Goal: Task Accomplishment & Management: Complete application form

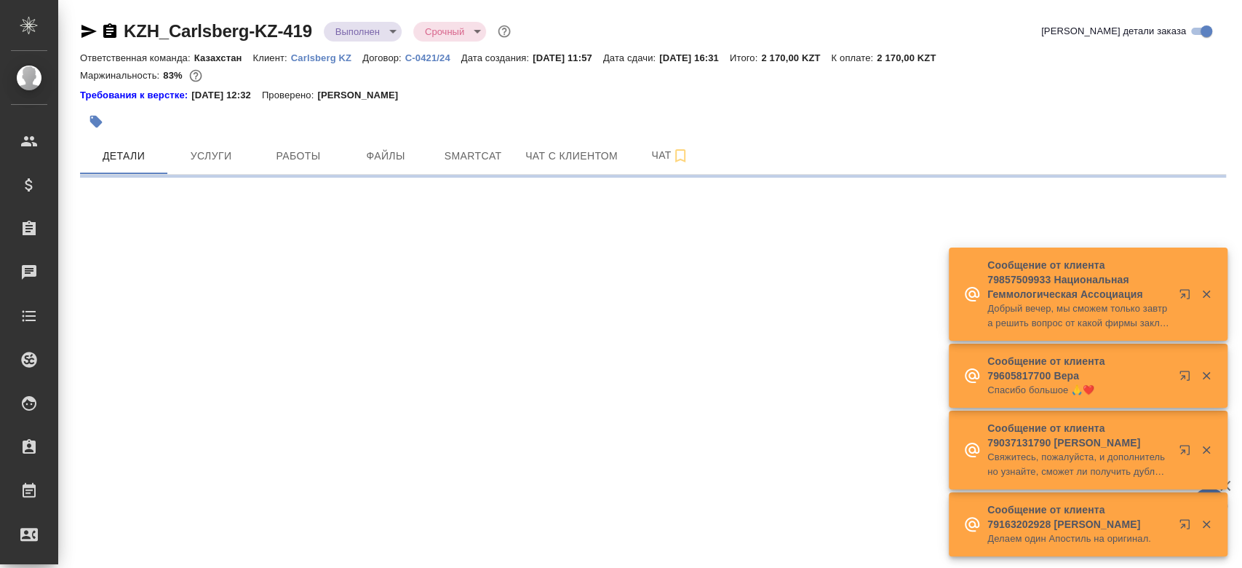
select select "RU"
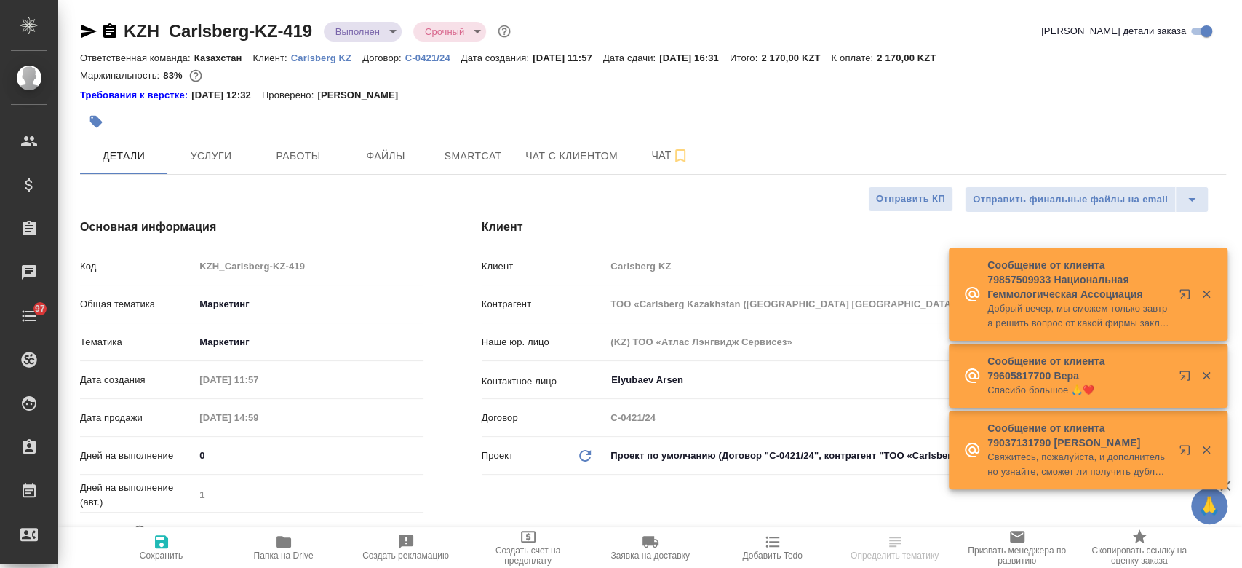
type textarea "x"
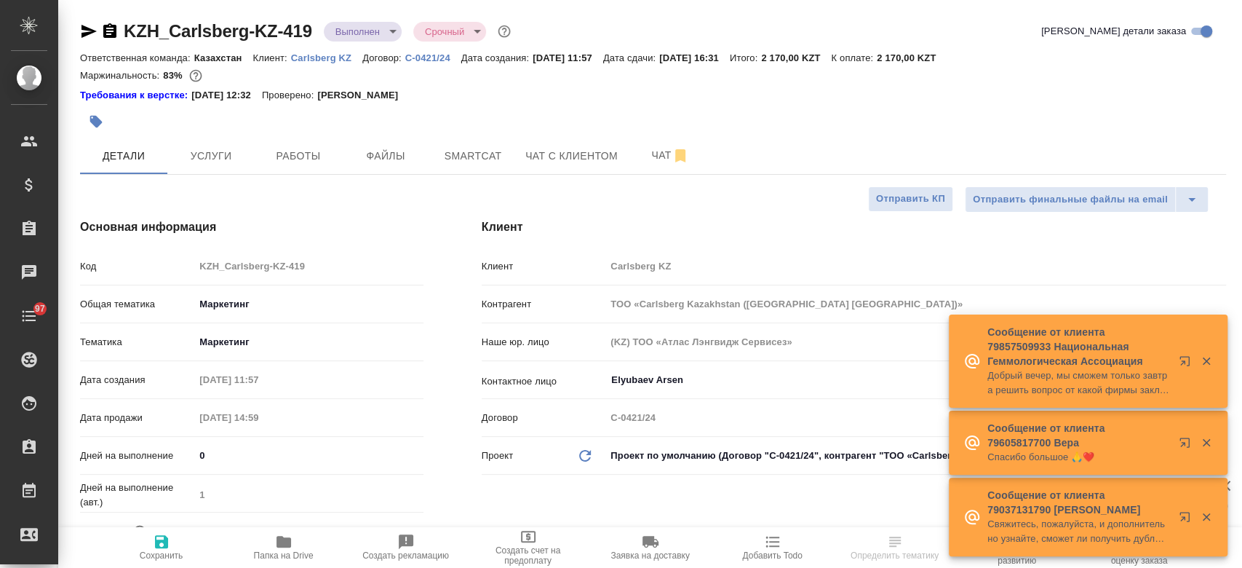
type textarea "x"
type input "Matveeva Anastasia"
type input "[PERSON_NAME]"
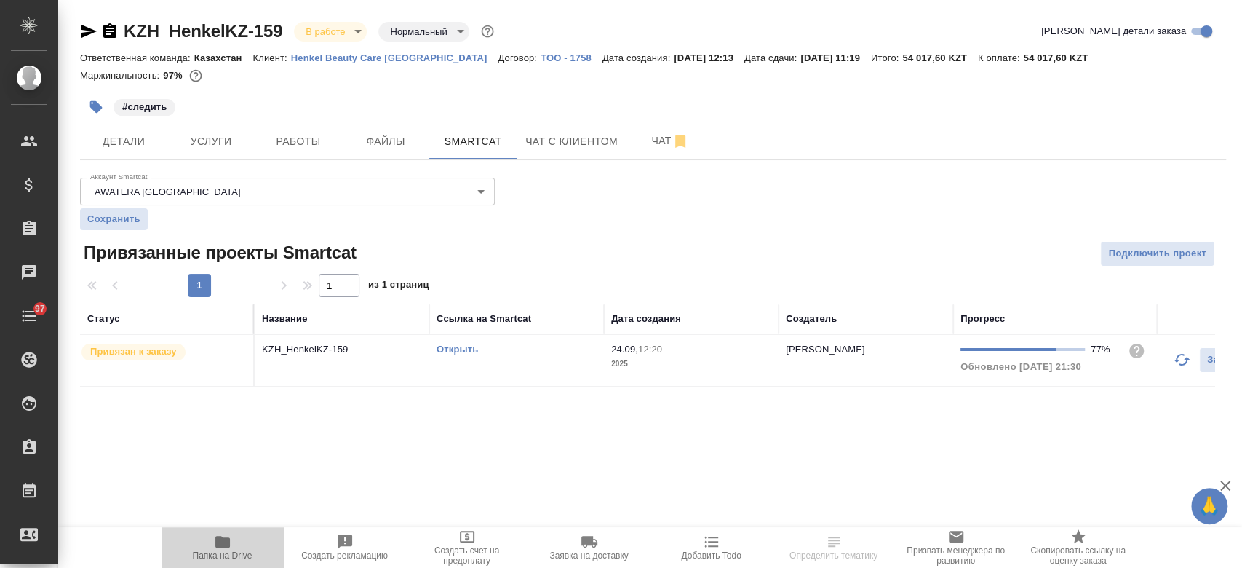
click at [200, 538] on span "Папка на Drive" at bounding box center [222, 547] width 105 height 28
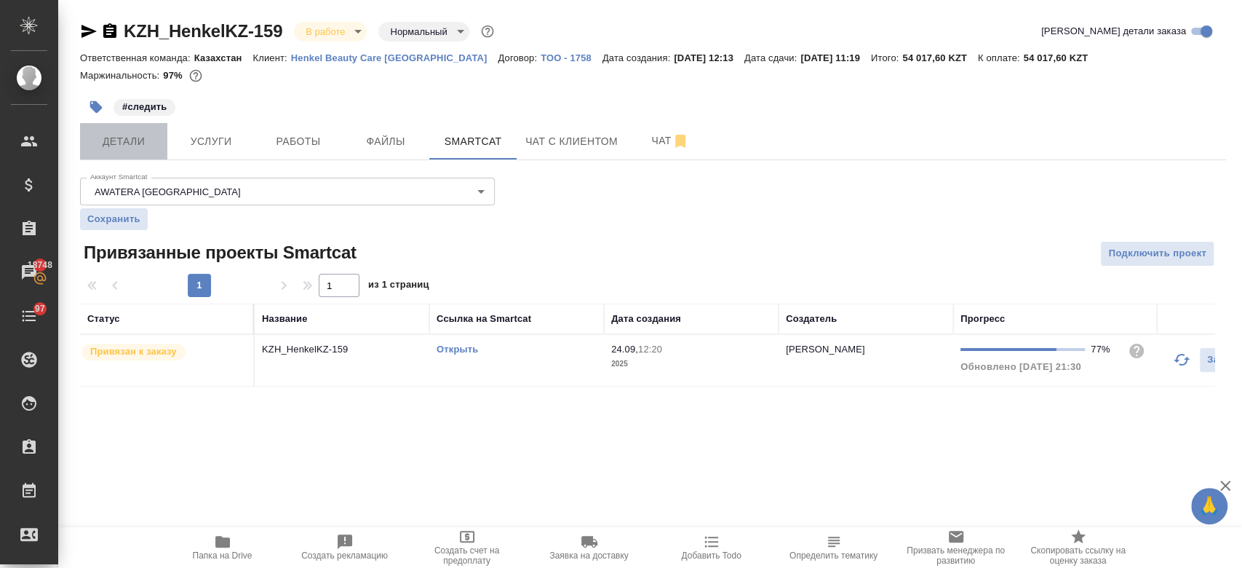
click at [122, 154] on button "Детали" at bounding box center [123, 141] width 87 height 36
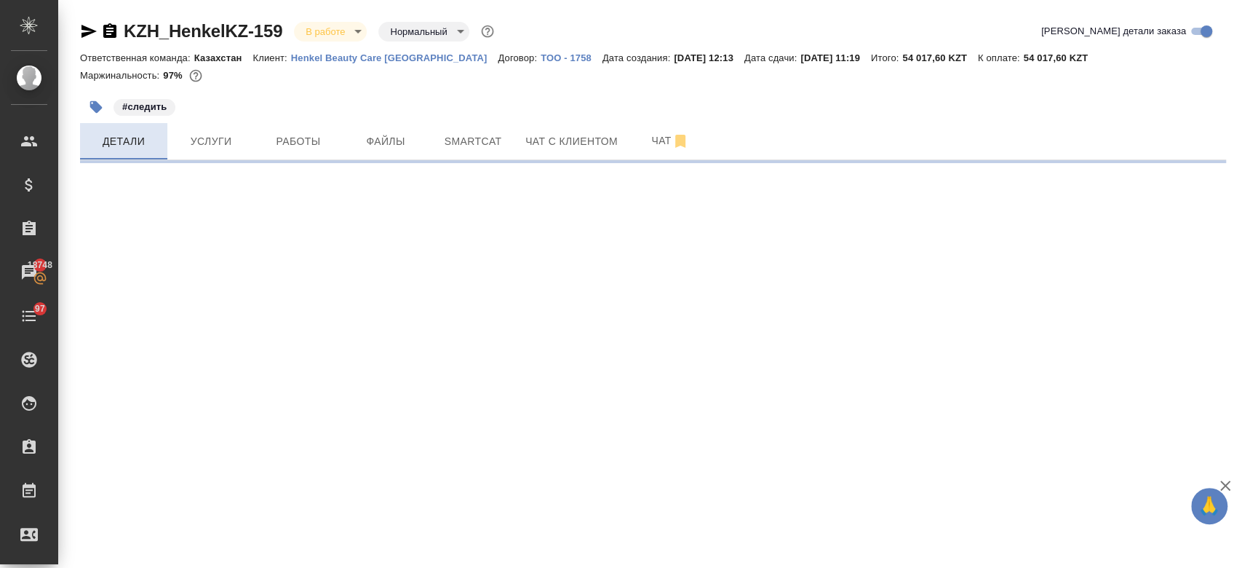
select select "RU"
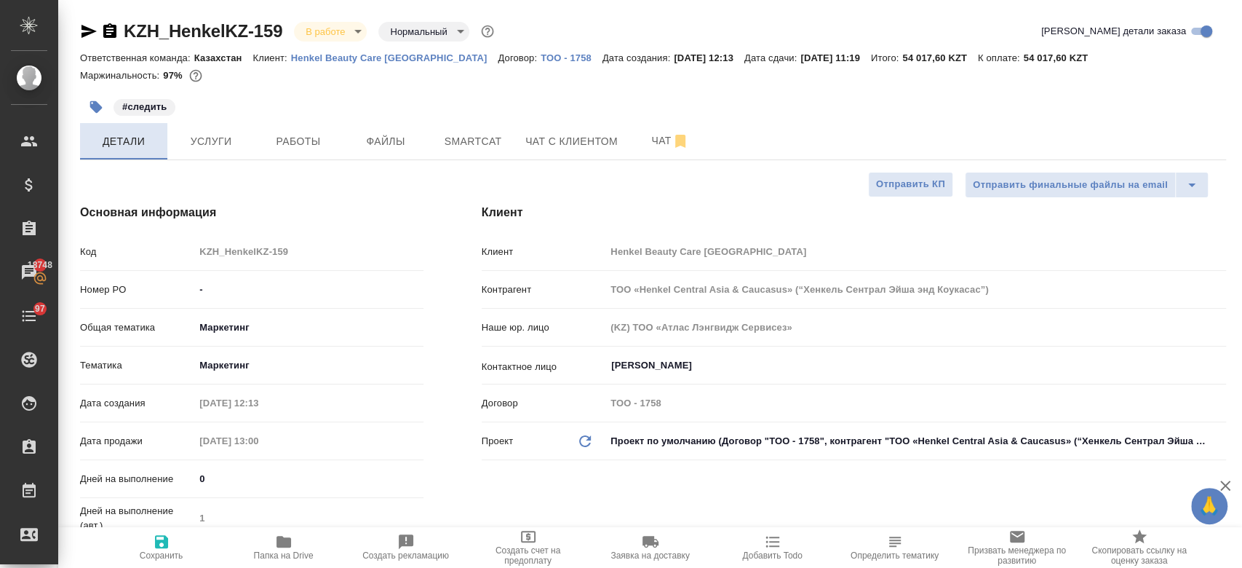
type textarea "x"
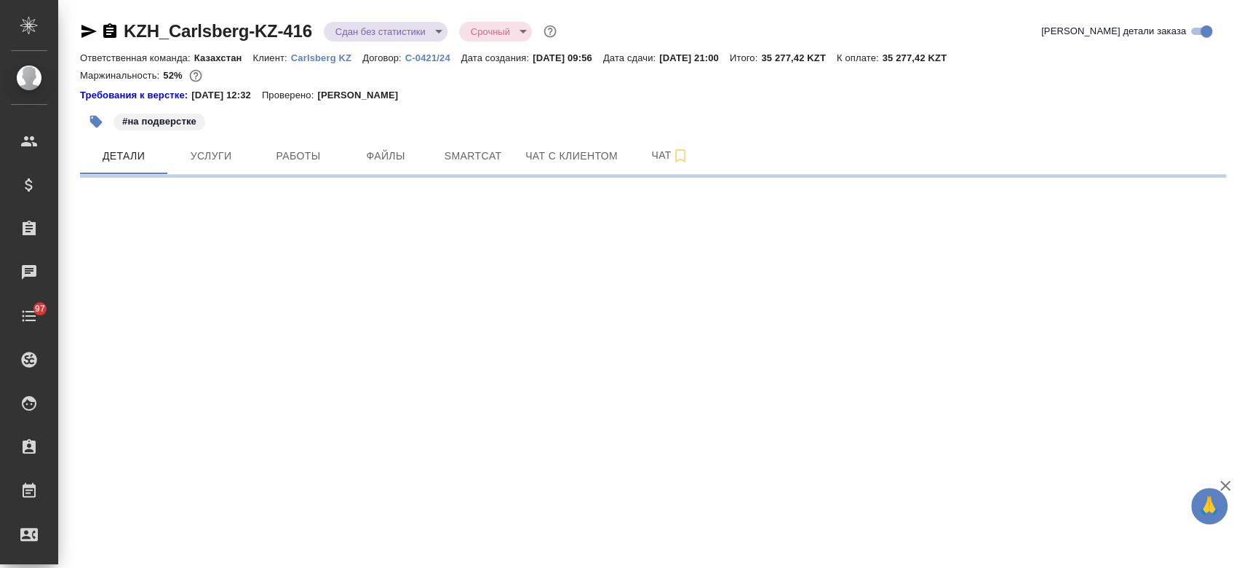
select select "RU"
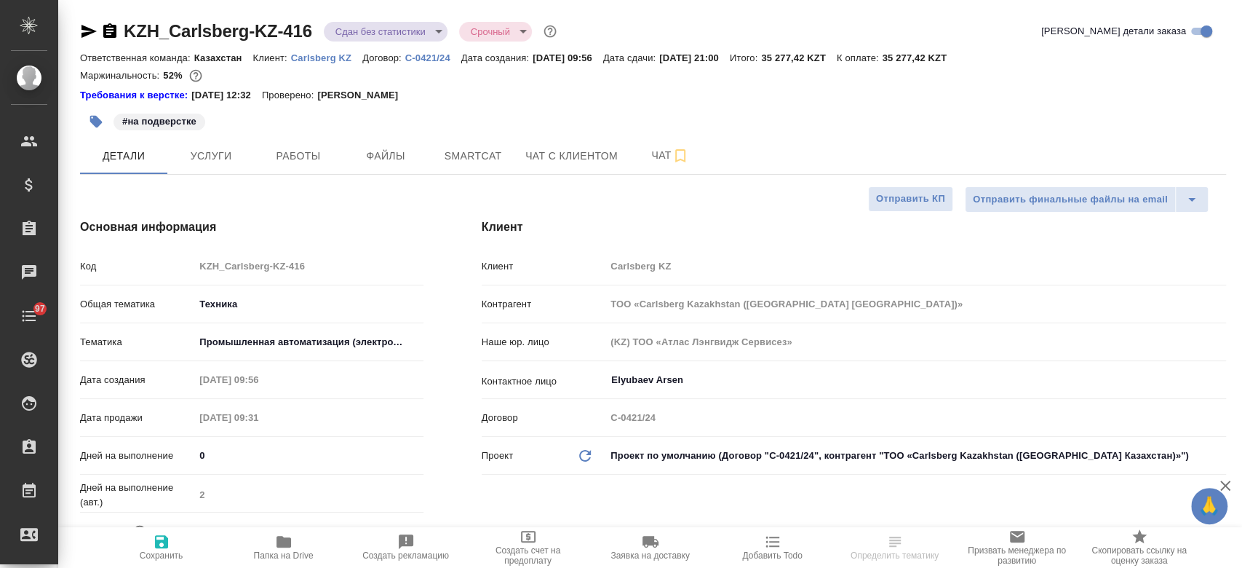
type textarea "x"
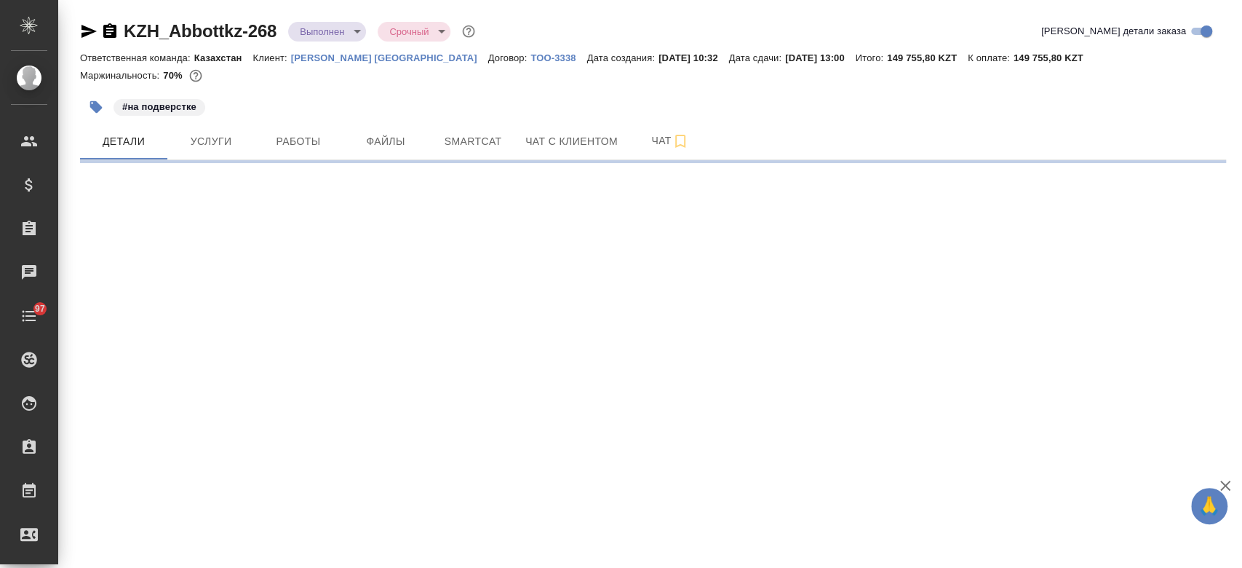
select select "RU"
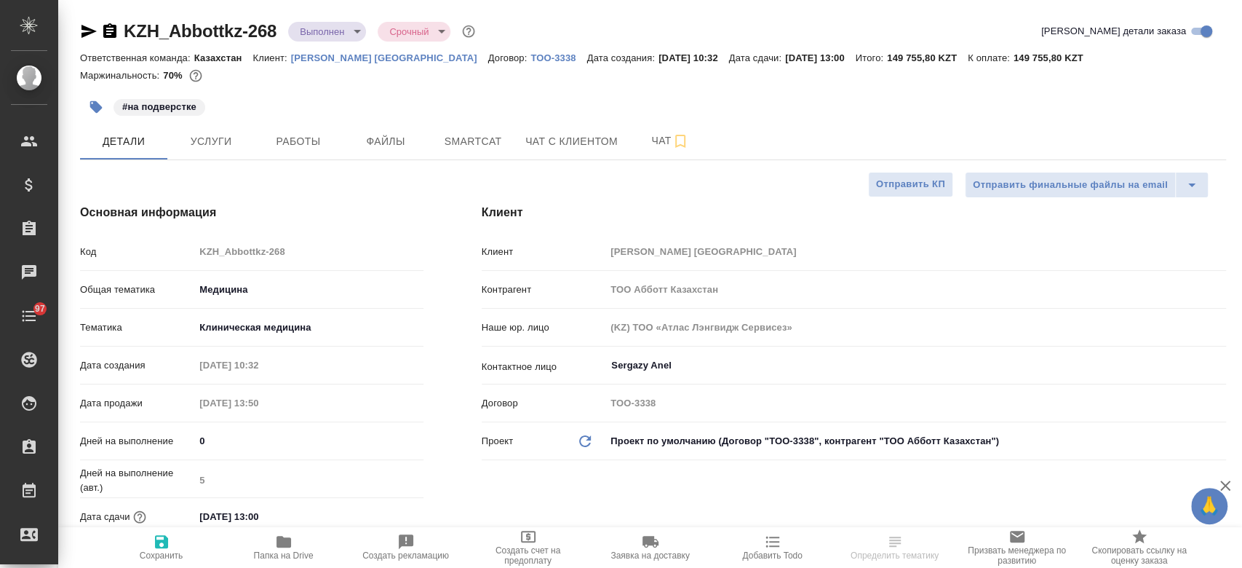
type textarea "x"
click at [317, 60] on p "Abbott Kazakhstan" at bounding box center [389, 57] width 197 height 11
type textarea "x"
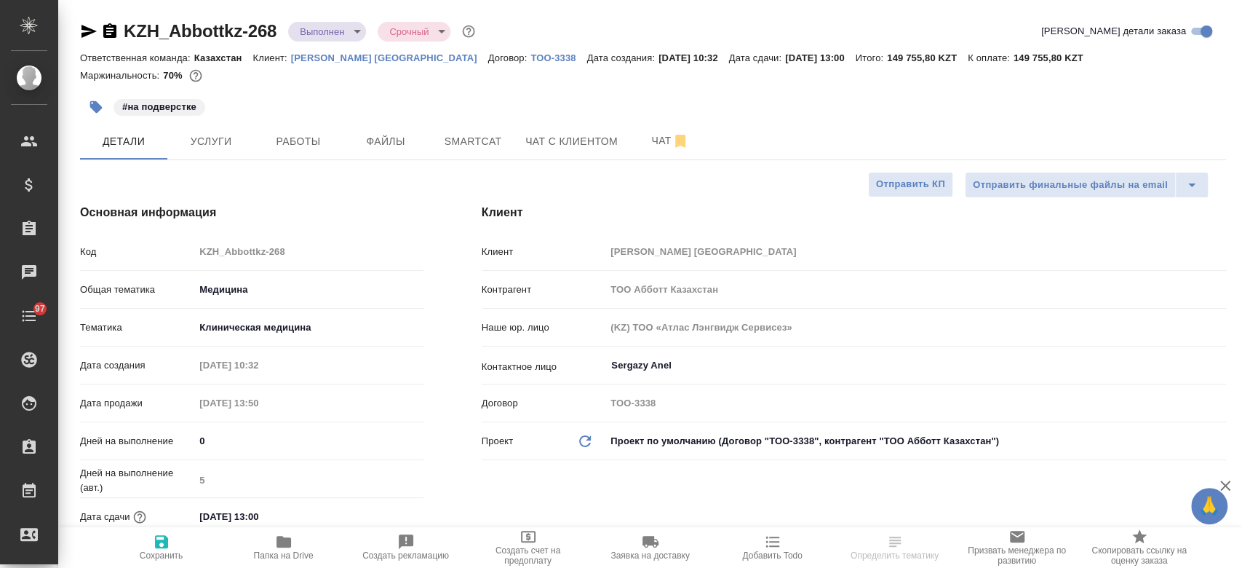
type textarea "x"
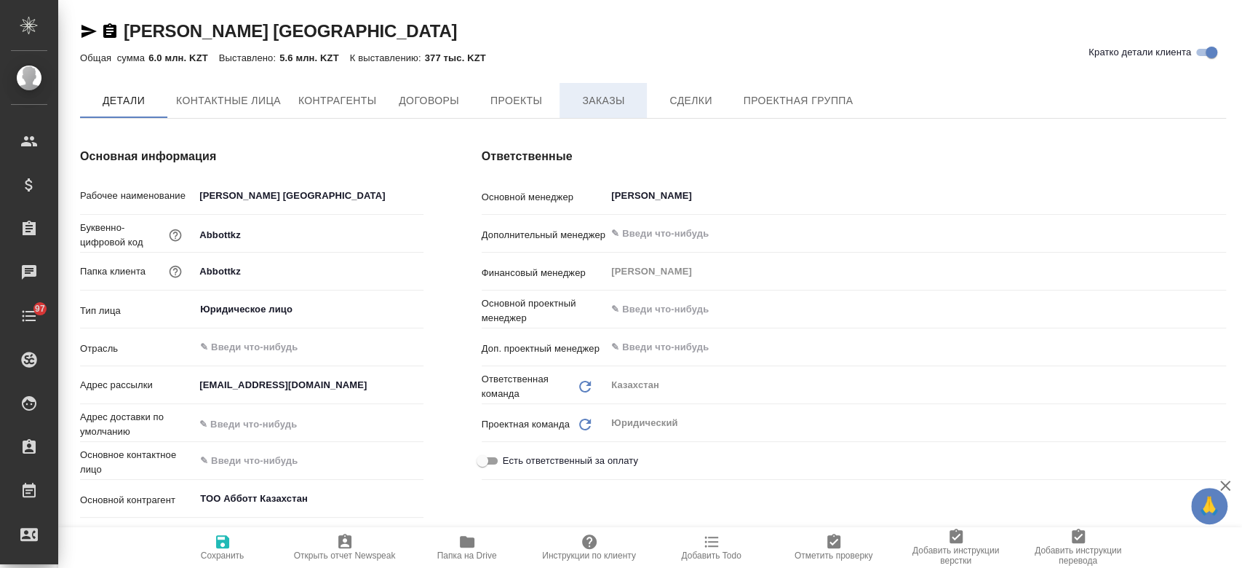
type textarea "x"
click at [610, 99] on span "Заказы" at bounding box center [603, 101] width 70 height 18
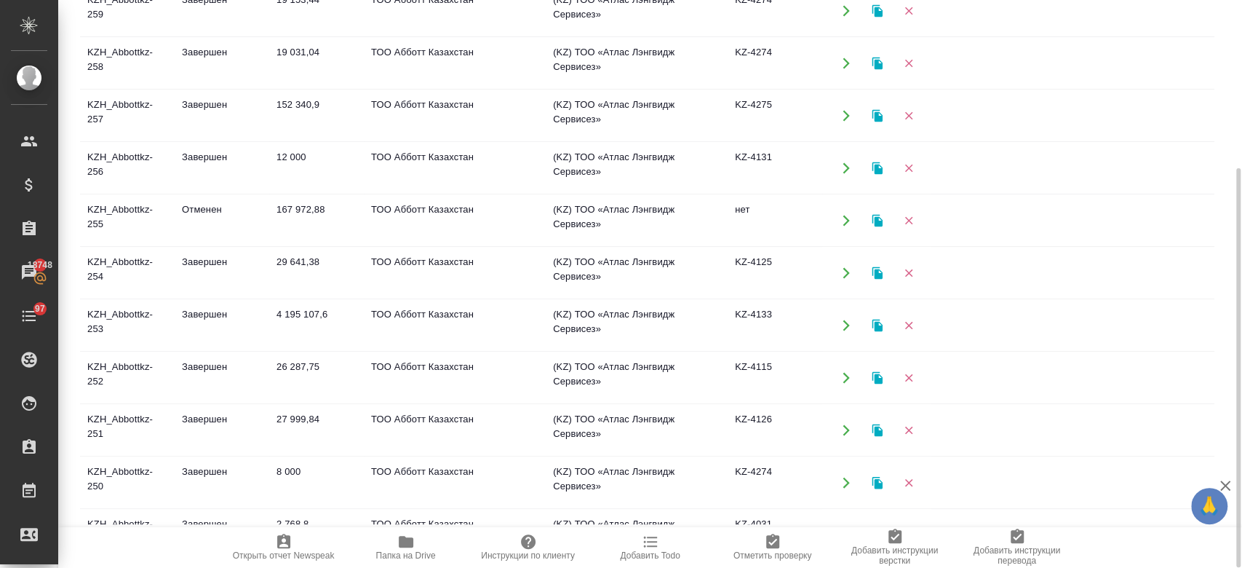
scroll to position [476, 0]
click at [138, 315] on td "KZH_Abbottkz-253" at bounding box center [127, 323] width 95 height 51
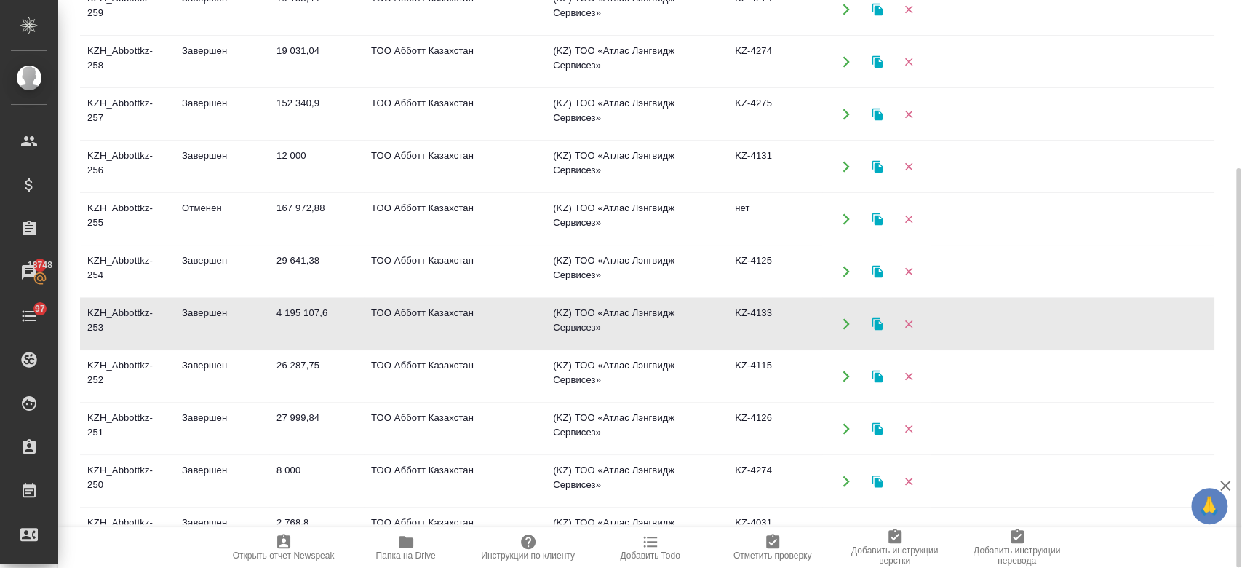
click at [138, 315] on td "KZH_Abbottkz-253" at bounding box center [127, 323] width 95 height 51
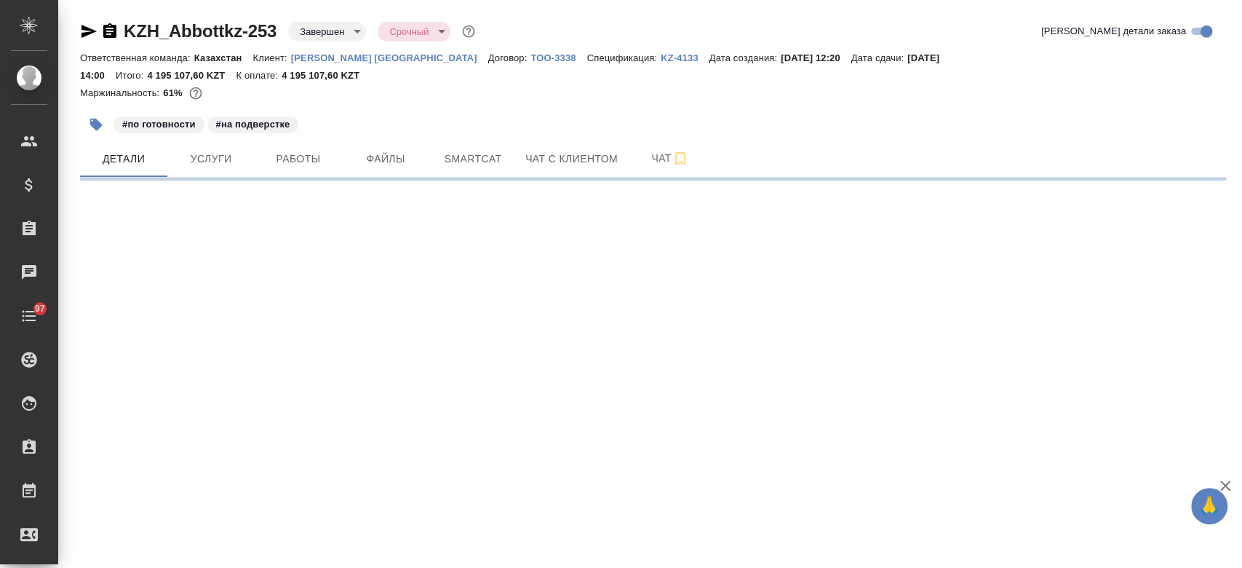
select select "RU"
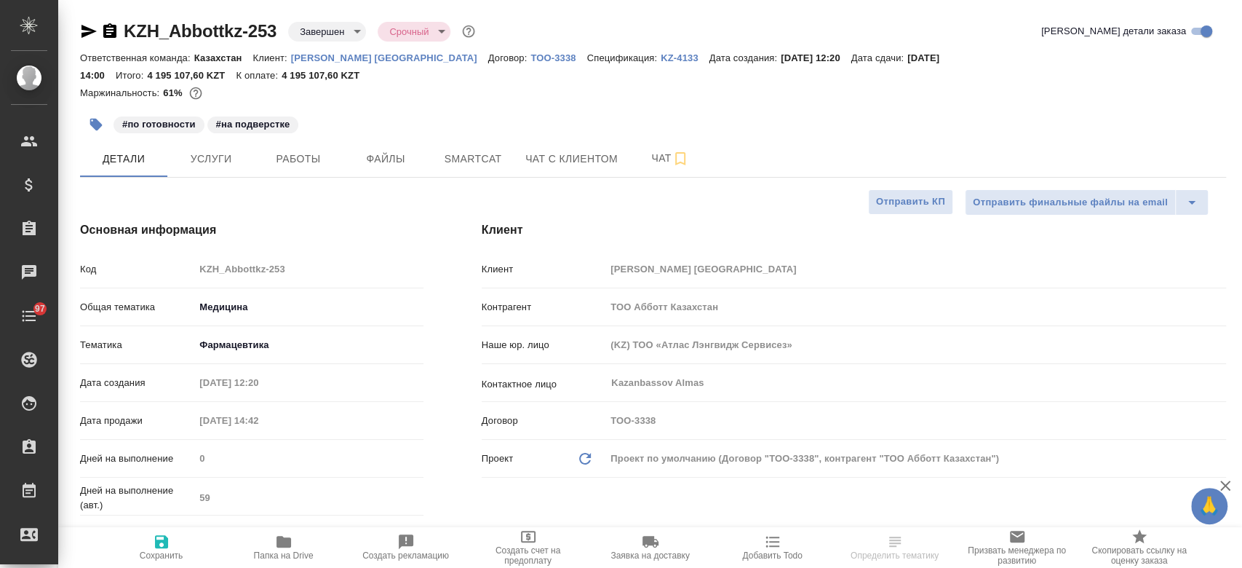
type textarea "x"
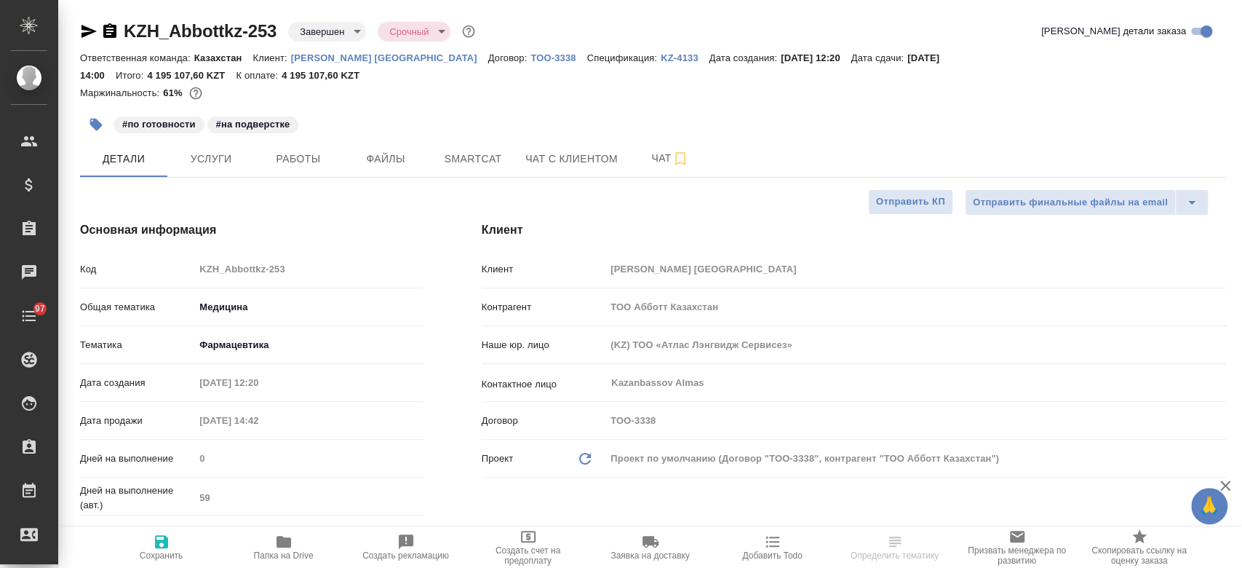
type textarea "x"
click at [661, 60] on p "KZ-4133" at bounding box center [685, 57] width 49 height 11
type textarea "x"
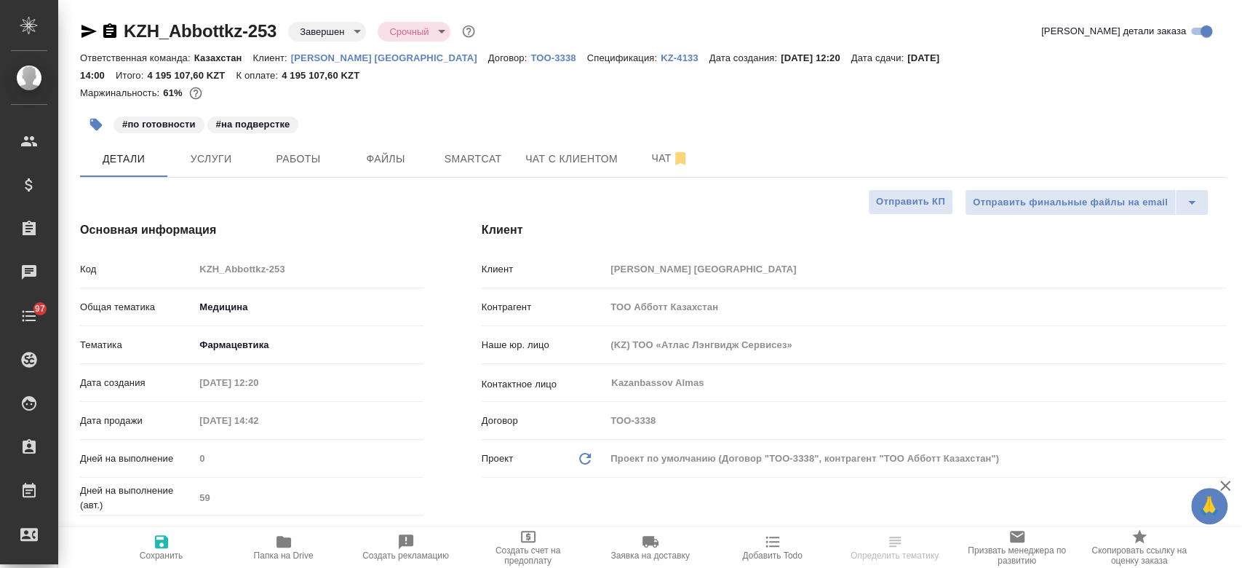
type textarea "x"
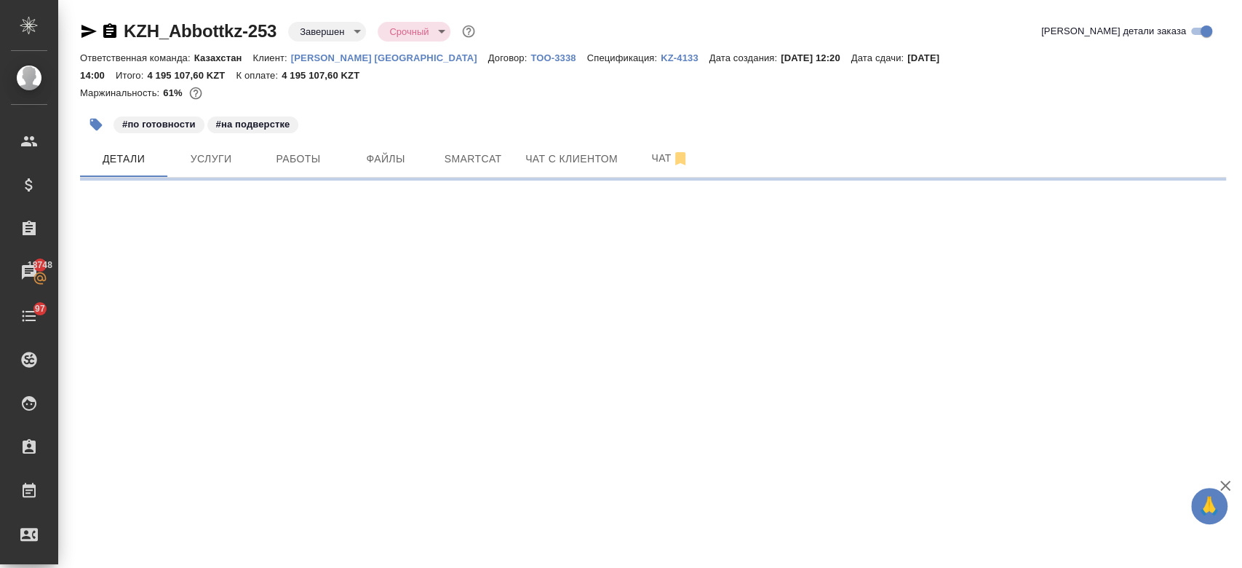
select select "RU"
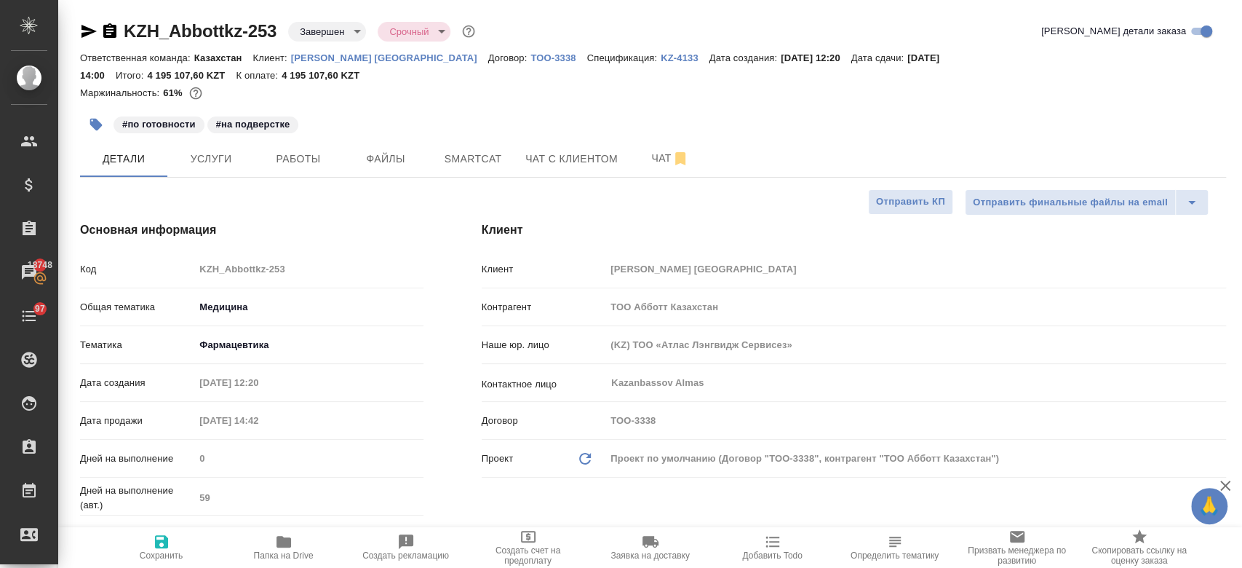
type textarea "x"
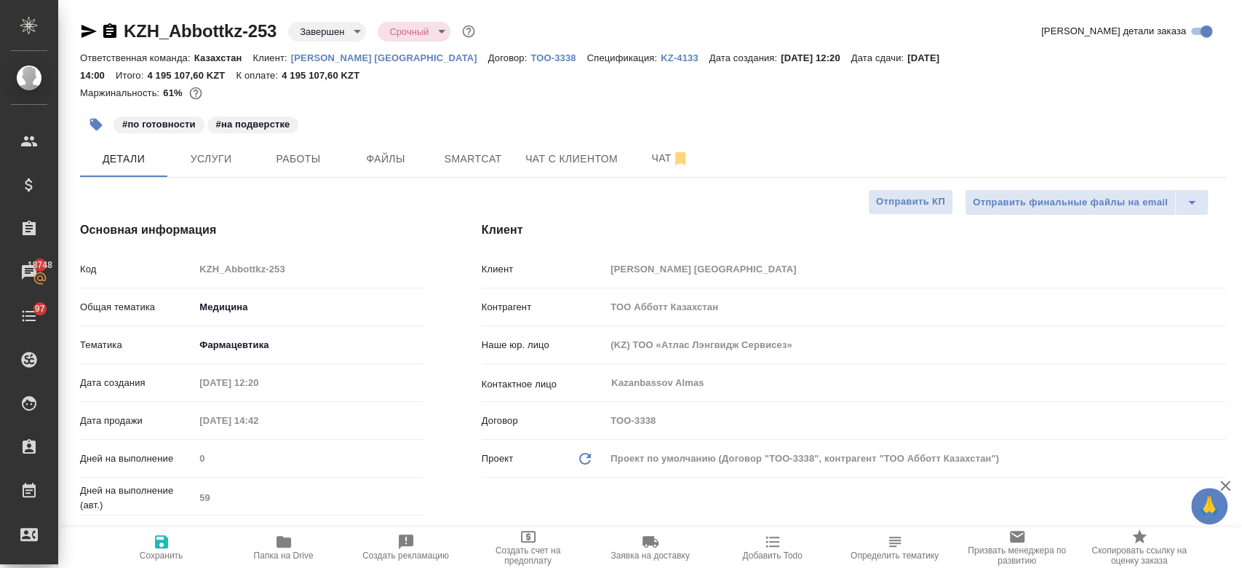
type textarea "x"
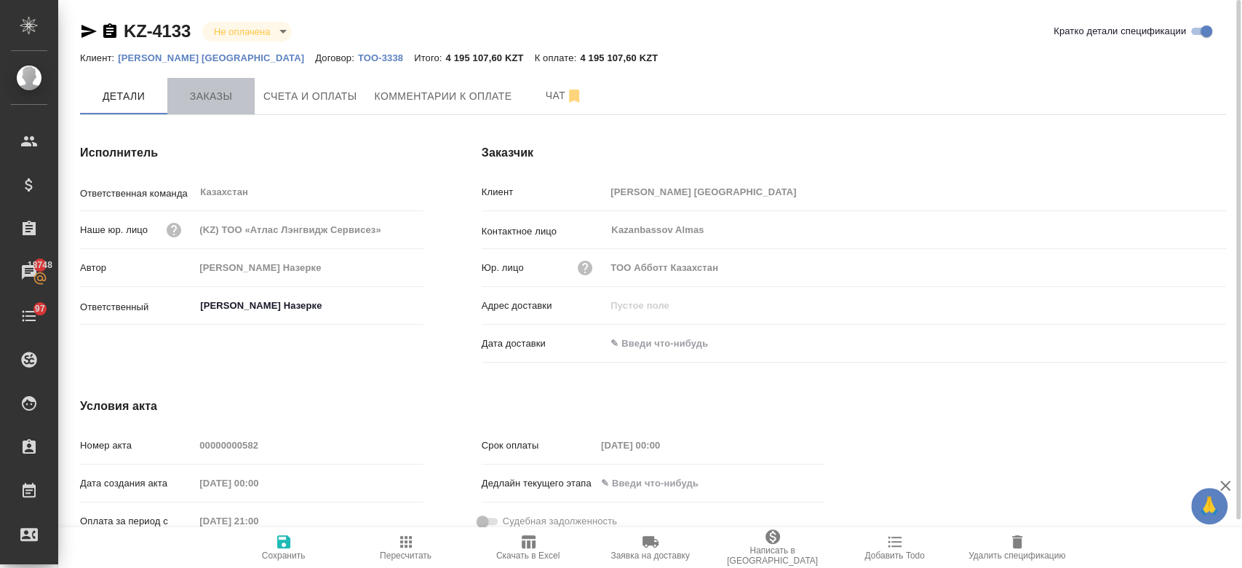
click at [215, 108] on button "Заказы" at bounding box center [210, 96] width 87 height 36
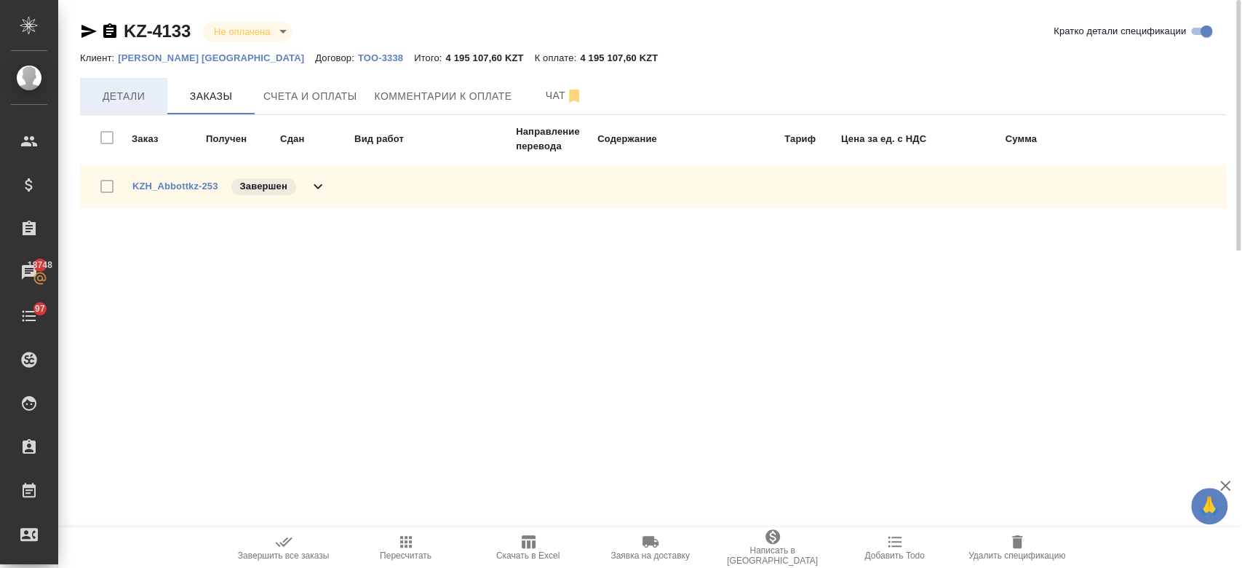
click at [148, 105] on button "Детали" at bounding box center [123, 96] width 87 height 36
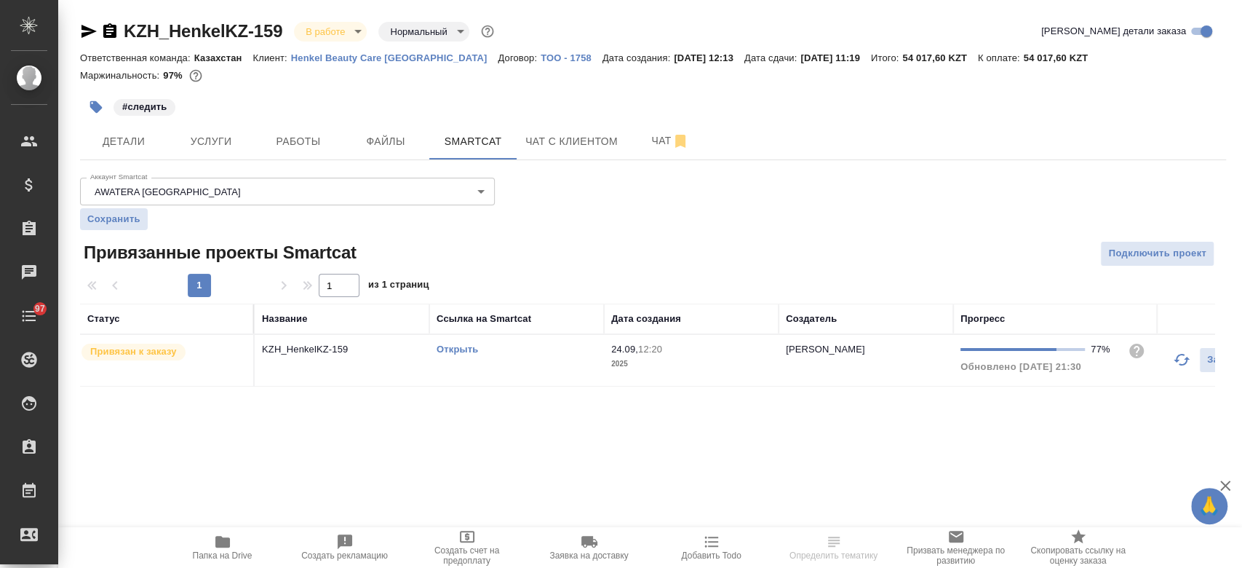
click at [337, 63] on div "Ответственная команда: Казахстан Клиент: Henkel Beauty Care Kazakhstan Договор:…" at bounding box center [653, 57] width 1146 height 17
click at [327, 55] on p "Henkel Beauty Care [GEOGRAPHIC_DATA]" at bounding box center [394, 57] width 207 height 11
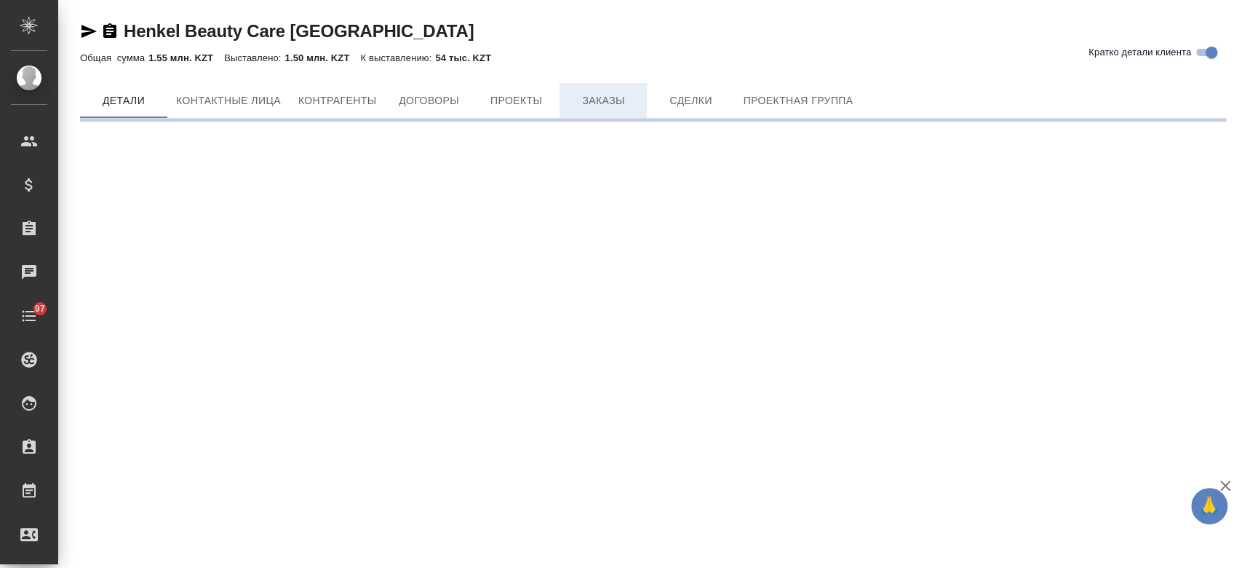
click at [610, 96] on span "Заказы" at bounding box center [603, 101] width 70 height 18
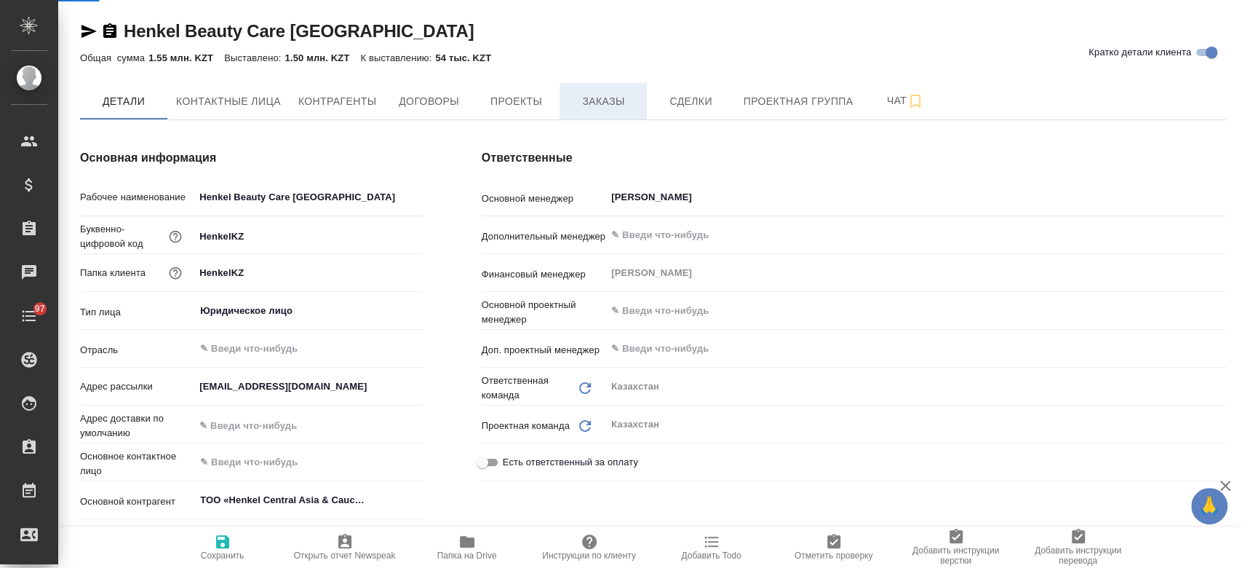
type textarea "x"
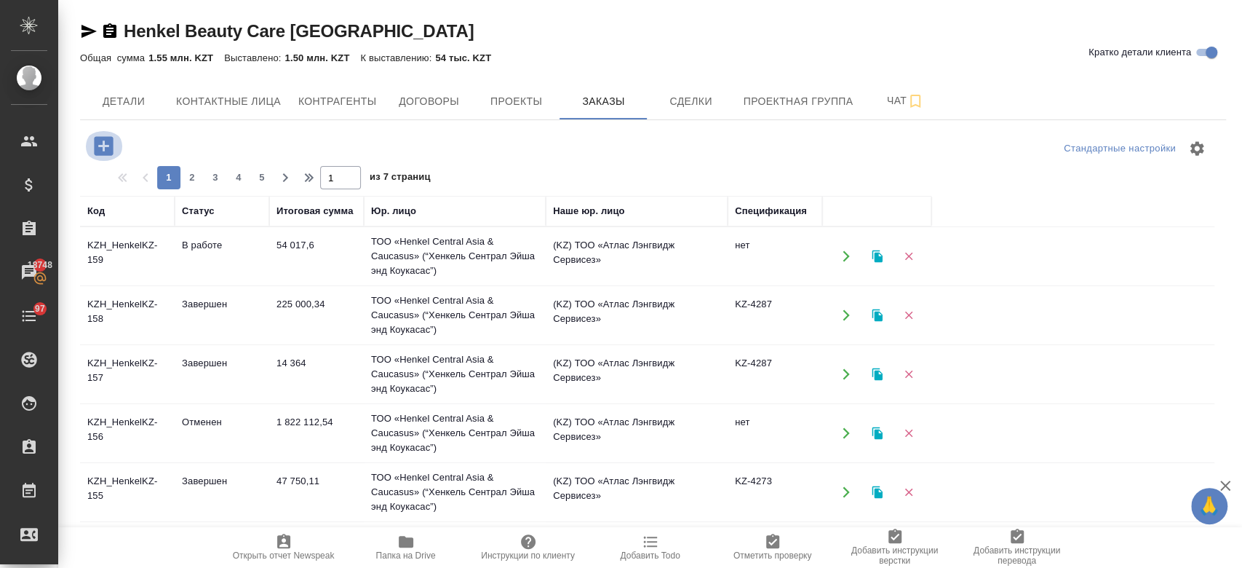
click at [102, 150] on icon "button" at bounding box center [103, 145] width 19 height 19
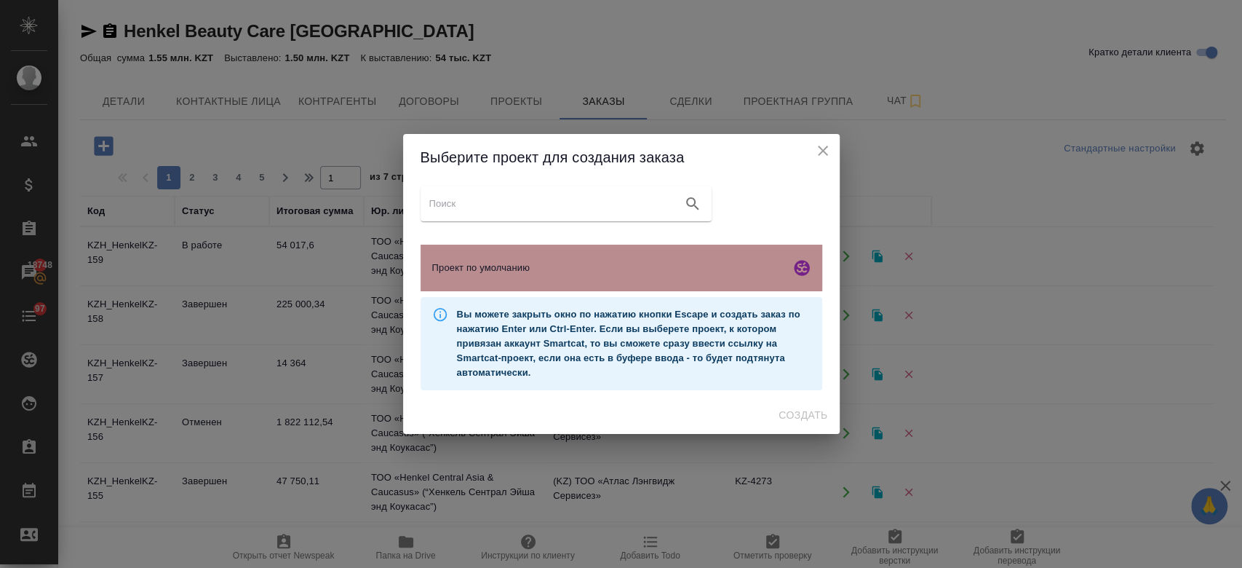
click at [498, 265] on span "Проект по умолчанию" at bounding box center [608, 267] width 352 height 15
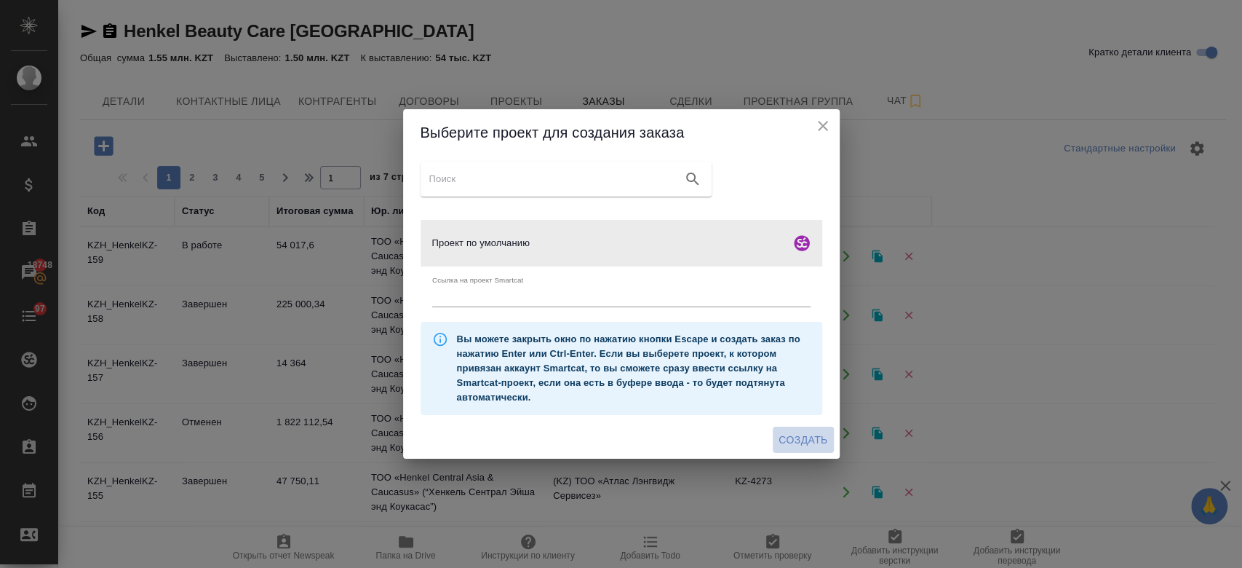
click at [810, 437] on span "Создать" at bounding box center [803, 440] width 49 height 18
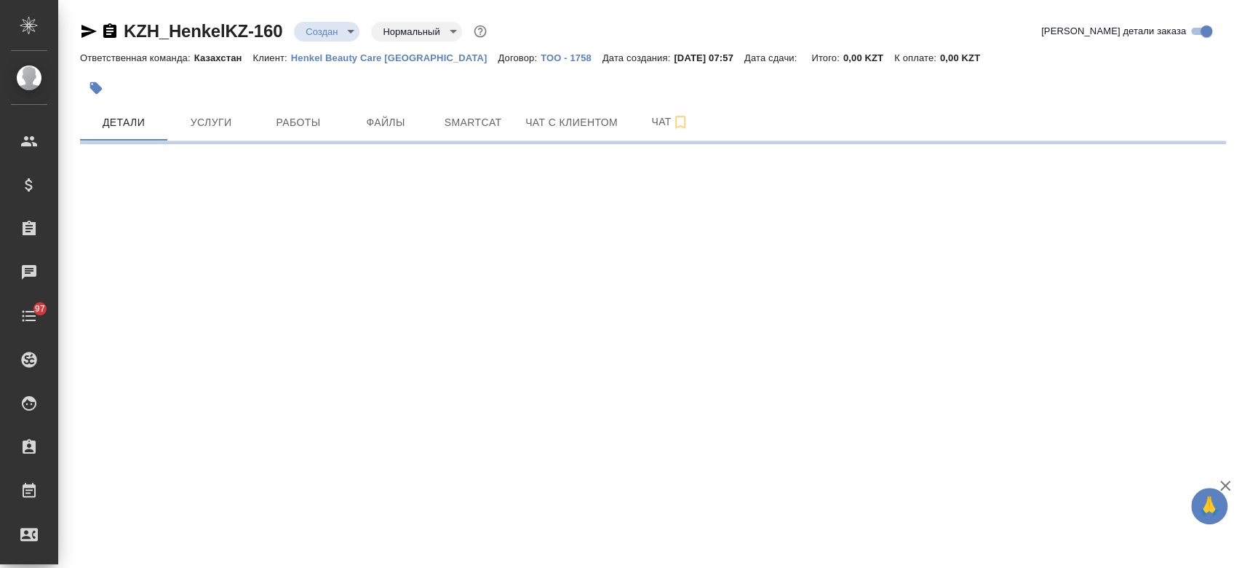
select select "RU"
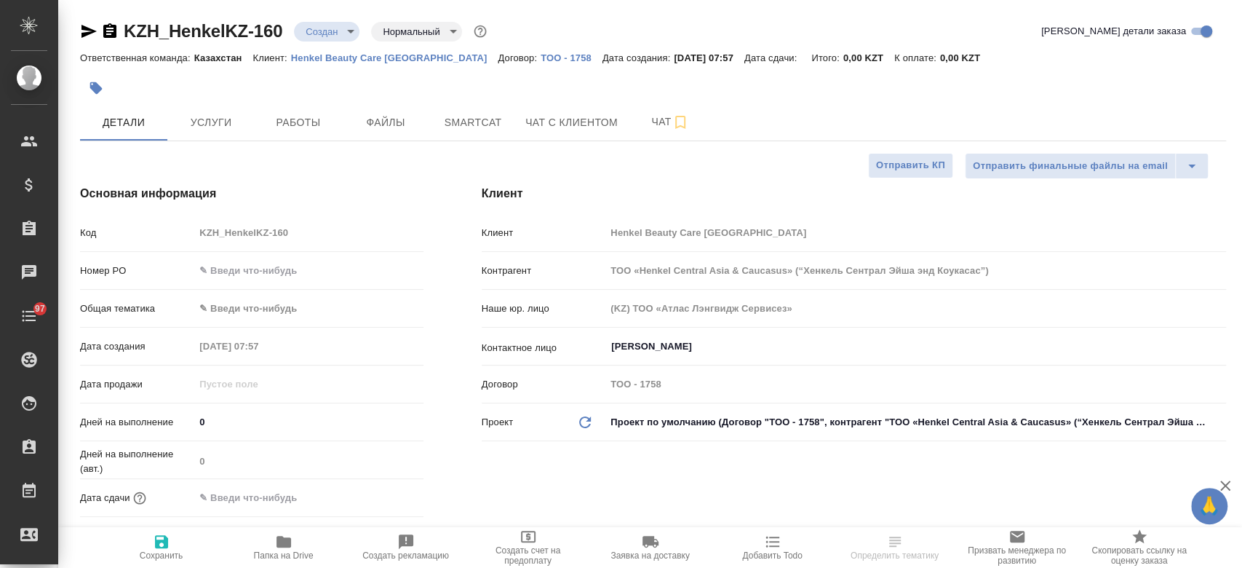
type textarea "x"
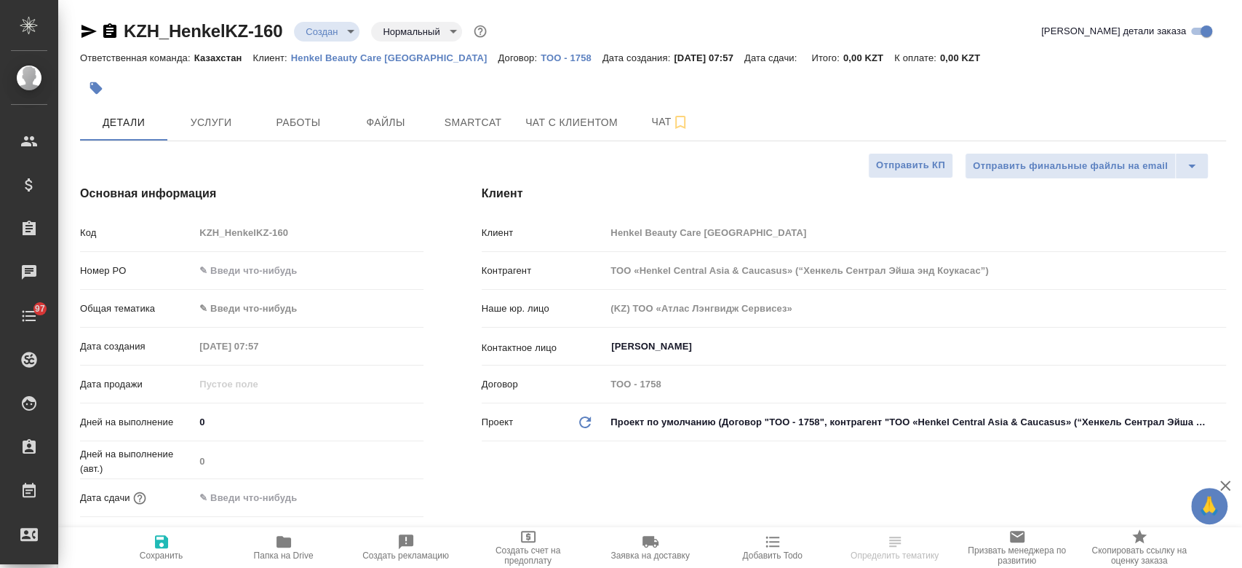
type textarea "x"
click at [406, 119] on span "Файлы" at bounding box center [386, 123] width 70 height 18
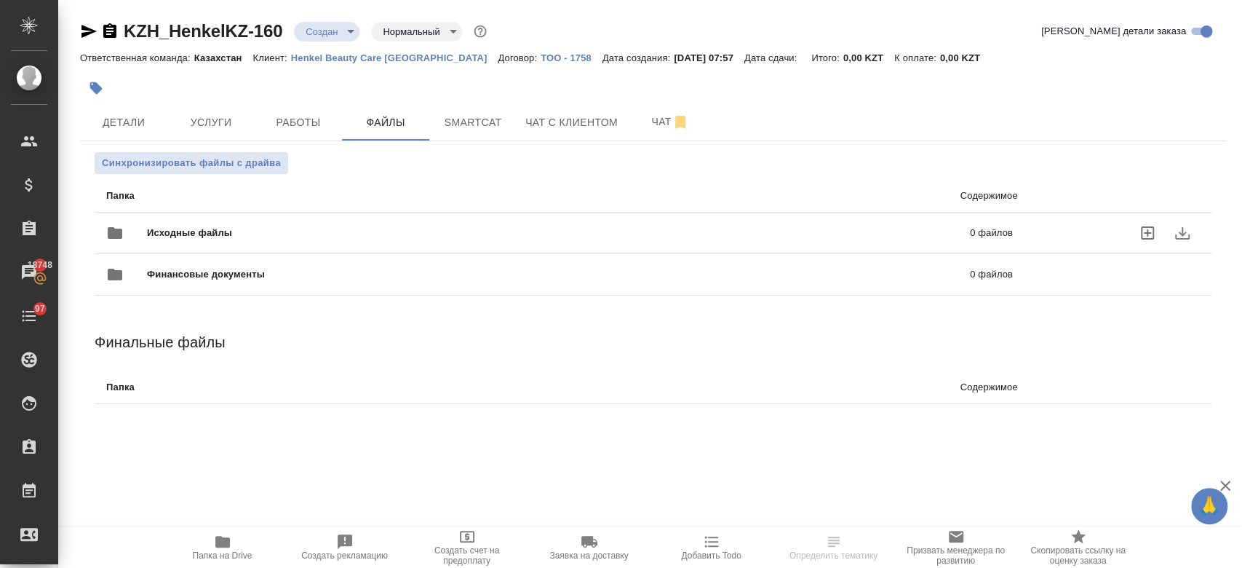
click at [280, 227] on span "Исходные файлы" at bounding box center [374, 233] width 454 height 15
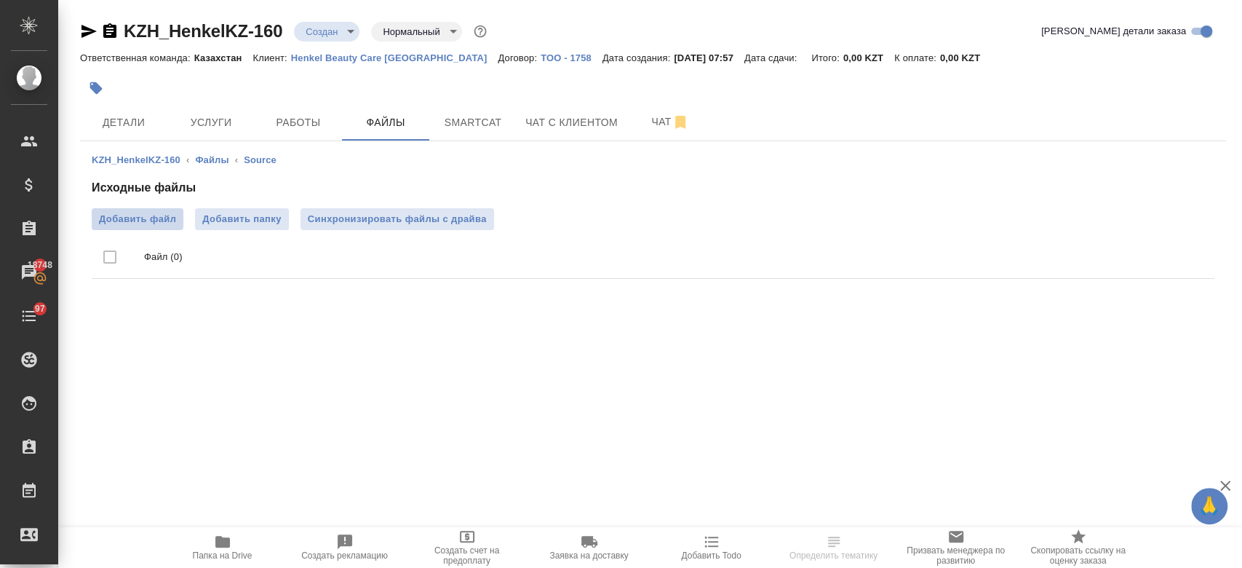
click at [154, 224] on span "Добавить файл" at bounding box center [137, 219] width 77 height 15
click at [0, 0] on input "Добавить файл" at bounding box center [0, 0] width 0 height 0
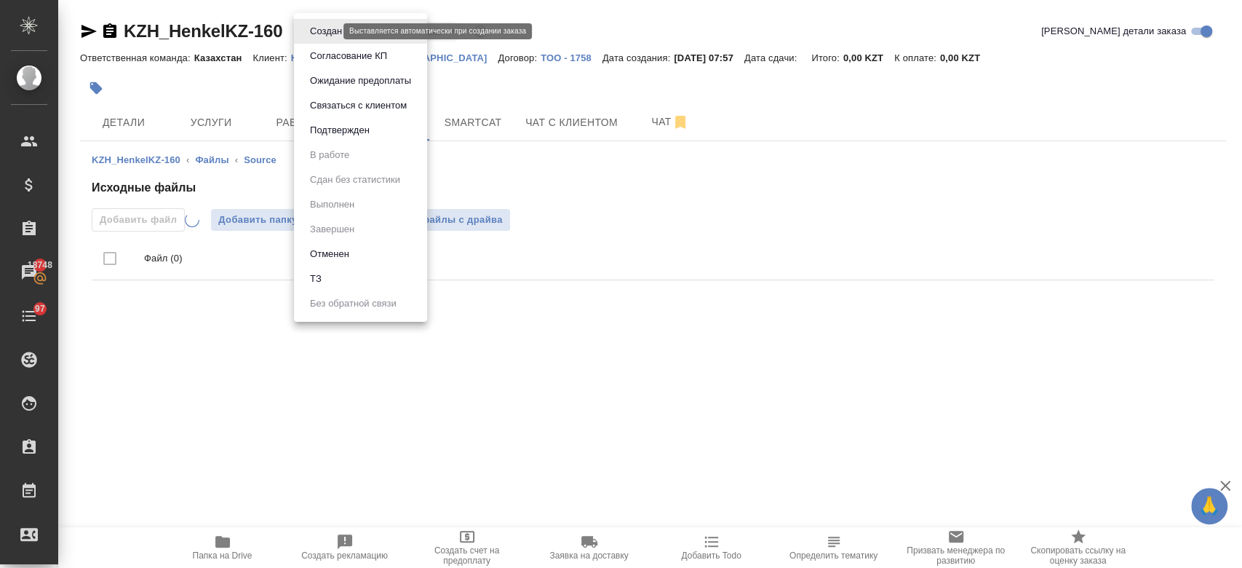
click at [326, 33] on body "🙏 .cls-1 fill:#fff; AWATERA Kosherbayeva Nazerke Клиенты Спецификации Заказы 18…" at bounding box center [621, 284] width 1242 height 568
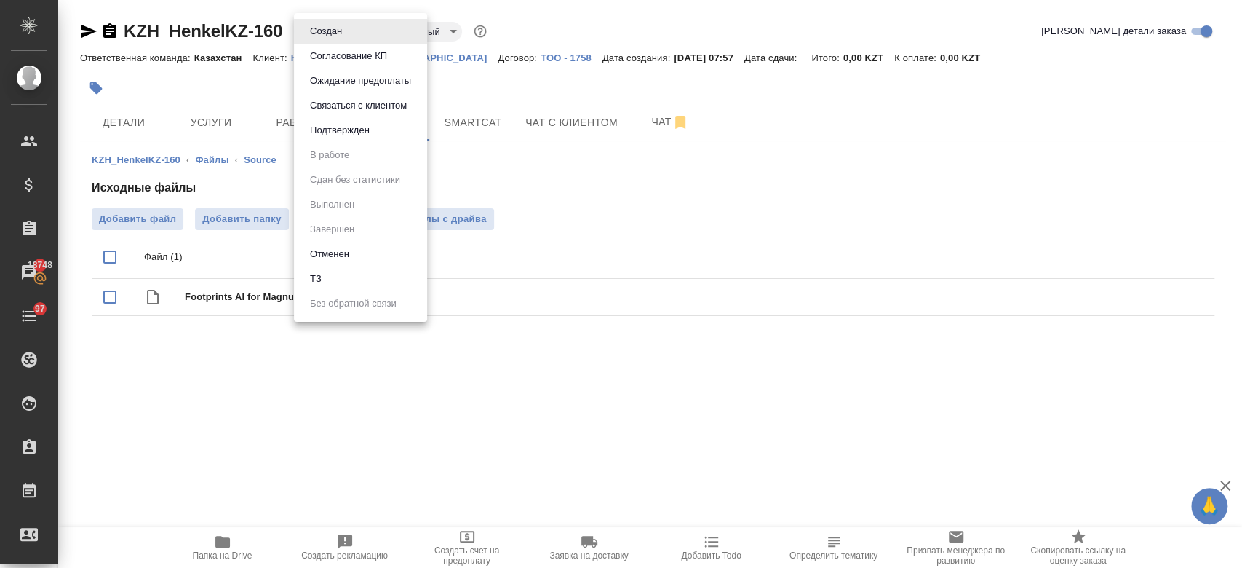
click at [332, 270] on li "ТЗ" at bounding box center [360, 278] width 133 height 25
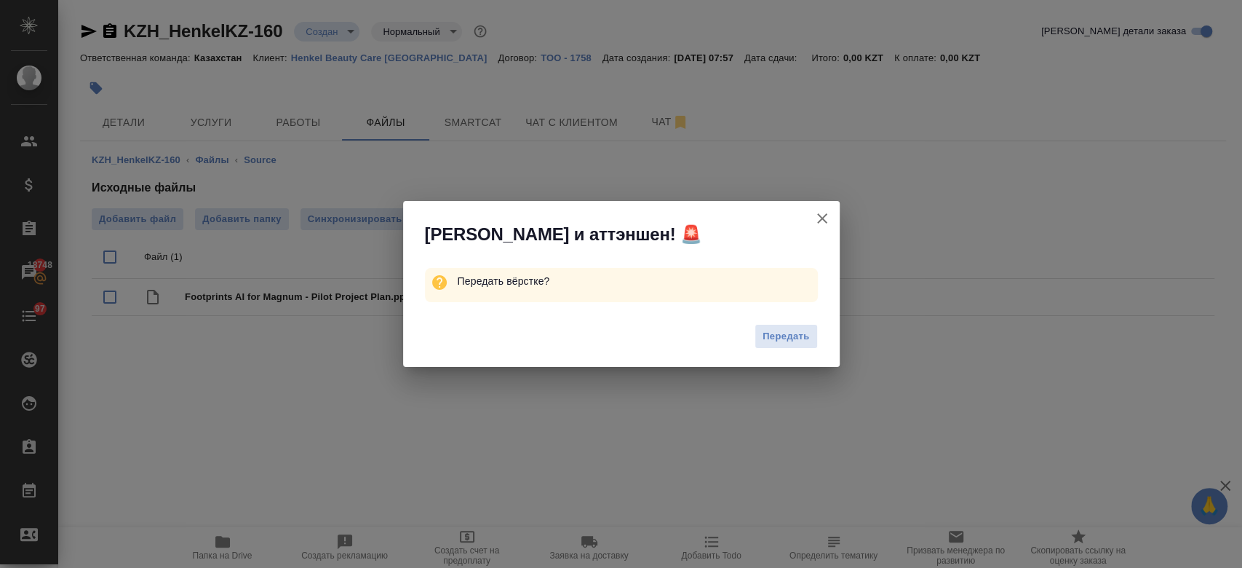
click at [768, 351] on div "Передать" at bounding box center [621, 338] width 437 height 58
click at [771, 338] on span "Передать" at bounding box center [786, 336] width 47 height 17
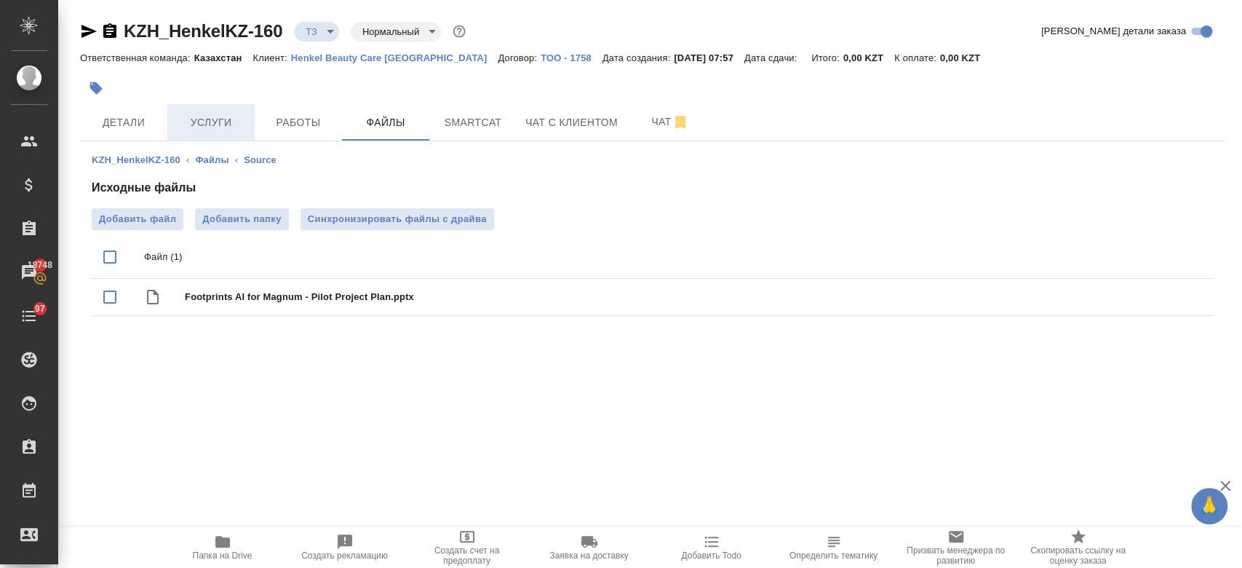
click at [207, 123] on span "Услуги" at bounding box center [211, 123] width 70 height 18
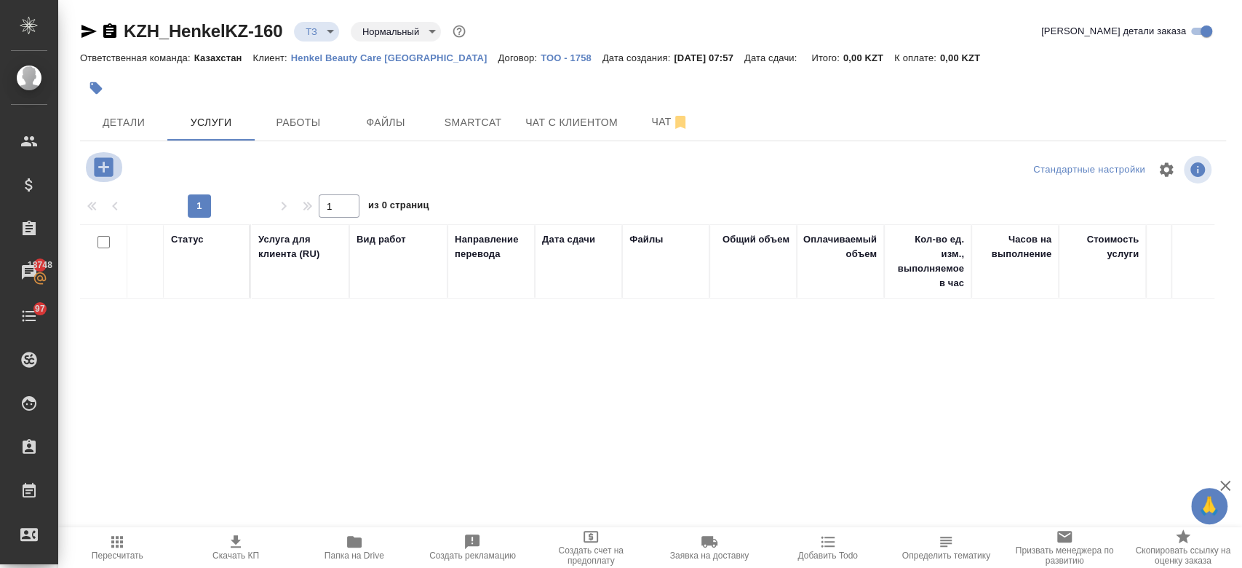
click at [108, 168] on icon "button" at bounding box center [103, 166] width 19 height 19
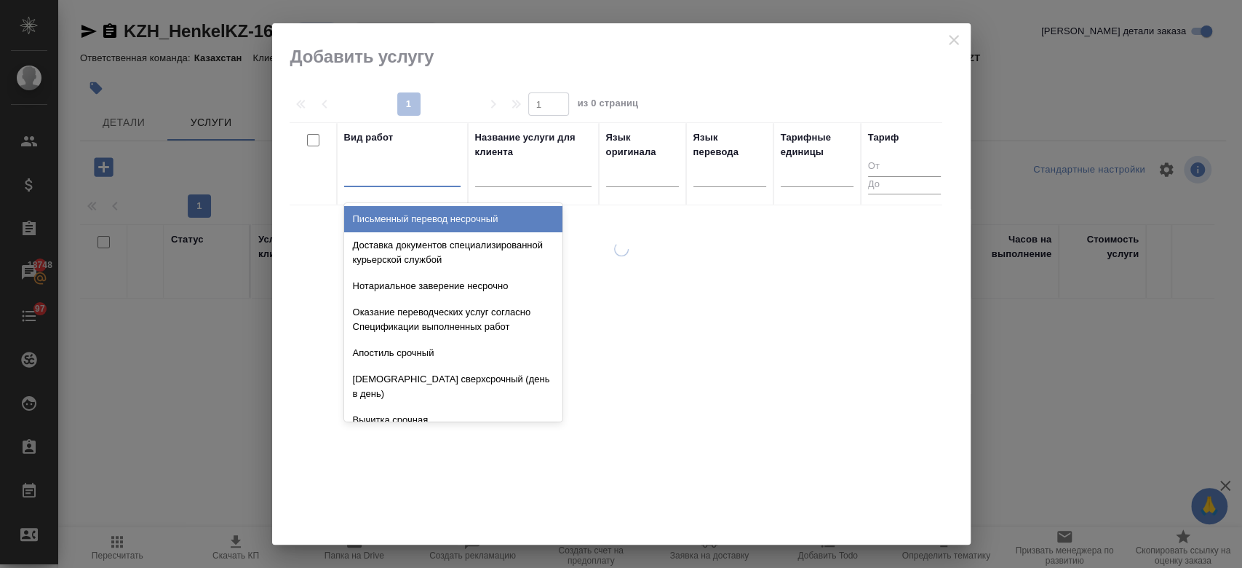
click at [400, 181] on div at bounding box center [402, 172] width 116 height 21
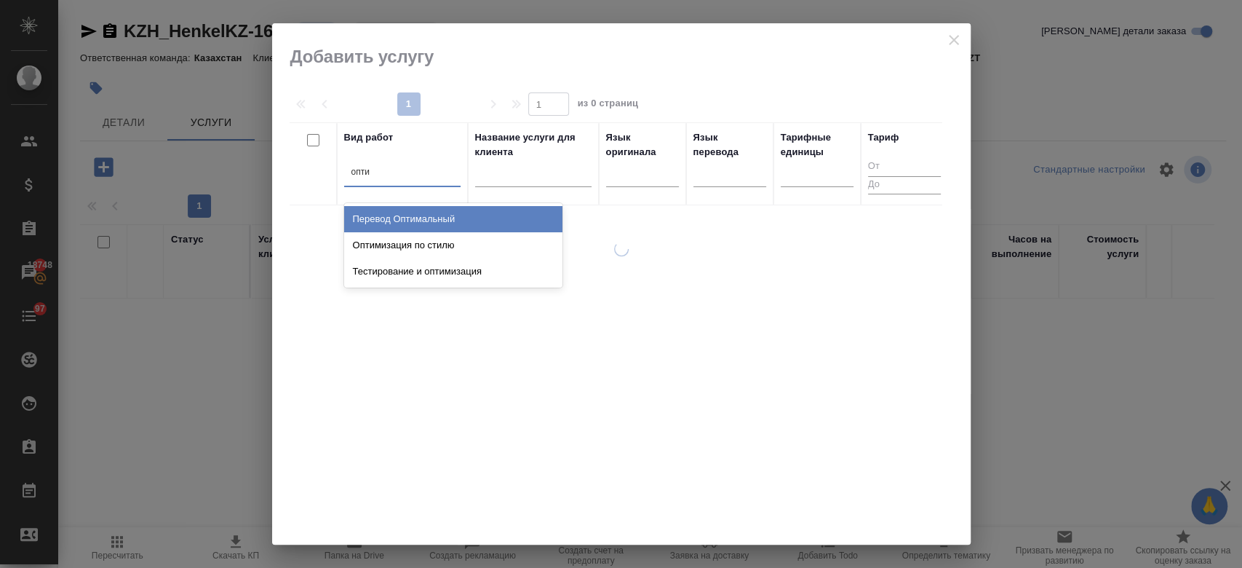
type input "оптим"
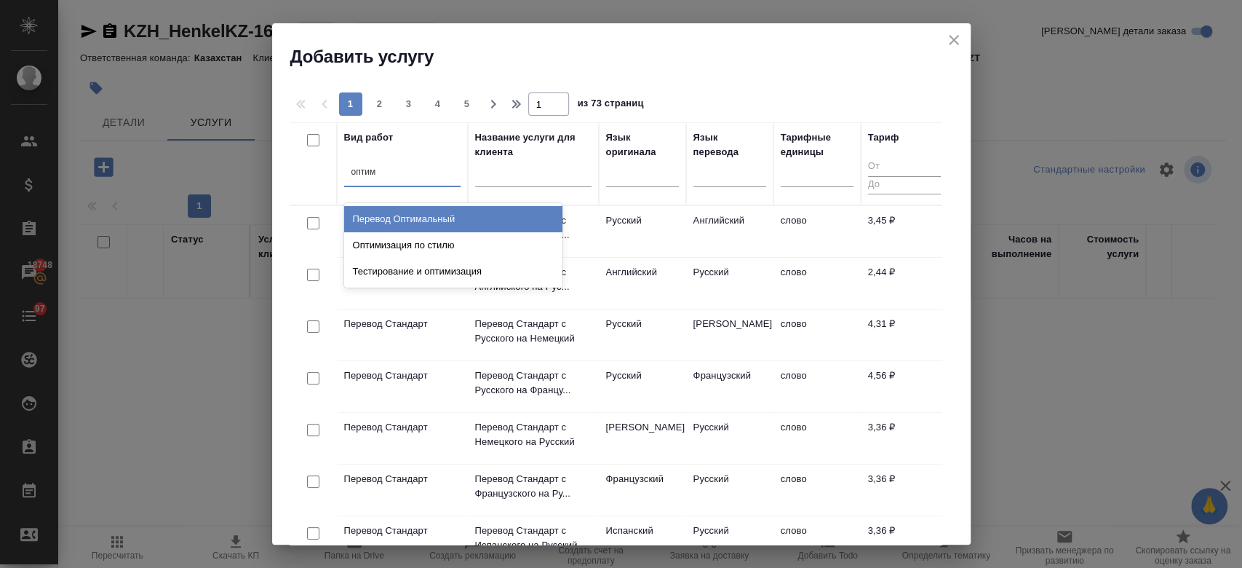
click at [410, 224] on div "Перевод Оптимальный" at bounding box center [453, 219] width 218 height 26
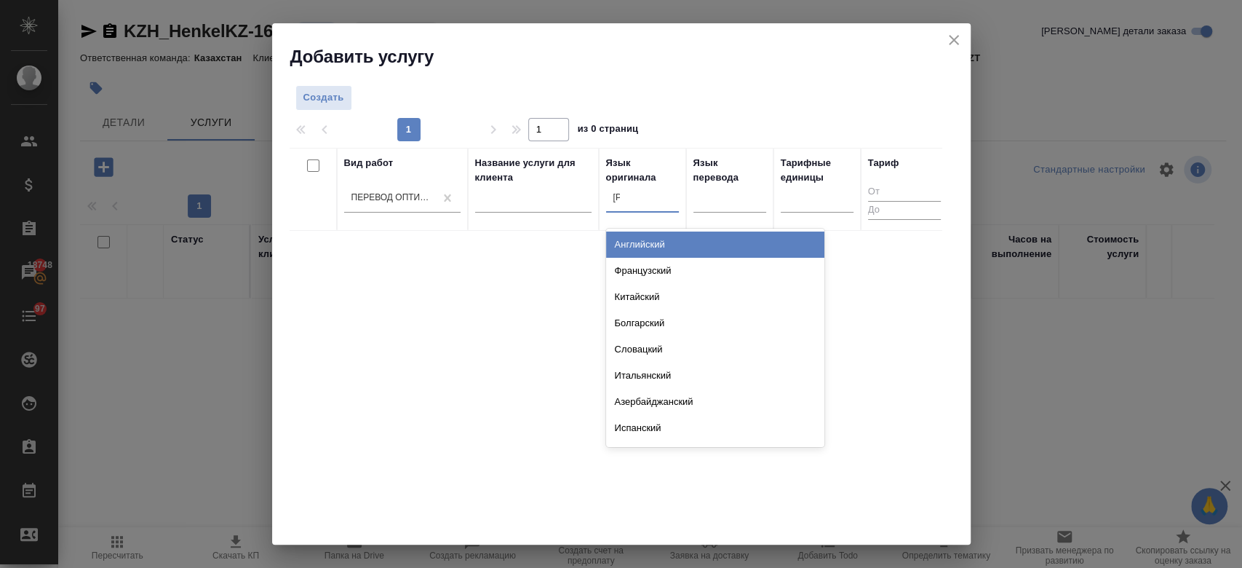
click at [643, 195] on div "а а" at bounding box center [642, 197] width 73 height 21
type input "анг"
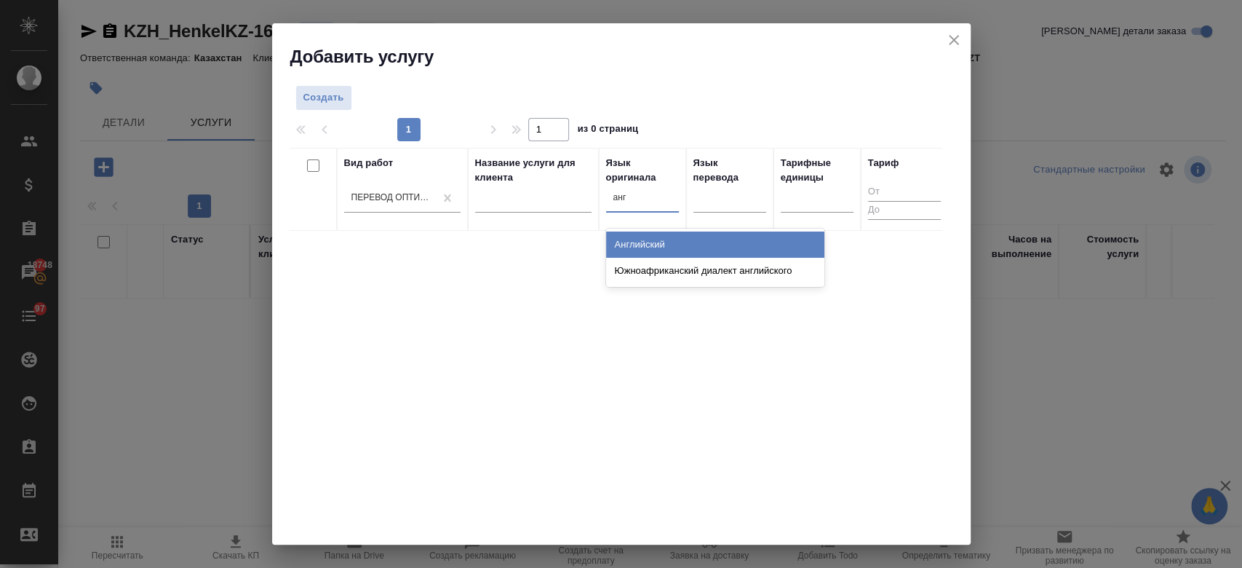
click at [643, 248] on div "Английский" at bounding box center [715, 244] width 218 height 26
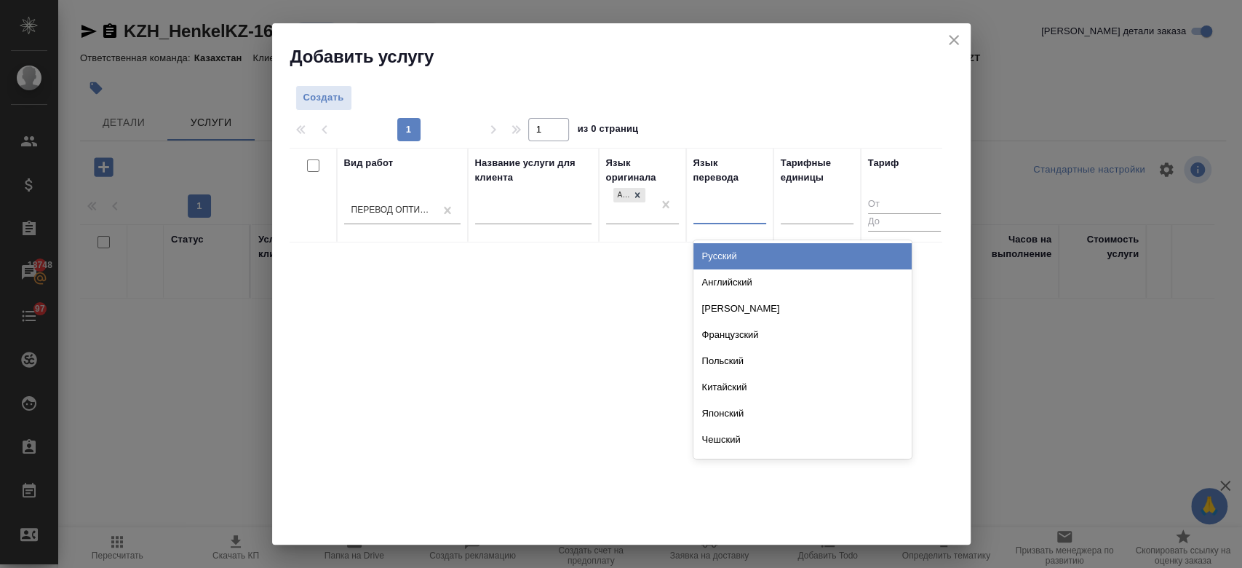
click at [733, 209] on div at bounding box center [729, 209] width 73 height 21
type input "рус"
click at [727, 257] on div "Русский" at bounding box center [802, 256] width 218 height 26
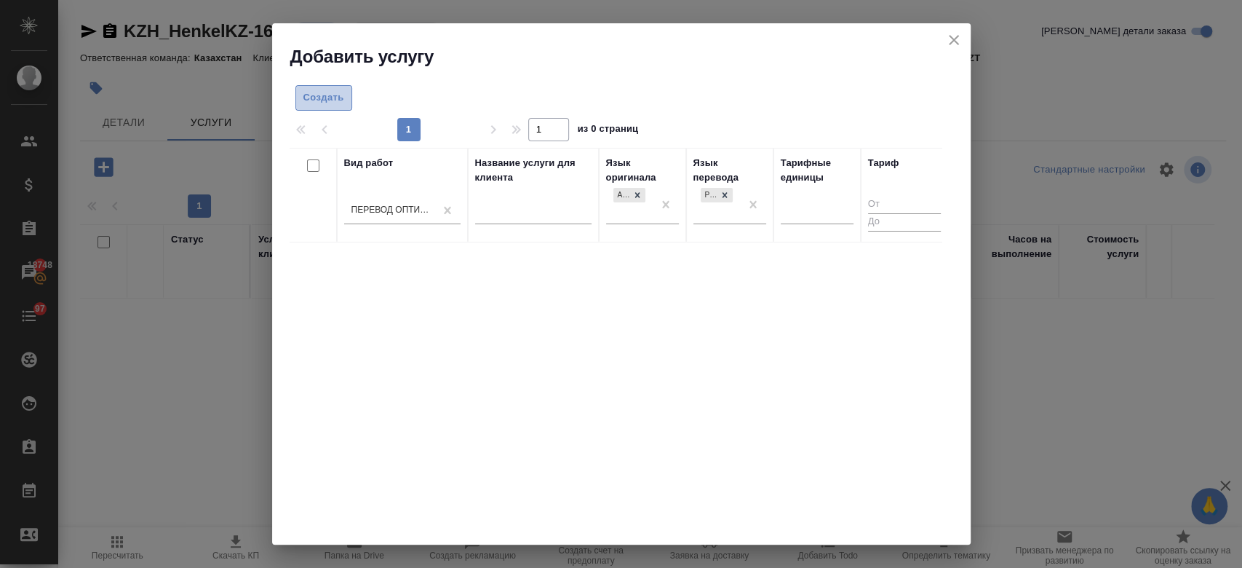
click at [317, 106] on button "Создать" at bounding box center [323, 97] width 57 height 25
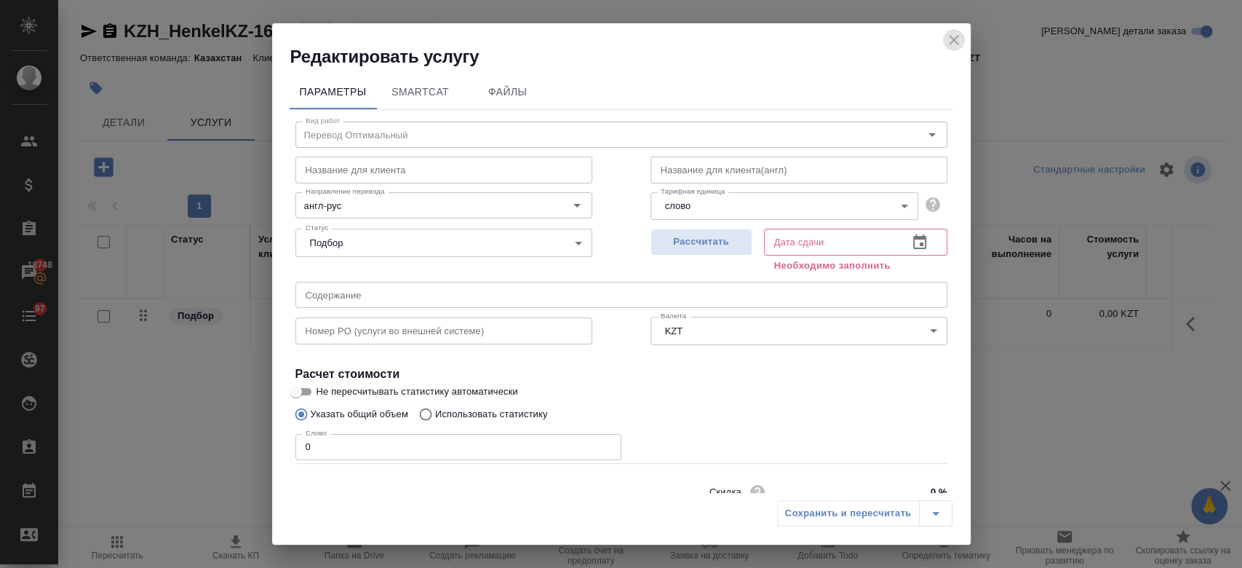
click at [953, 44] on icon "close" at bounding box center [953, 39] width 17 height 17
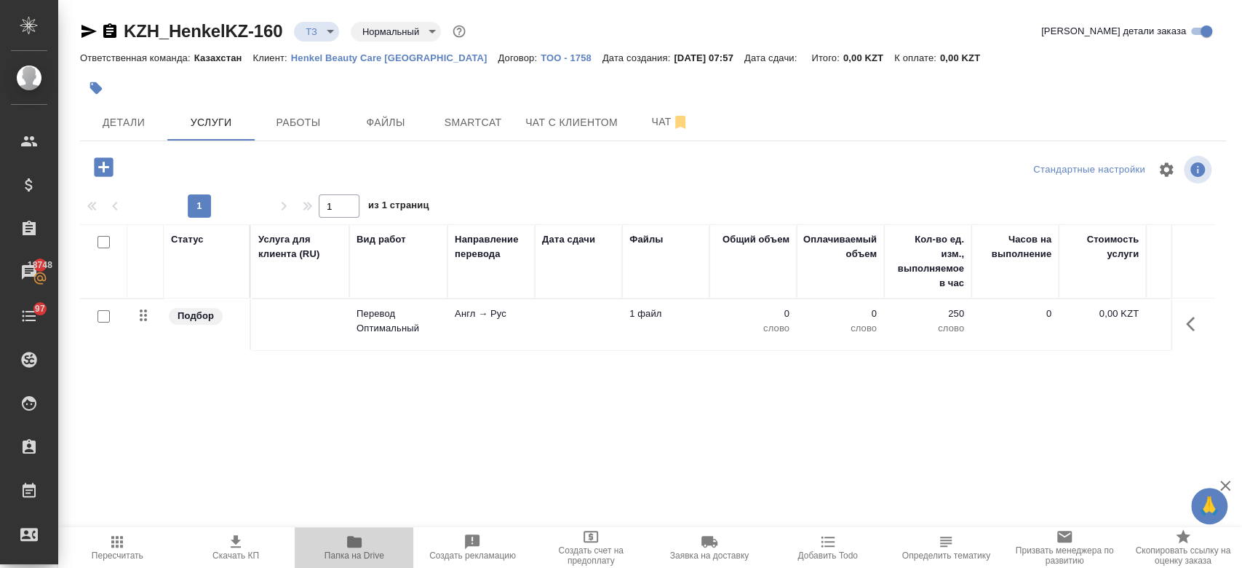
click at [349, 538] on icon "button" at bounding box center [354, 542] width 15 height 12
click at [465, 322] on td "Англ → Рус" at bounding box center [491, 324] width 87 height 51
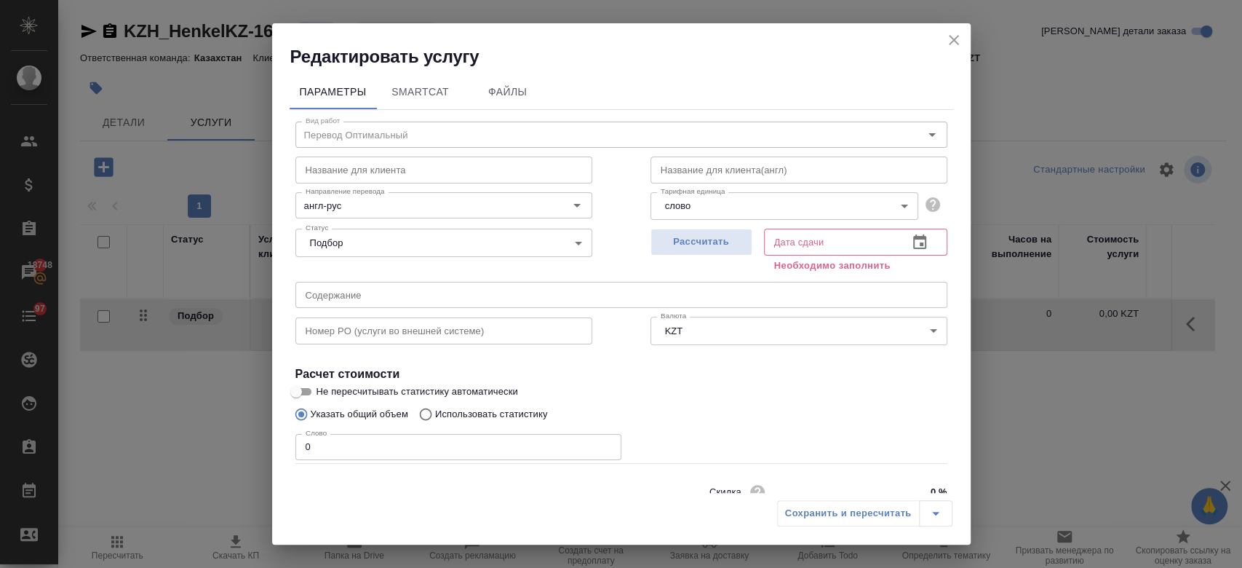
scroll to position [63, 0]
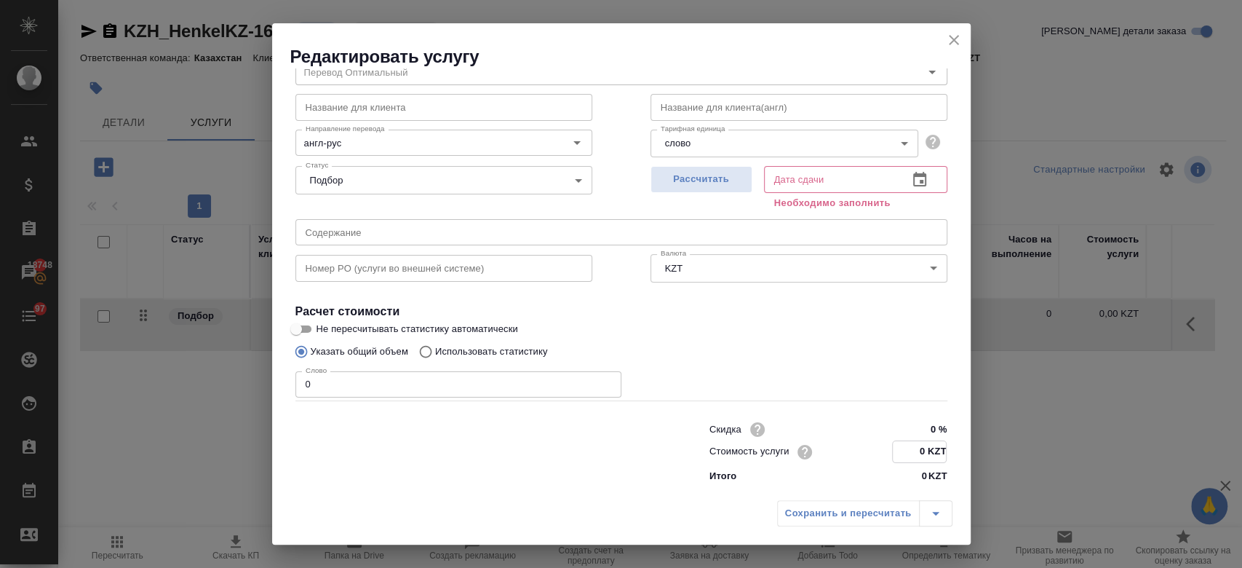
click at [928, 441] on input "0 KZT" at bounding box center [919, 451] width 53 height 21
type input "11 KZT"
click at [701, 174] on span "Рассчитать" at bounding box center [702, 179] width 86 height 17
type input "25.09.2025 07:59"
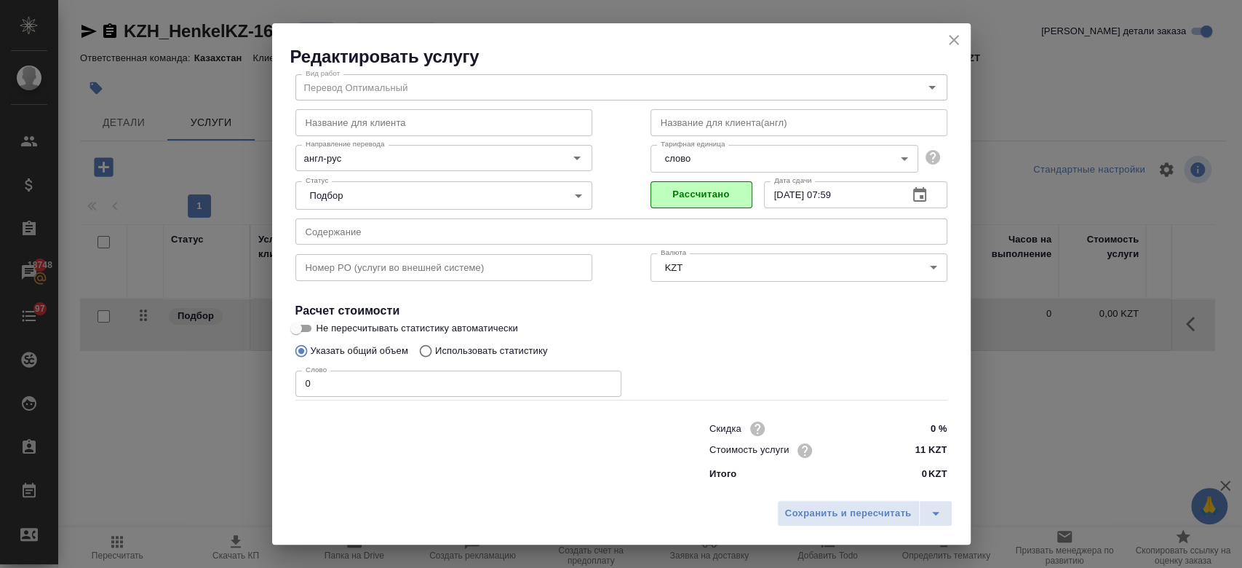
scroll to position [47, 0]
click at [851, 522] on button "Сохранить и пересчитать" at bounding box center [848, 513] width 143 height 26
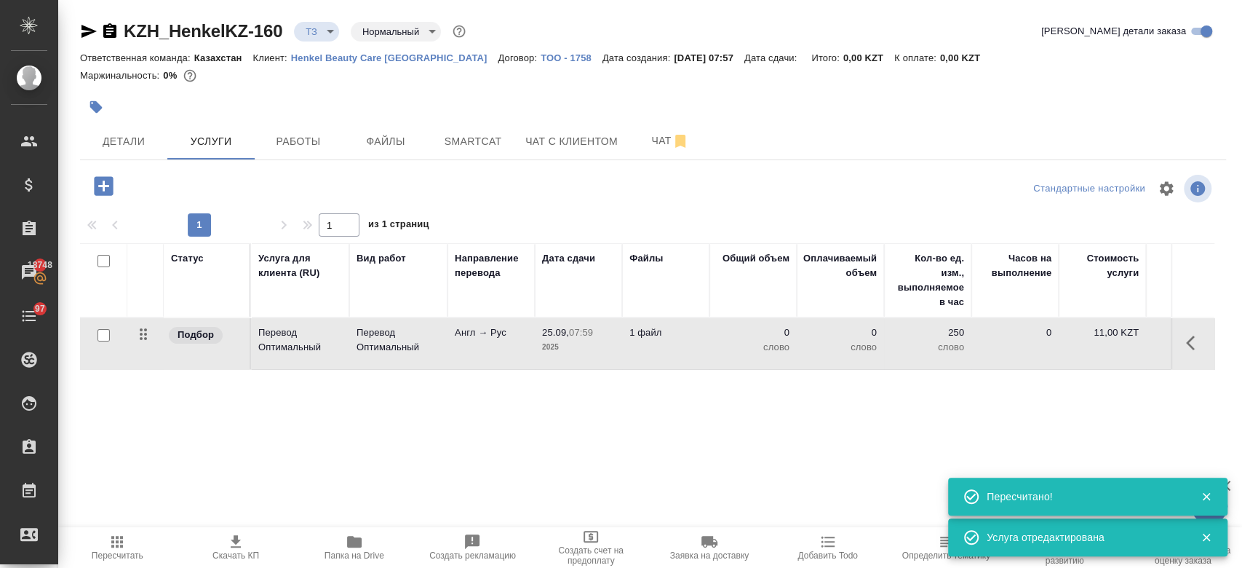
click at [96, 335] on div at bounding box center [103, 335] width 33 height 20
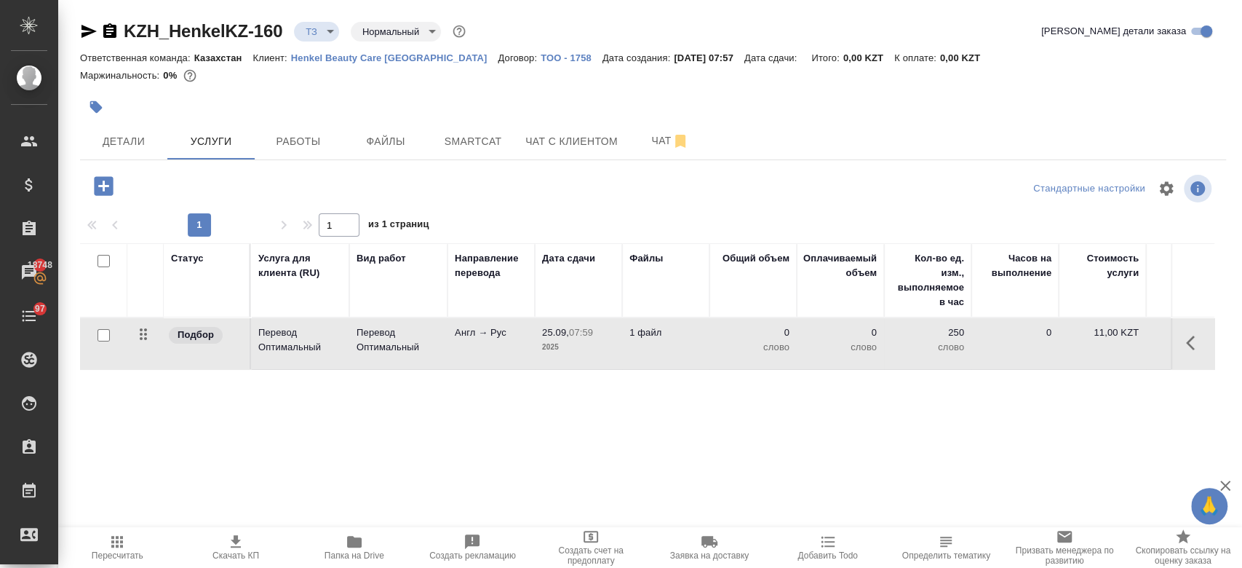
click at [101, 335] on input "checkbox" at bounding box center [104, 335] width 12 height 12
checkbox input "true"
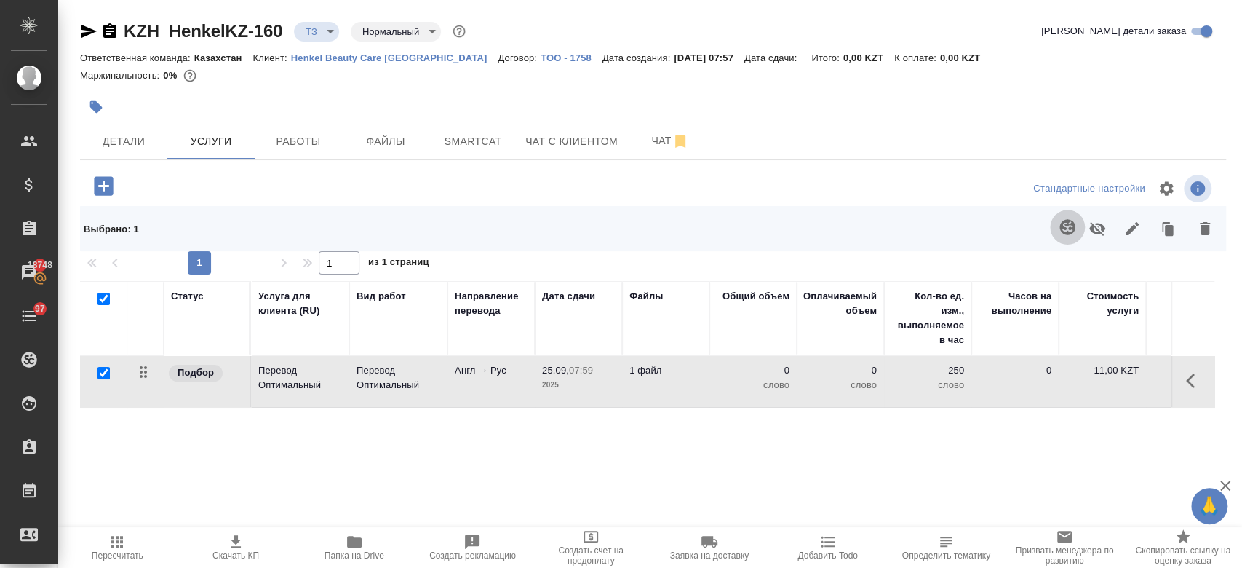
click at [1067, 230] on icon "button" at bounding box center [1067, 226] width 17 height 17
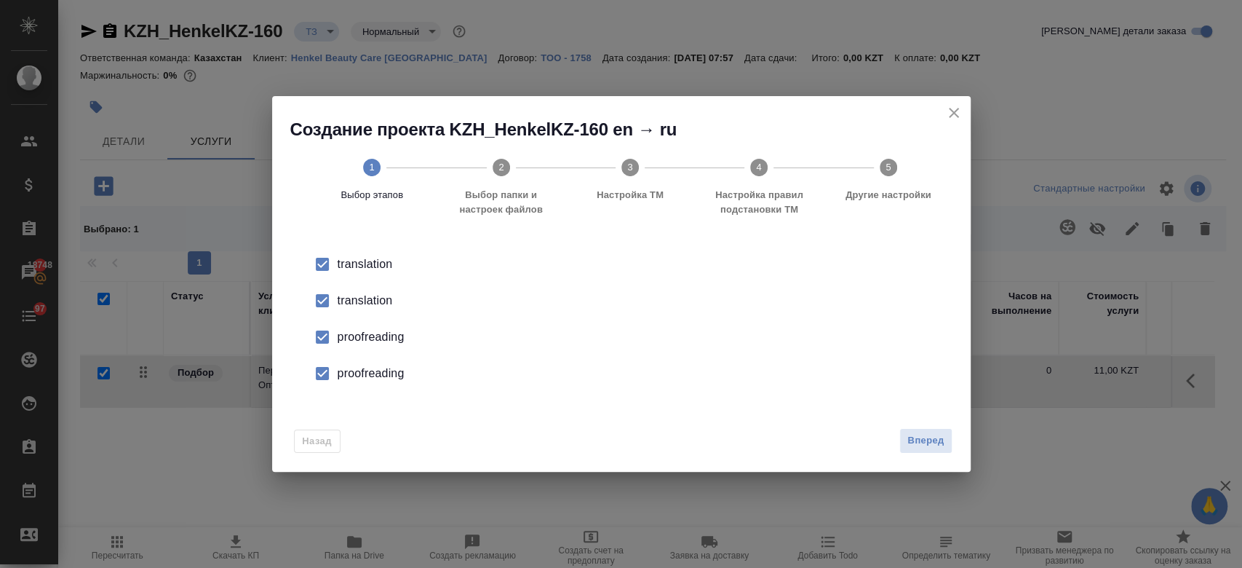
click at [378, 303] on div "translation" at bounding box center [637, 300] width 598 height 17
click at [378, 335] on div "proofreading" at bounding box center [637, 336] width 598 height 17
click at [377, 369] on div "proofreading" at bounding box center [637, 373] width 598 height 17
click at [906, 448] on button "Вперед" at bounding box center [925, 440] width 52 height 25
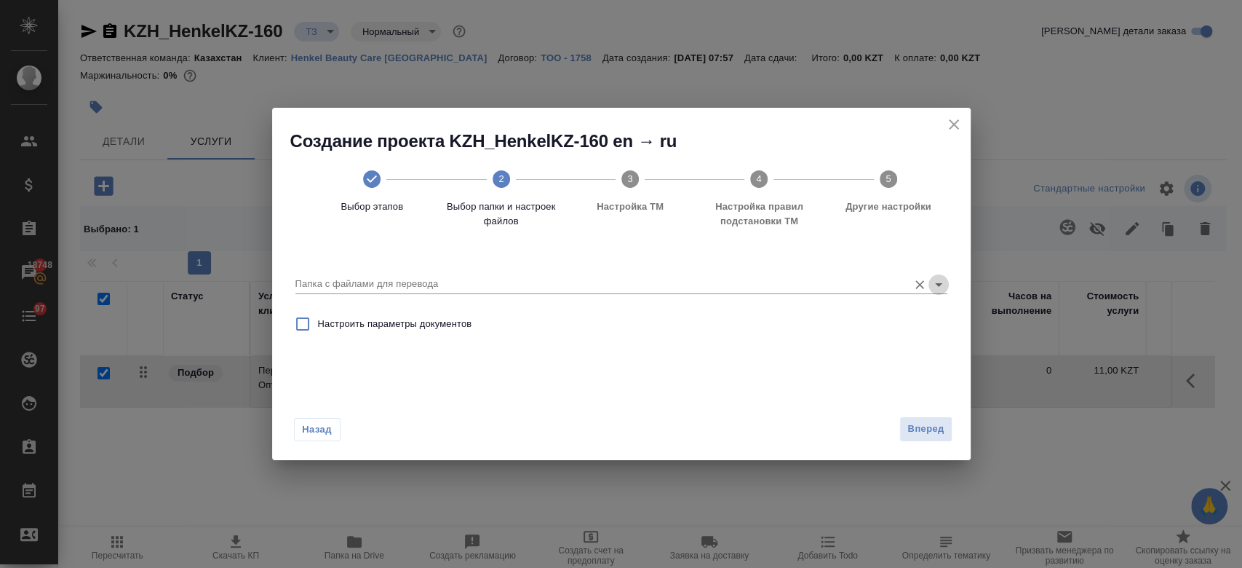
click at [930, 277] on icon "Open" at bounding box center [938, 284] width 17 height 17
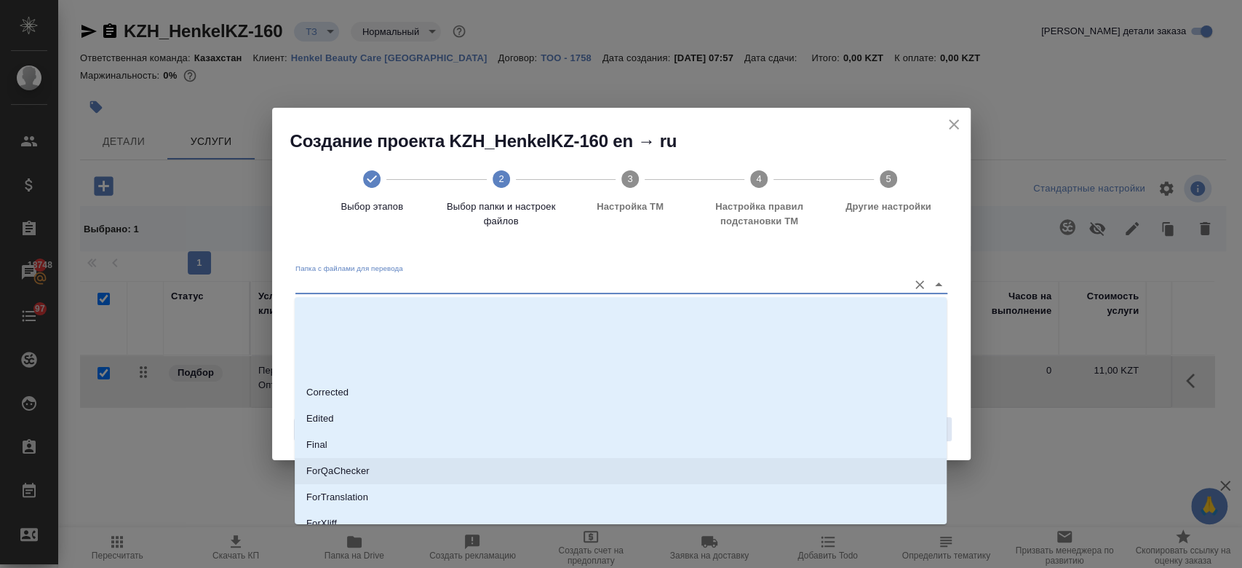
scroll to position [117, 0]
click at [433, 459] on li "Source" at bounding box center [621, 458] width 652 height 26
type input "Source"
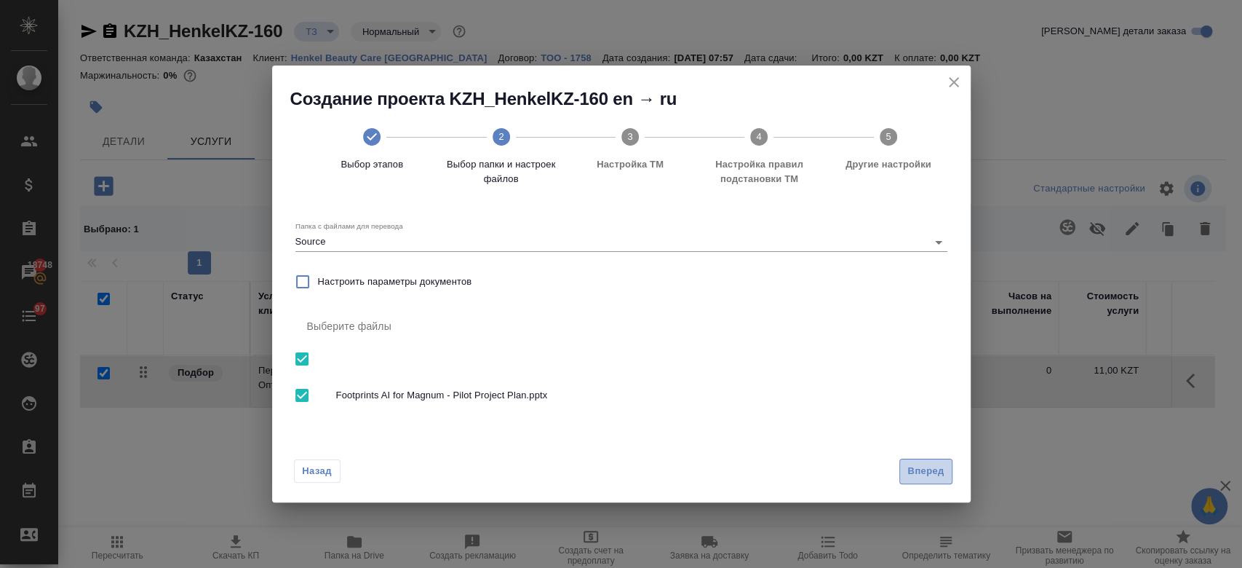
click at [929, 470] on span "Вперед" at bounding box center [925, 471] width 36 height 17
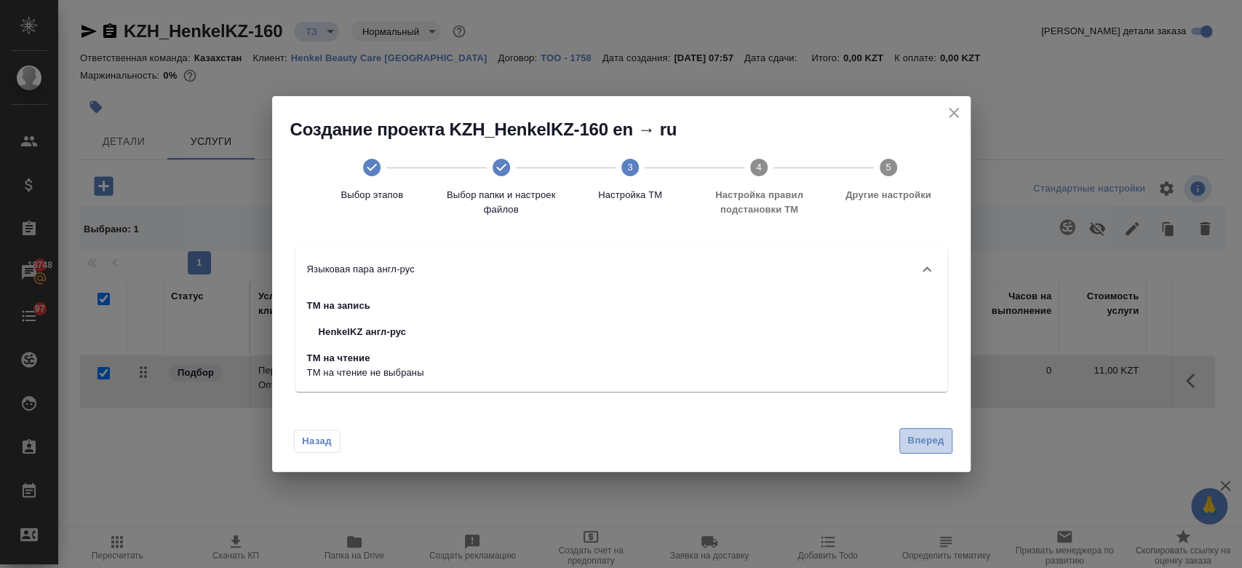
click at [926, 445] on span "Вперед" at bounding box center [925, 440] width 36 height 17
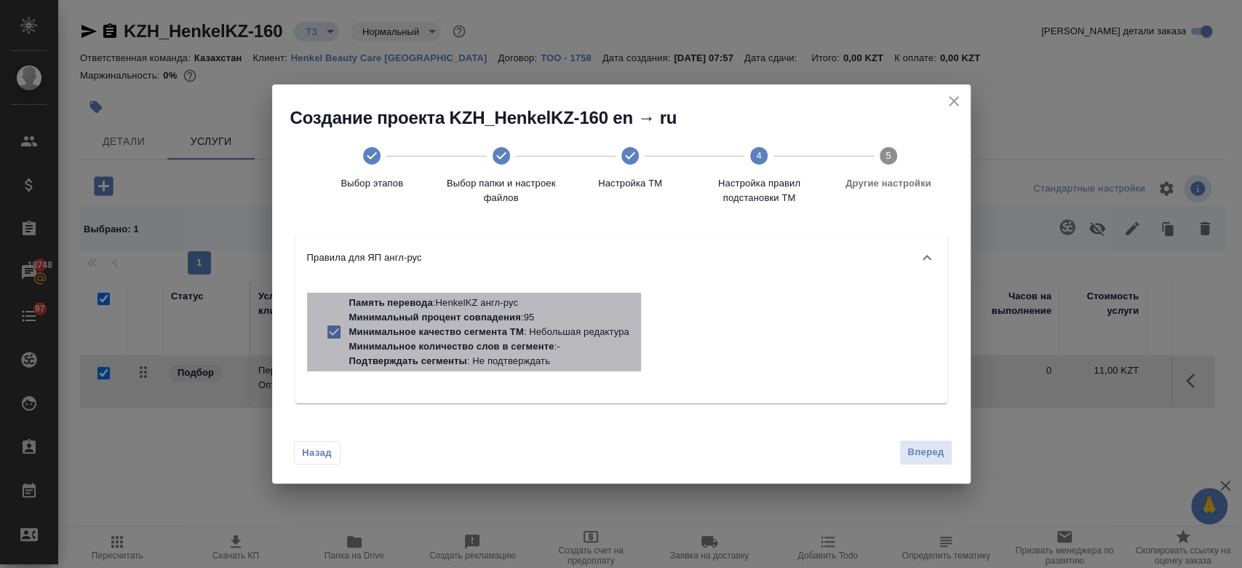
click at [501, 318] on p "Минимальный процент совпадения" at bounding box center [435, 316] width 172 height 11
checkbox input "false"
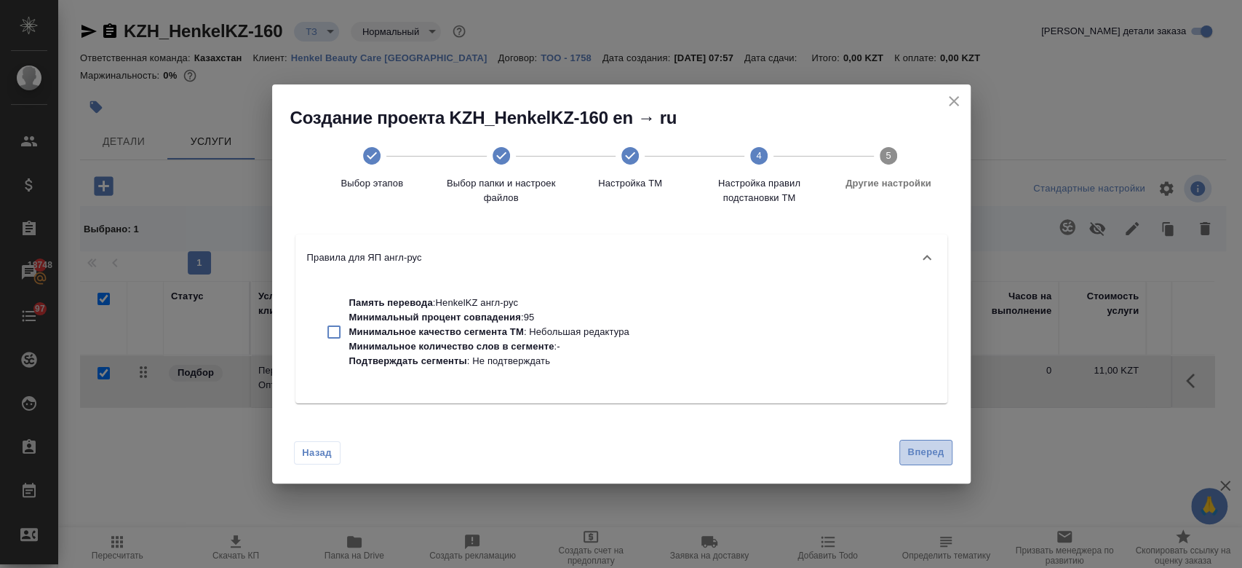
click at [918, 447] on span "Вперед" at bounding box center [925, 452] width 36 height 17
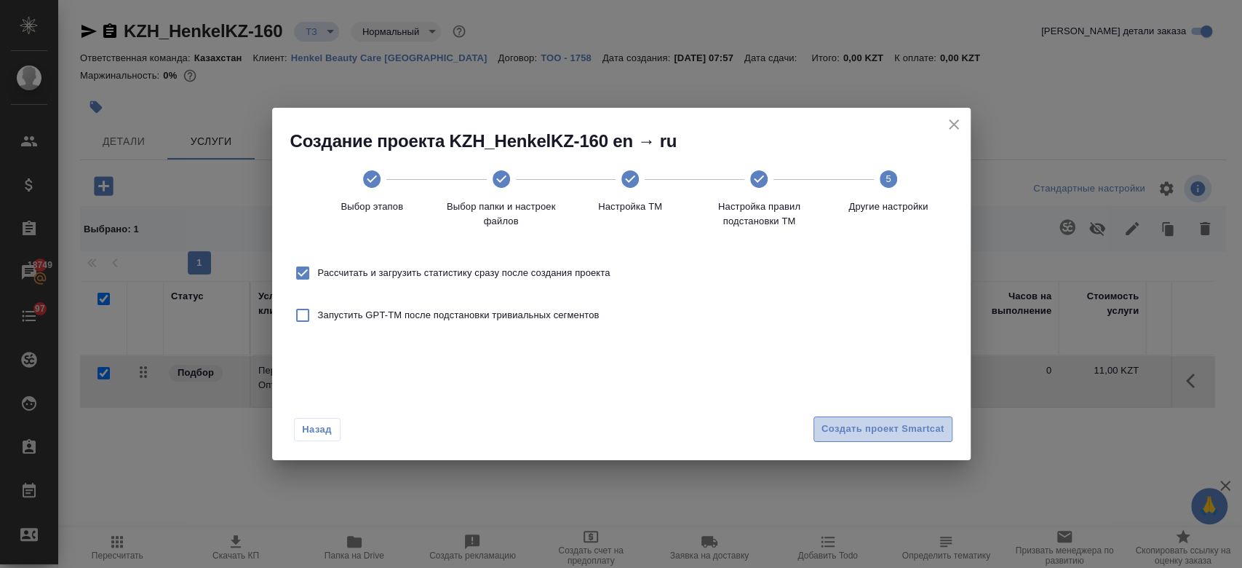
click at [898, 433] on span "Создать проект Smartcat" at bounding box center [883, 429] width 123 height 17
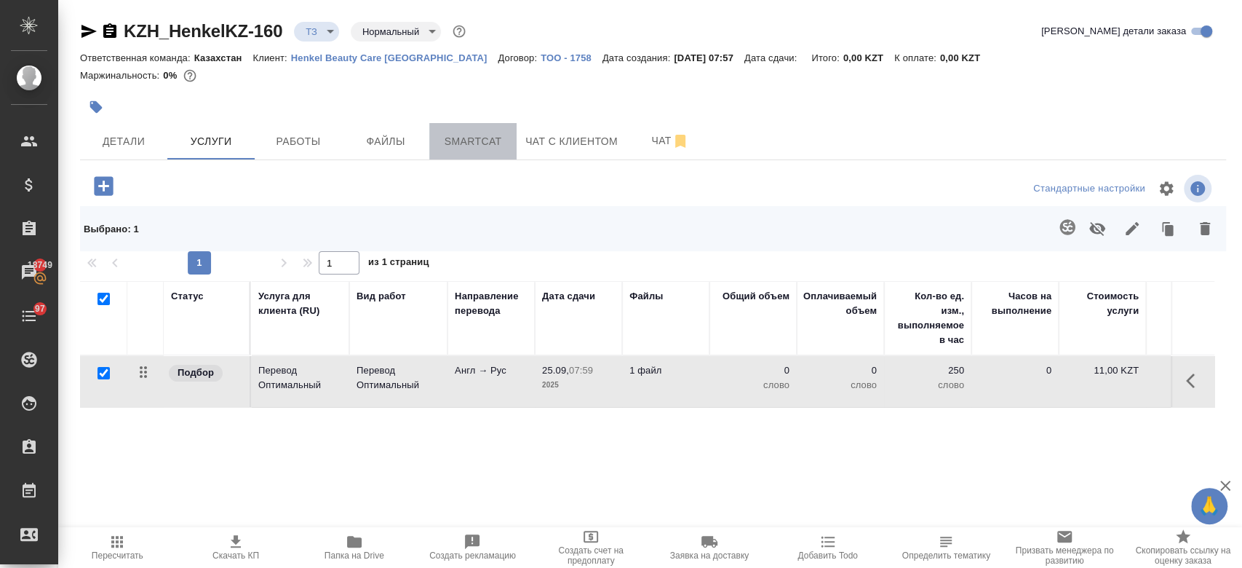
click at [459, 132] on span "Smartcat" at bounding box center [473, 141] width 70 height 18
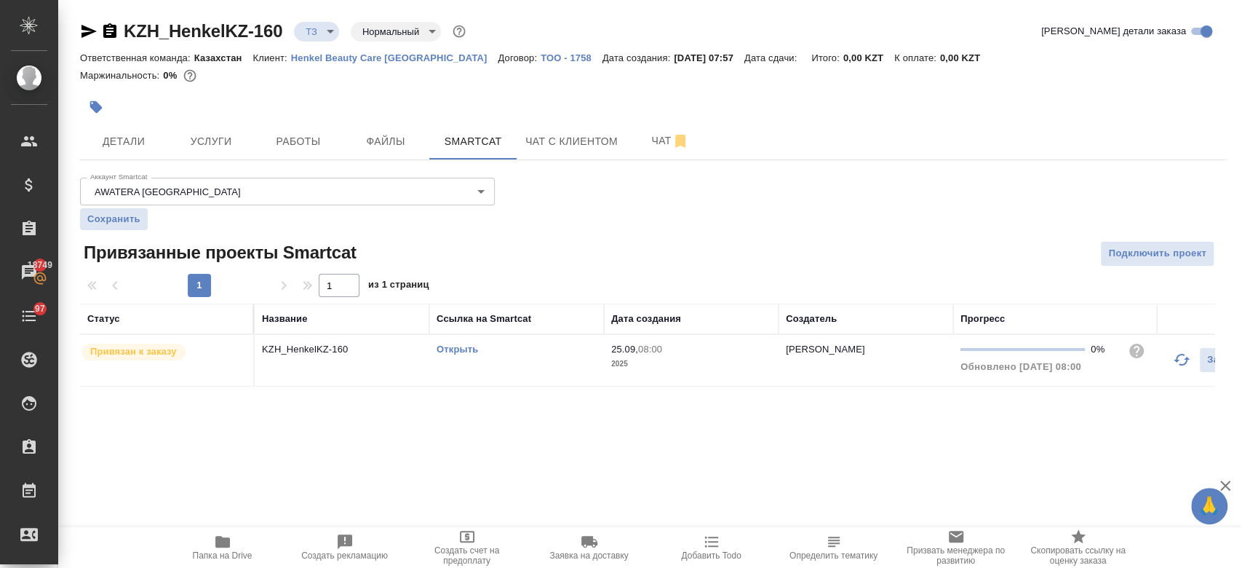
click at [469, 344] on link "Открыть" at bounding box center [457, 348] width 41 height 11
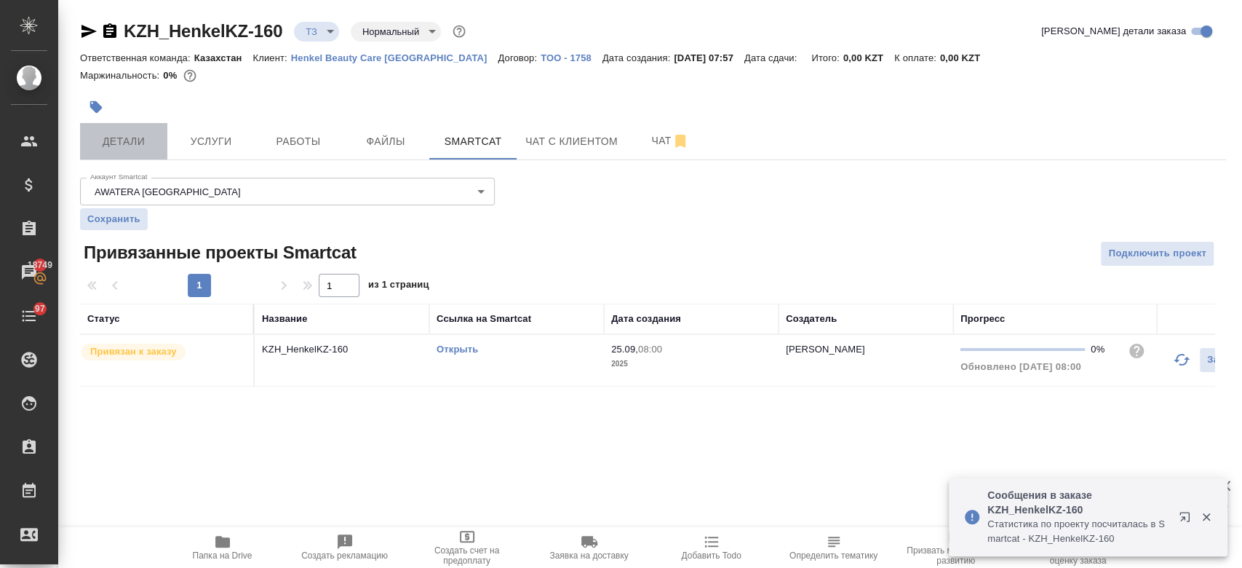
click at [136, 143] on span "Детали" at bounding box center [124, 141] width 70 height 18
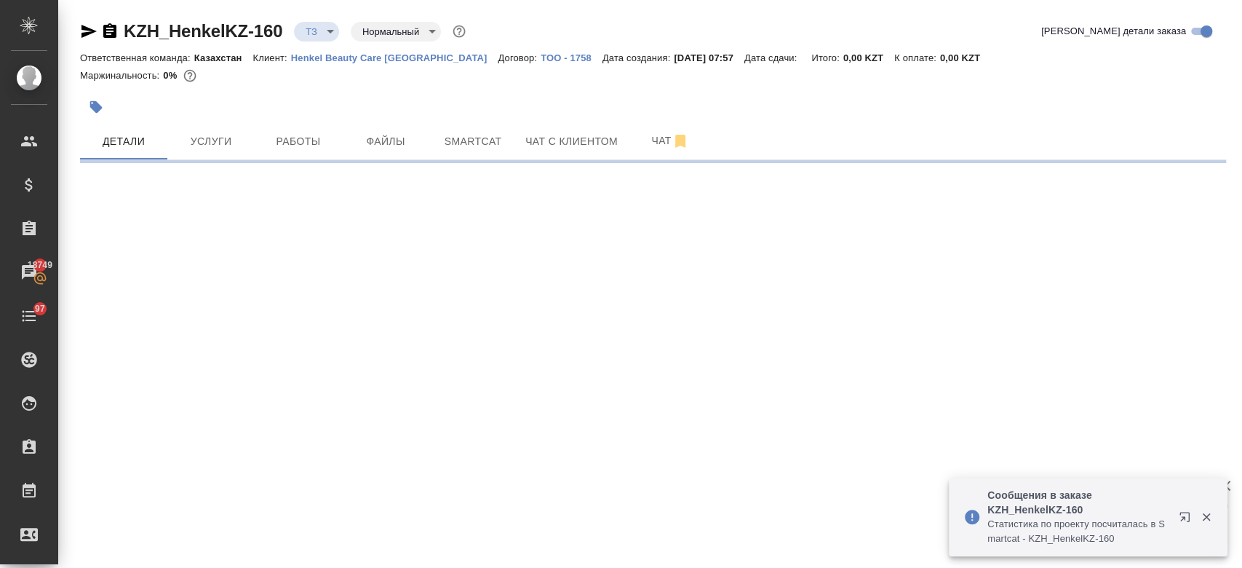
select select "RU"
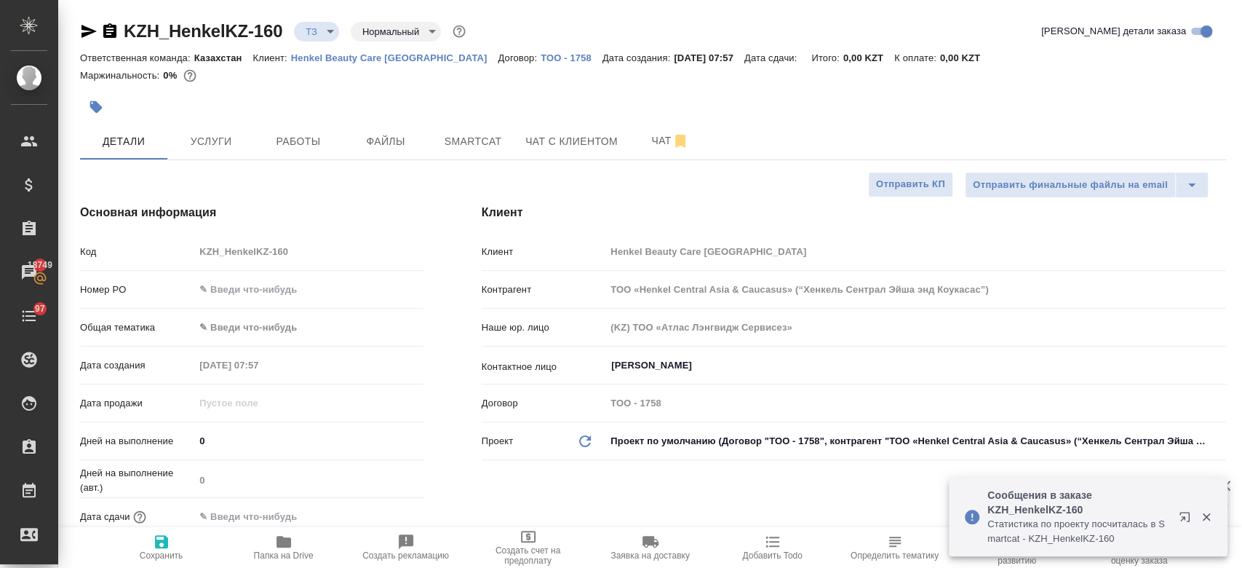
type textarea "x"
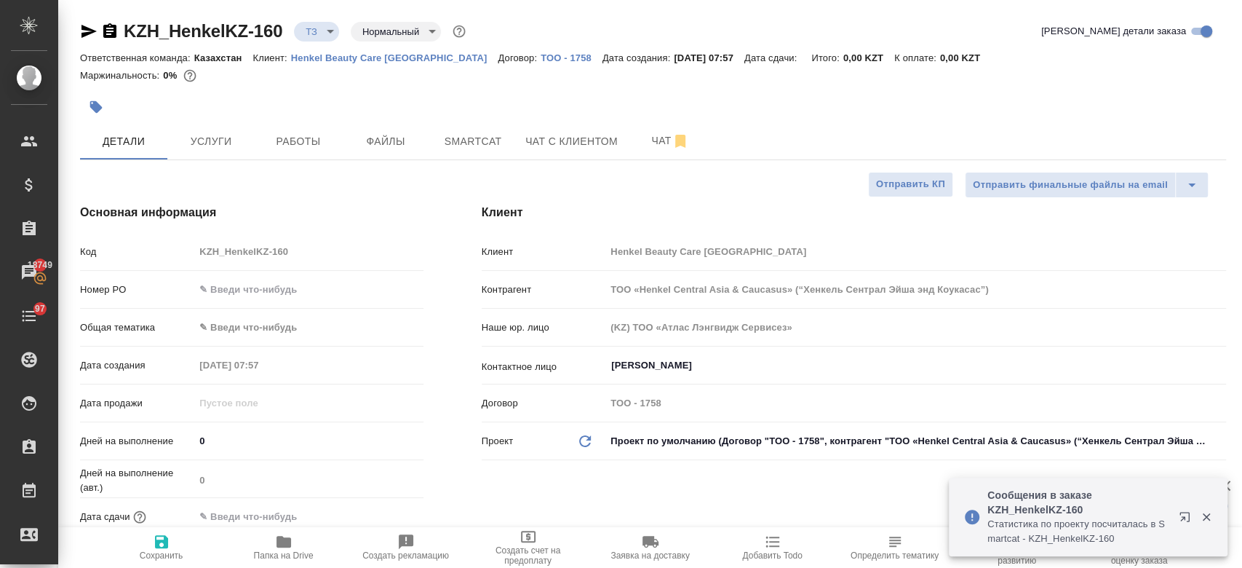
type textarea "x"
click at [225, 136] on span "Услуги" at bounding box center [211, 141] width 70 height 18
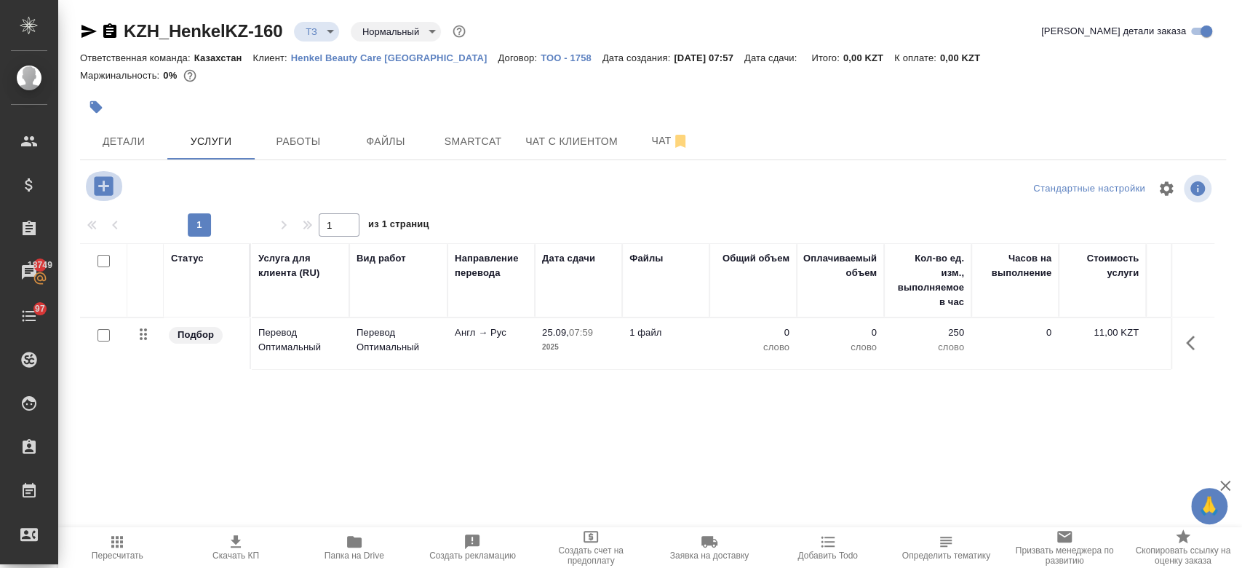
click at [101, 188] on icon "button" at bounding box center [103, 185] width 19 height 19
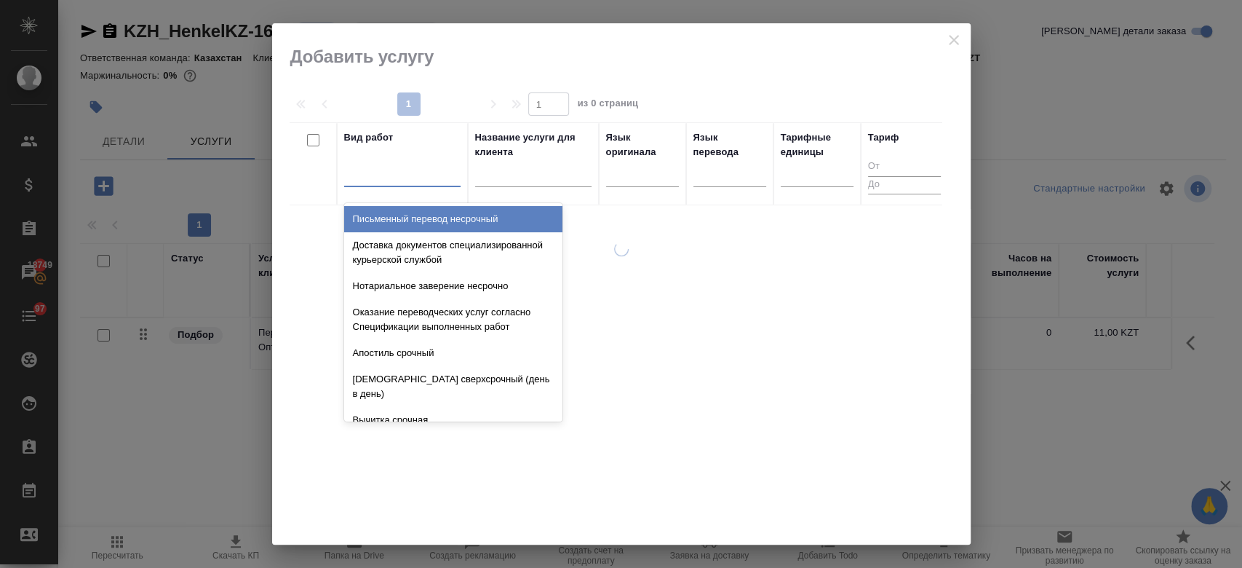
click at [429, 172] on div at bounding box center [402, 172] width 116 height 21
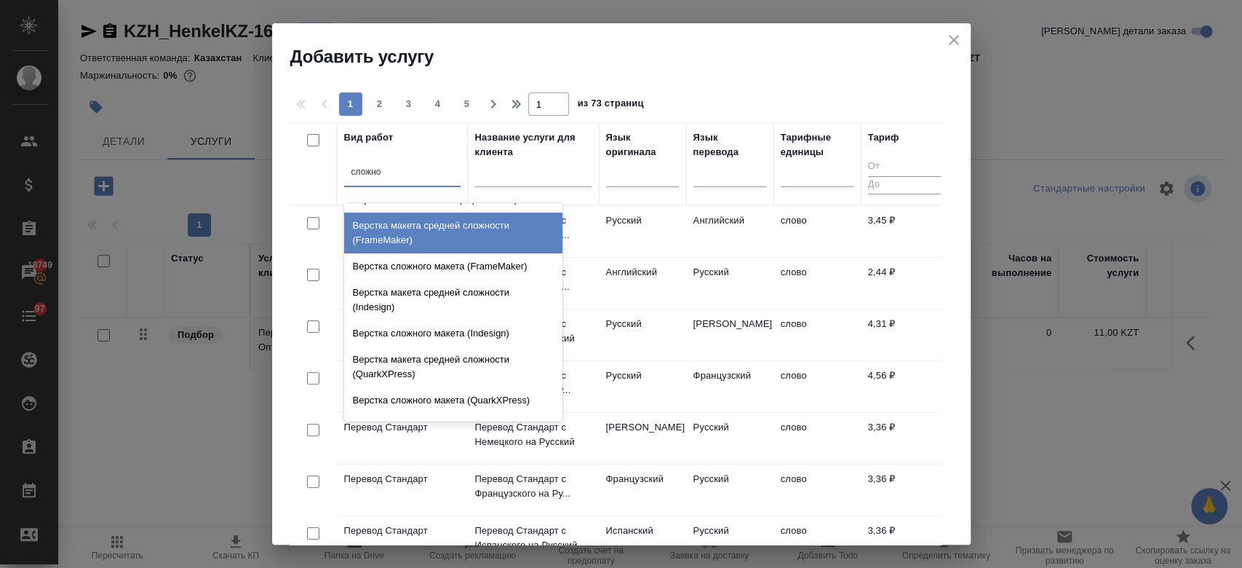
scroll to position [192, 0]
type input "сложно"
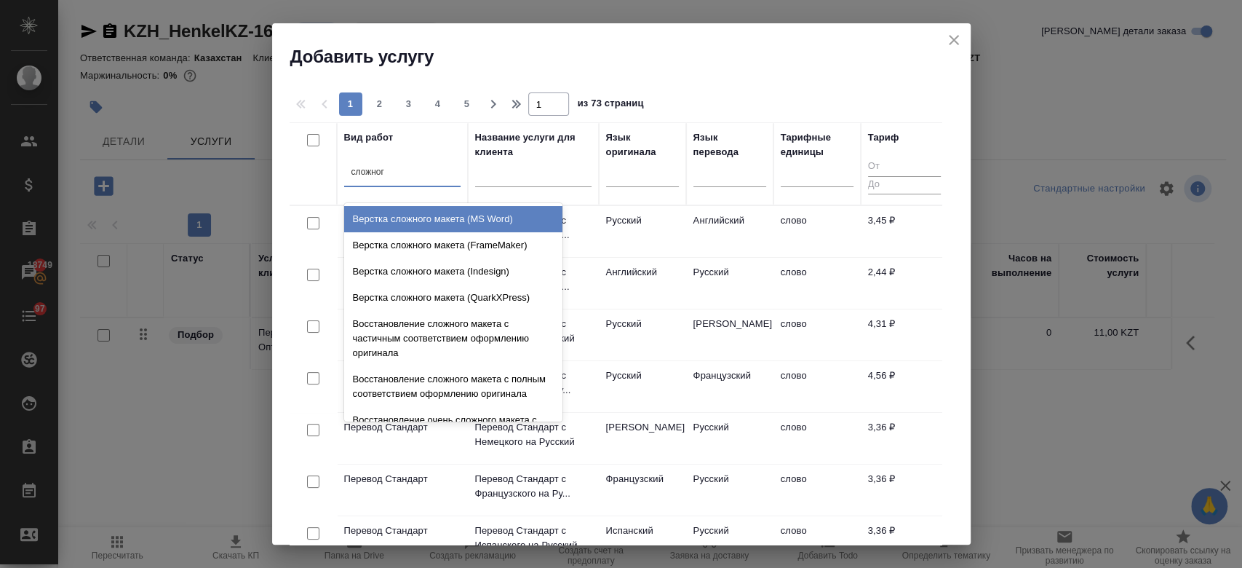
type input "сложного"
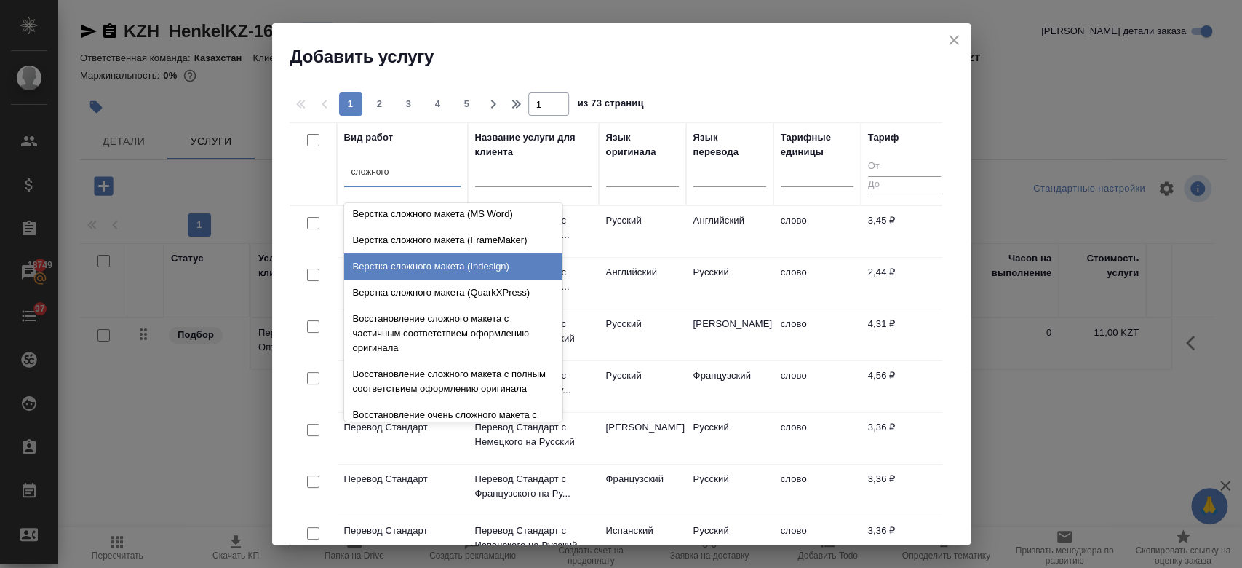
scroll to position [6, 0]
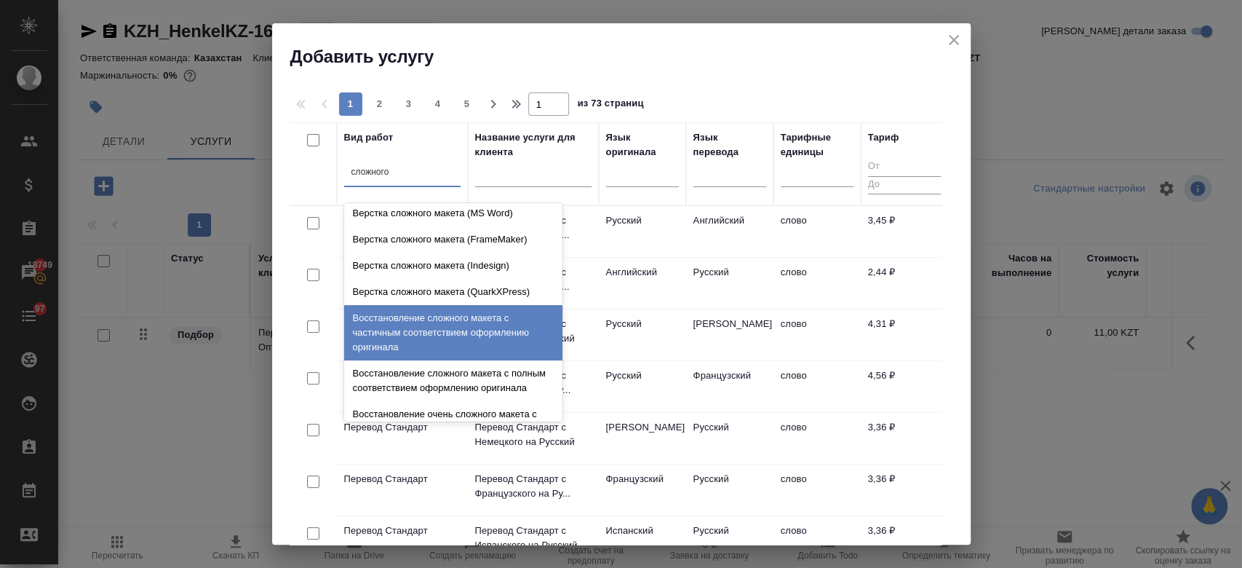
click at [442, 321] on div "Восстановление сложного макета с частичным соответствием оформлению оригинала" at bounding box center [453, 332] width 218 height 55
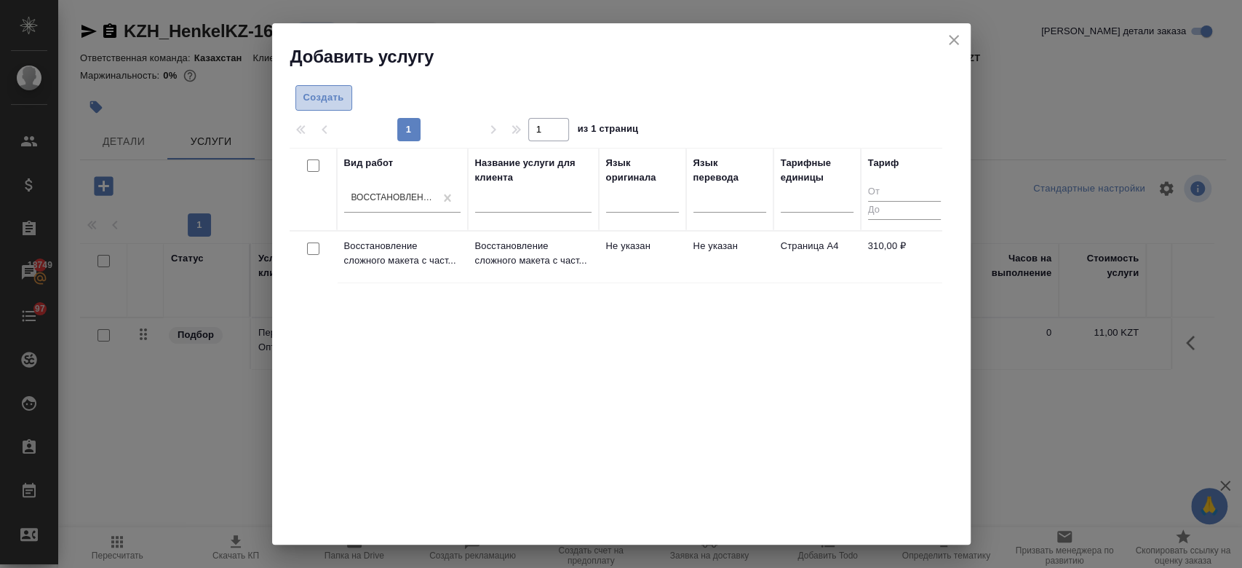
click at [314, 106] on button "Создать" at bounding box center [323, 97] width 57 height 25
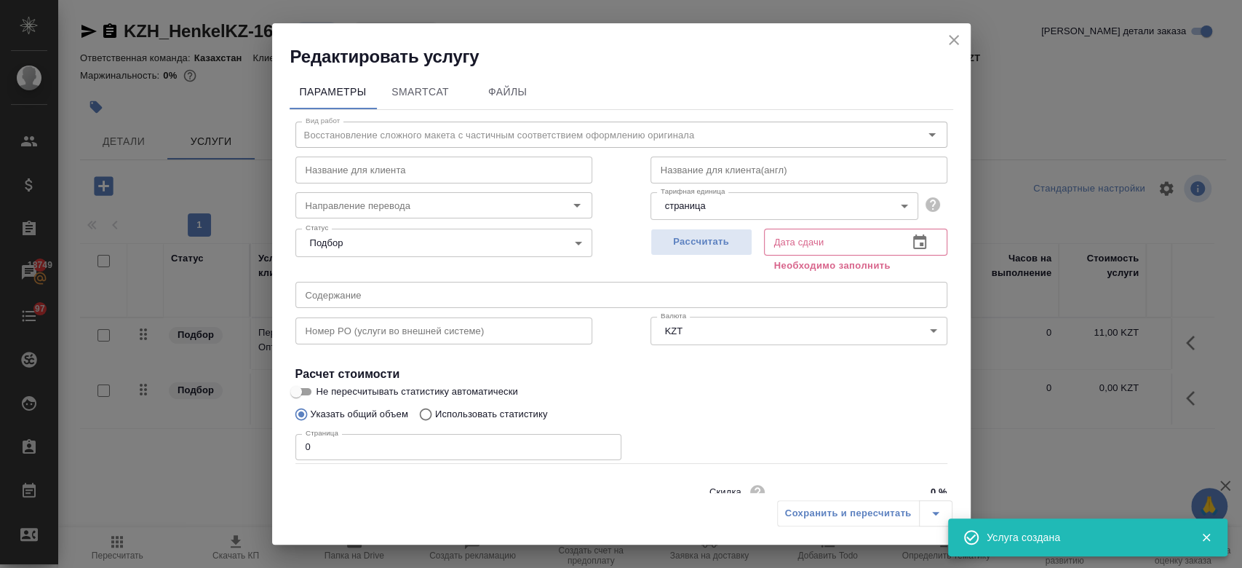
scroll to position [63, 0]
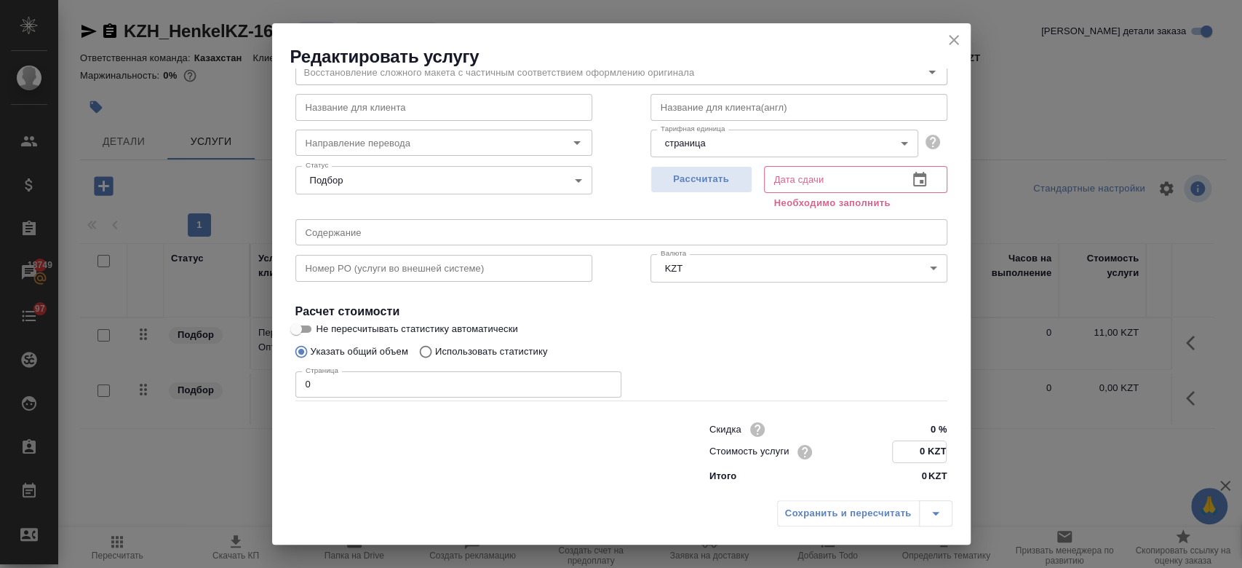
click at [920, 449] on input "0 KZT" at bounding box center [919, 451] width 53 height 21
type input "2325 KZT"
click at [542, 388] on input "0" at bounding box center [458, 384] width 326 height 26
type input "15"
click at [699, 177] on span "Рассчитать" at bounding box center [702, 179] width 86 height 17
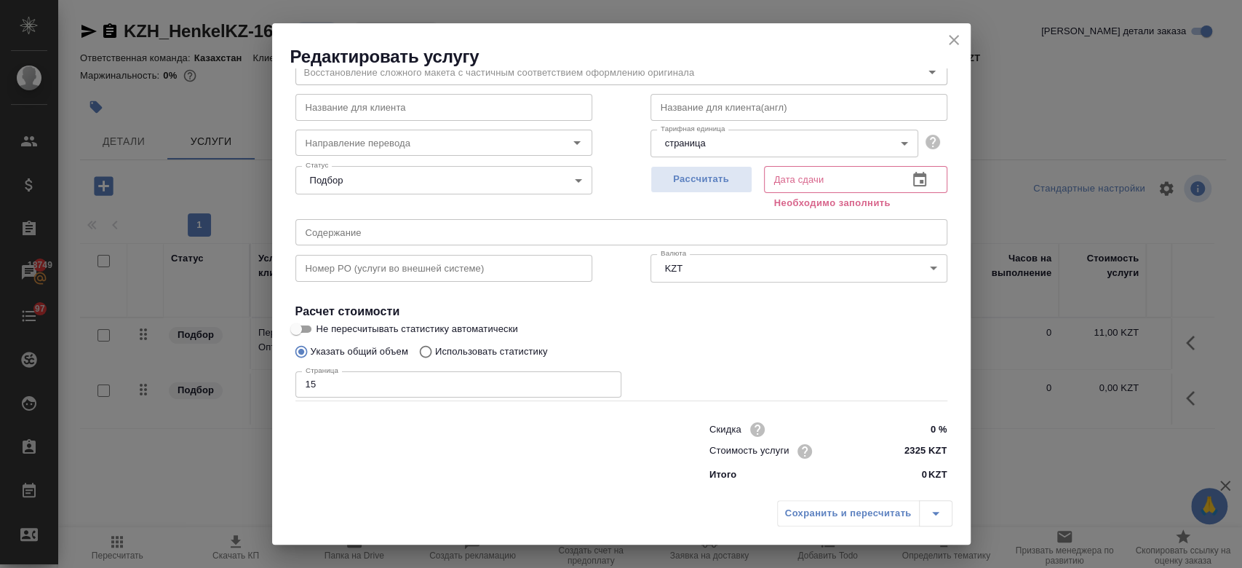
type input "25.09.2025 13:00"
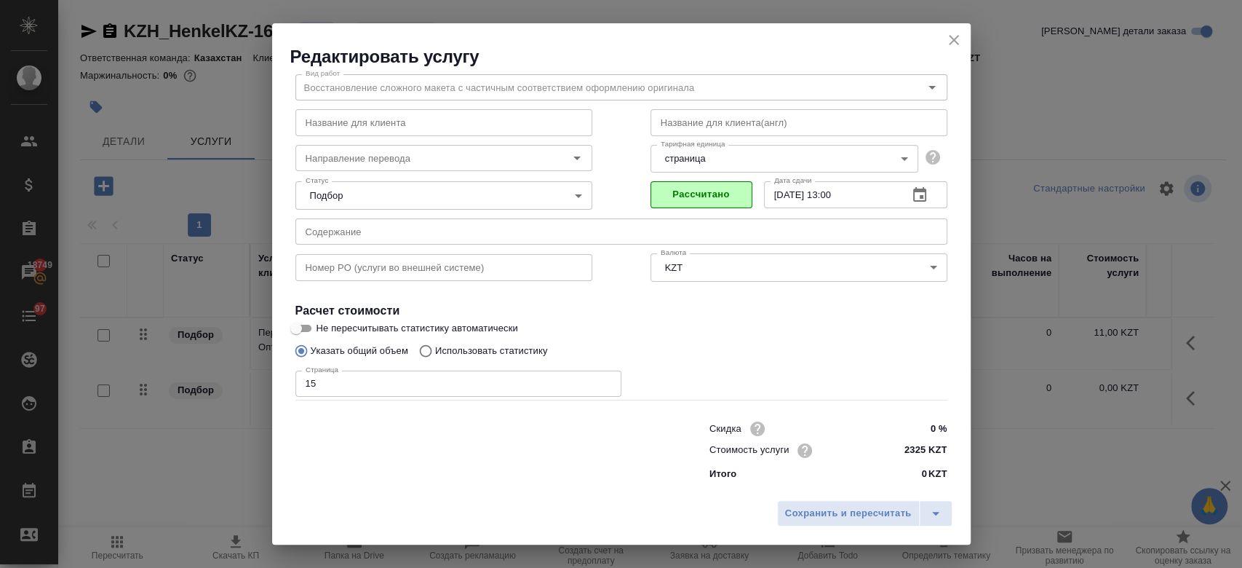
scroll to position [47, 0]
click at [790, 515] on span "Сохранить и пересчитать" at bounding box center [848, 513] width 127 height 17
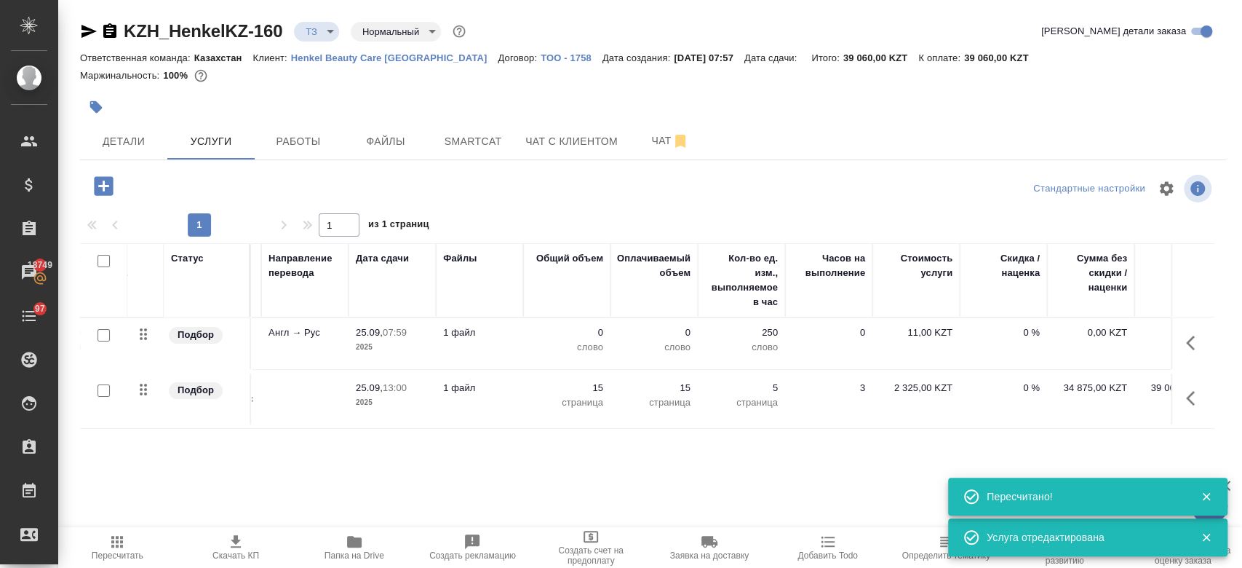
scroll to position [0, 237]
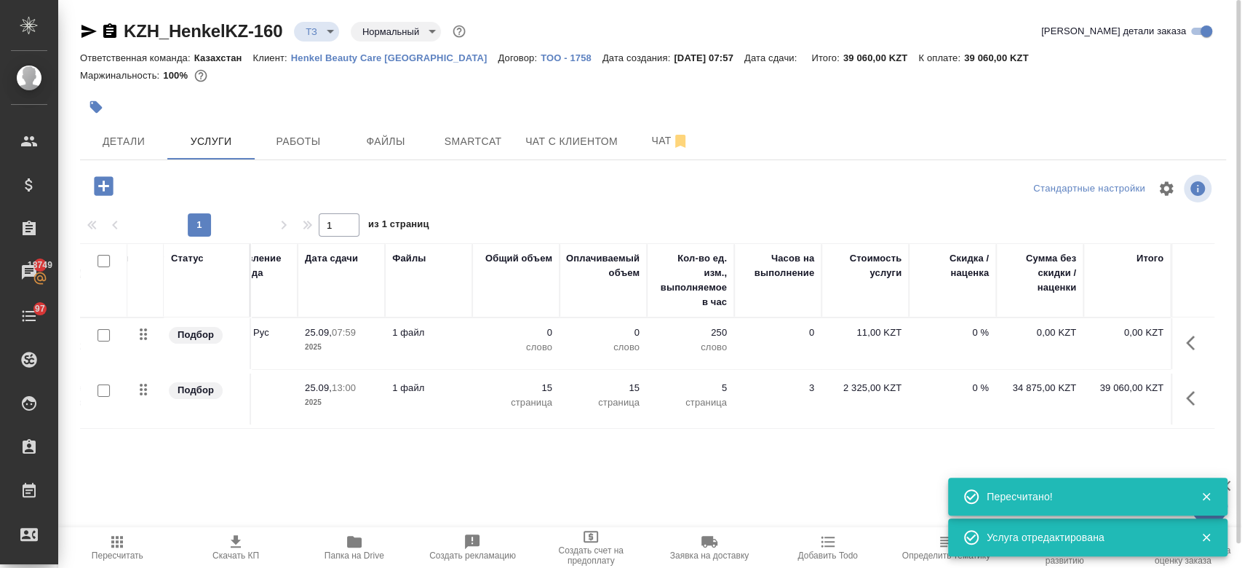
click at [364, 337] on span "25.09, 07:59" at bounding box center [341, 332] width 73 height 15
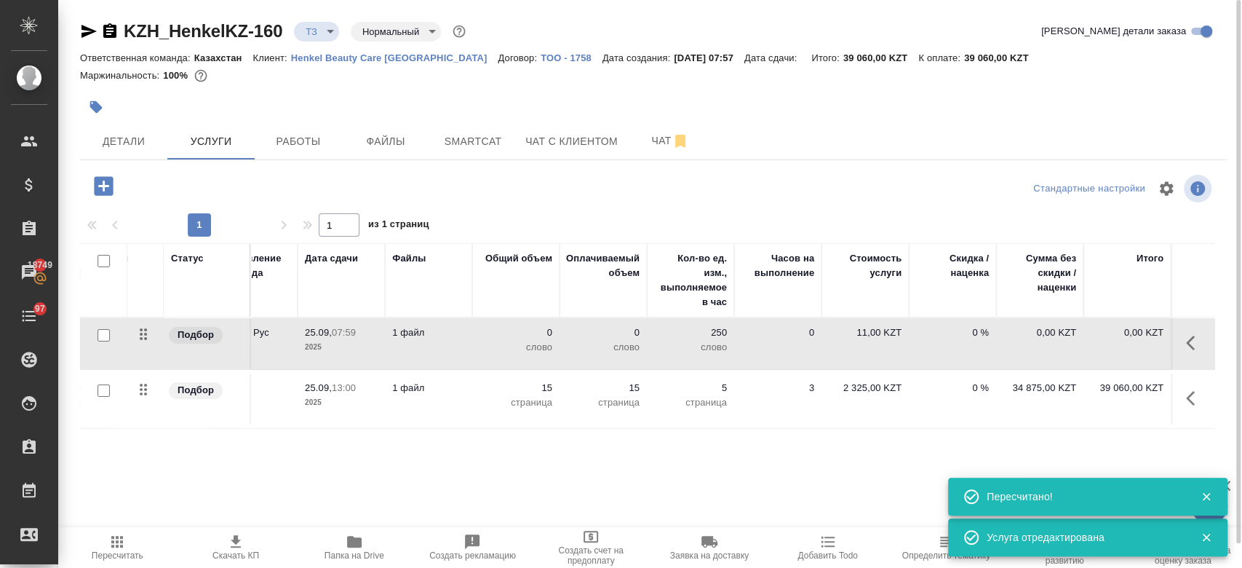
click at [364, 337] on span "25.09, 07:59" at bounding box center [341, 332] width 73 height 15
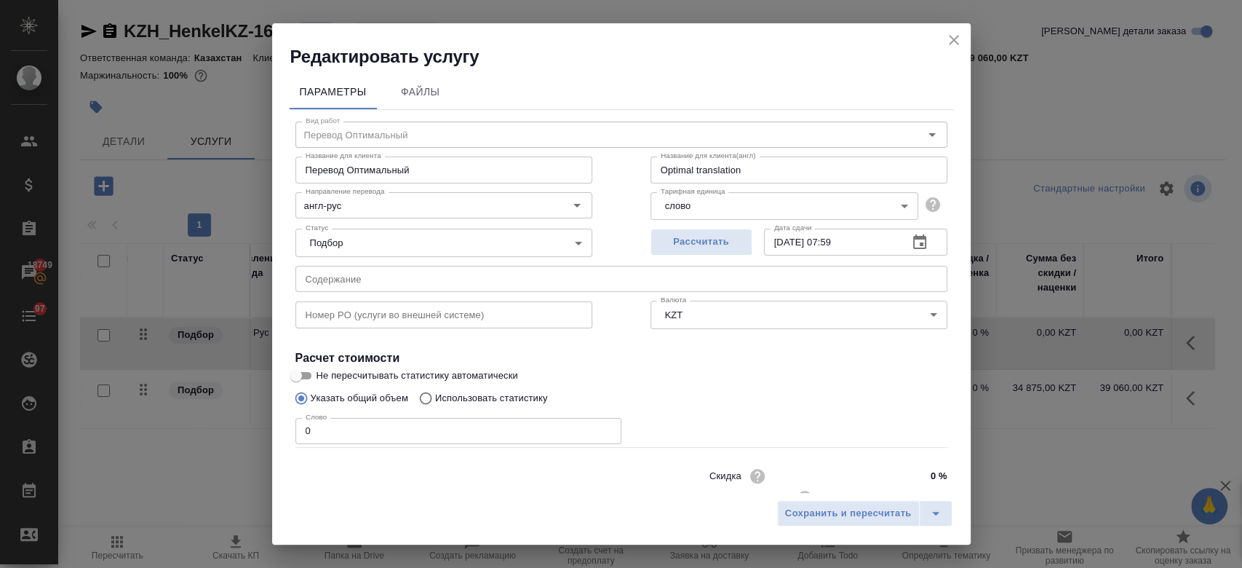
scroll to position [47, 0]
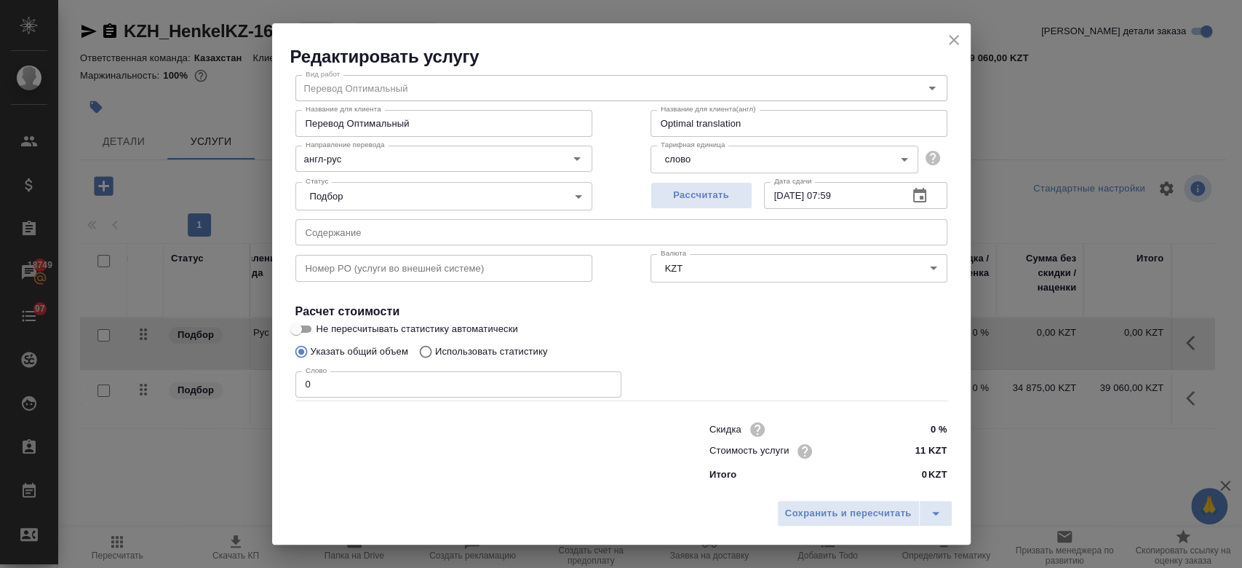
click at [499, 353] on p "Использовать статистику" at bounding box center [491, 351] width 113 height 15
click at [435, 353] on input "Использовать статистику" at bounding box center [423, 352] width 23 height 28
radio input "true"
radio input "false"
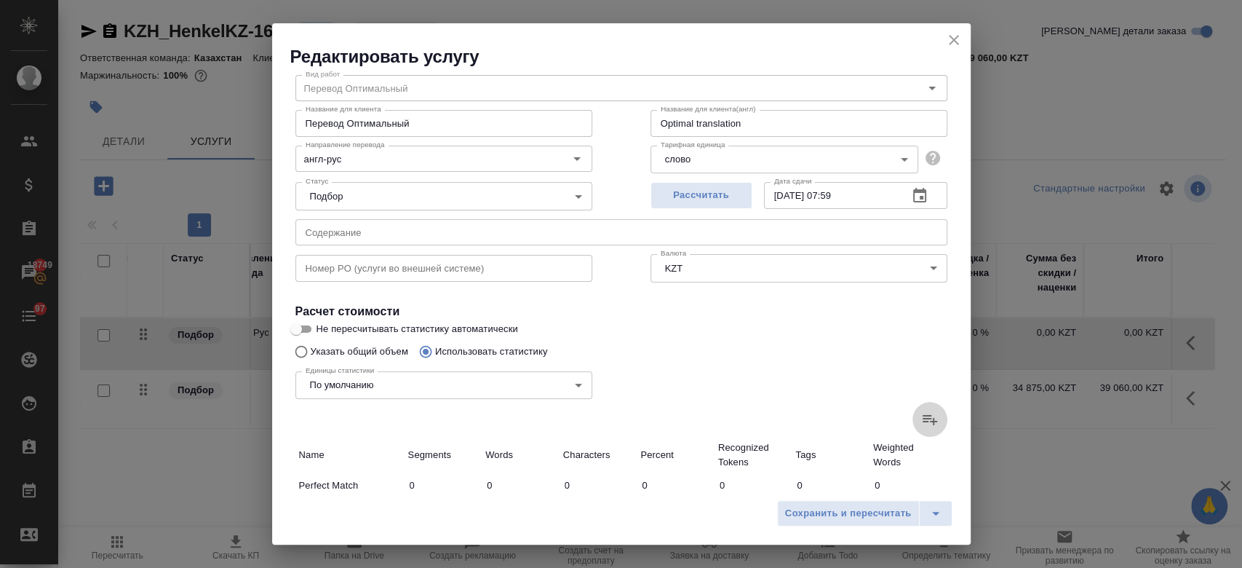
click at [921, 419] on icon at bounding box center [929, 418] width 17 height 17
click at [0, 0] on input "file" at bounding box center [0, 0] width 0 height 0
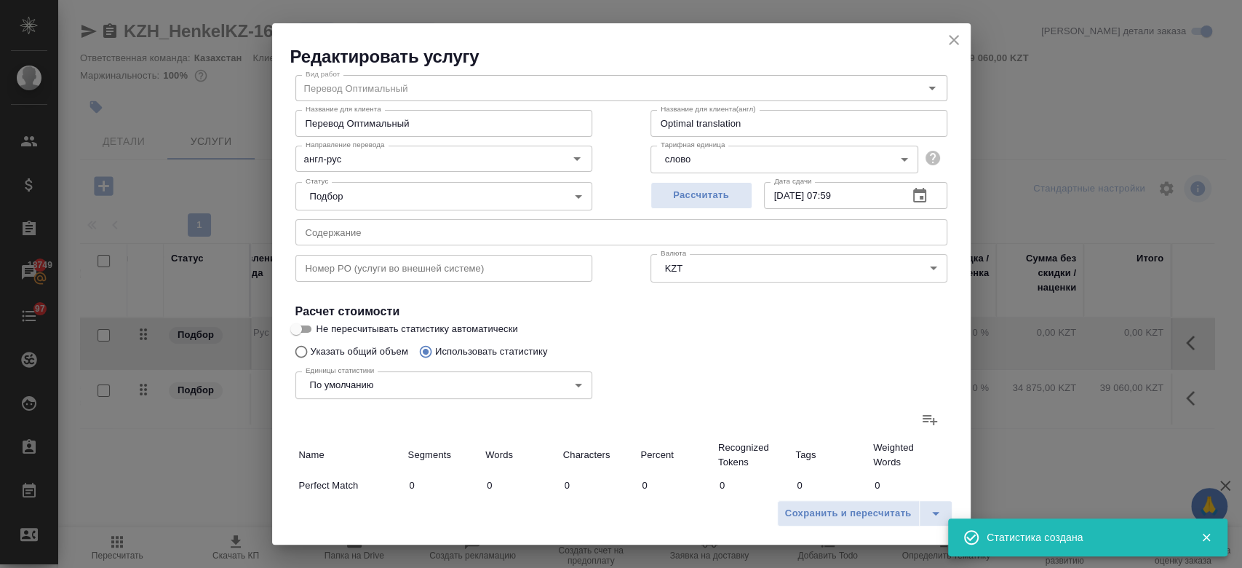
type input "16"
type input "40"
type input "289"
type input "1"
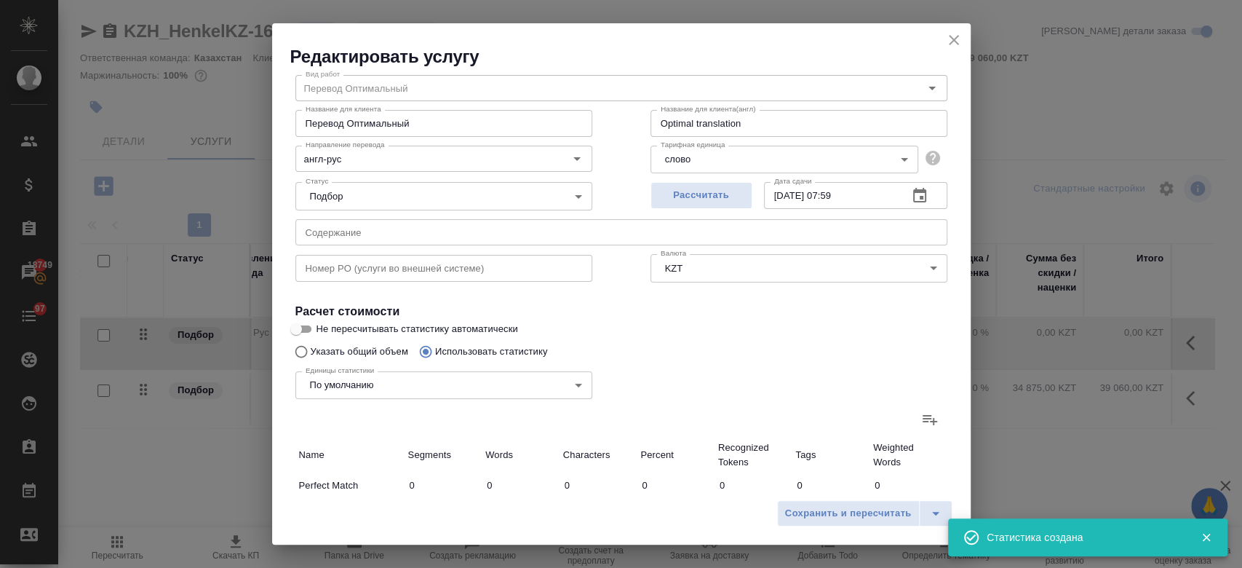
type input "12"
type input "2"
type input "26"
type input "211"
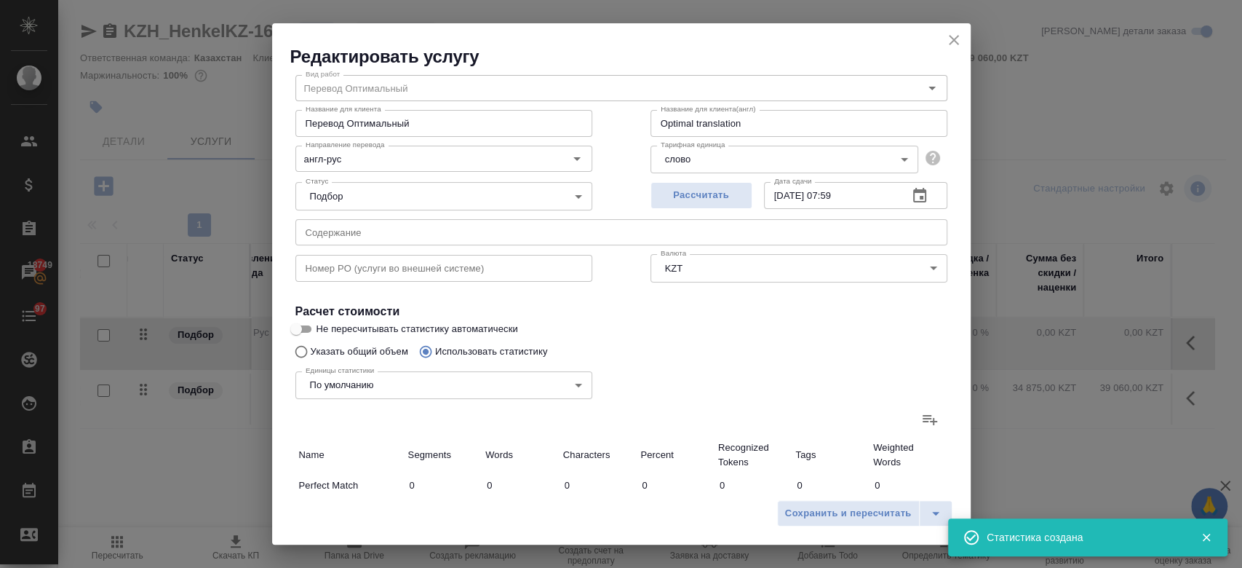
type input "938"
type input "6524"
type input "214"
type input "941"
type input "6562"
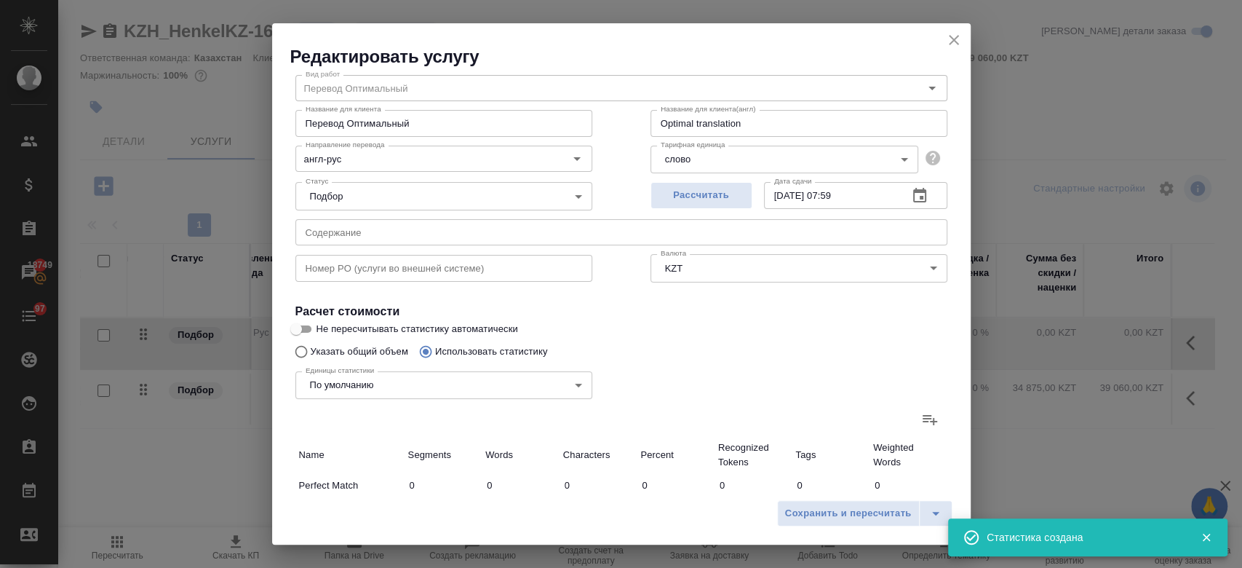
type input "230"
type input "981"
type input "6851"
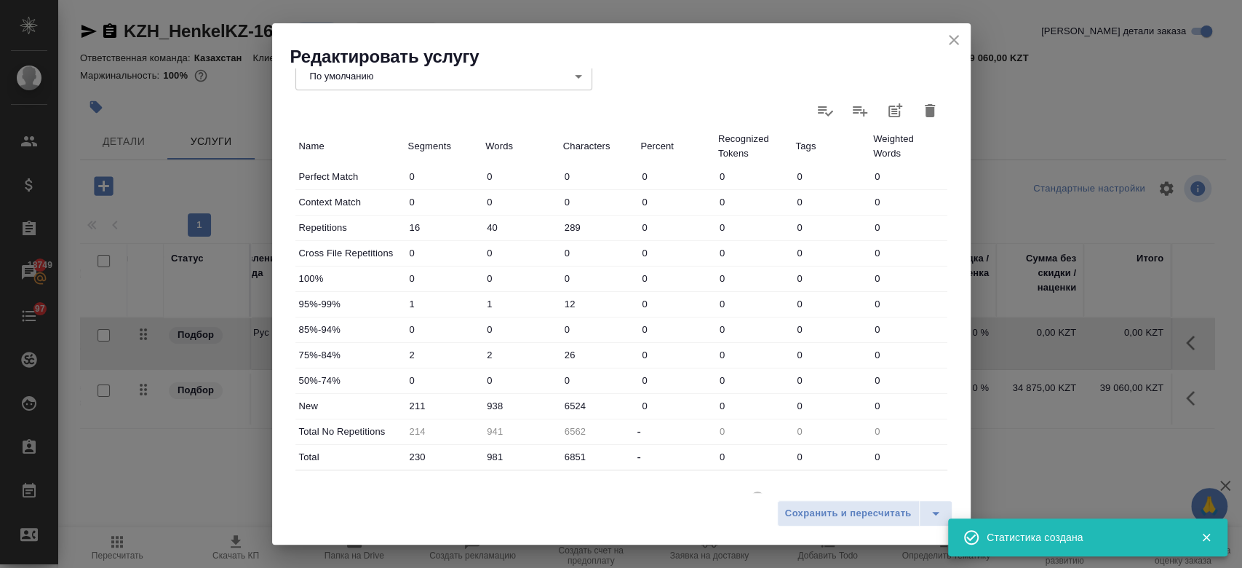
scroll to position [423, 0]
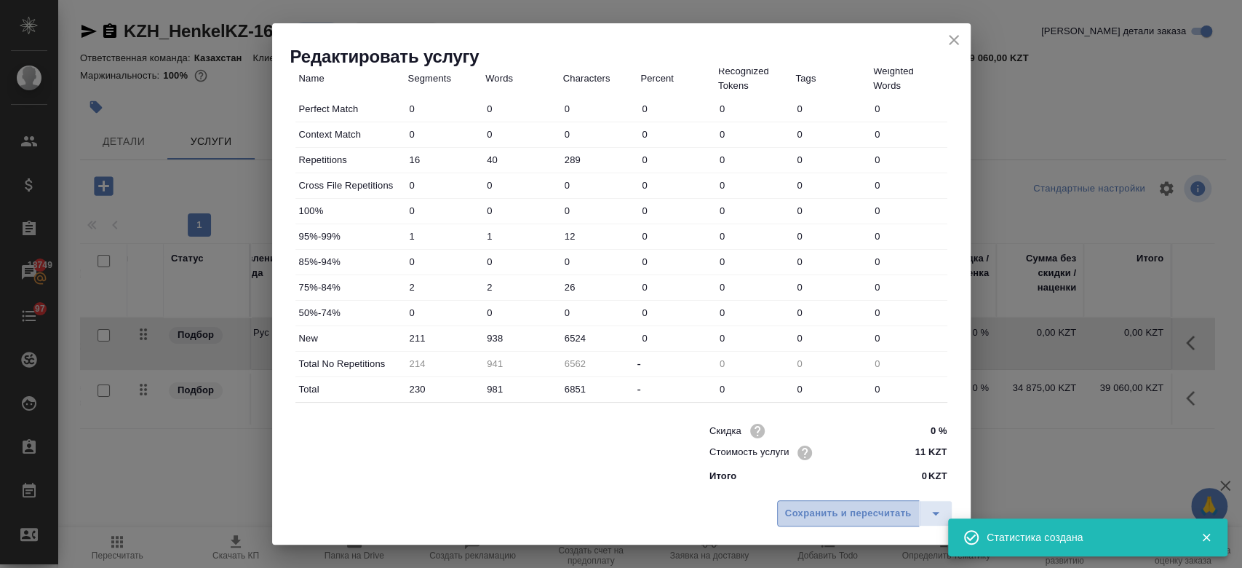
click at [804, 522] on button "Сохранить и пересчитать" at bounding box center [848, 513] width 143 height 26
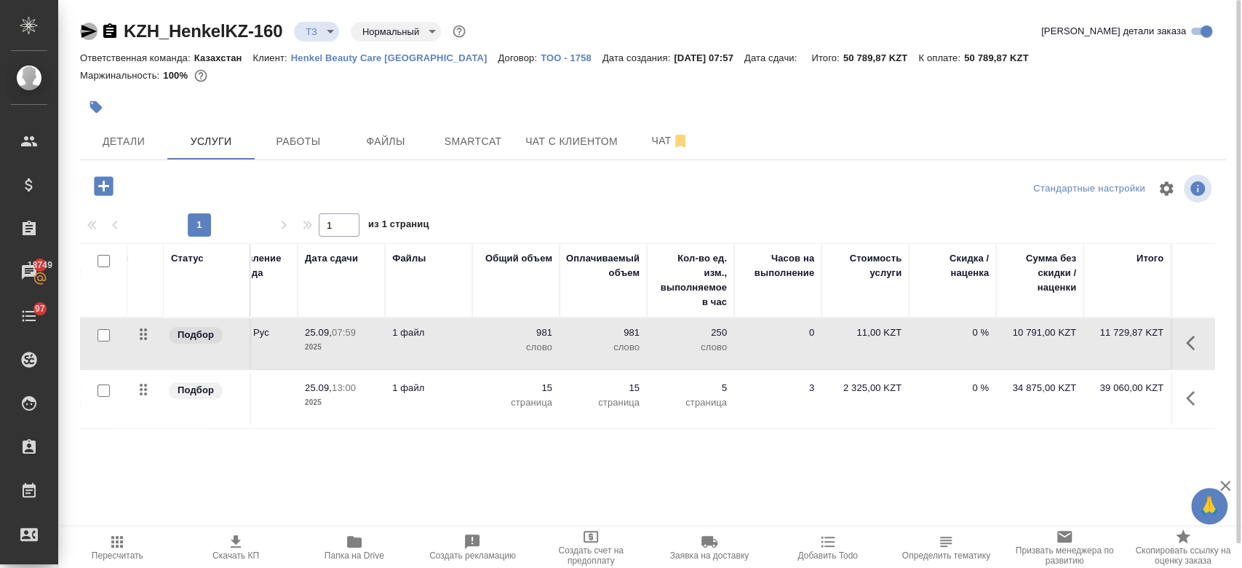
click at [87, 29] on icon "button" at bounding box center [88, 31] width 15 height 13
click at [333, 113] on div at bounding box center [462, 107] width 764 height 32
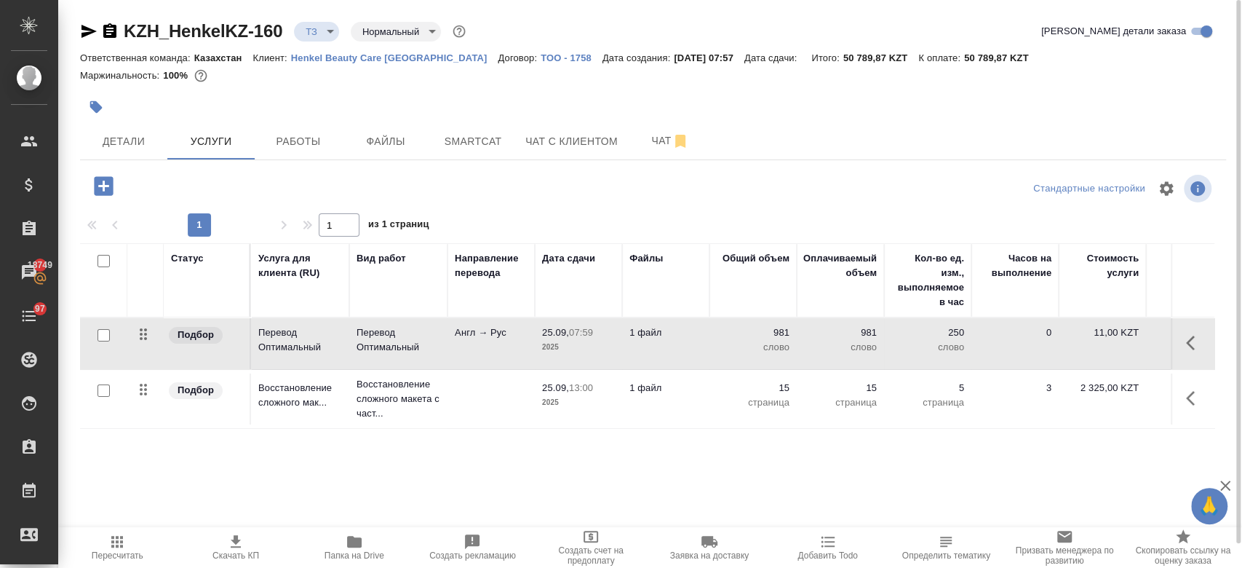
drag, startPoint x: 381, startPoint y: 474, endPoint x: 448, endPoint y: 380, distance: 115.9
click at [448, 380] on div "Статус Услуга для клиента (RU) Вид работ Направление перевода Дата сдачи Файлы …" at bounding box center [647, 399] width 1134 height 313
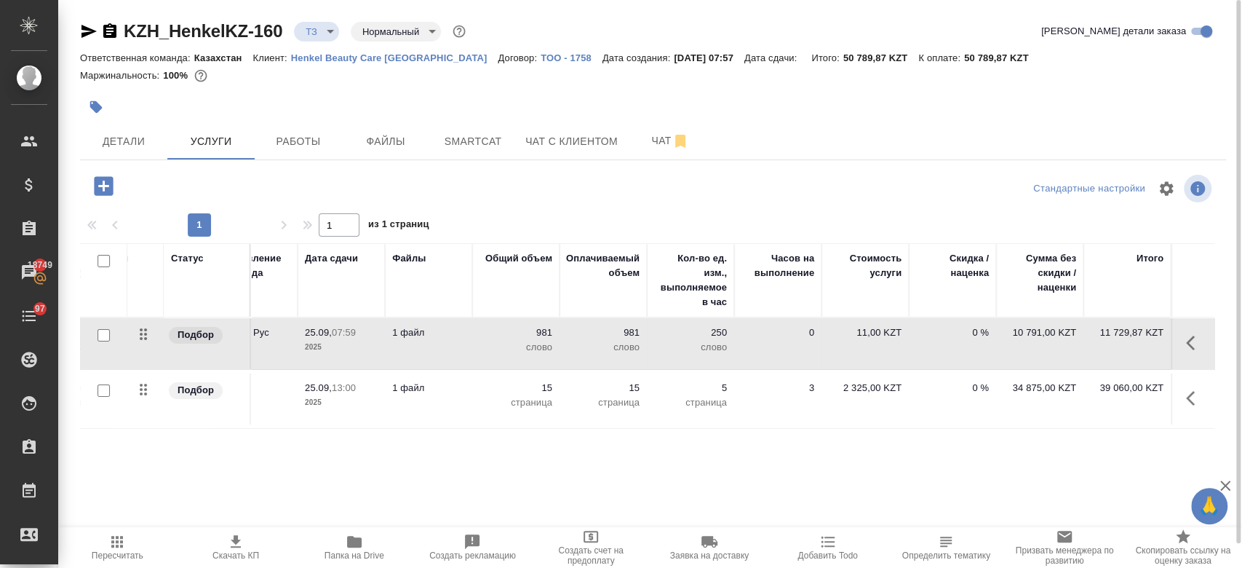
click at [465, 493] on div "Статус Услуга для клиента (RU) Вид работ Направление перевода Дата сдачи Файлы …" at bounding box center [647, 399] width 1134 height 313
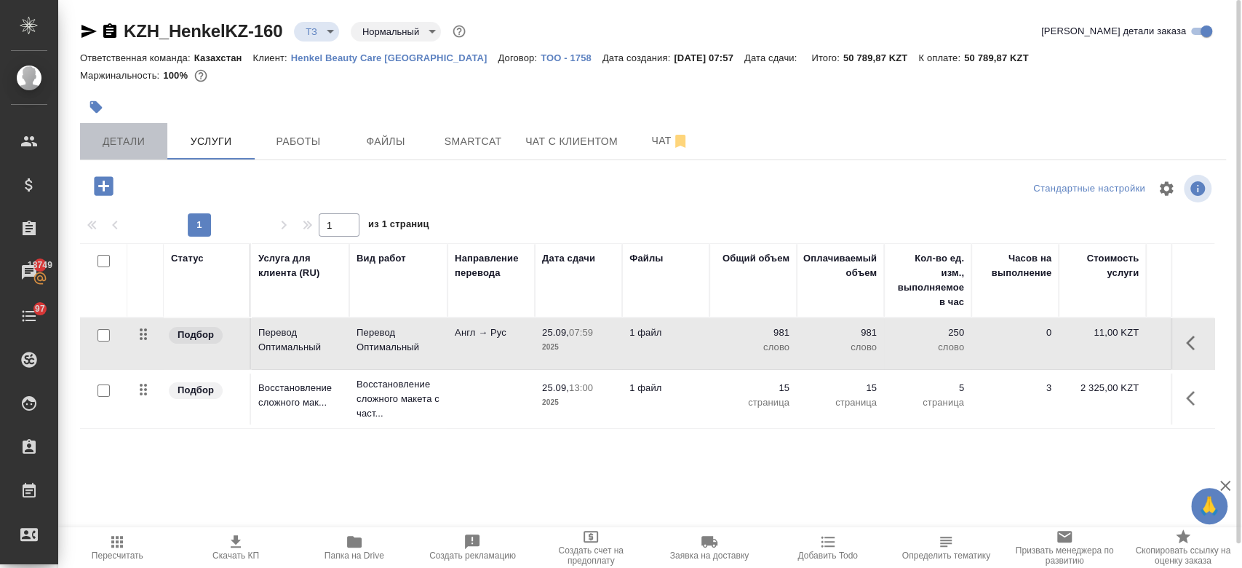
click at [103, 151] on button "Детали" at bounding box center [123, 141] width 87 height 36
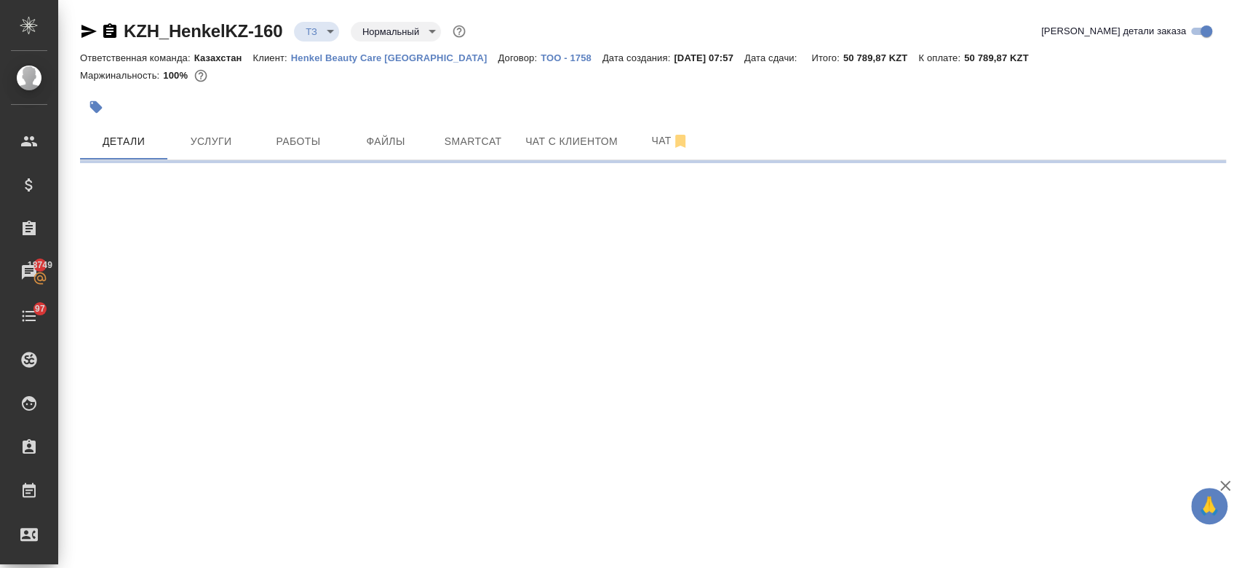
select select "RU"
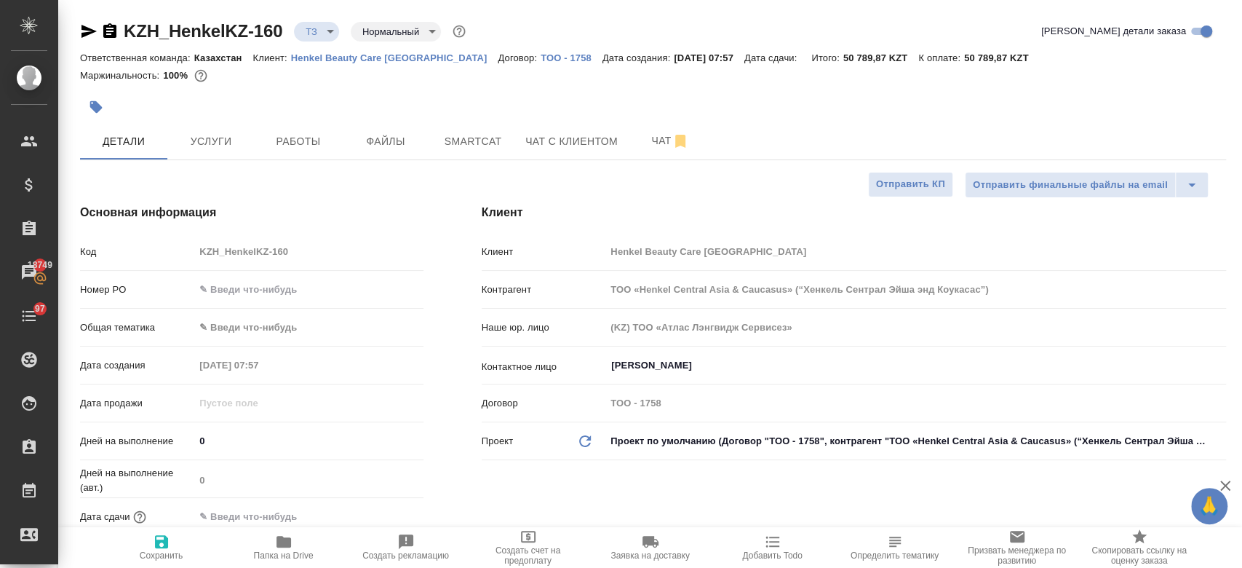
type textarea "x"
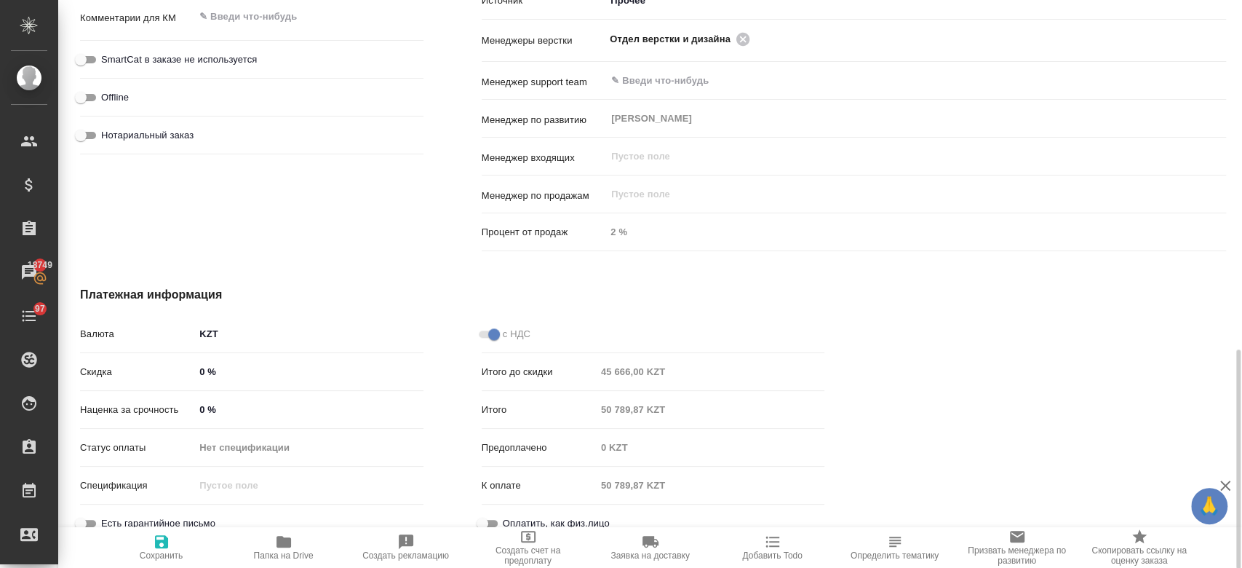
scroll to position [887, 0]
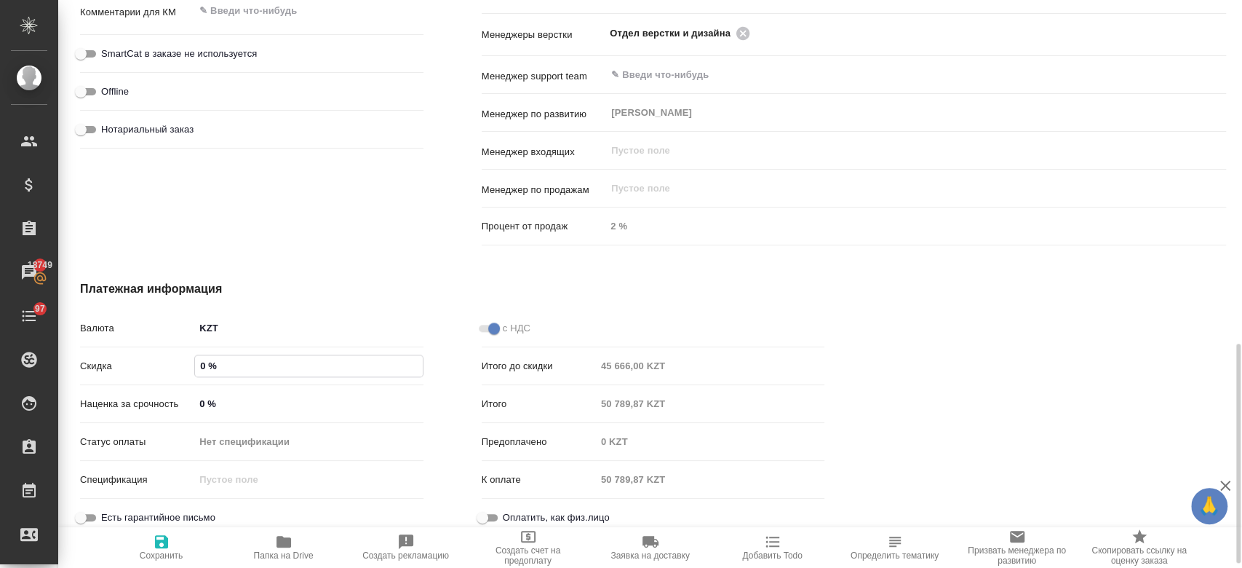
click at [204, 365] on input "0 %" at bounding box center [308, 365] width 227 height 21
type textarea "x"
type input "-"
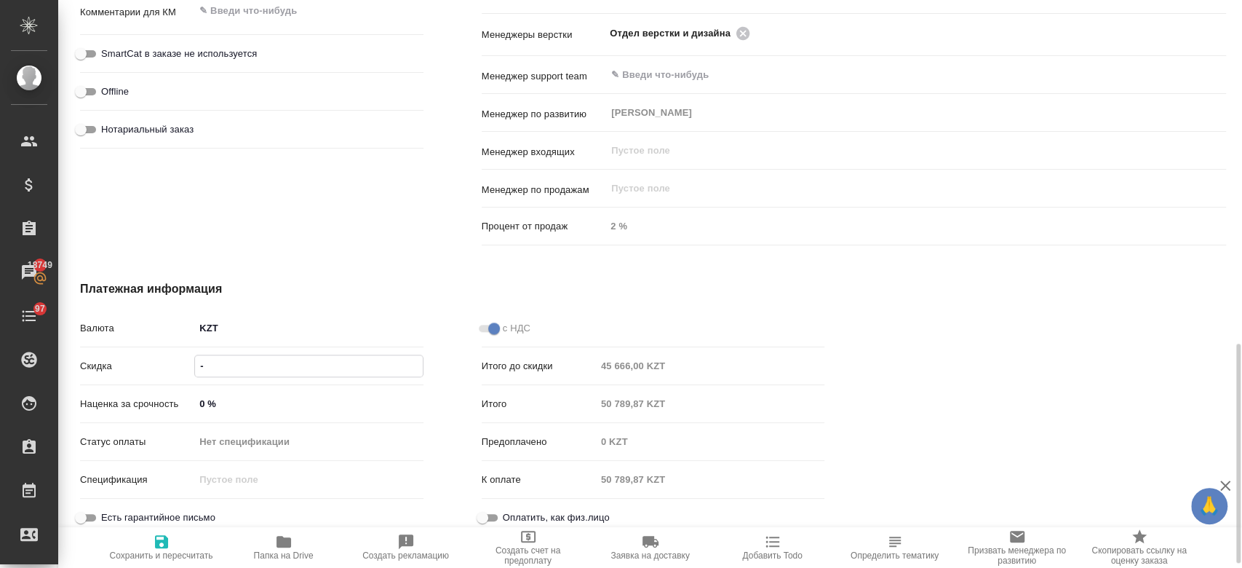
type textarea "x"
type input "-3 %"
type textarea "x"
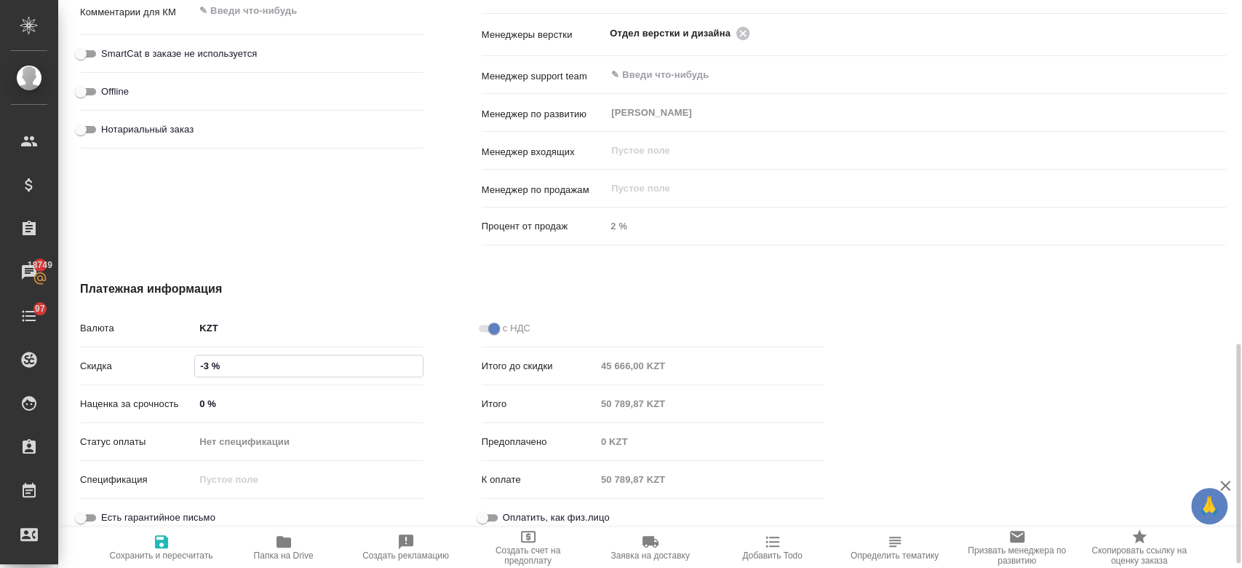
type textarea "x"
type input "-30 %"
type textarea "x"
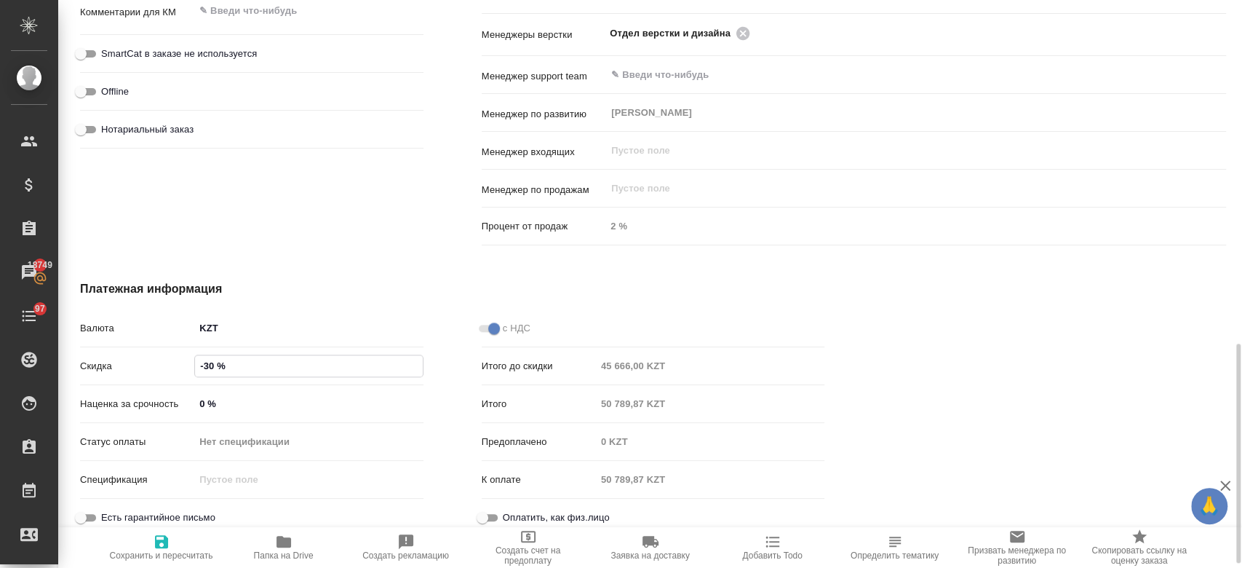
type textarea "x"
type input "-30 %"
click at [175, 541] on span "Сохранить и пересчитать" at bounding box center [161, 547] width 105 height 28
type textarea "x"
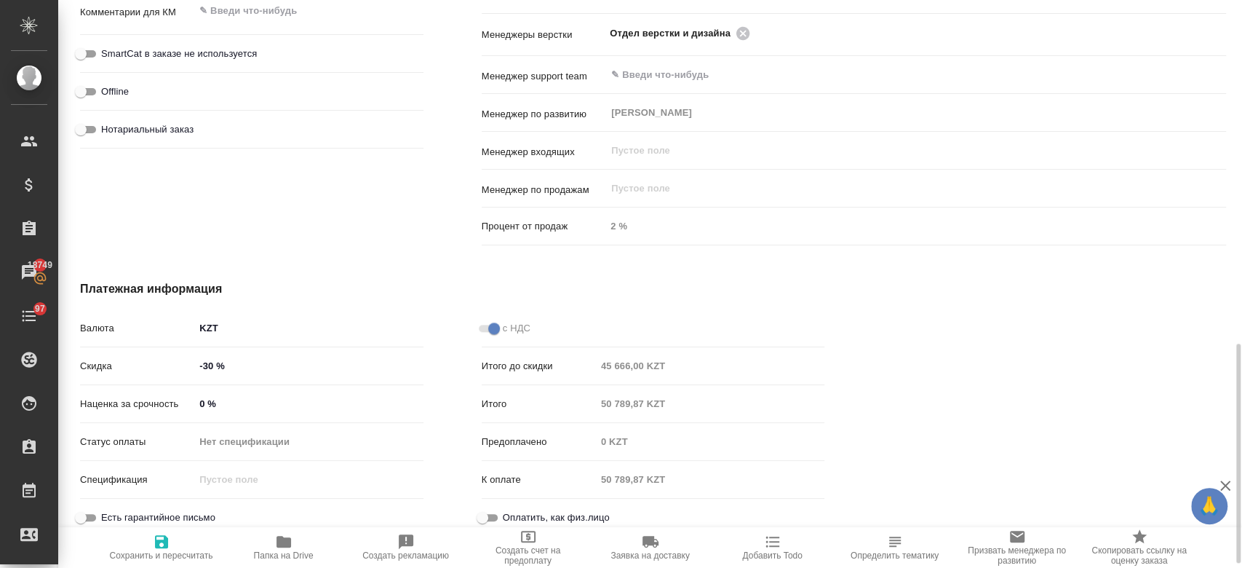
type textarea "x"
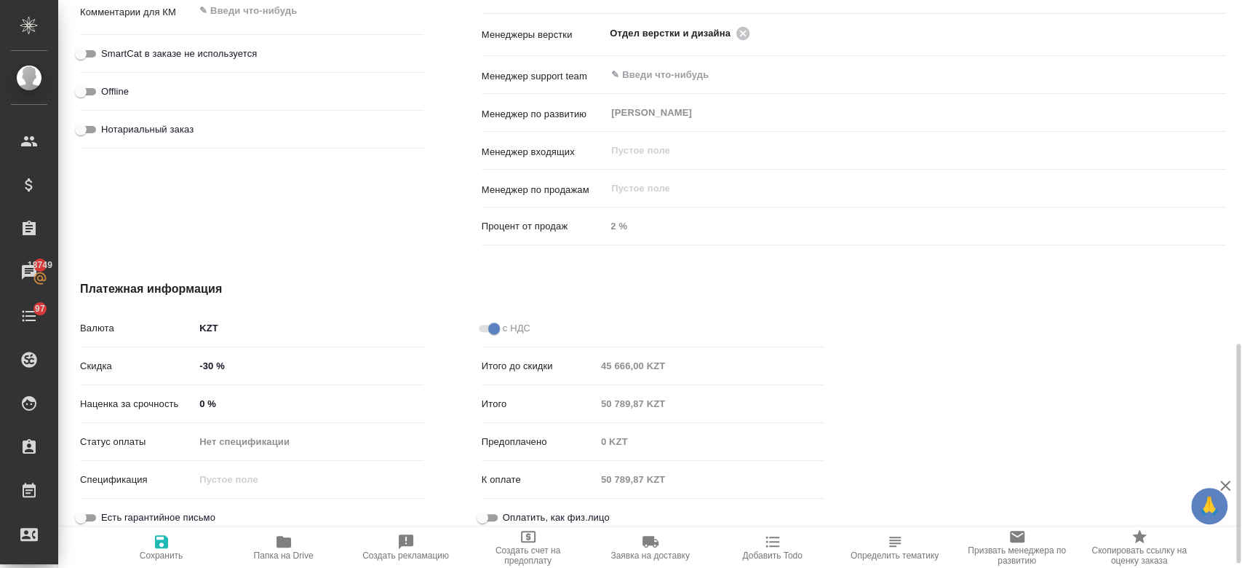
type textarea "x"
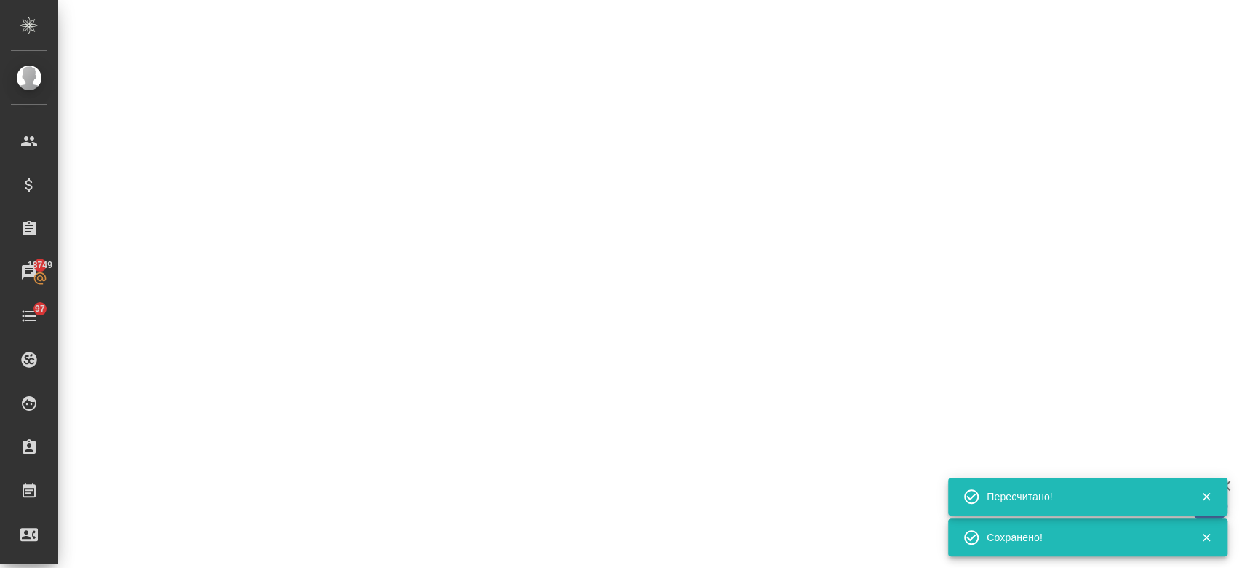
select select "RU"
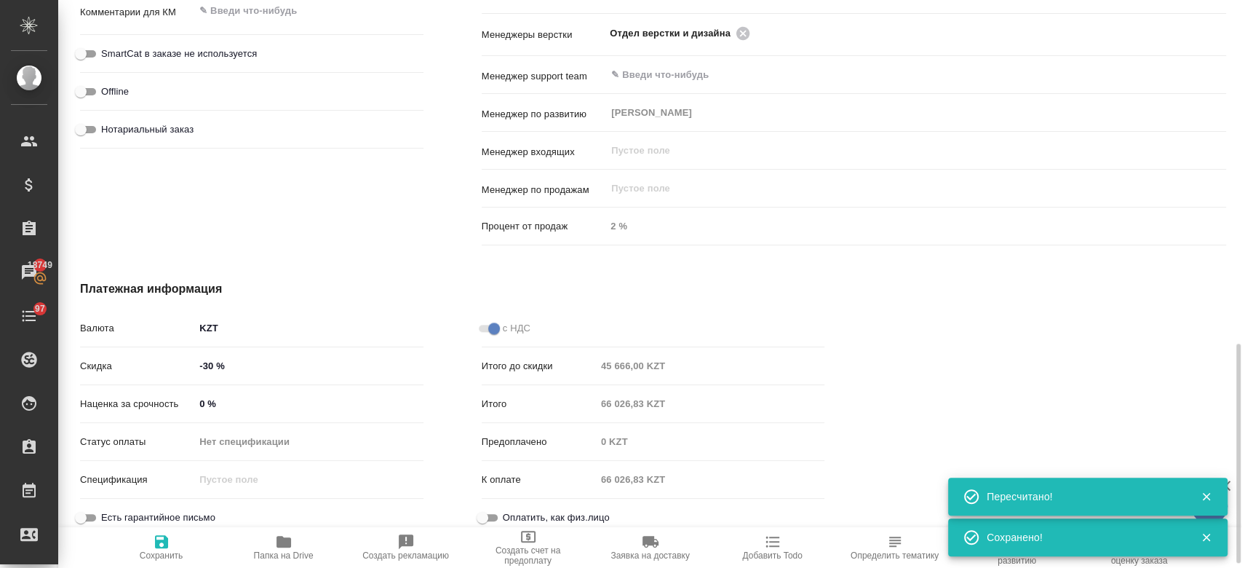
type textarea "x"
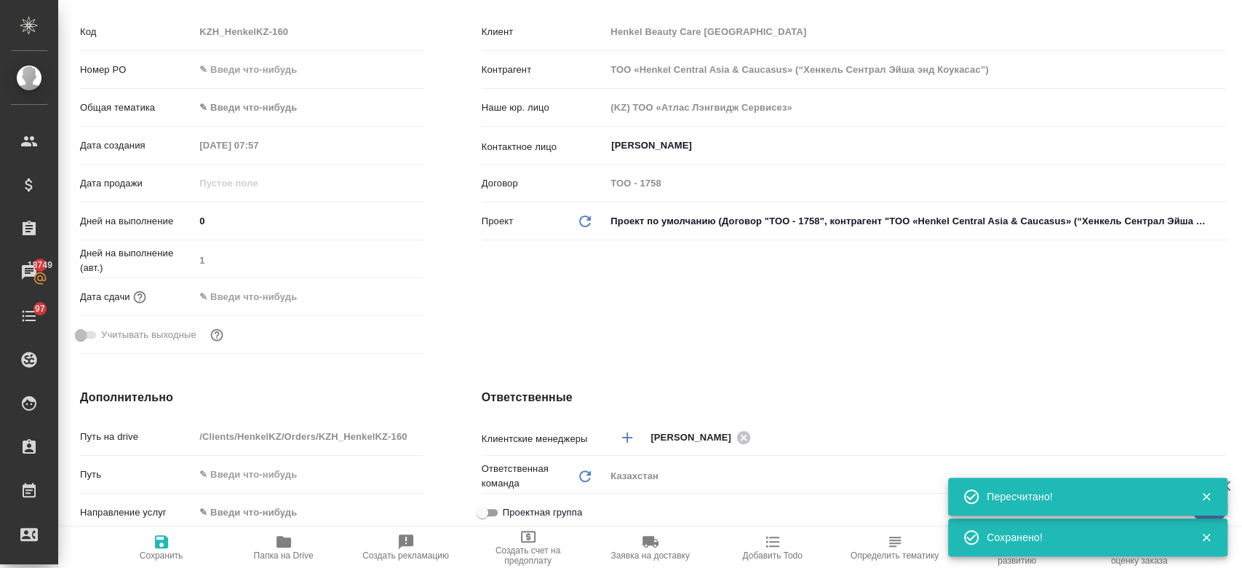
scroll to position [0, 0]
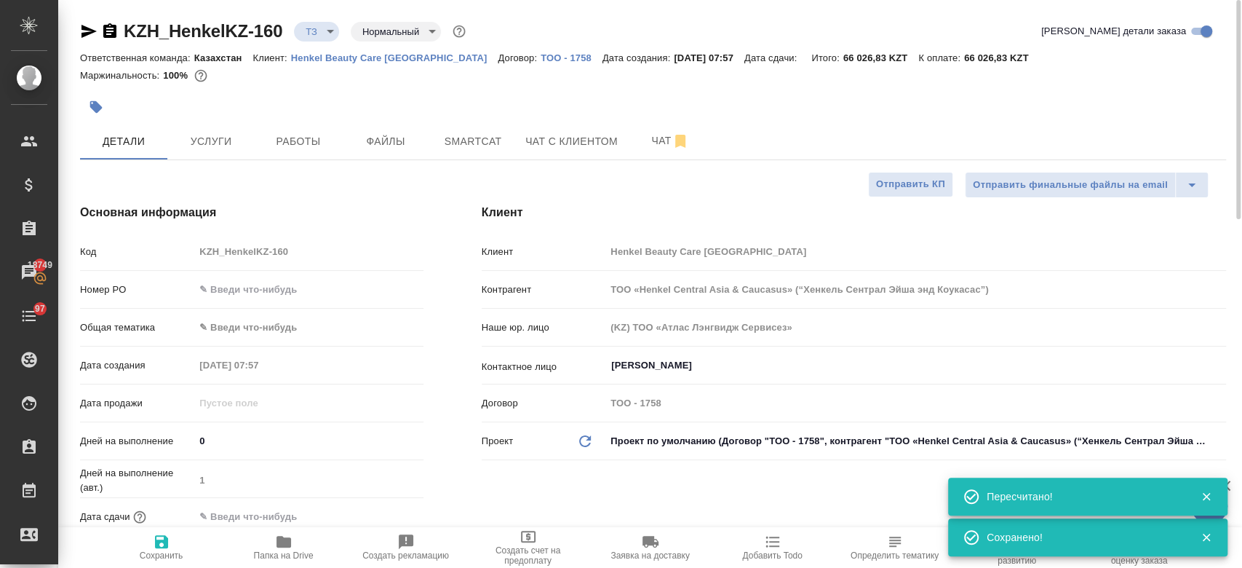
click at [318, 82] on div "Маржинальность: 100%" at bounding box center [653, 75] width 1146 height 19
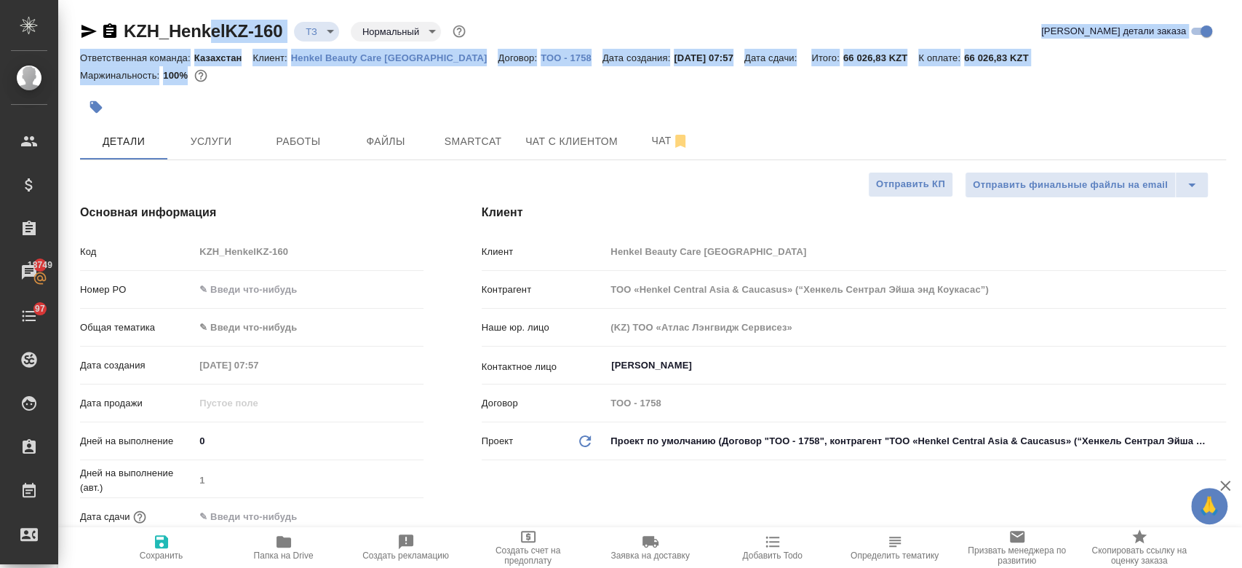
drag, startPoint x: 318, startPoint y: 82, endPoint x: 215, endPoint y: -84, distance: 196.1
click at [215, 0] on html "🙏 .cls-1 fill:#fff; AWATERA Kosherbayeva Nazerke Клиенты Спецификации Заказы 18…" at bounding box center [621, 284] width 1242 height 568
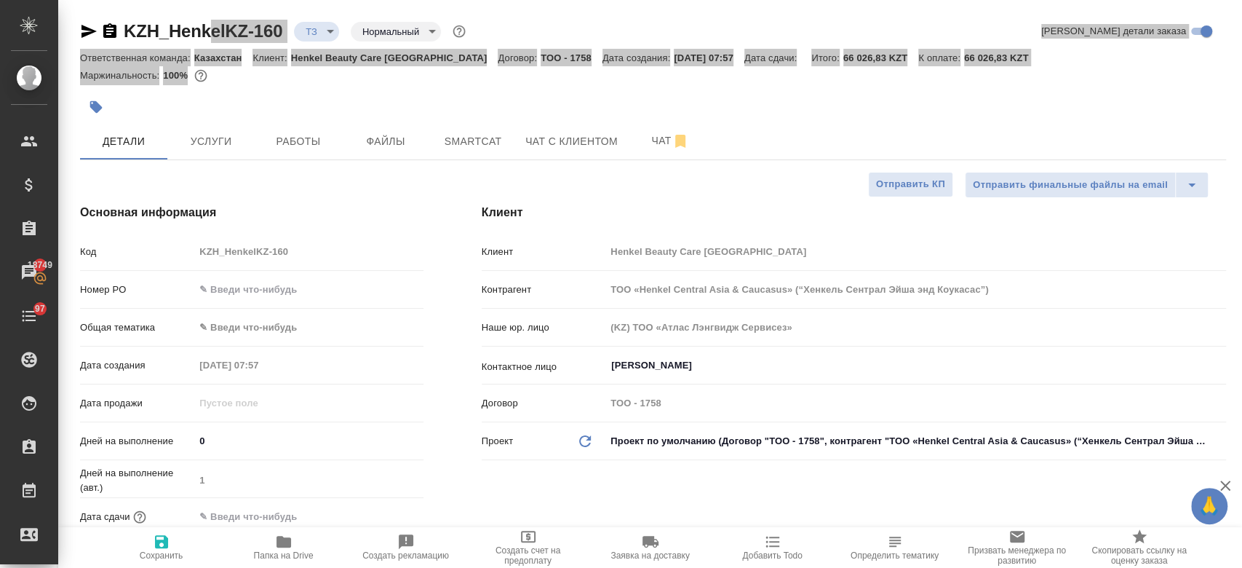
type textarea "x"
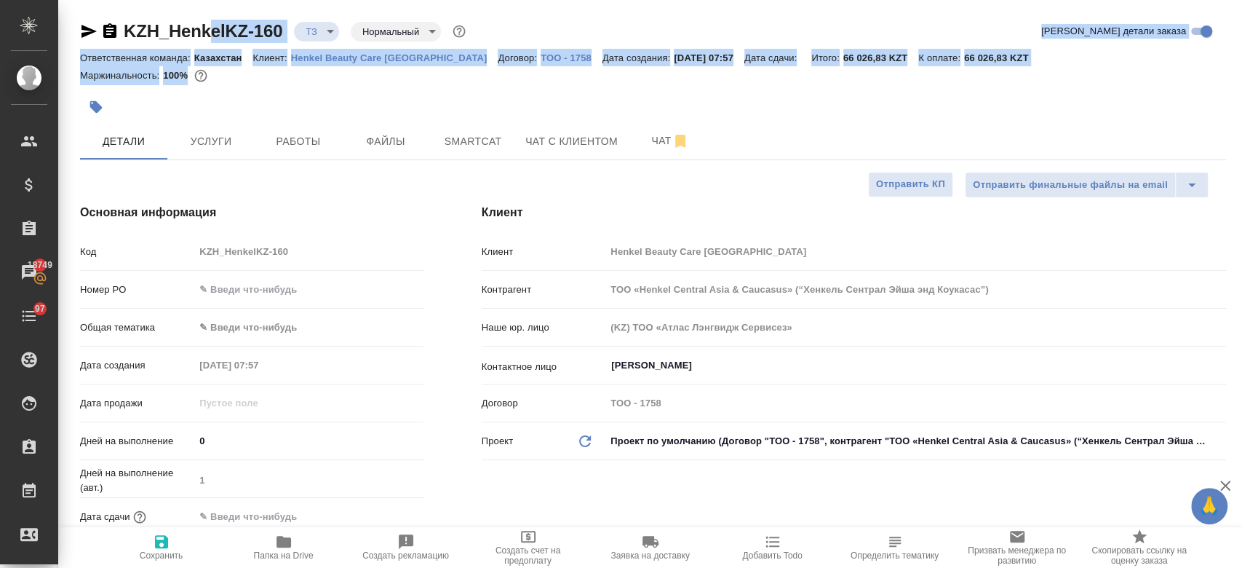
type textarea "x"
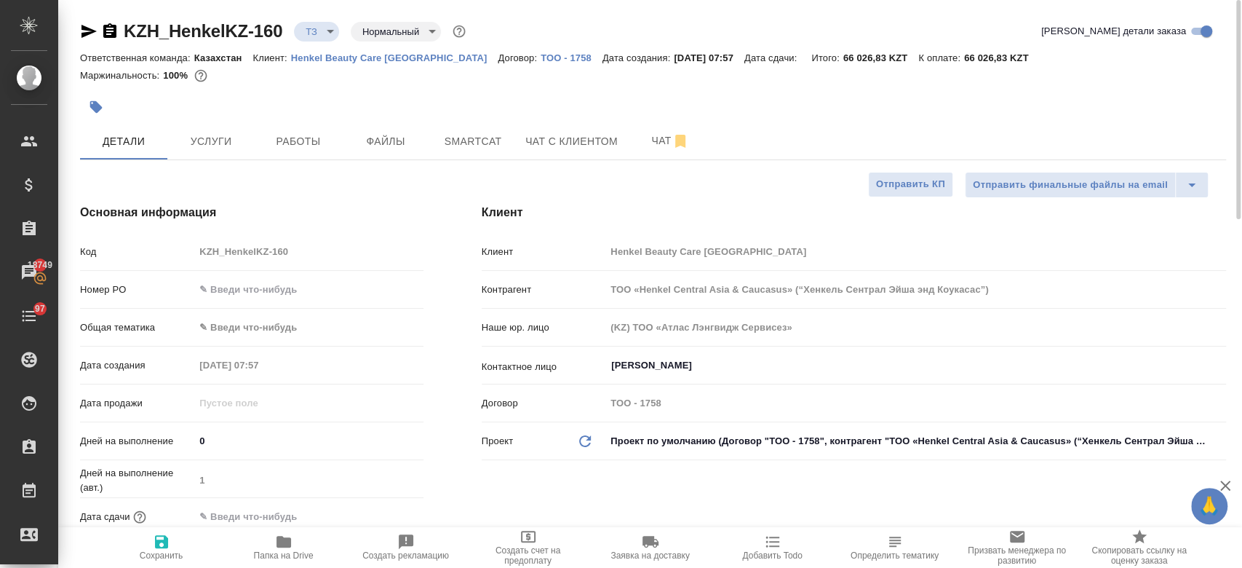
click at [360, 98] on div at bounding box center [462, 107] width 764 height 32
type textarea "x"
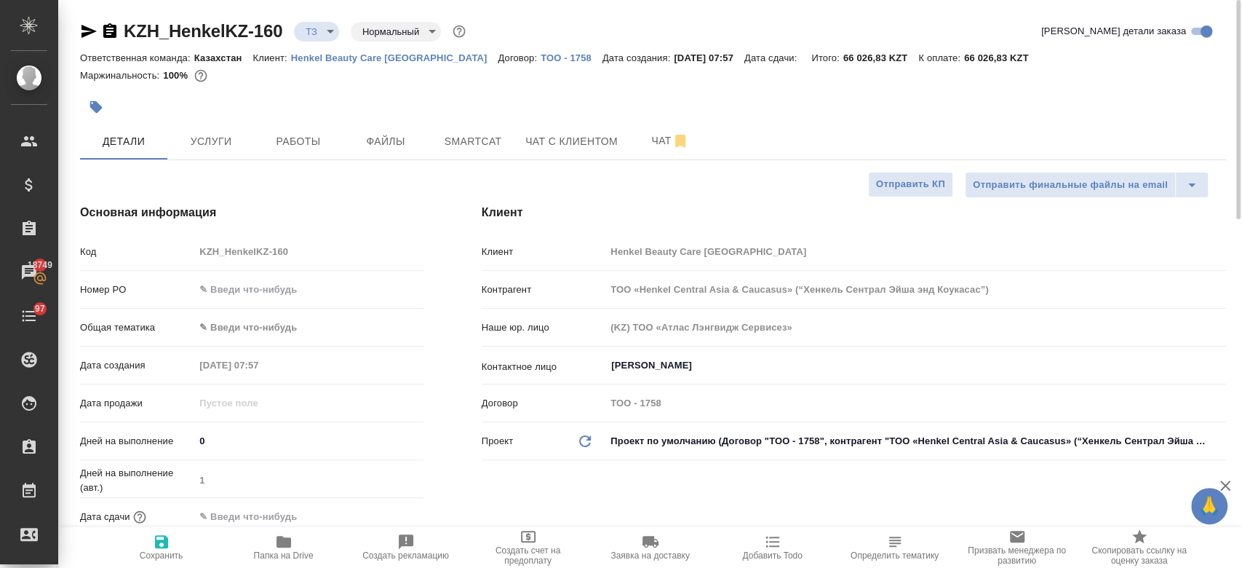
type textarea "x"
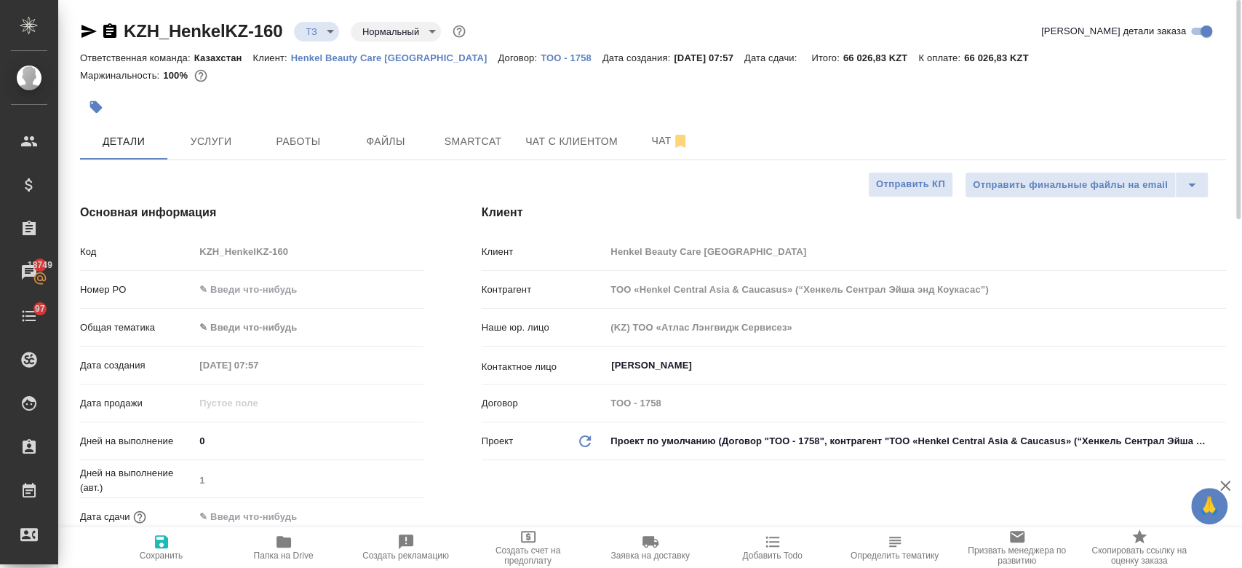
type textarea "x"
click at [350, 59] on p "Henkel Beauty Care Kazakhstan" at bounding box center [394, 57] width 207 height 11
type textarea "x"
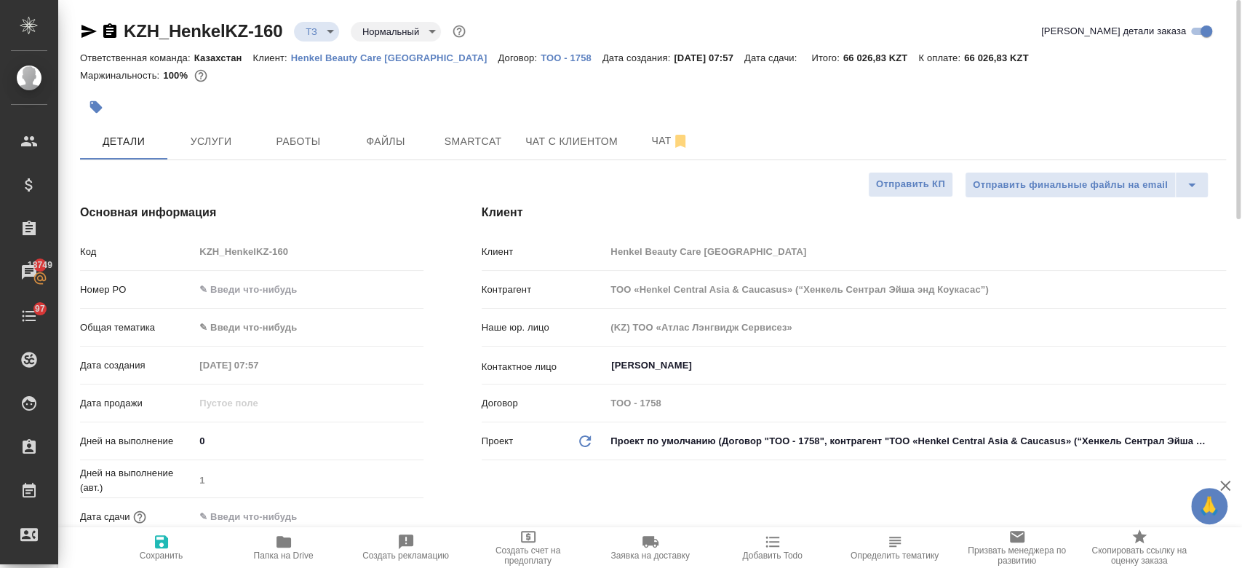
type textarea "x"
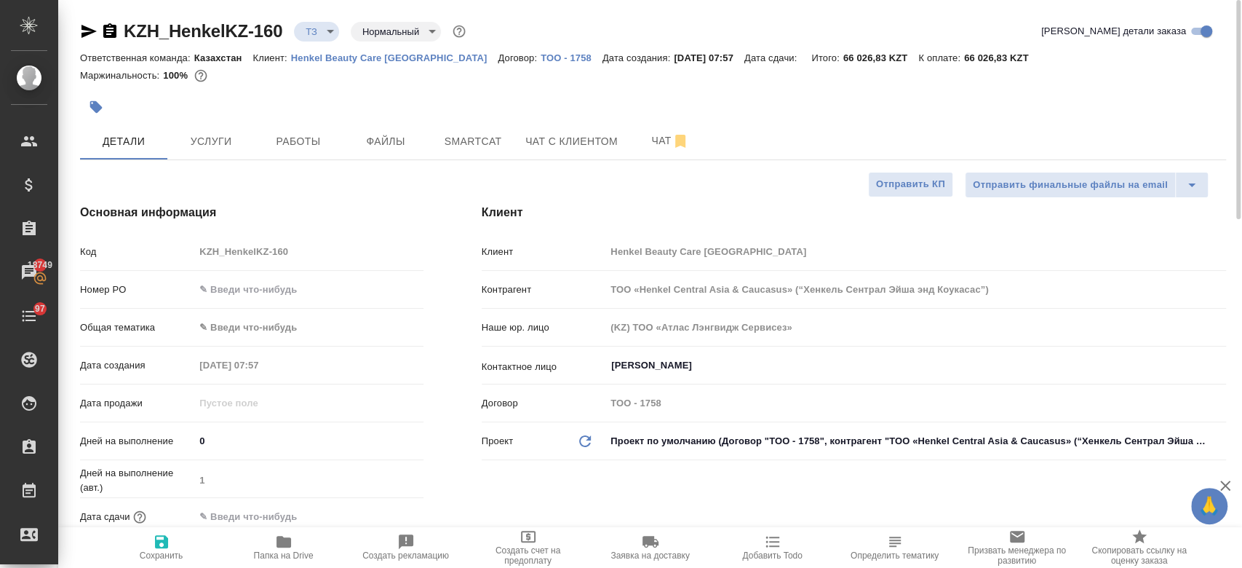
click at [466, 102] on div at bounding box center [462, 107] width 764 height 32
type textarea "x"
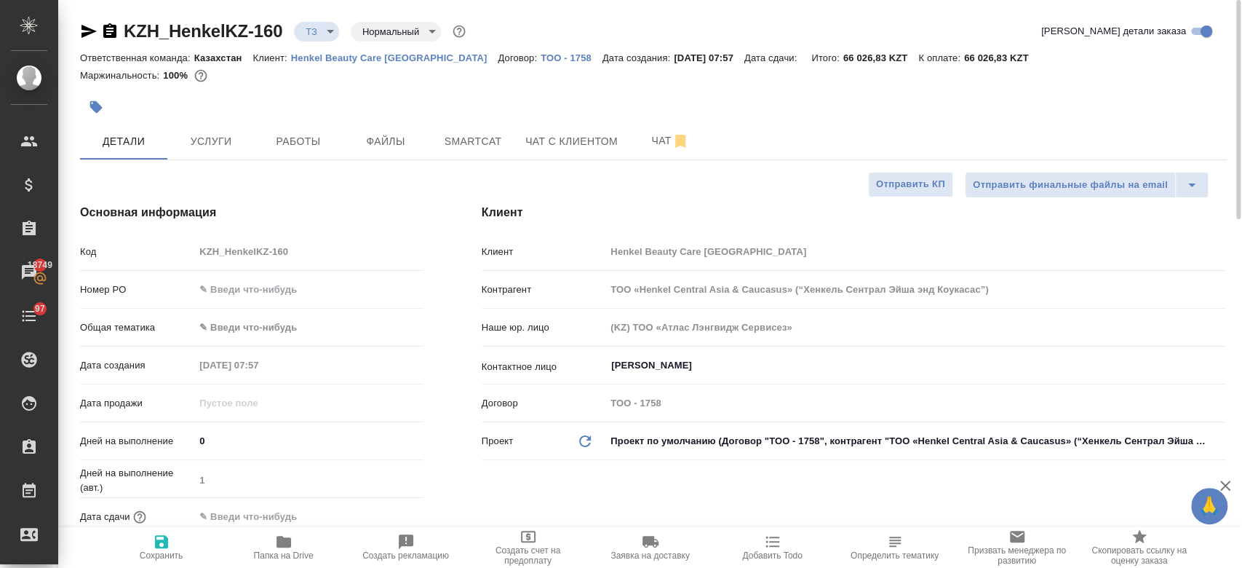
type textarea "x"
click at [90, 32] on icon "button" at bounding box center [88, 31] width 15 height 13
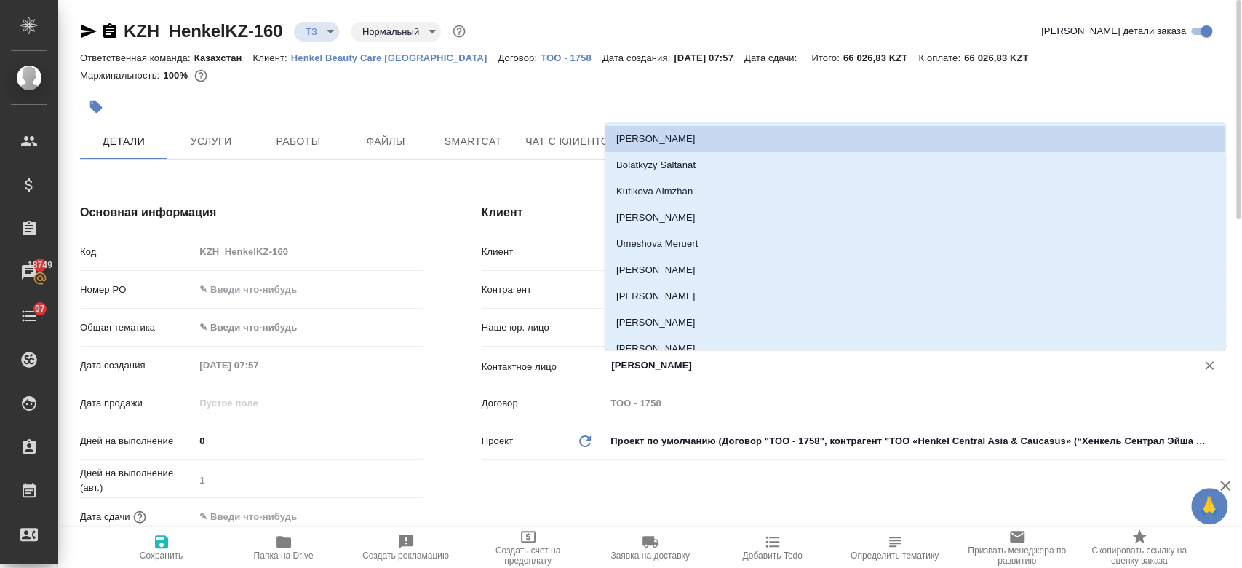
click at [657, 368] on input "Удербаева Рената" at bounding box center [891, 365] width 563 height 17
type textarea "x"
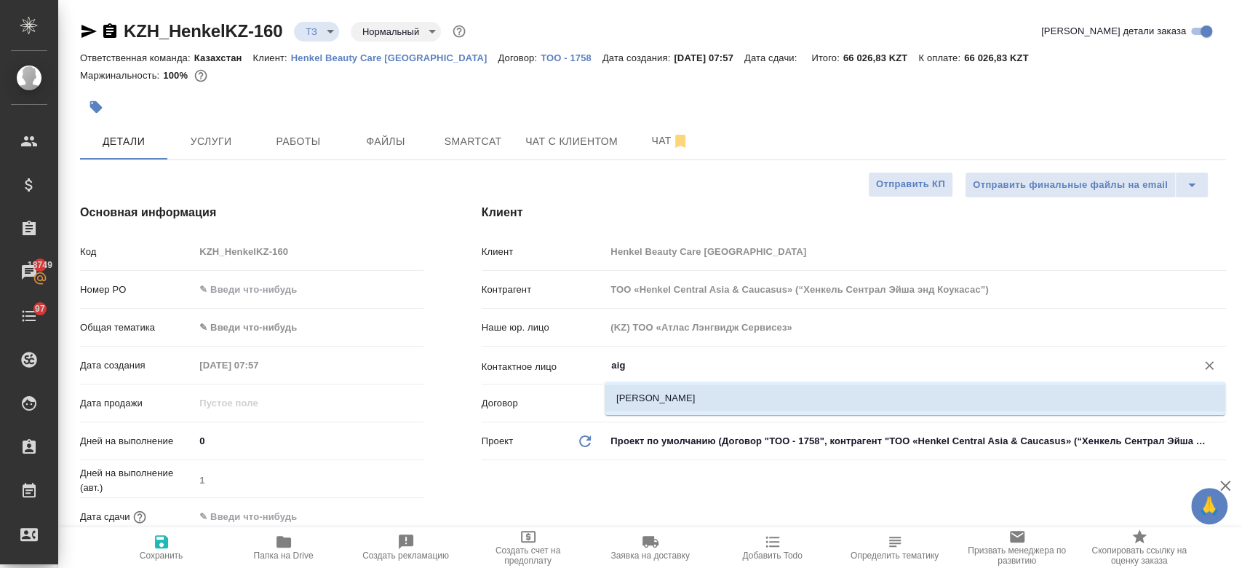
click at [653, 406] on li "Abisheva Aigerim" at bounding box center [915, 398] width 621 height 26
type input "Abisheva Aigerim"
type textarea "x"
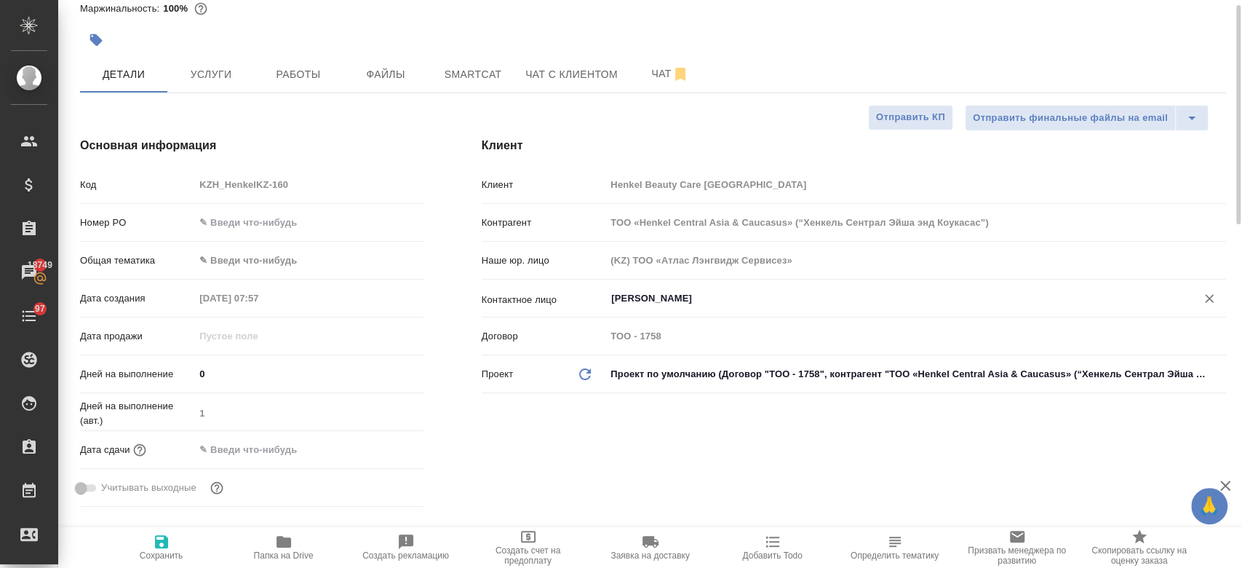
scroll to position [68, 0]
type input "Abisheva Aigerim"
click at [242, 438] on input "text" at bounding box center [257, 447] width 127 height 21
click at [384, 440] on icon "button" at bounding box center [381, 446] width 13 height 15
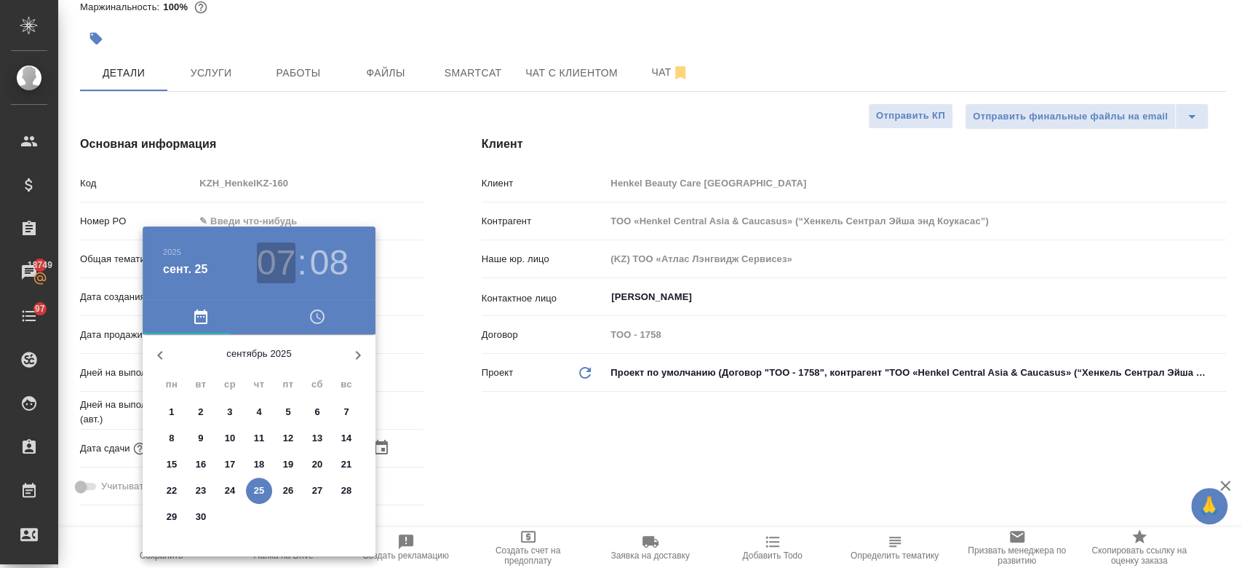
click at [268, 271] on h3 "07" at bounding box center [276, 262] width 39 height 41
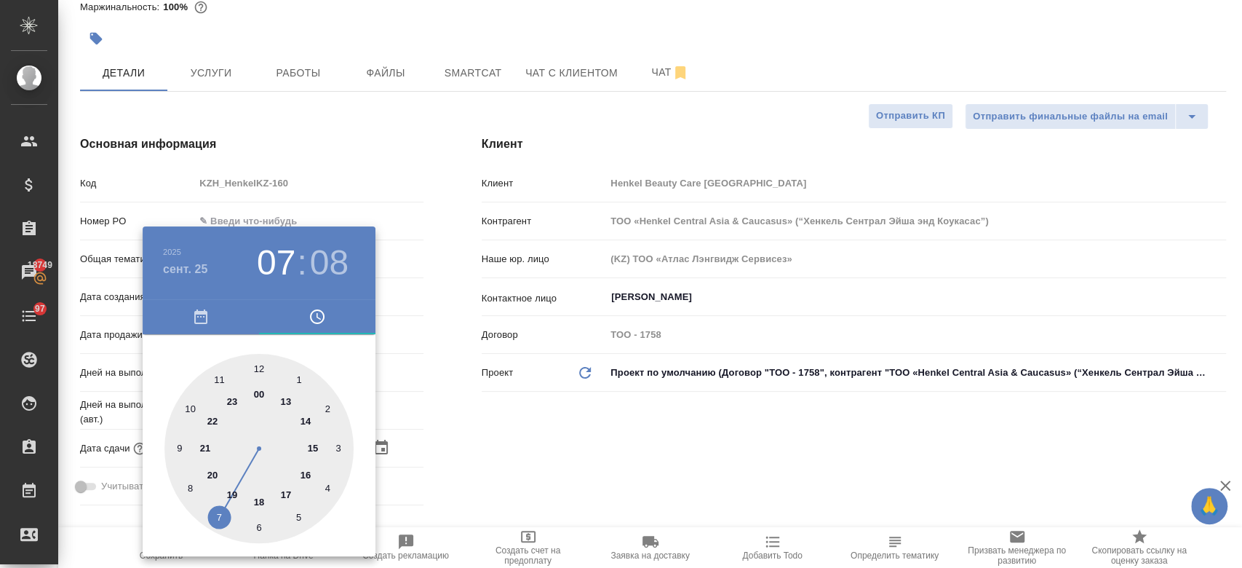
click at [298, 474] on div at bounding box center [258, 448] width 189 height 189
type input "25.09.2025 16:08"
type textarea "x"
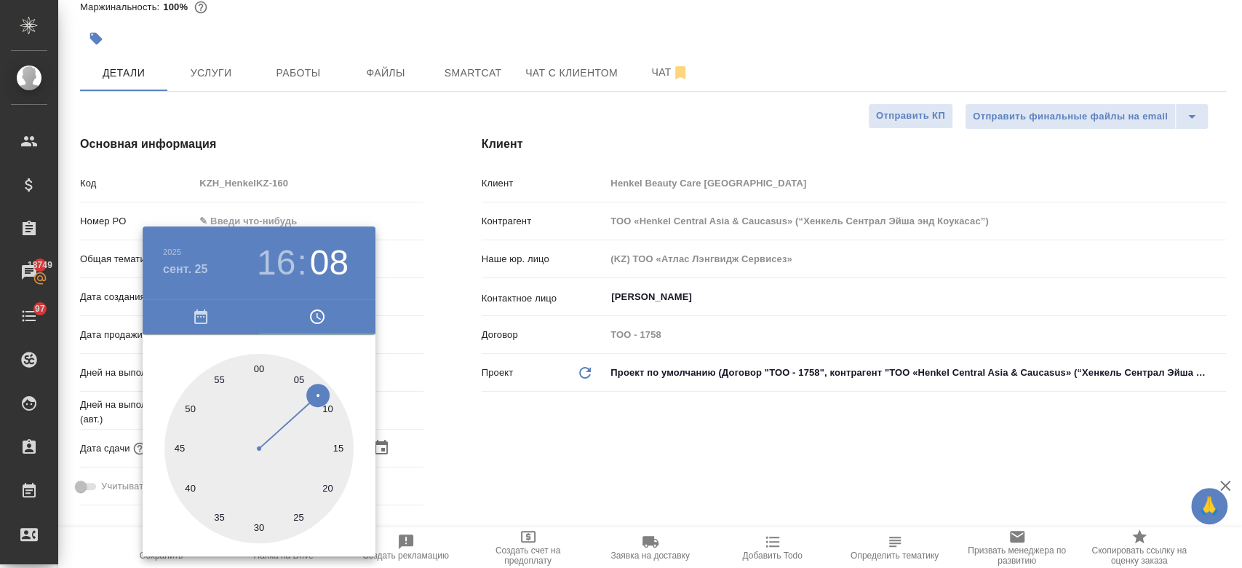
click at [256, 364] on div at bounding box center [258, 448] width 189 height 189
type input "25.09.2025 16:00"
type textarea "x"
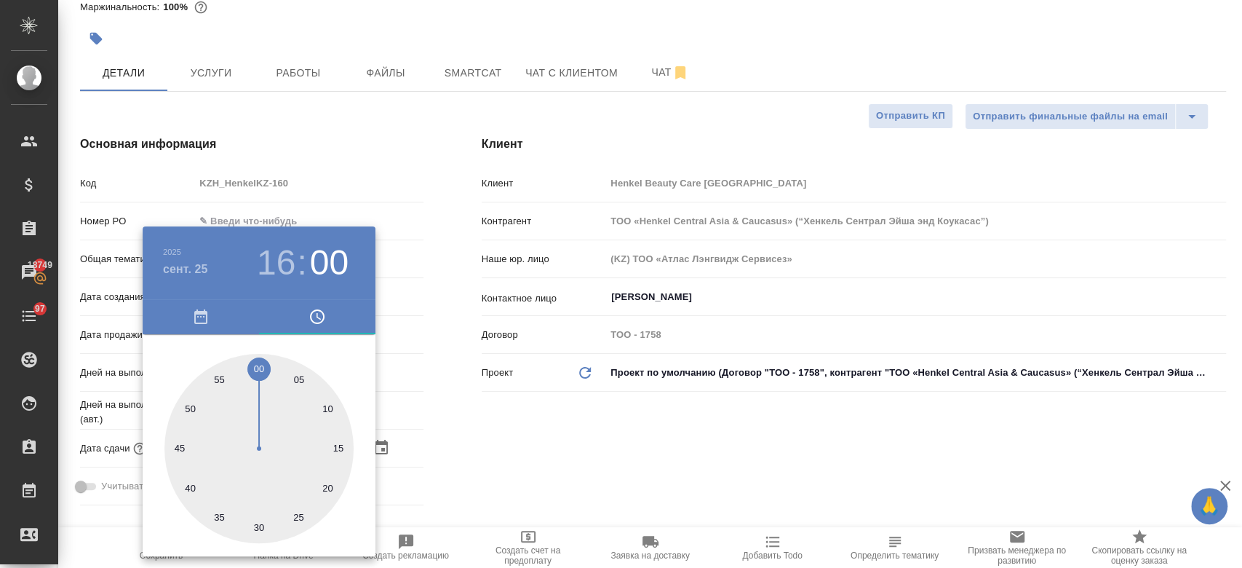
click at [528, 463] on div at bounding box center [621, 284] width 1242 height 568
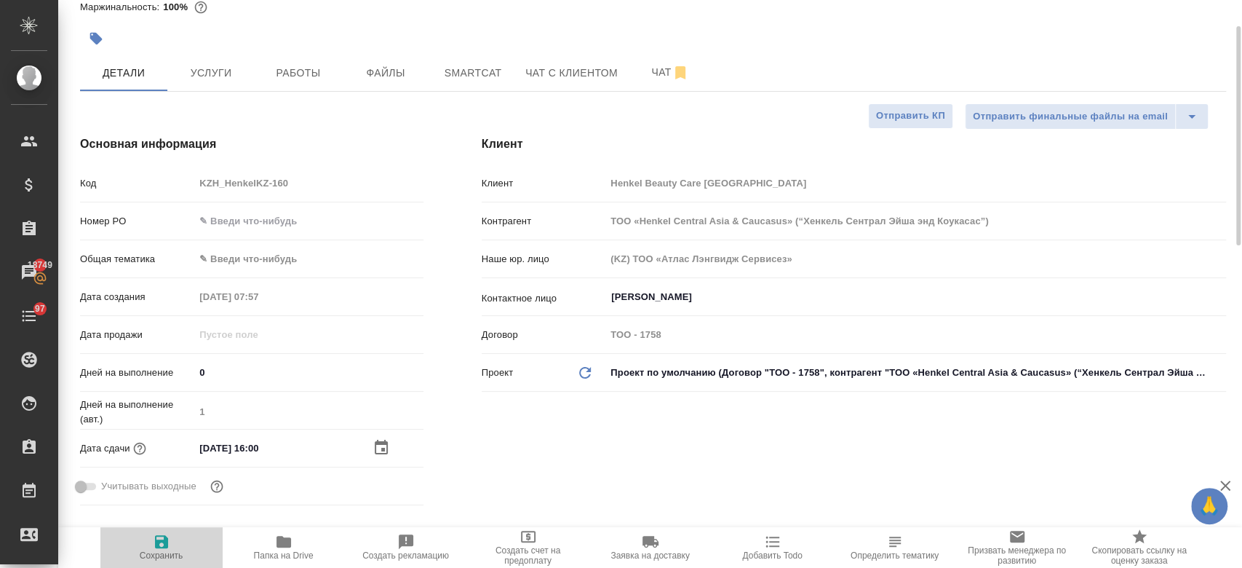
click at [167, 542] on icon "button" at bounding box center [161, 541] width 13 height 13
type textarea "x"
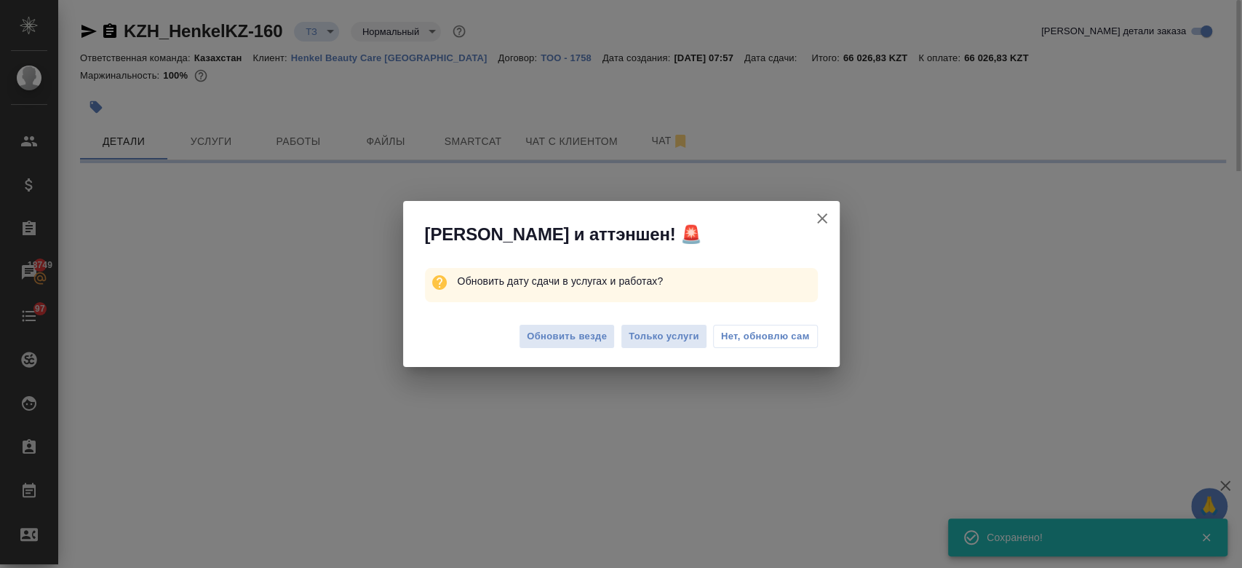
select select "RU"
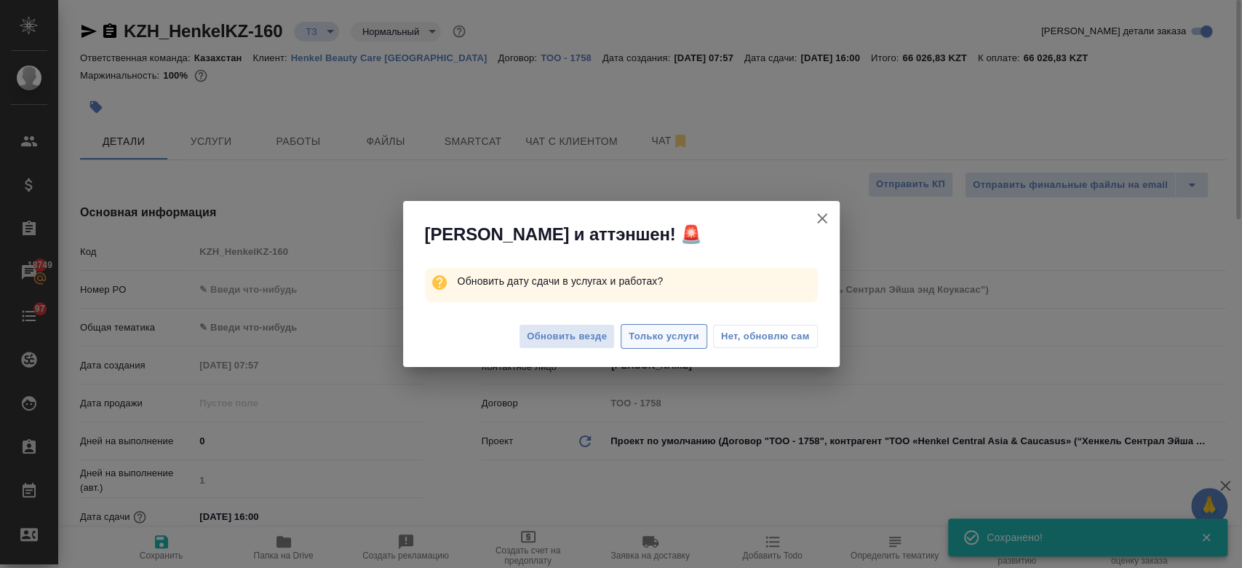
type textarea "x"
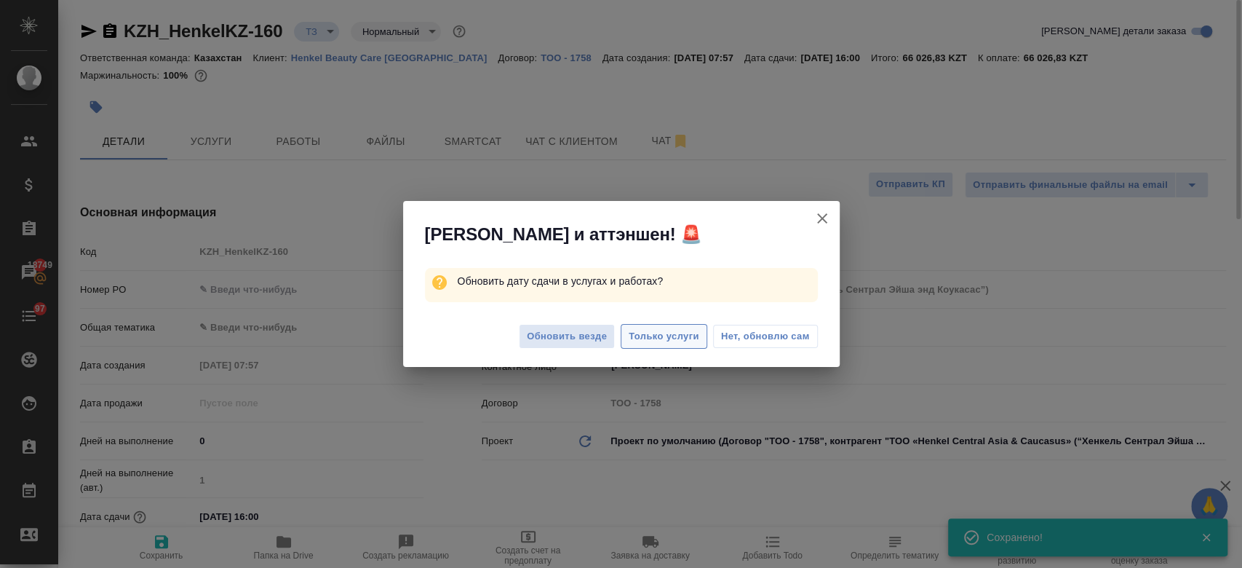
type textarea "x"
click at [654, 338] on span "Только услуги" at bounding box center [664, 336] width 71 height 17
type textarea "x"
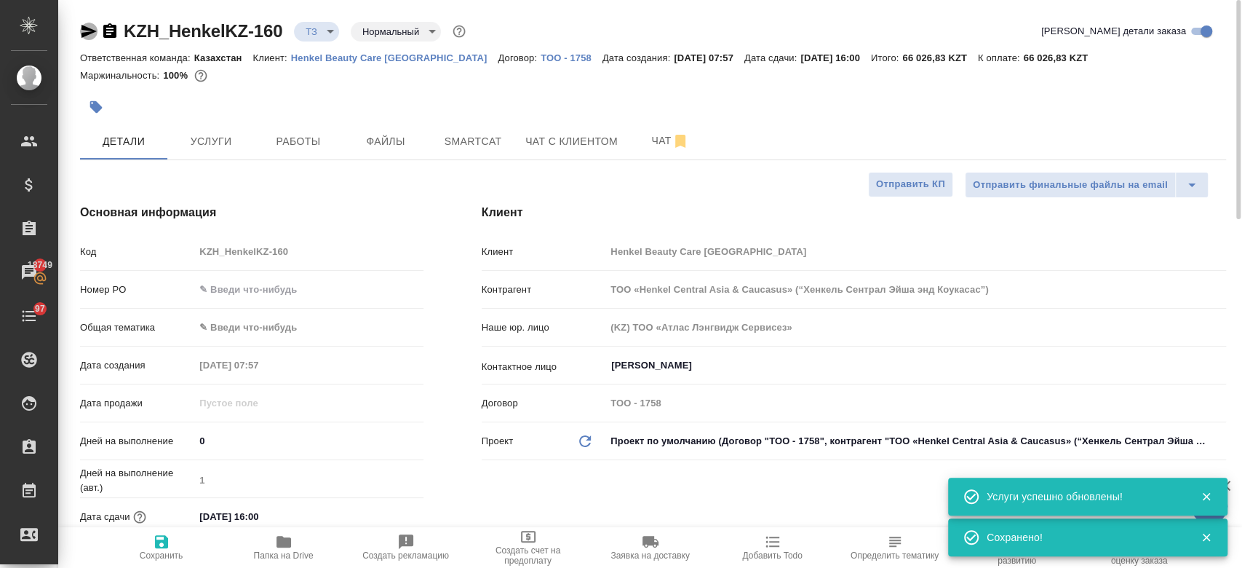
click at [87, 27] on icon "button" at bounding box center [88, 31] width 15 height 13
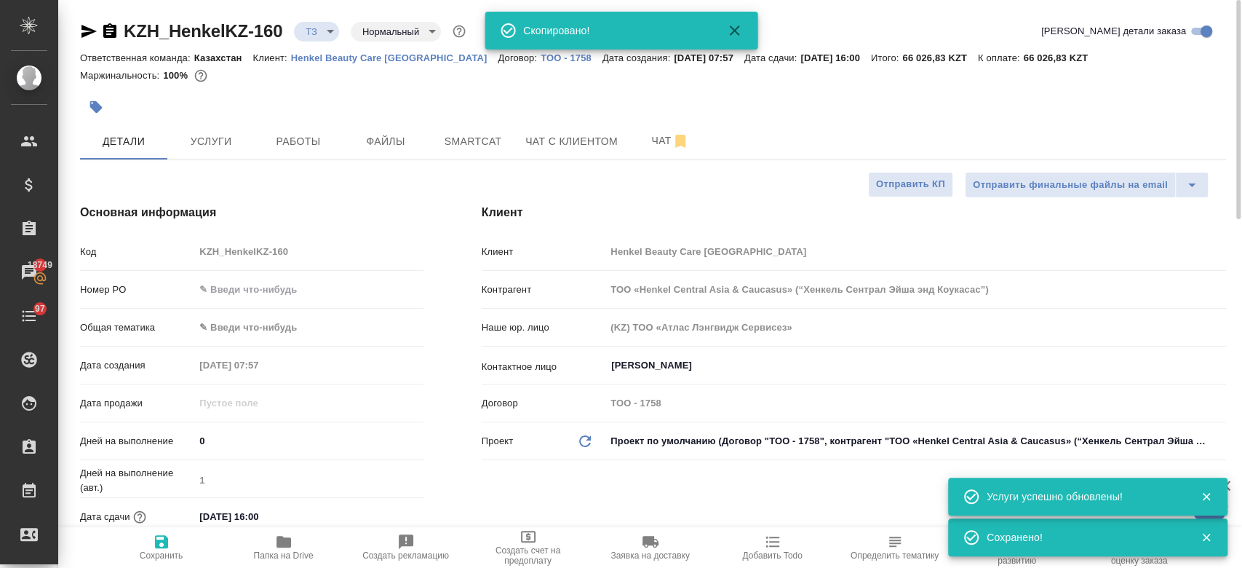
type textarea "x"
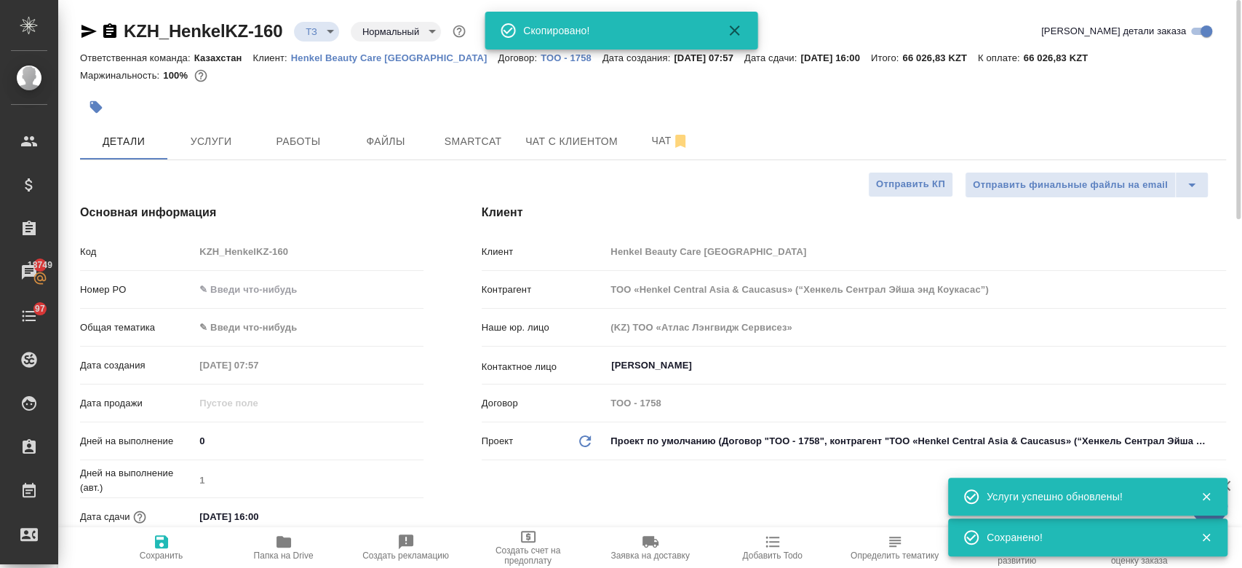
type textarea "x"
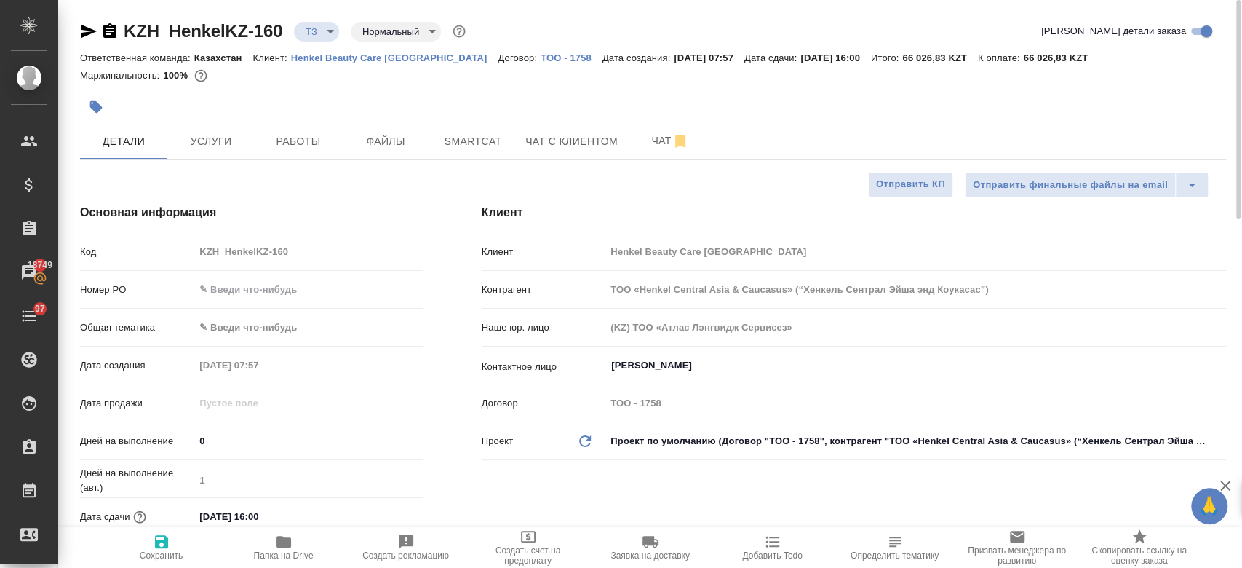
click at [285, 99] on div at bounding box center [462, 107] width 764 height 32
click at [242, 94] on div at bounding box center [462, 107] width 764 height 32
type textarea "x"
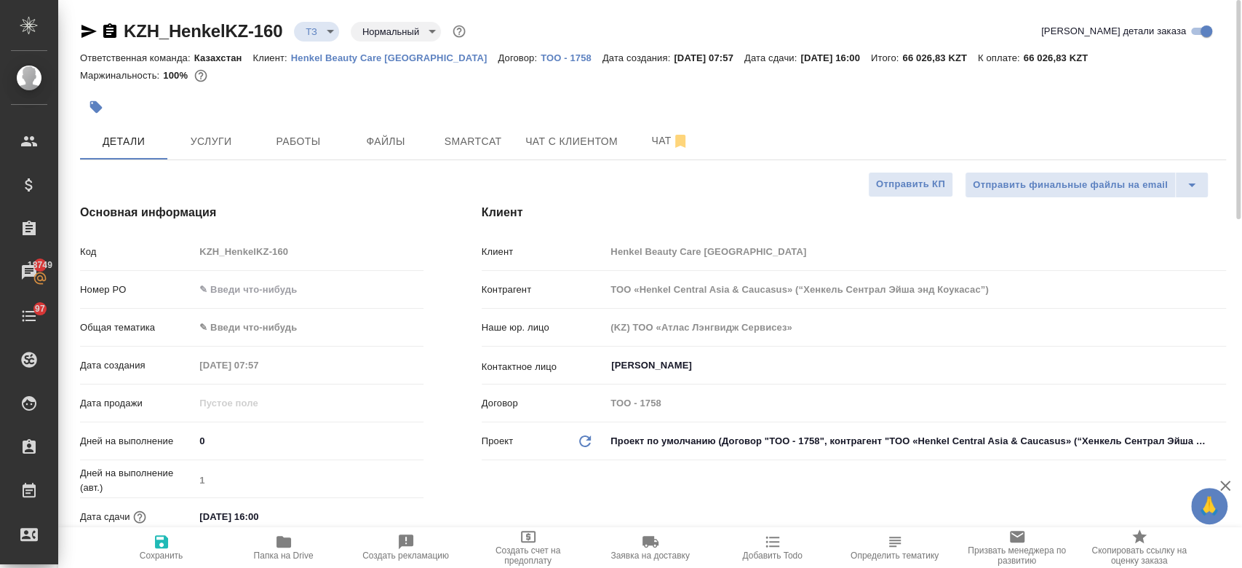
type textarea "x"
click at [214, 152] on button "Услуги" at bounding box center [210, 141] width 87 height 36
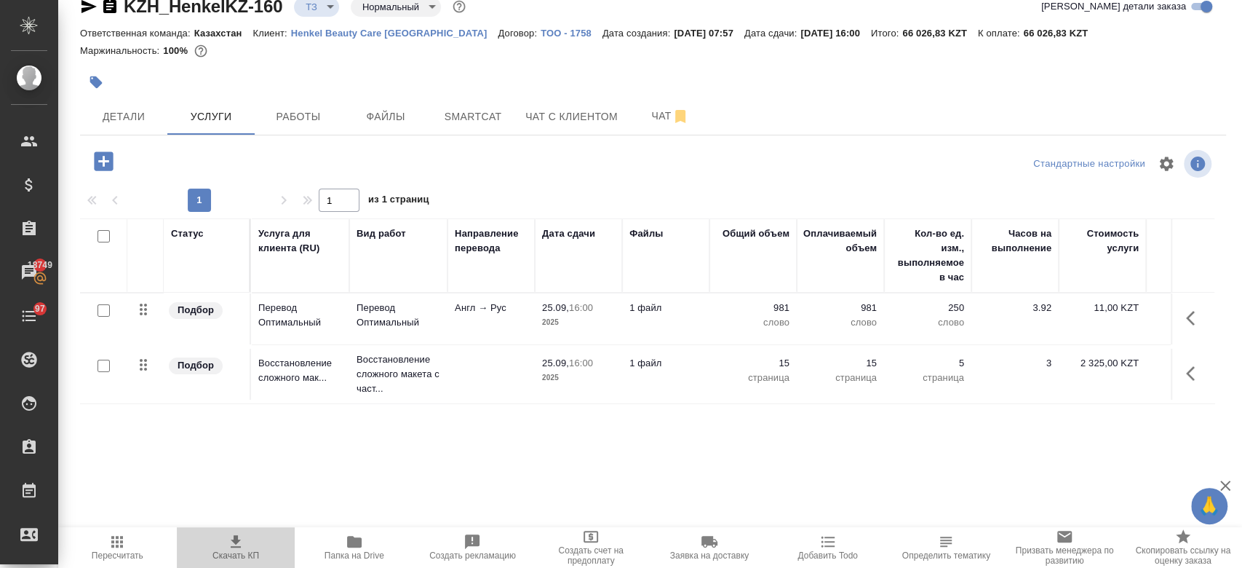
click at [245, 550] on span "Скачать КП" at bounding box center [235, 555] width 47 height 10
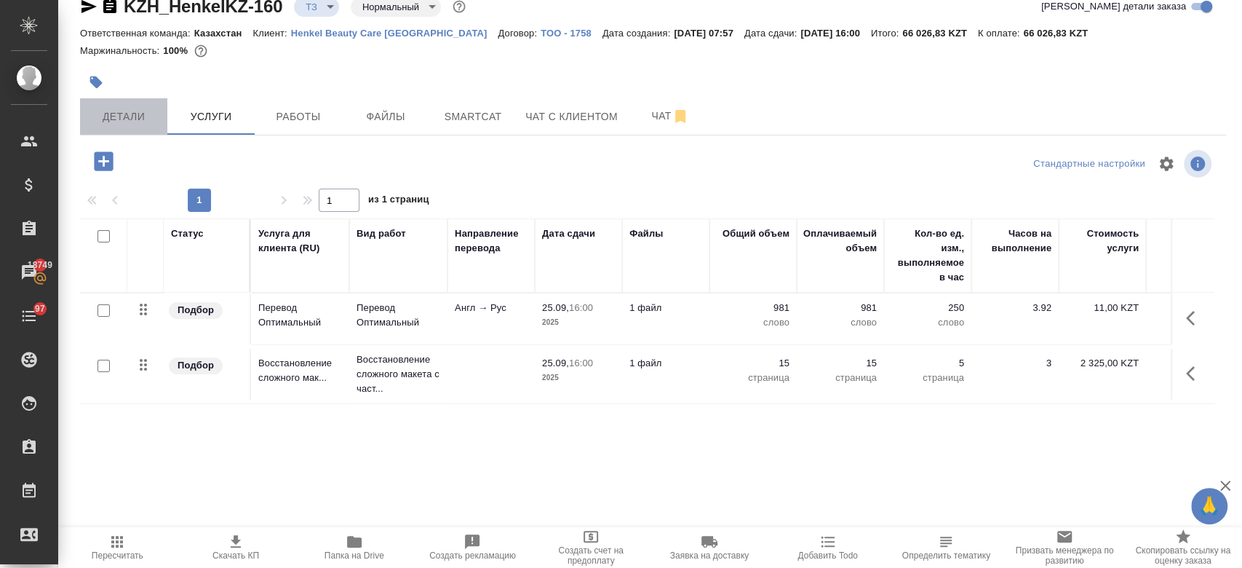
click at [120, 120] on span "Детали" at bounding box center [124, 117] width 70 height 18
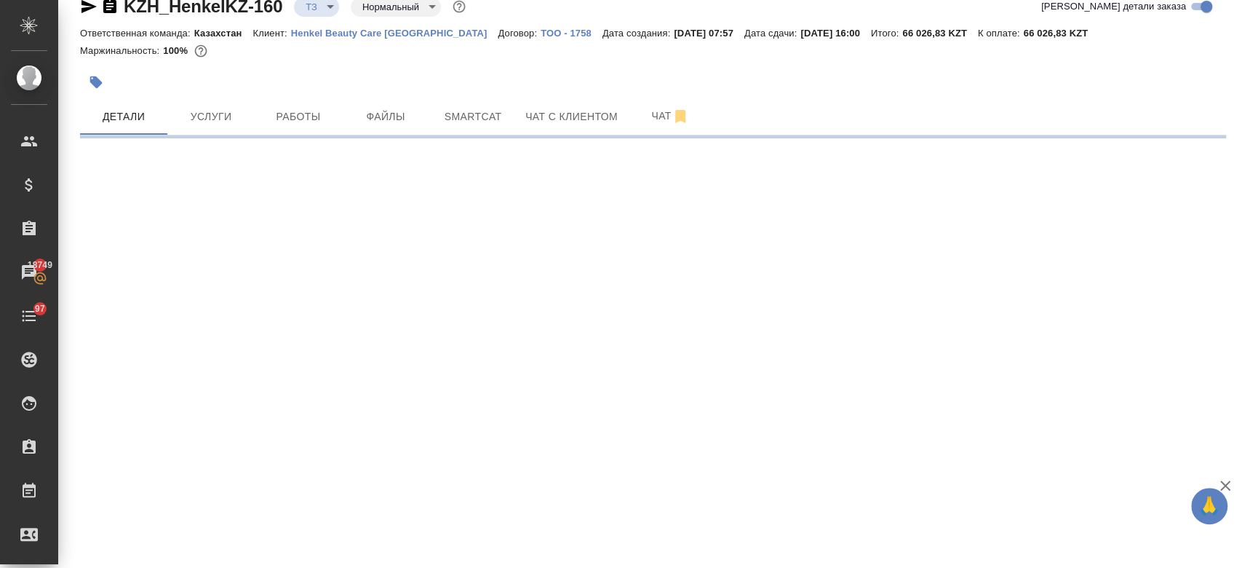
select select "RU"
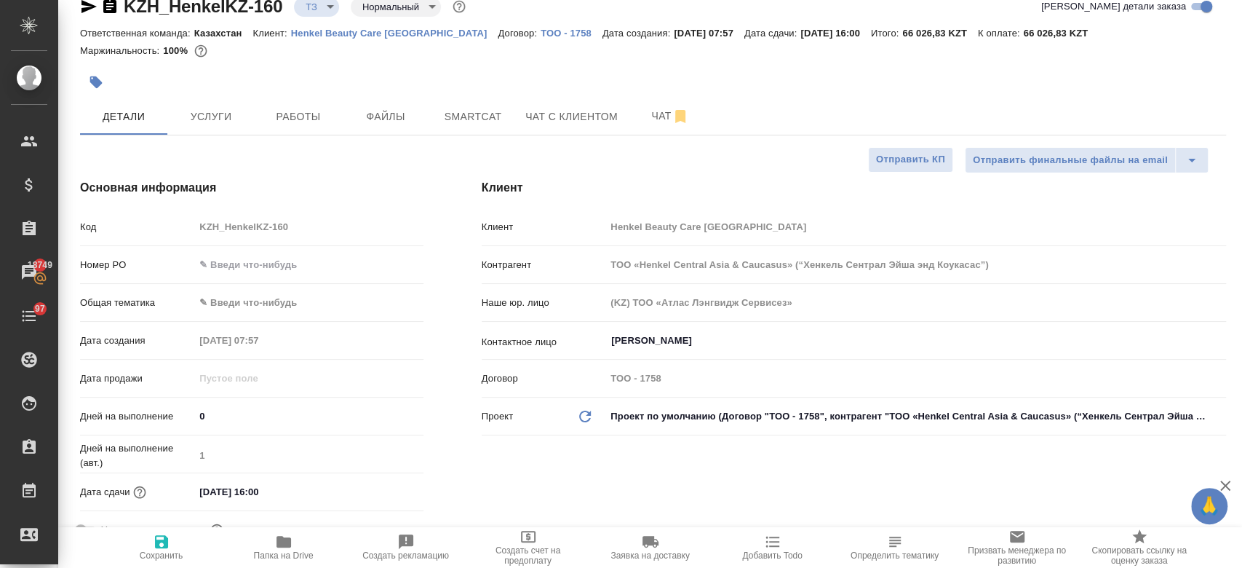
type textarea "x"
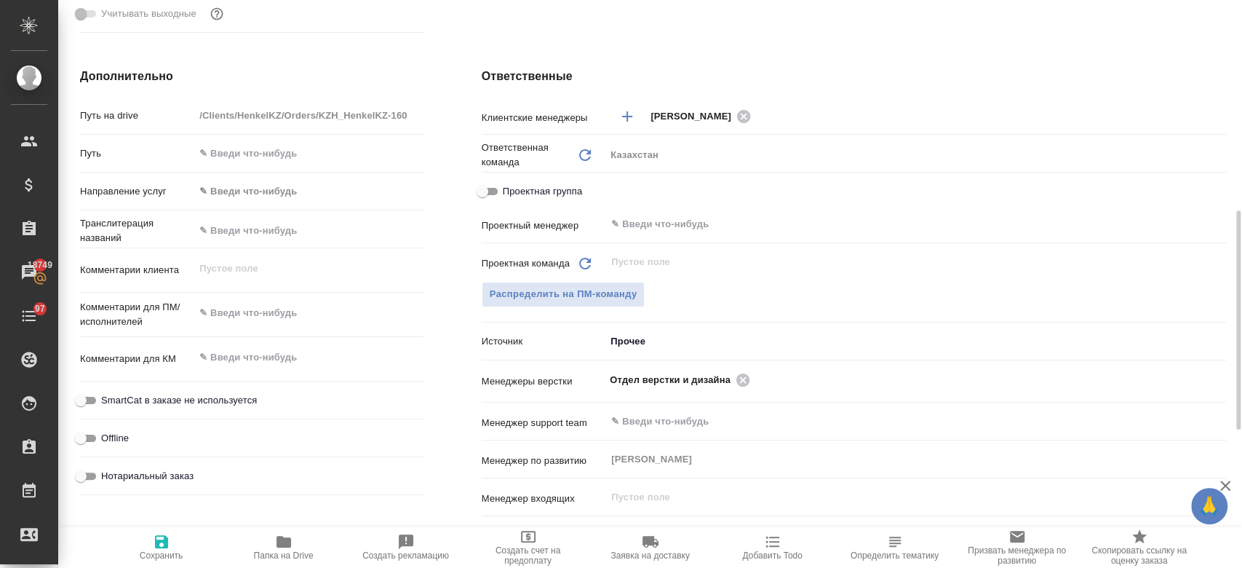
scroll to position [542, 0]
click at [604, 288] on span "Распределить на ПМ-команду" at bounding box center [564, 293] width 148 height 17
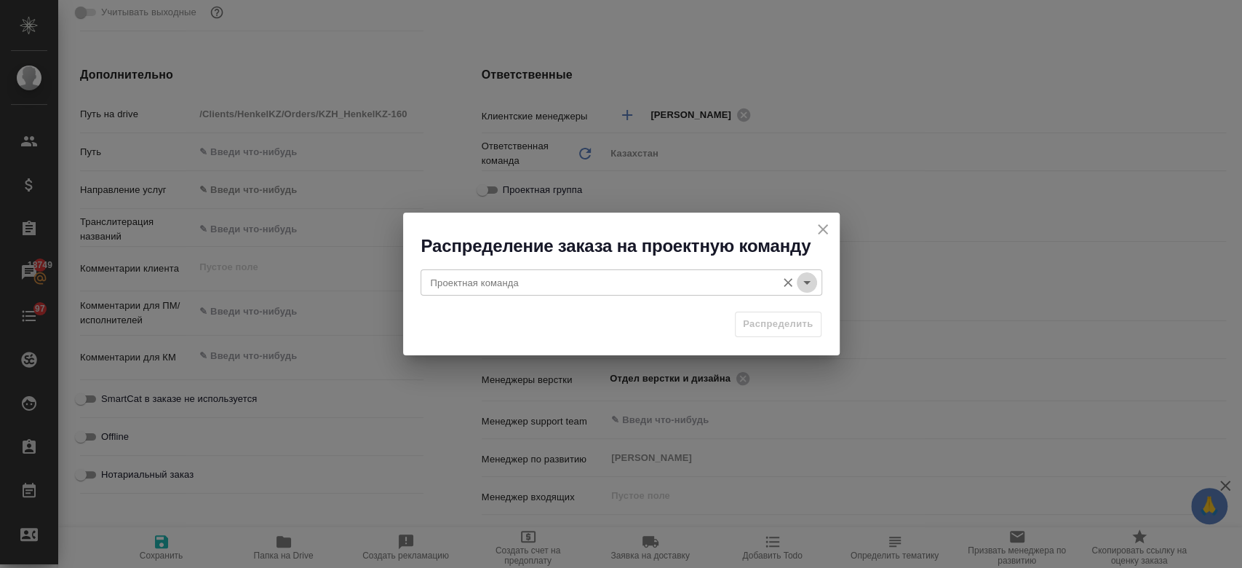
click at [814, 287] on icon "Open" at bounding box center [806, 282] width 17 height 17
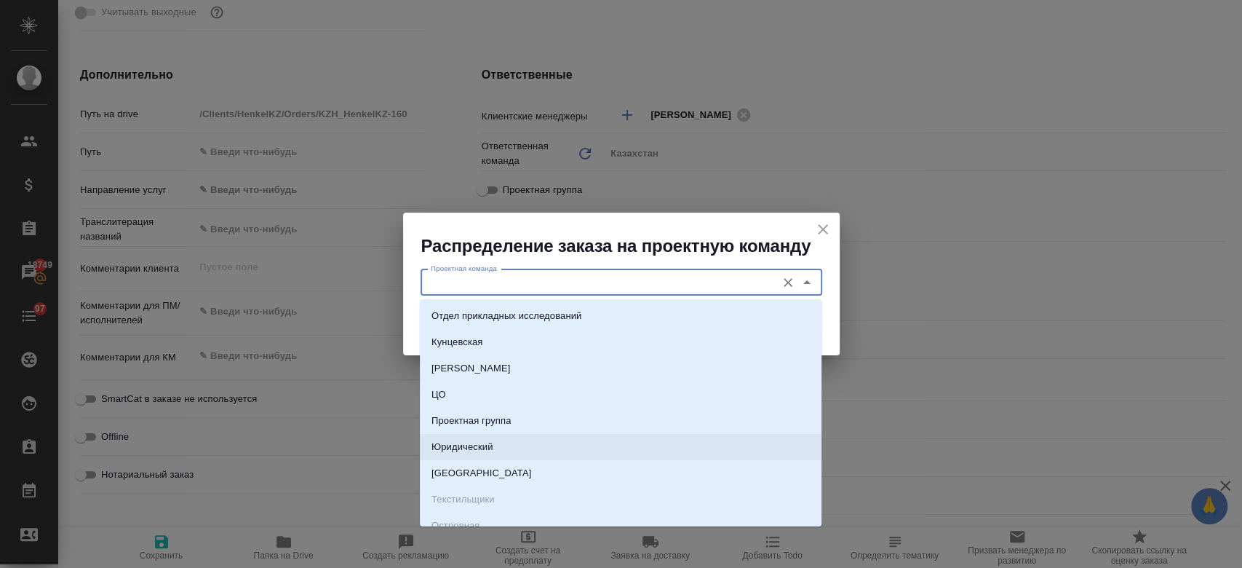
click at [602, 442] on li "Юридический" at bounding box center [621, 447] width 402 height 26
type input "Юридический"
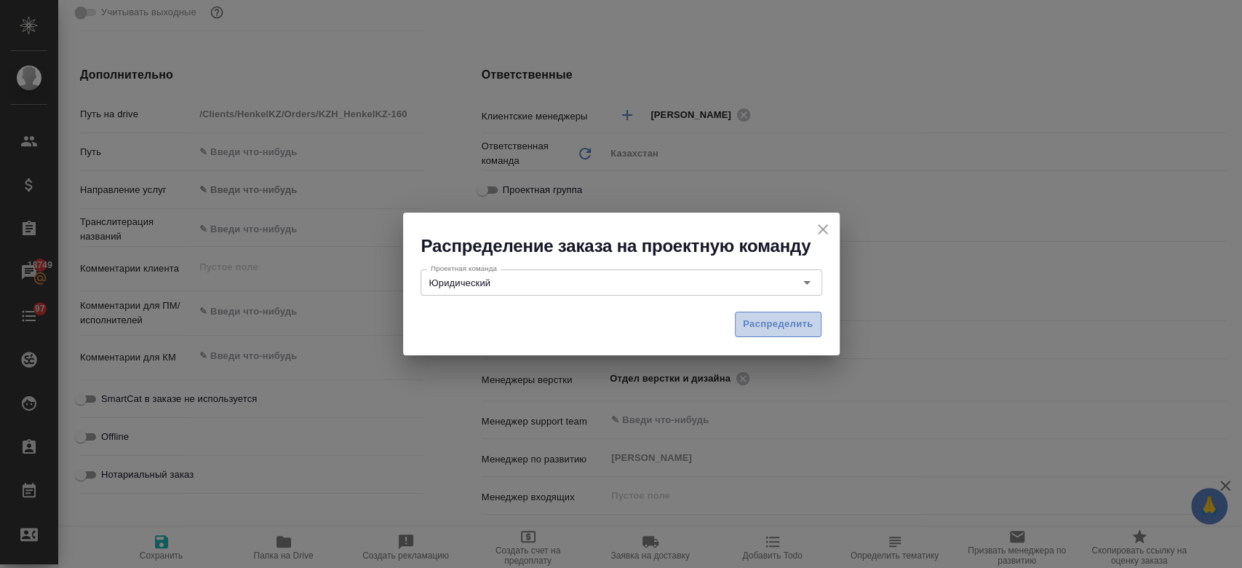
click at [772, 323] on span "Распределить" at bounding box center [778, 324] width 71 height 17
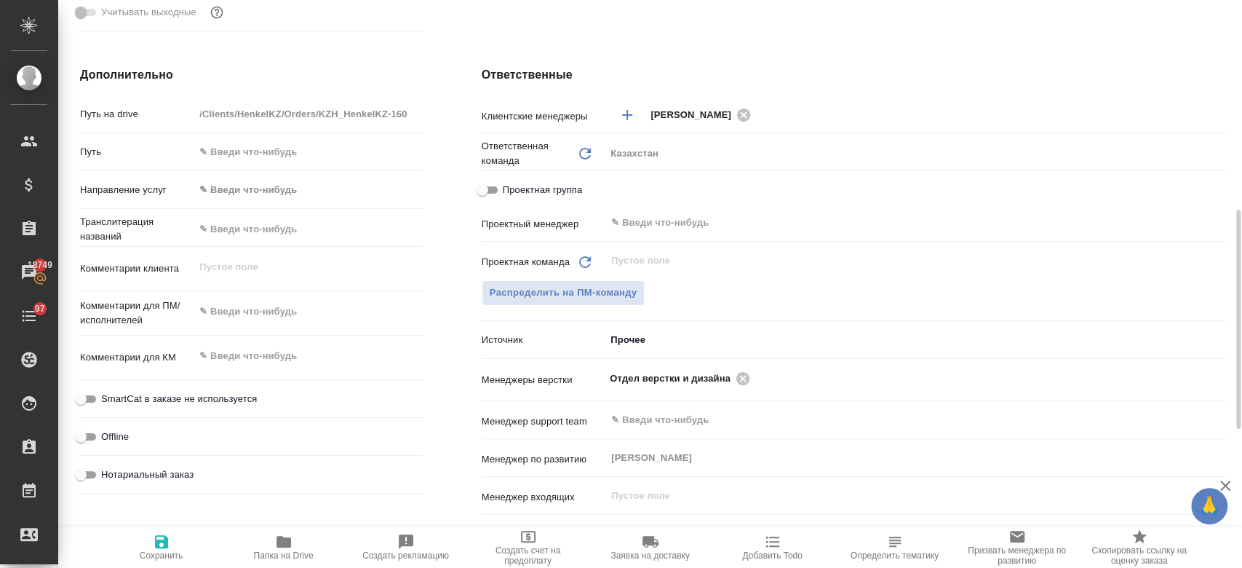
type textarea "x"
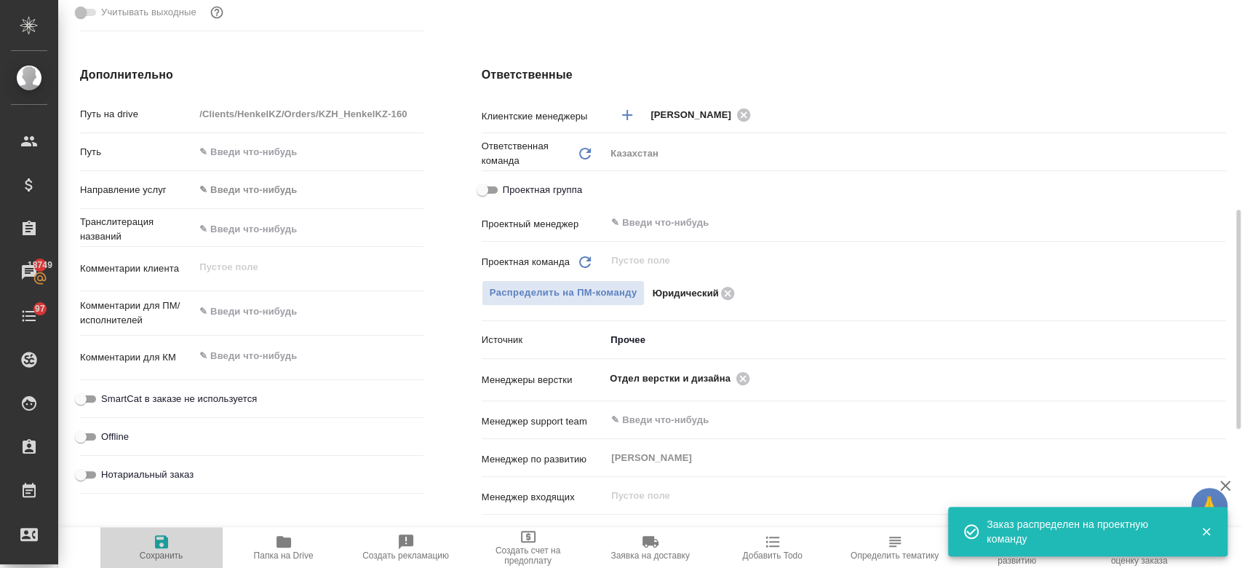
click at [163, 538] on icon "button" at bounding box center [161, 541] width 17 height 17
type textarea "x"
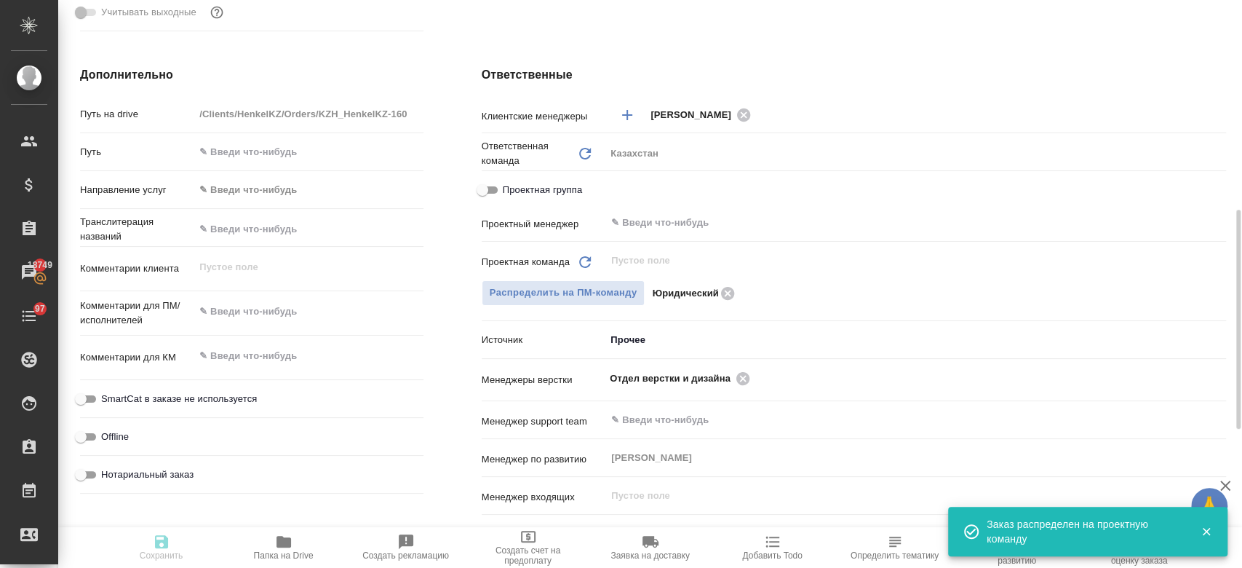
type textarea "x"
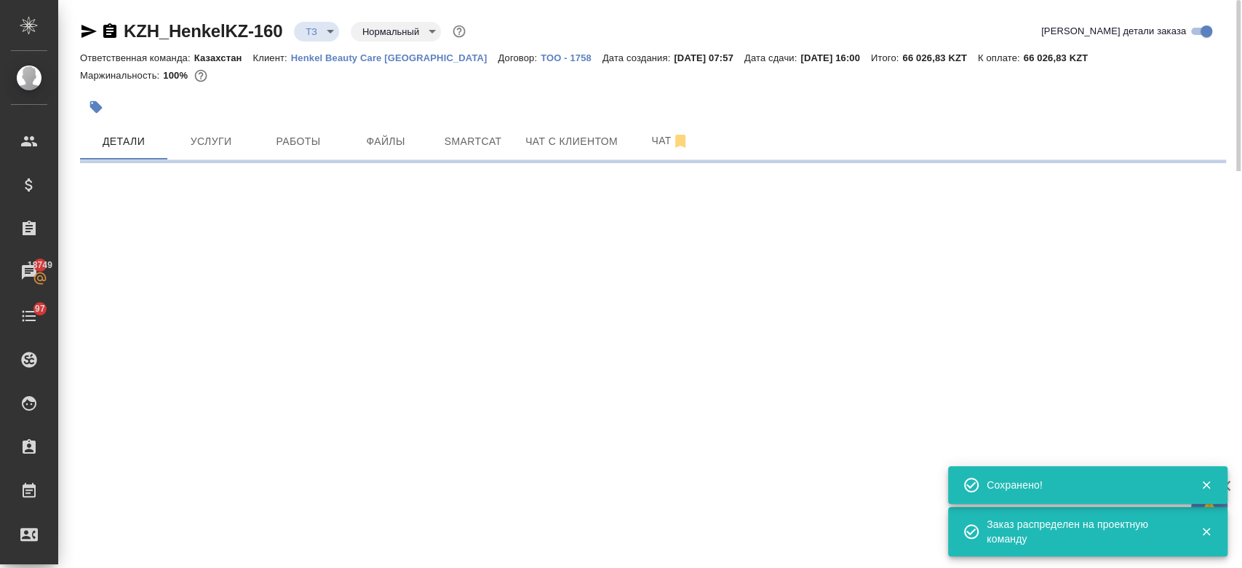
select select "RU"
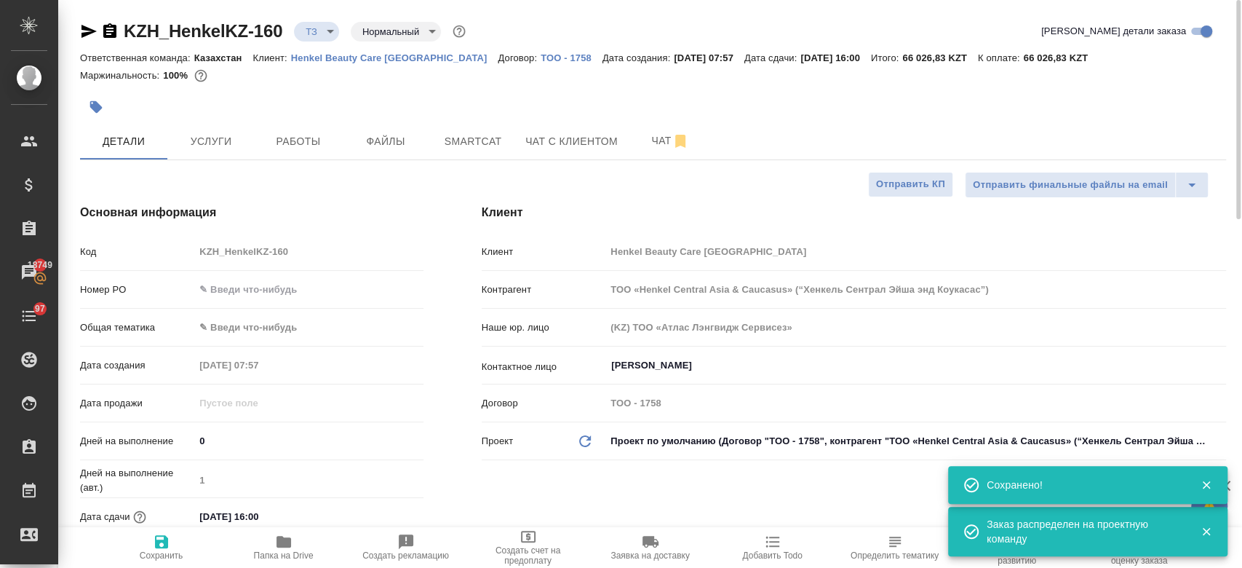
click at [307, 20] on div "KZH_HenkelKZ-160 ТЗ tz Нормальный normal" at bounding box center [274, 31] width 389 height 23
type textarea "x"
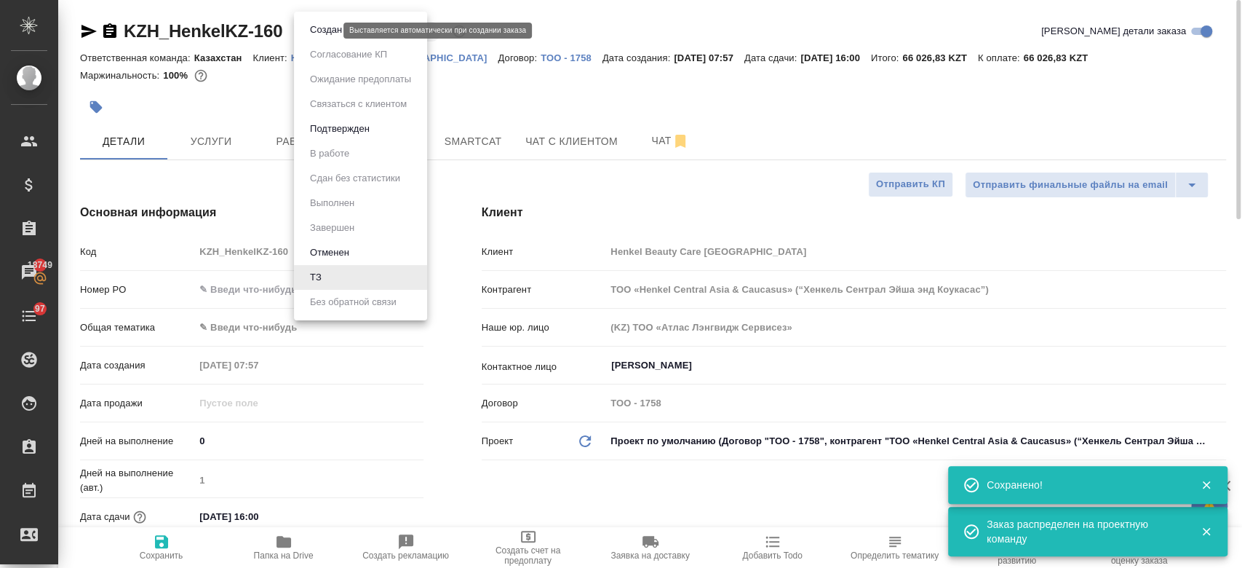
click at [314, 27] on body "🙏 .cls-1 fill:#fff; AWATERA Kosherbayeva Nazerke Клиенты Спецификации Заказы 18…" at bounding box center [621, 284] width 1242 height 568
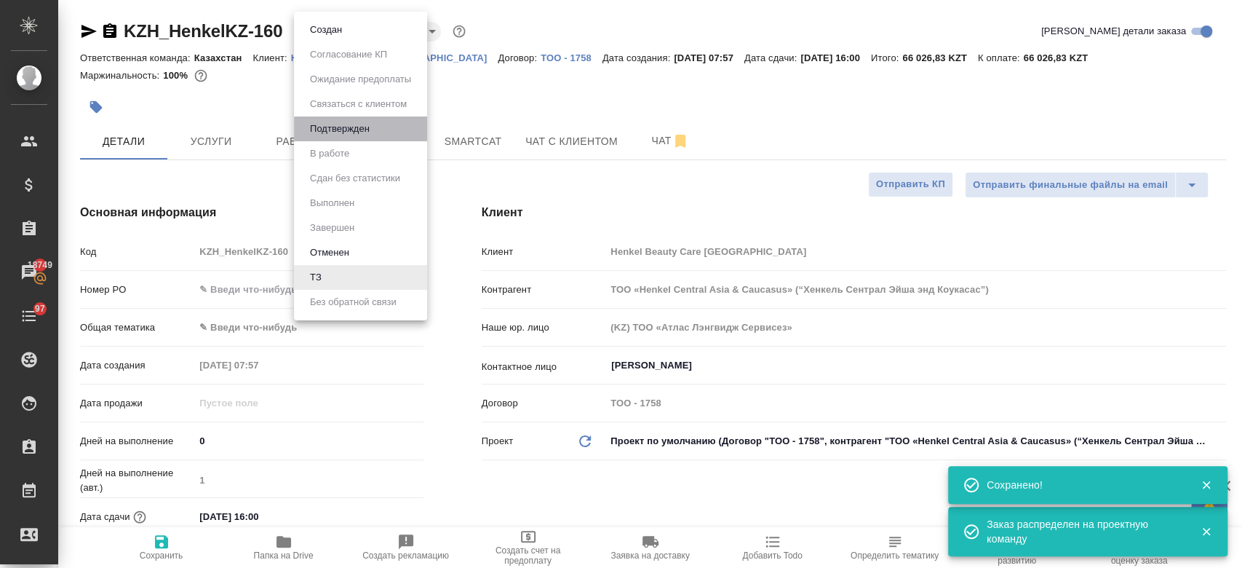
click at [337, 119] on li "Подтвержден" at bounding box center [360, 128] width 133 height 25
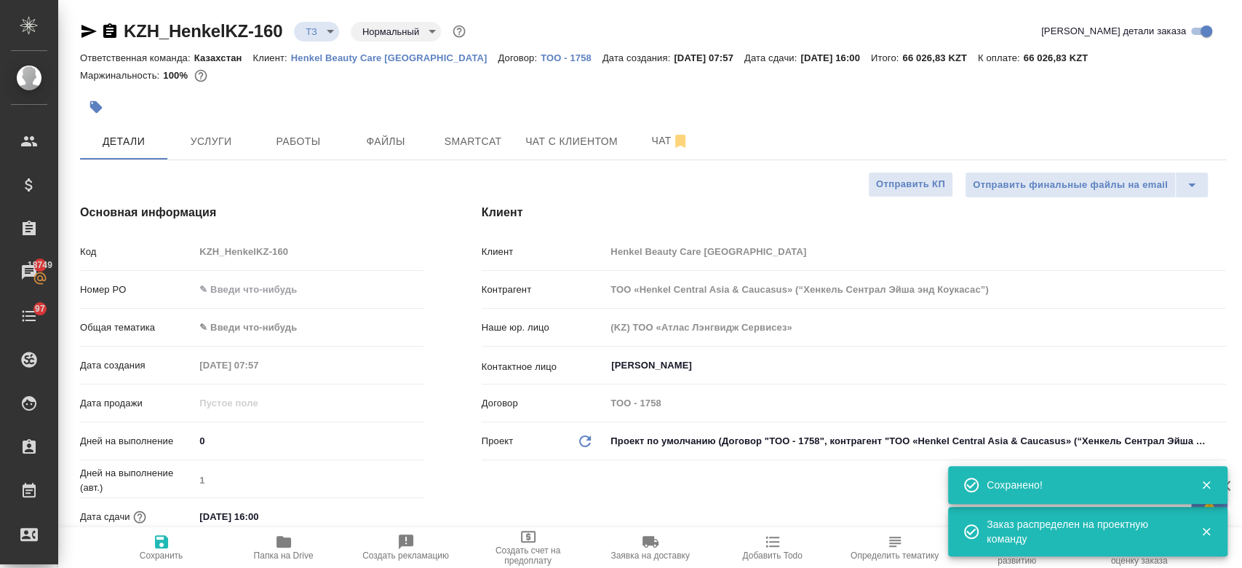
type textarea "x"
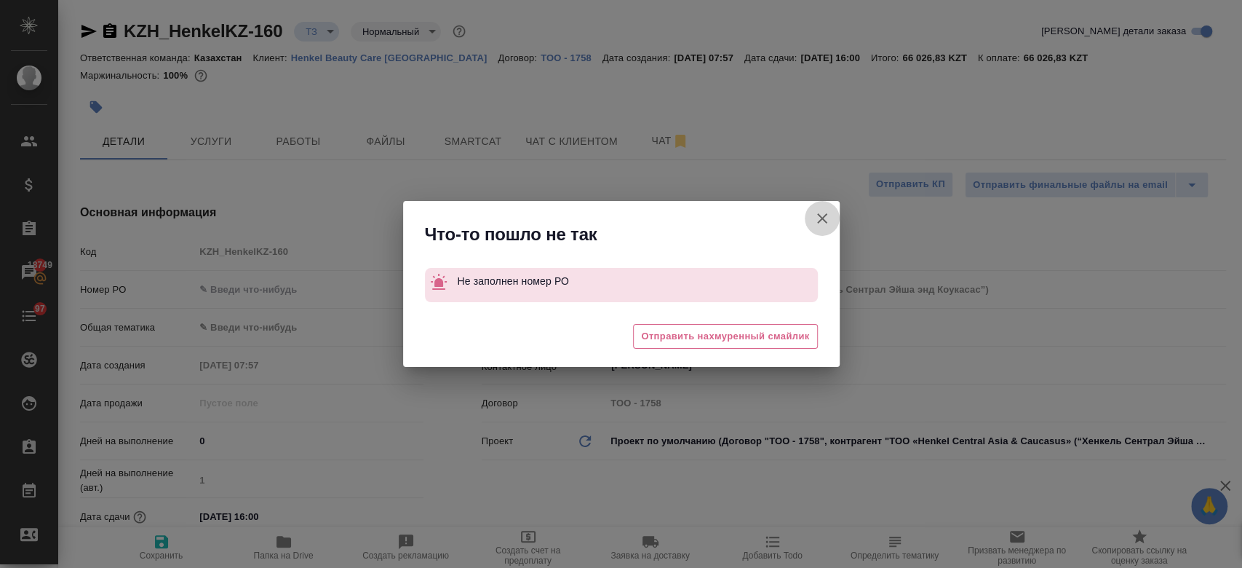
click at [824, 219] on icon "button" at bounding box center [822, 218] width 10 height 10
type textarea "x"
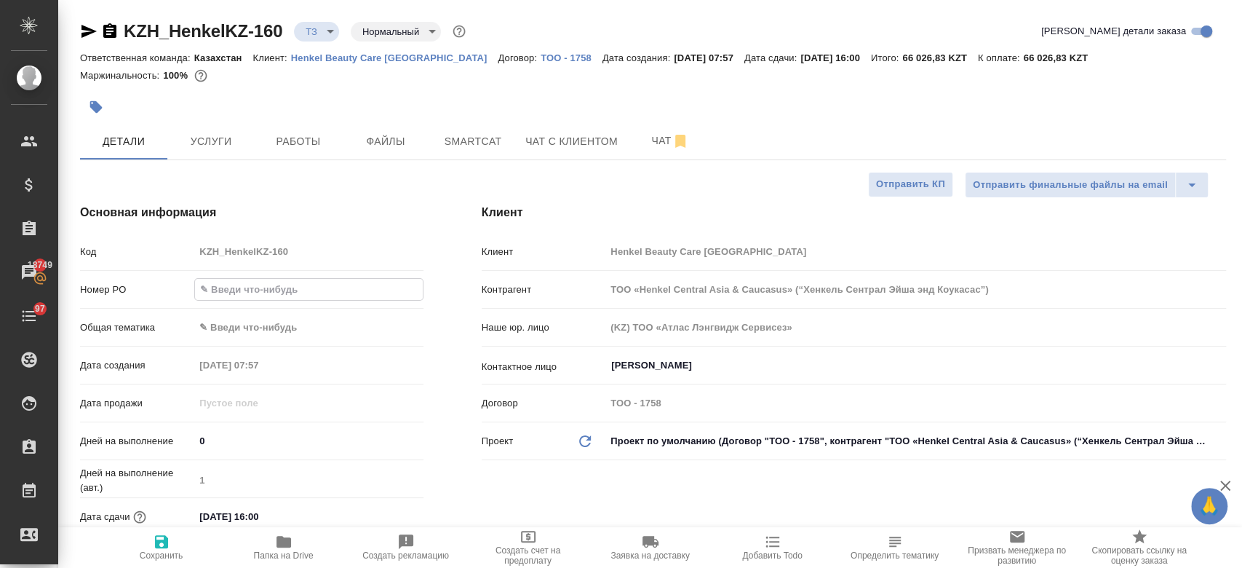
click at [267, 295] on input "text" at bounding box center [308, 289] width 227 height 21
type input "-"
type textarea "x"
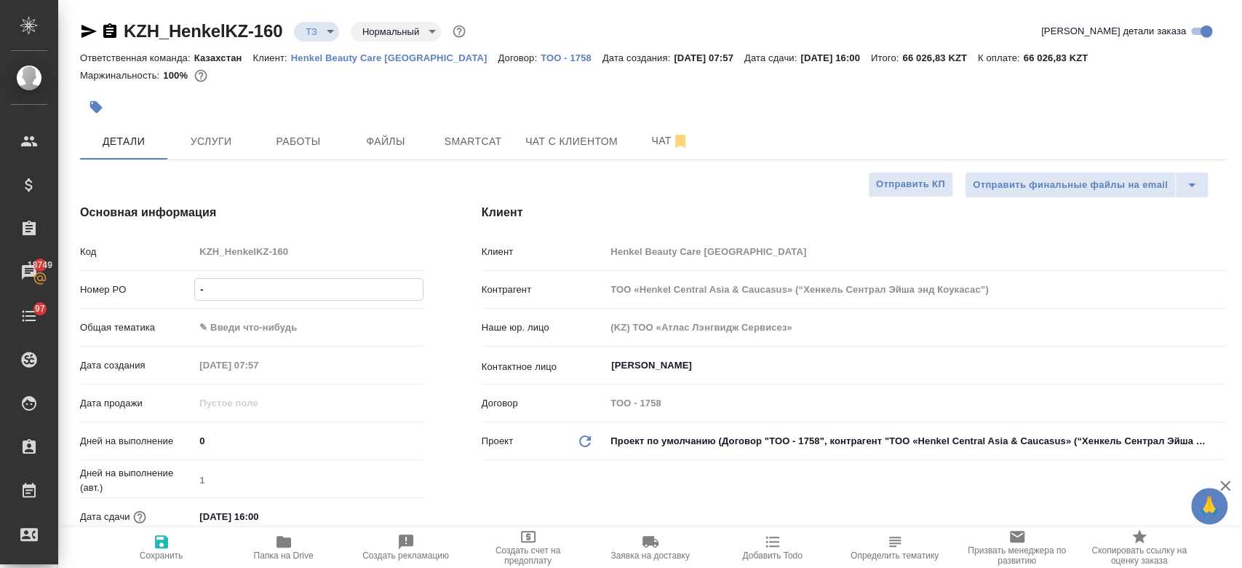
type input "-"
click at [169, 545] on icon "button" at bounding box center [161, 541] width 17 height 17
type textarea "x"
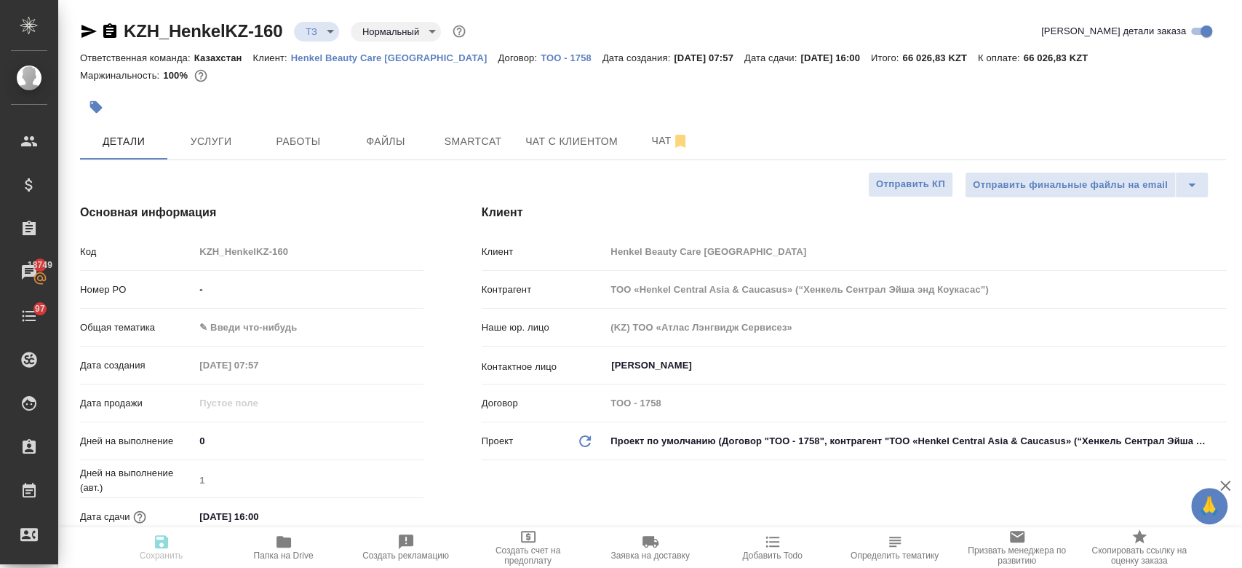
type textarea "x"
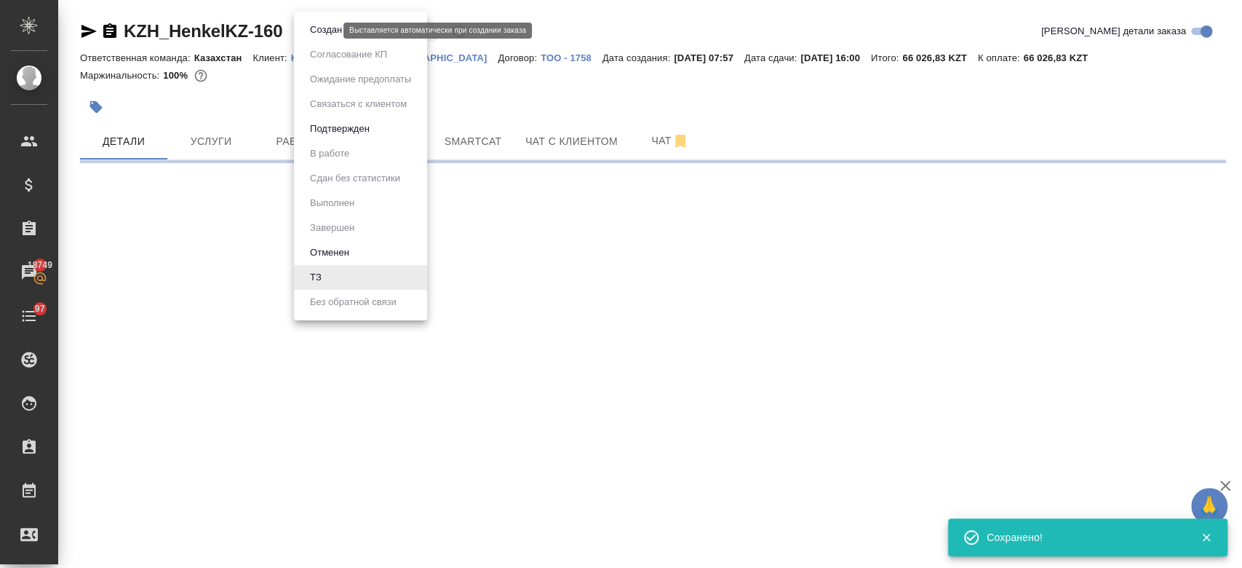
click at [315, 30] on body "🙏 .cls-1 fill:#fff; AWATERA Kosherbayeva Nazerke Клиенты Спецификации Заказы 18…" at bounding box center [621, 284] width 1242 height 568
select select "RU"
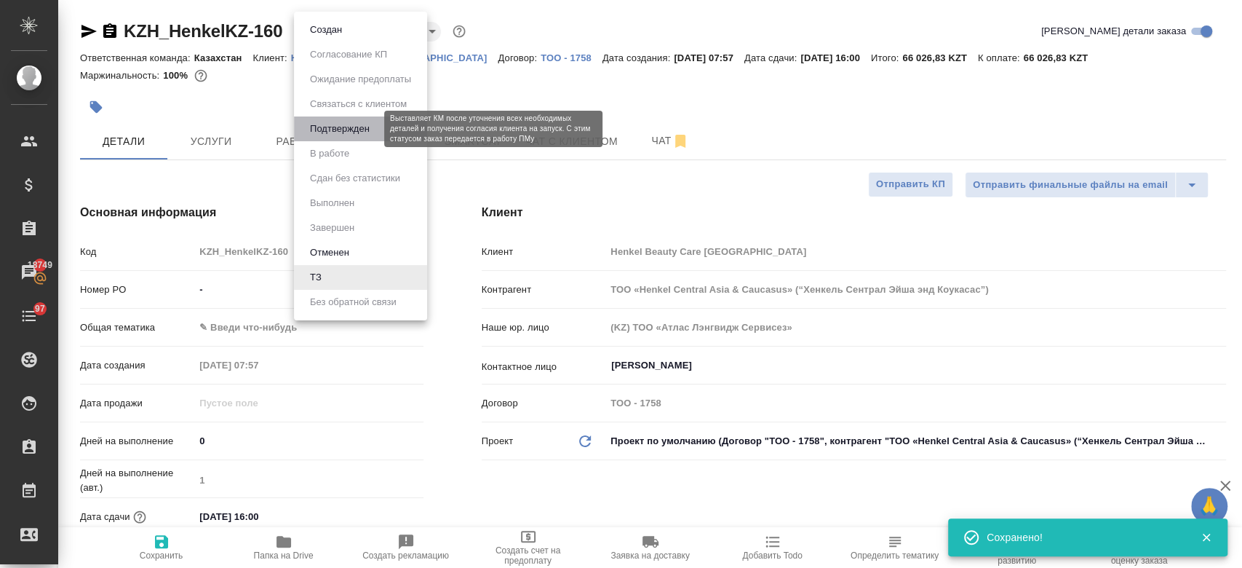
type textarea "x"
click at [338, 124] on button "Подтвержден" at bounding box center [340, 129] width 68 height 16
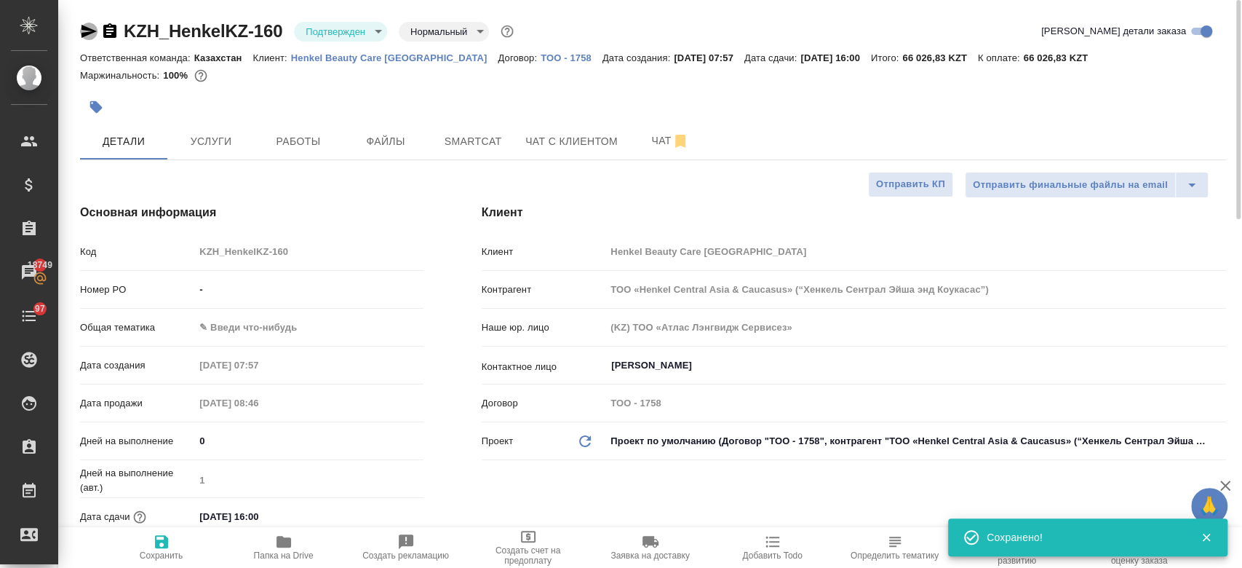
click at [87, 35] on icon "button" at bounding box center [88, 31] width 15 height 13
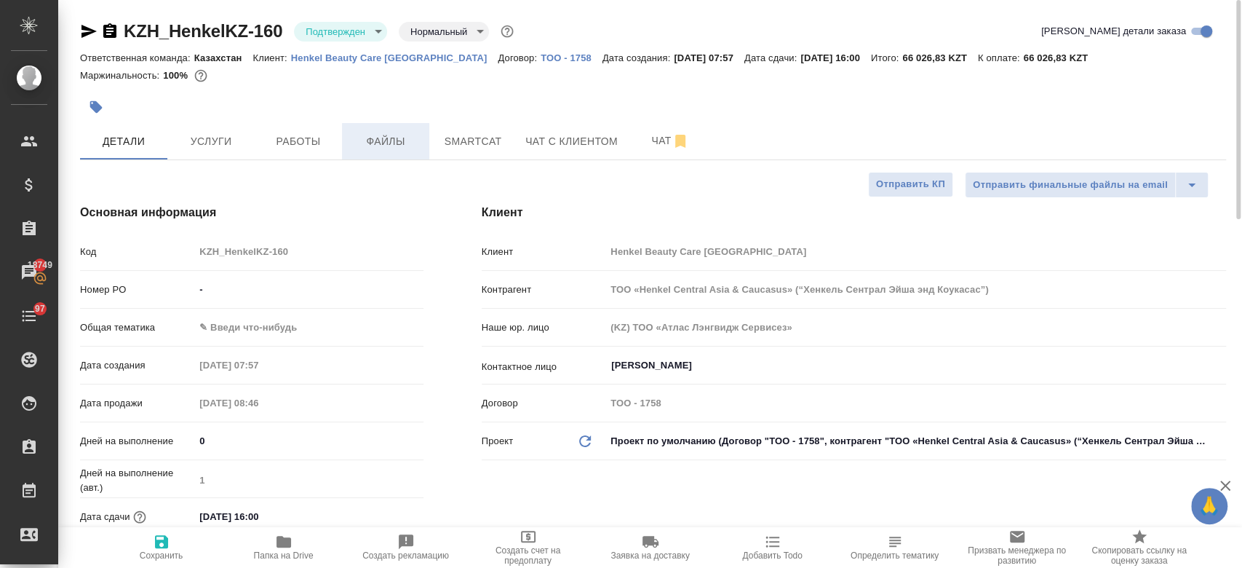
click at [390, 143] on span "Файлы" at bounding box center [386, 141] width 70 height 18
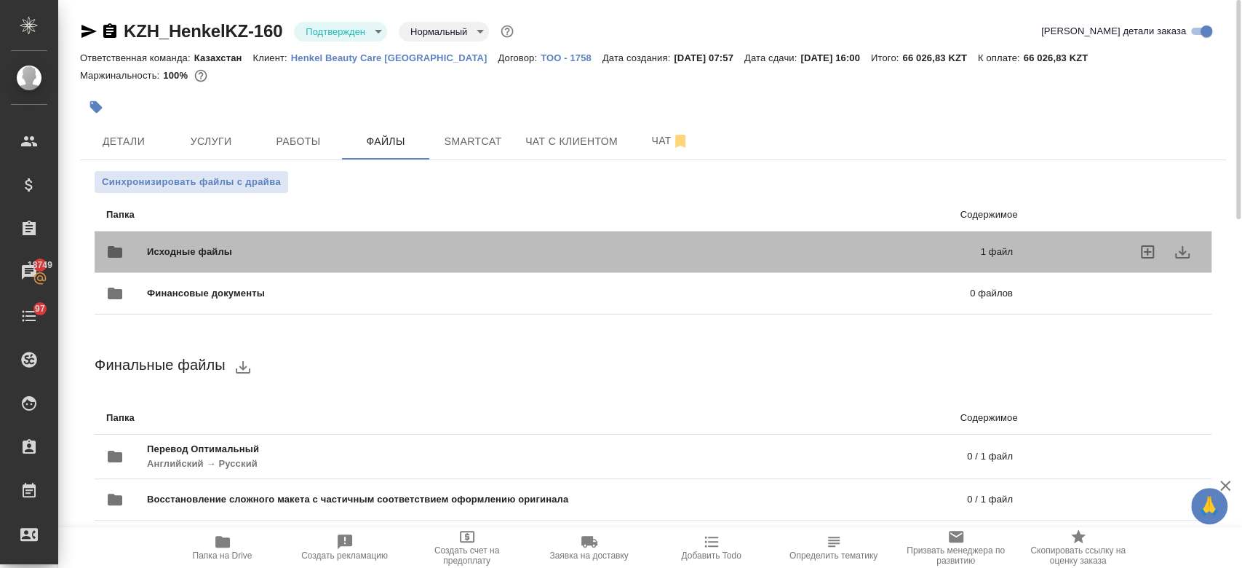
click at [374, 250] on span "Исходные файлы" at bounding box center [376, 251] width 459 height 15
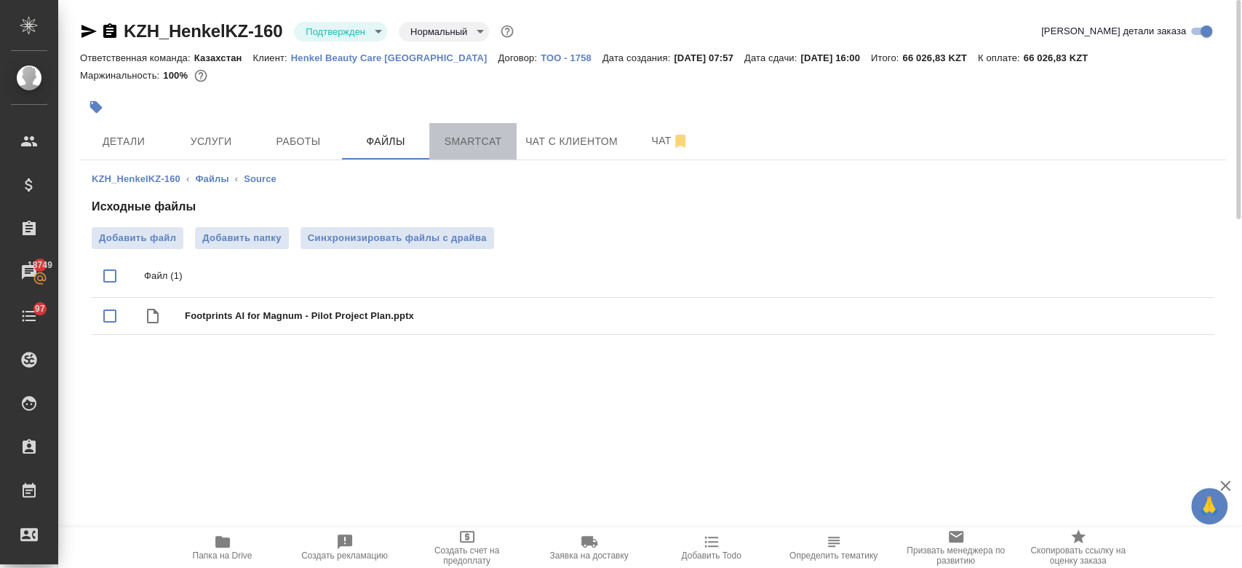
click at [471, 147] on span "Smartcat" at bounding box center [473, 141] width 70 height 18
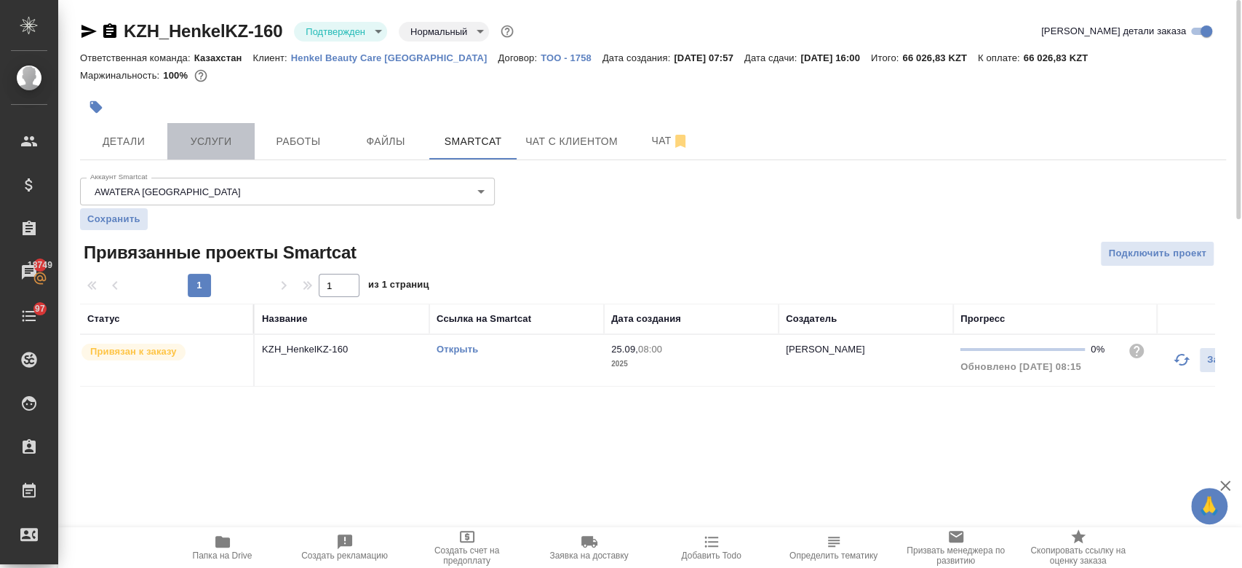
click at [227, 149] on span "Услуги" at bounding box center [211, 141] width 70 height 18
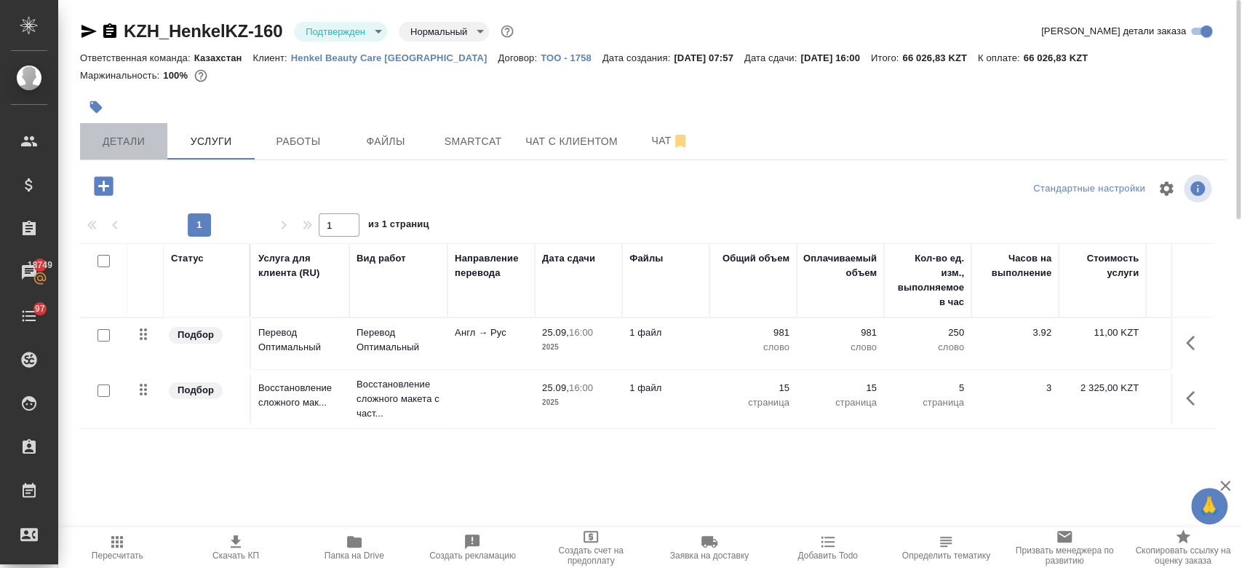
click at [137, 138] on span "Детали" at bounding box center [124, 141] width 70 height 18
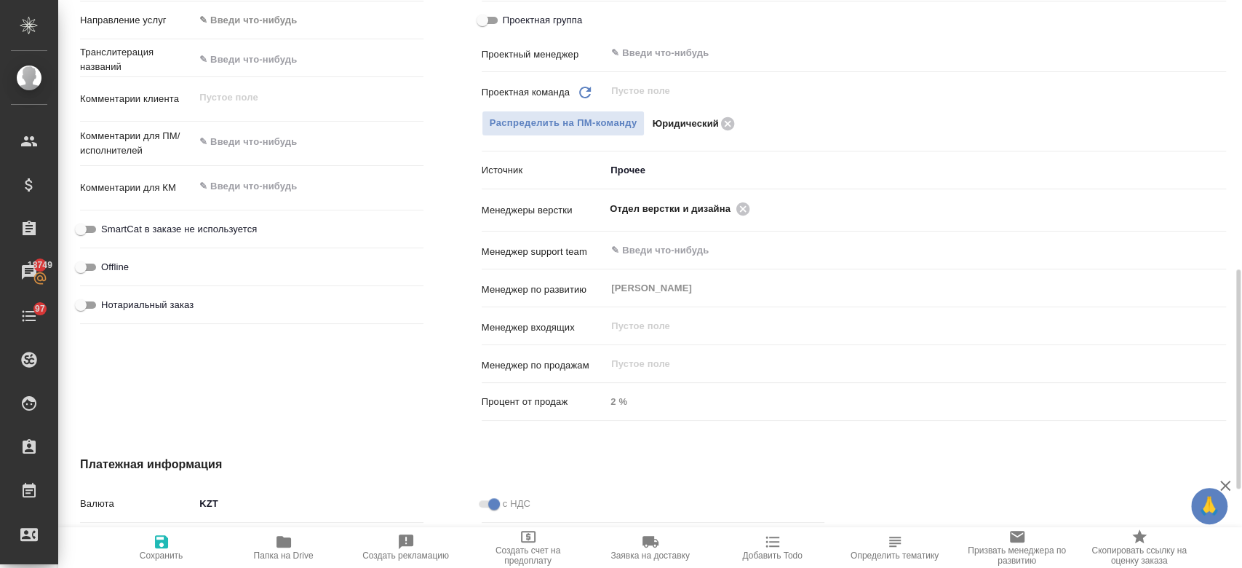
scroll to position [707, 0]
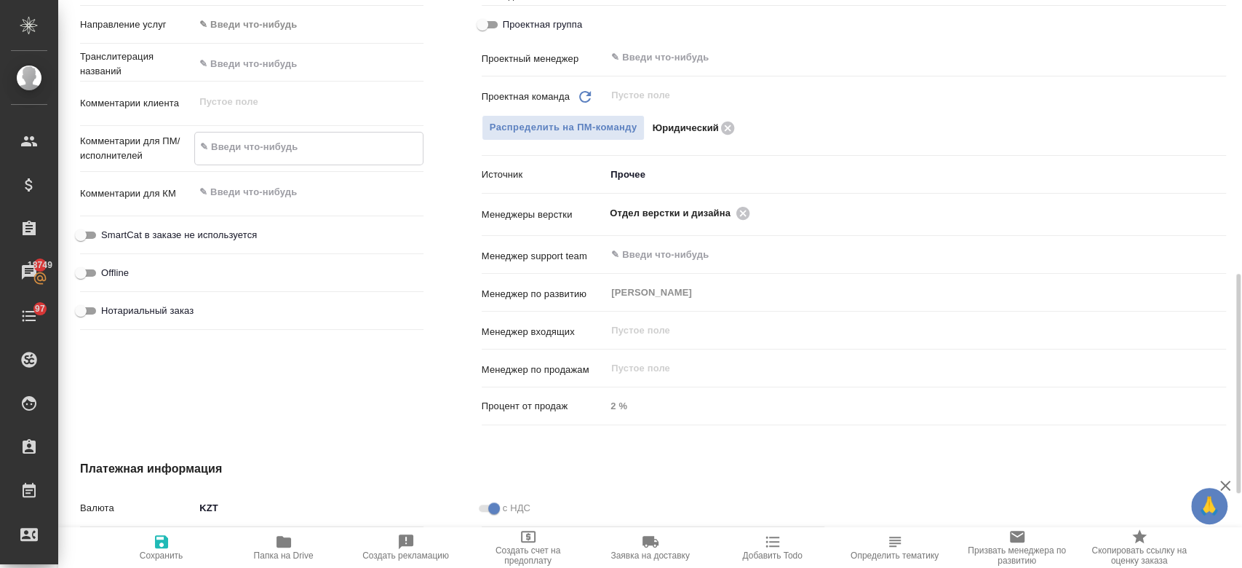
click at [239, 153] on textarea at bounding box center [308, 147] width 227 height 25
click at [155, 544] on icon "button" at bounding box center [161, 541] width 13 height 13
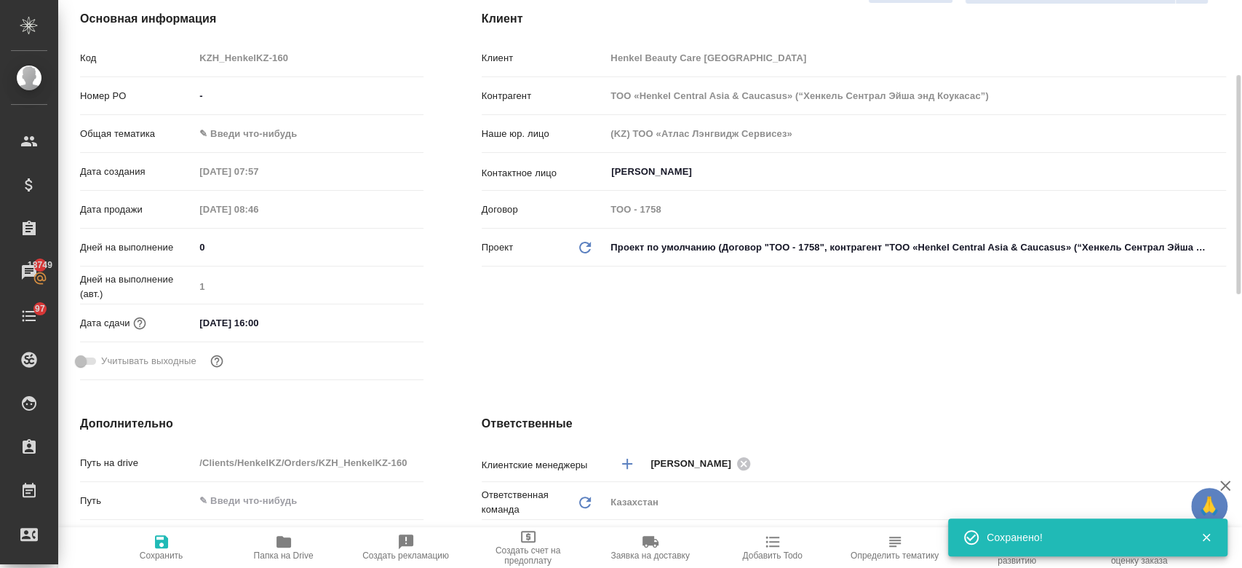
scroll to position [0, 0]
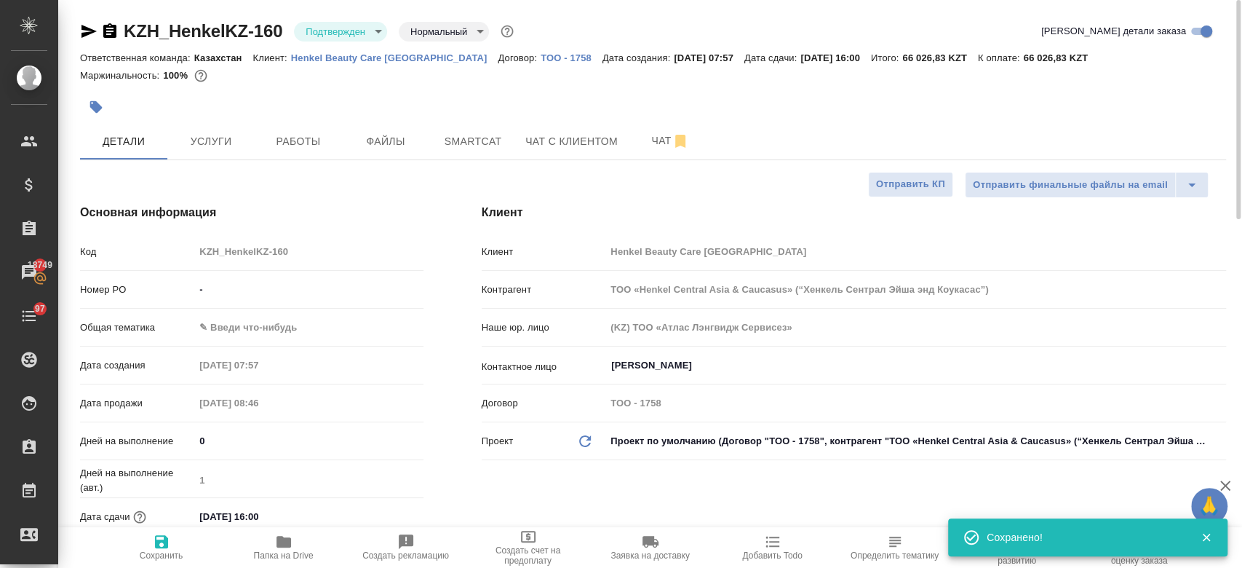
click at [291, 89] on div at bounding box center [653, 89] width 1146 height 3
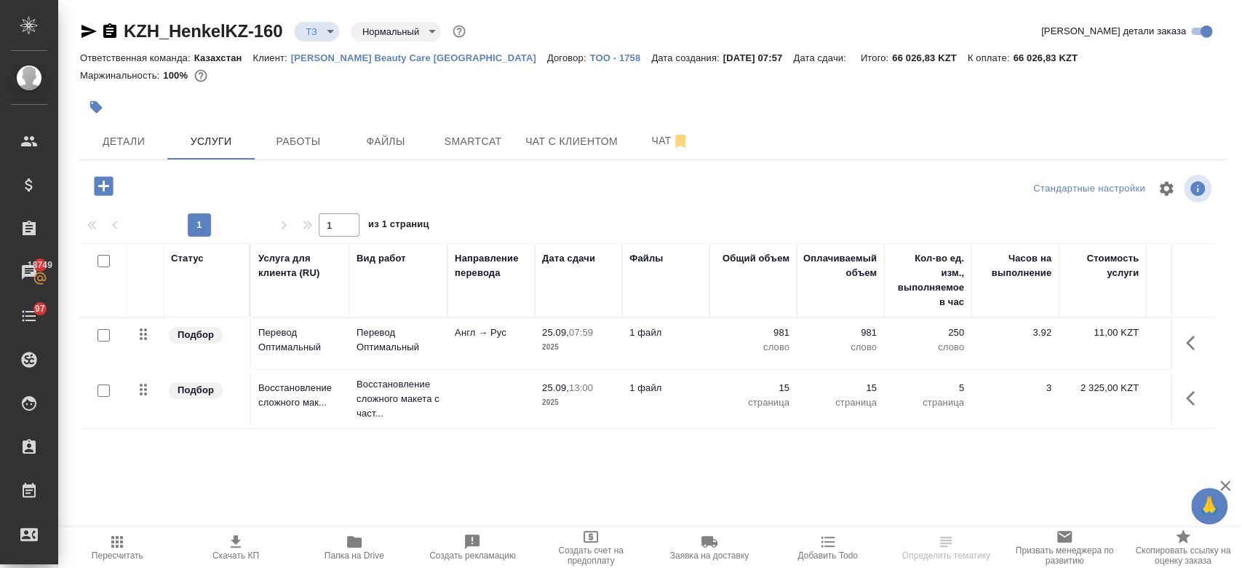
click at [401, 58] on p "[PERSON_NAME] Beauty Care [GEOGRAPHIC_DATA]" at bounding box center [419, 57] width 256 height 11
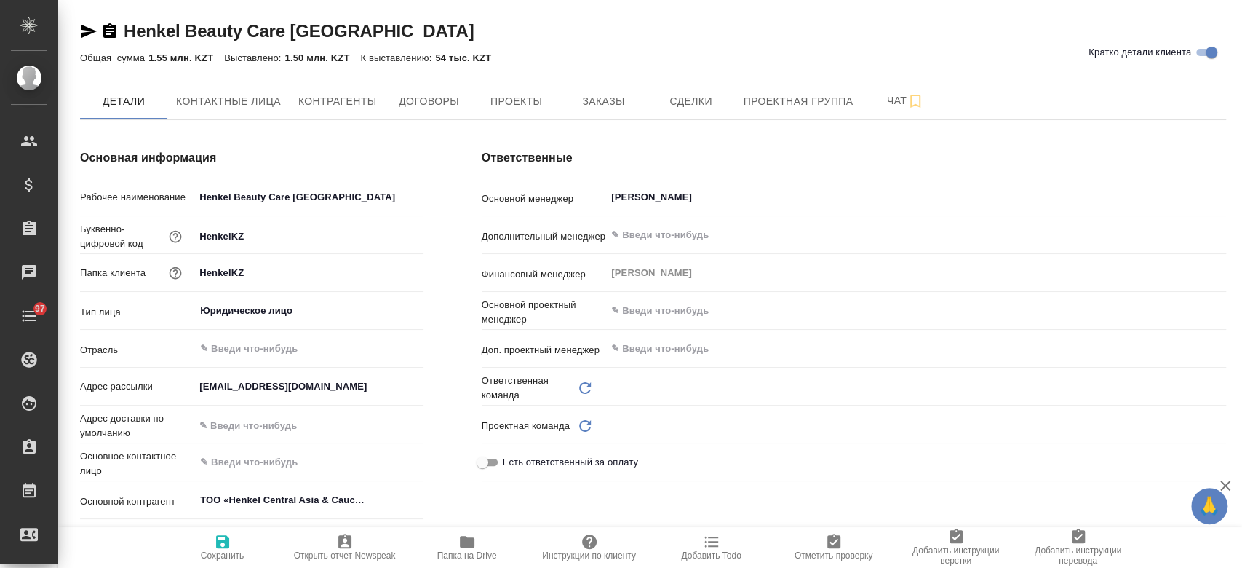
type input "Казахстан"
type textarea "x"
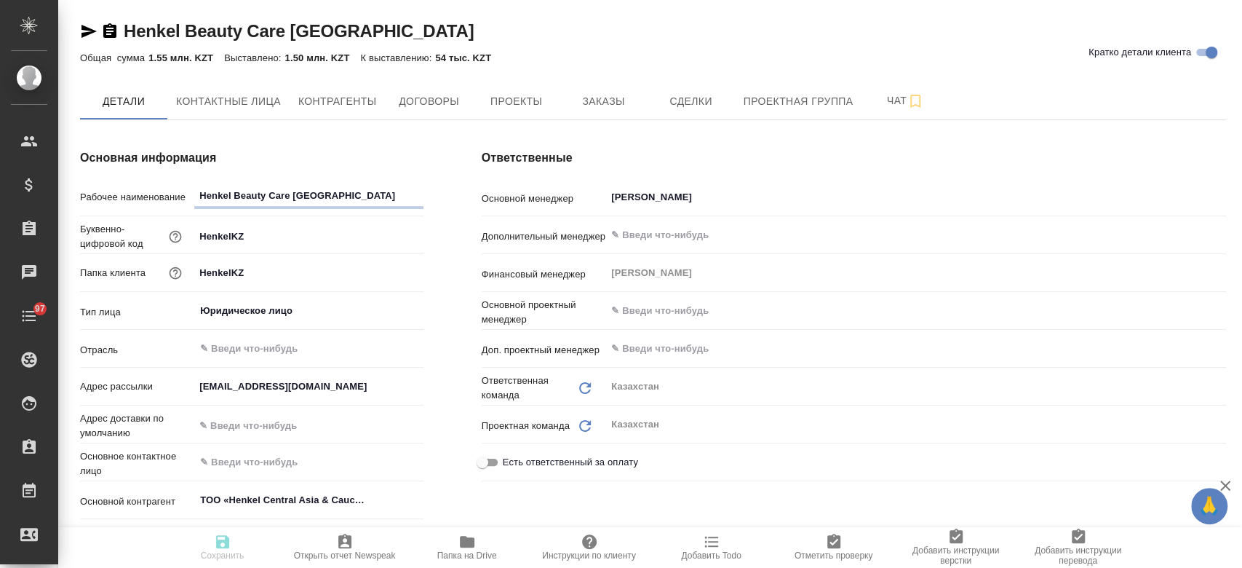
type textarea "x"
click at [592, 111] on button "Заказы" at bounding box center [603, 101] width 87 height 36
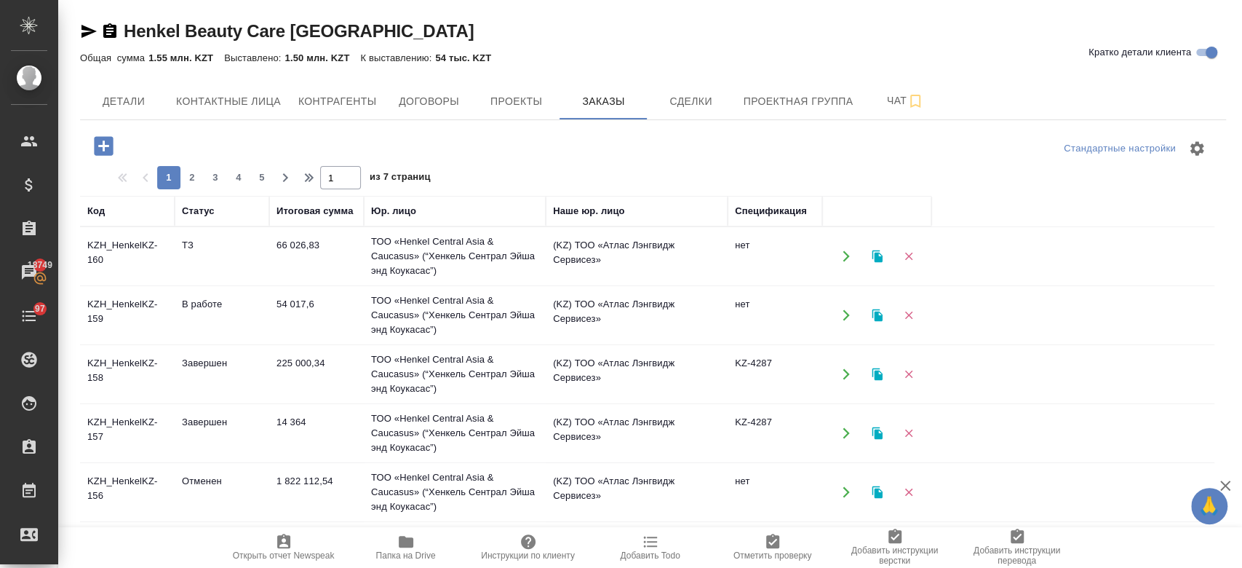
click at [128, 327] on td "KZH_HenkelKZ-159" at bounding box center [127, 315] width 95 height 51
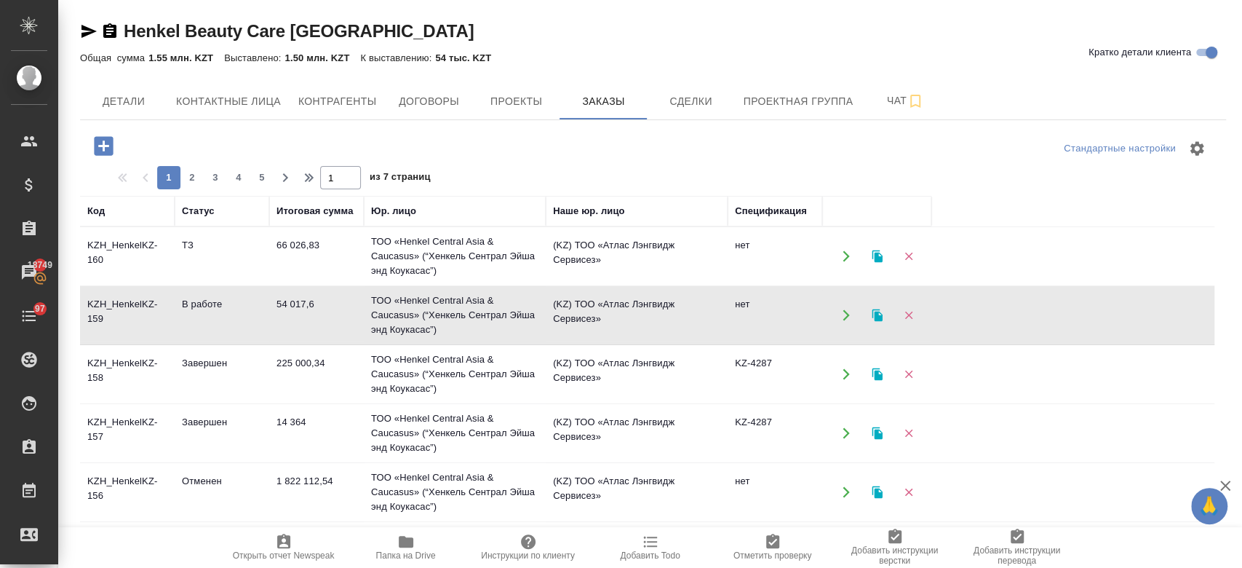
click at [128, 327] on td "KZH_HenkelKZ-159" at bounding box center [127, 315] width 95 height 51
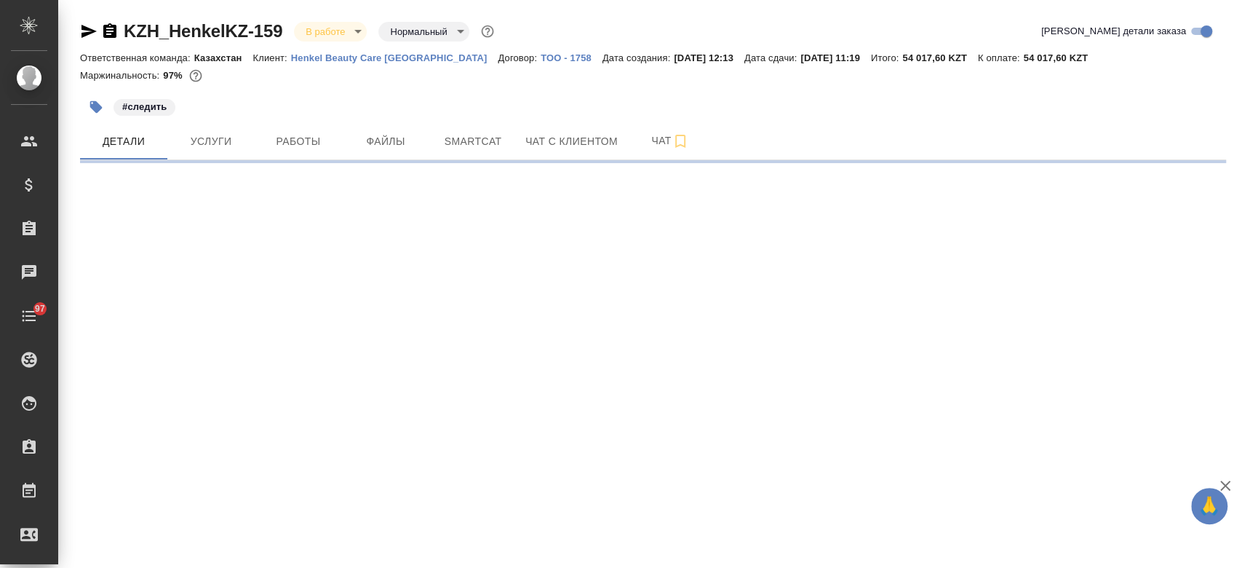
select select "RU"
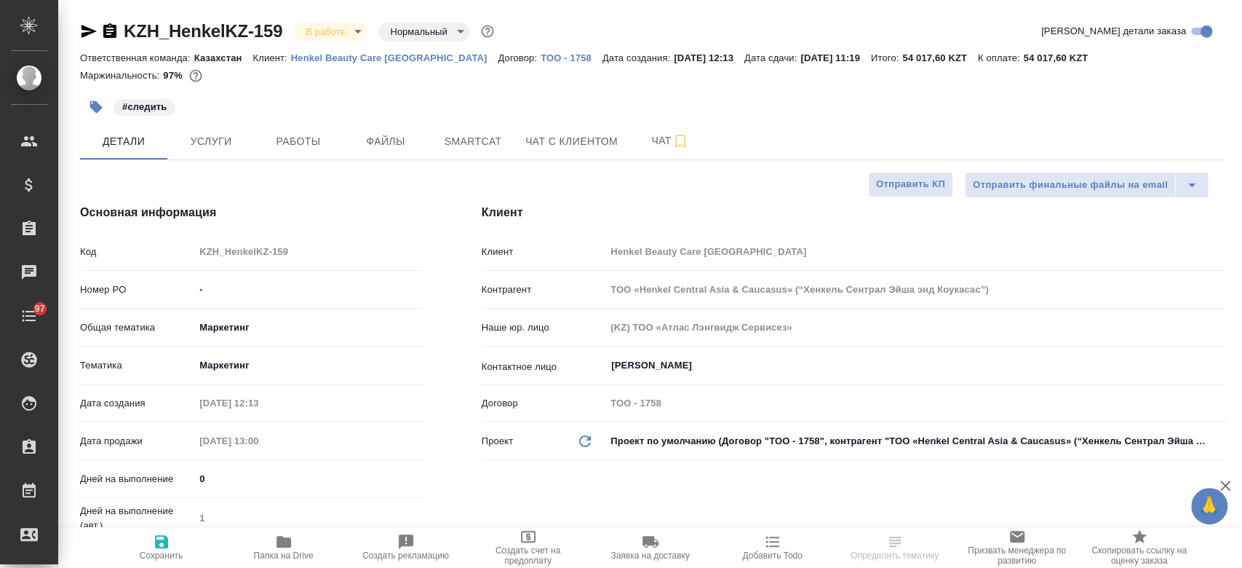
type textarea "x"
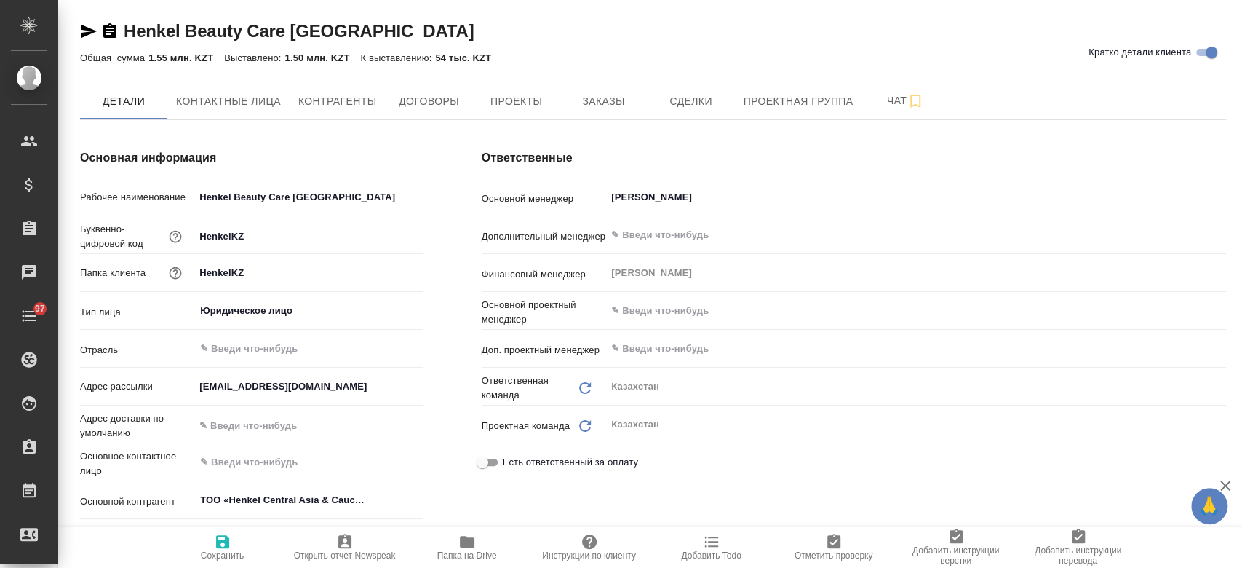
type textarea "x"
click at [592, 92] on span "Заказы" at bounding box center [603, 101] width 70 height 18
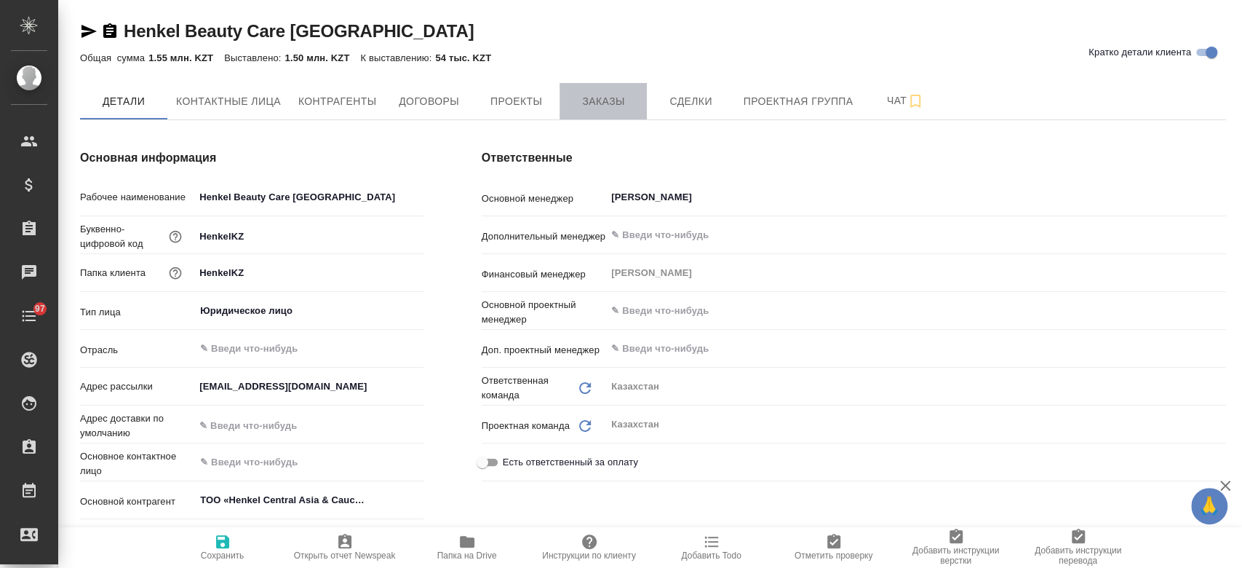
type textarea "x"
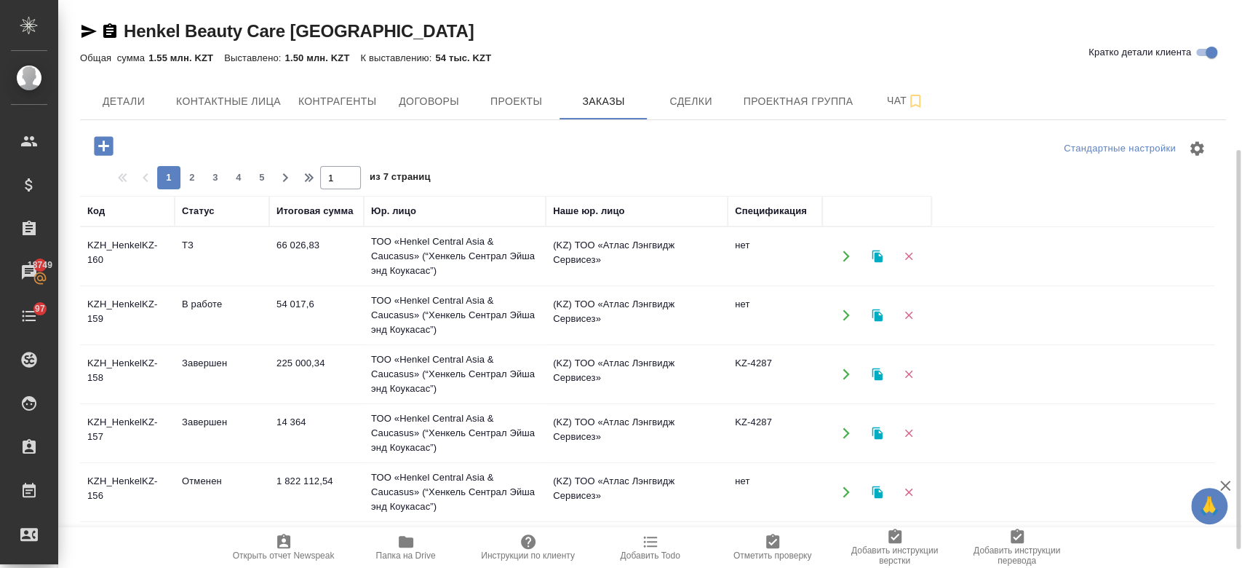
scroll to position [239, 0]
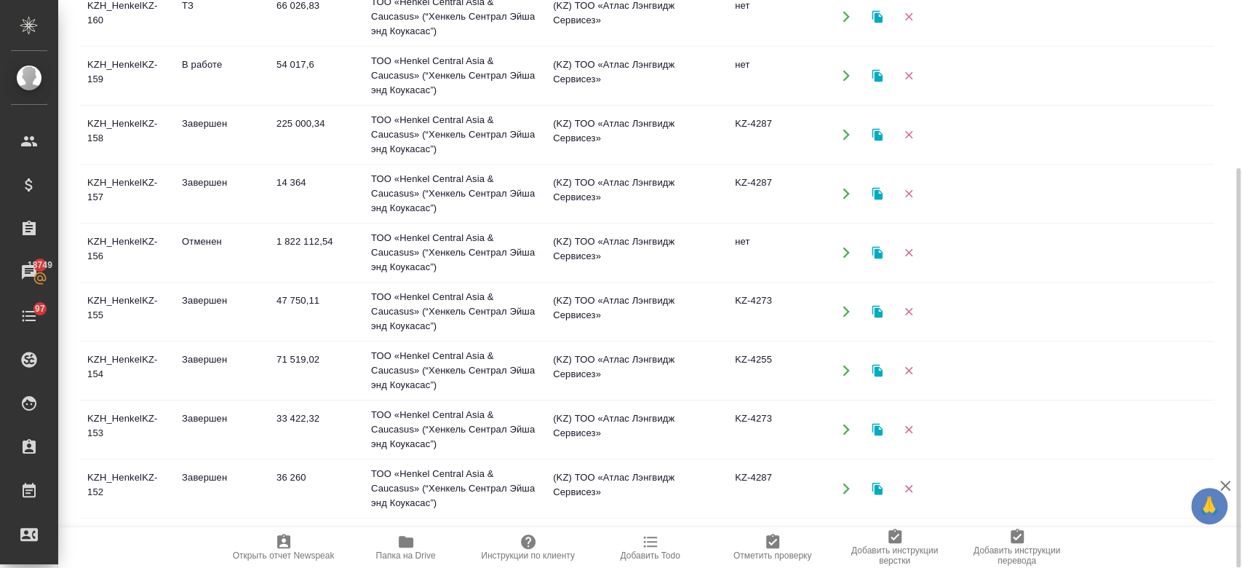
click at [178, 317] on td "Завершен" at bounding box center [222, 311] width 95 height 51
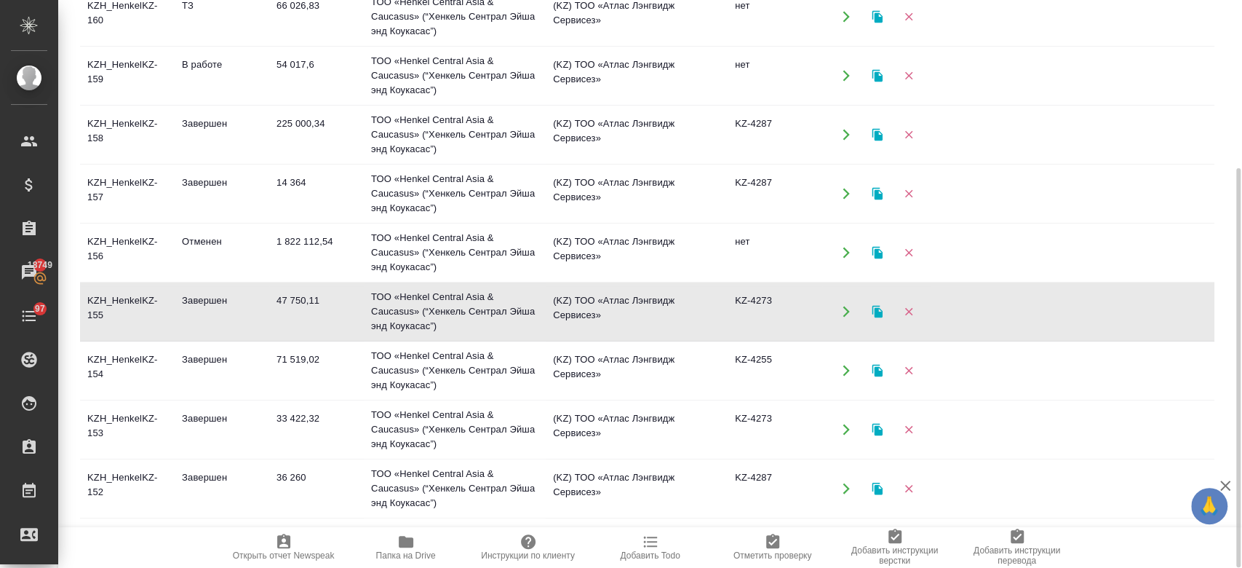
click at [178, 317] on td "Завершен" at bounding box center [222, 311] width 95 height 51
click at [191, 422] on td "Завершен" at bounding box center [222, 429] width 95 height 51
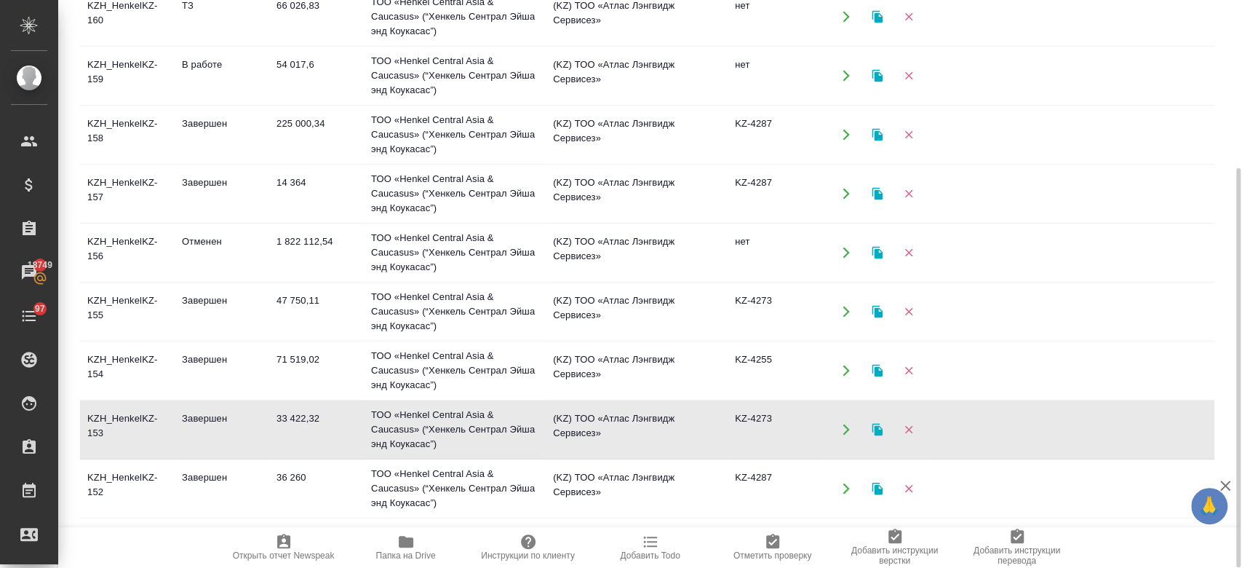
click at [191, 422] on td "Завершен" at bounding box center [222, 429] width 95 height 51
click at [227, 472] on td "Завершен" at bounding box center [222, 488] width 95 height 51
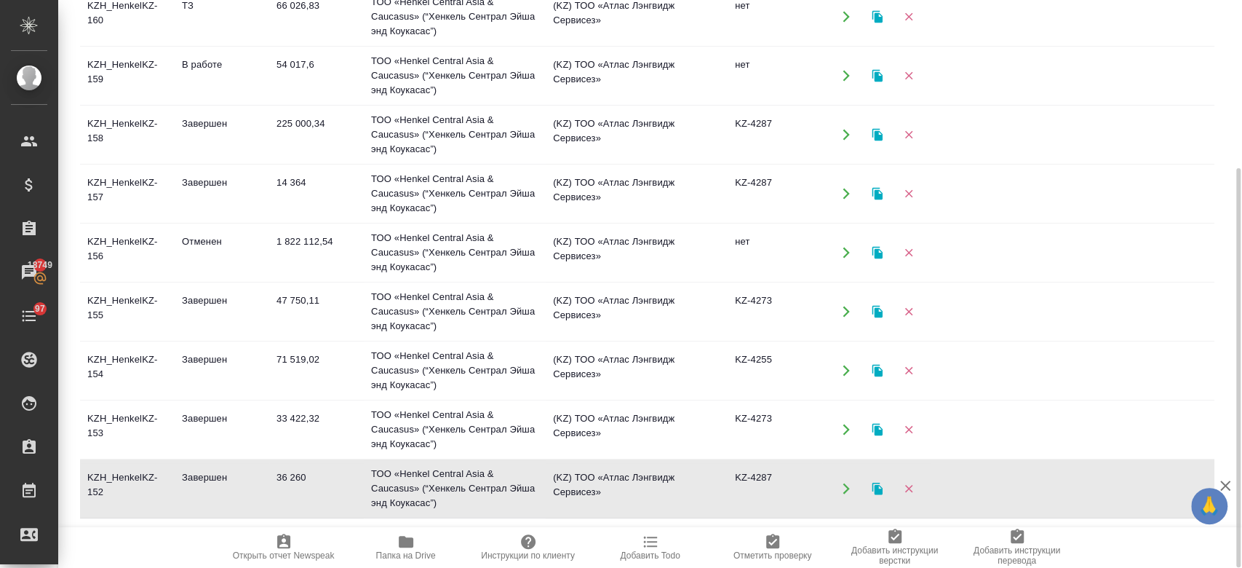
click at [227, 472] on td "Завершен" at bounding box center [222, 488] width 95 height 51
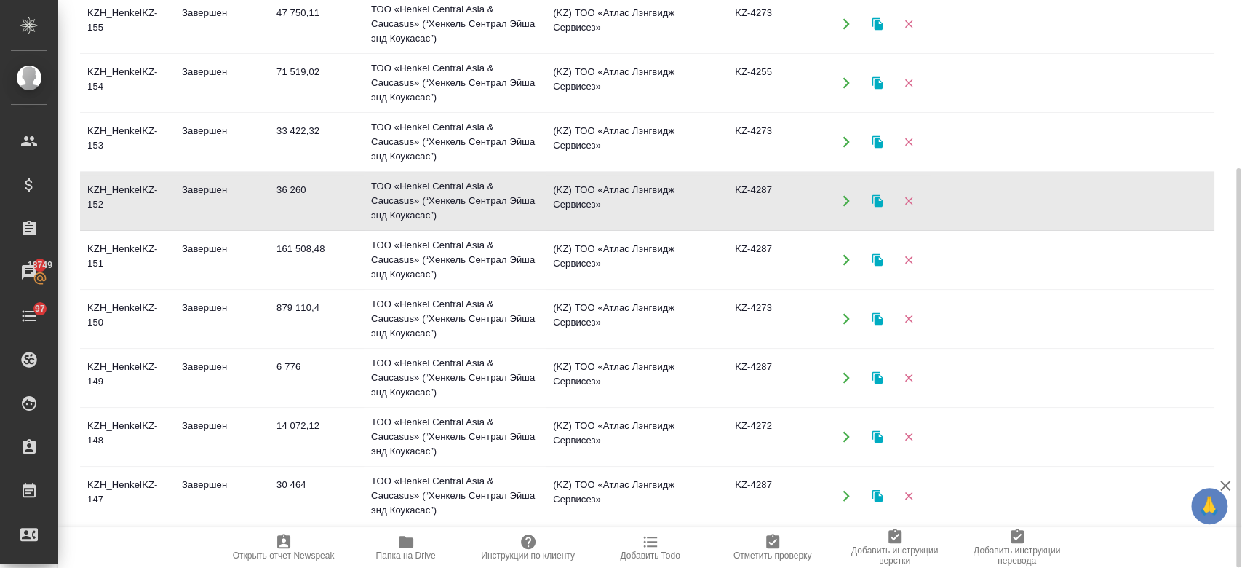
scroll to position [290, 0]
click at [193, 370] on td "Завершен" at bounding box center [222, 375] width 95 height 51
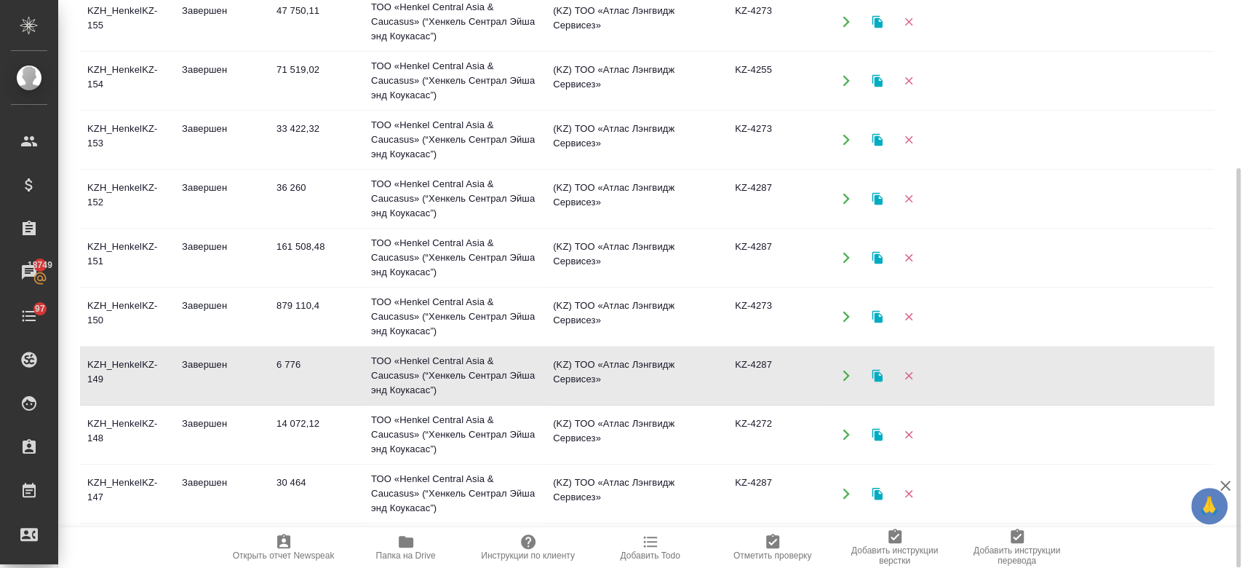
click at [193, 370] on td "Завершен" at bounding box center [222, 375] width 95 height 51
click at [231, 450] on td "Завершен" at bounding box center [222, 434] width 95 height 51
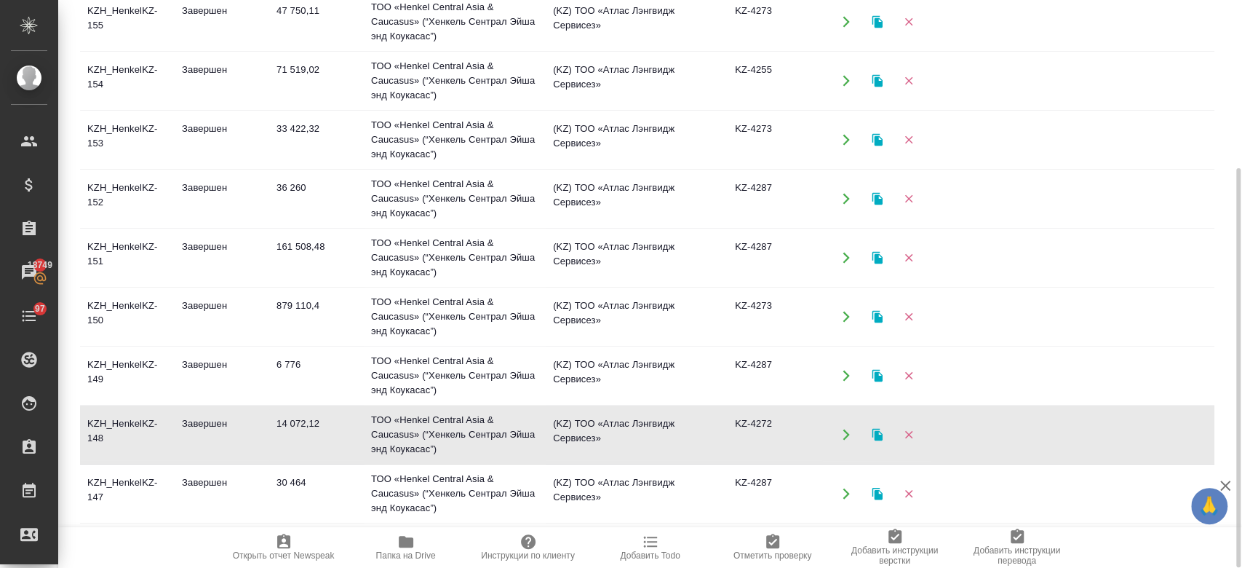
click at [231, 450] on td "Завершен" at bounding box center [222, 434] width 95 height 51
click at [219, 434] on td "Завершен" at bounding box center [222, 434] width 95 height 51
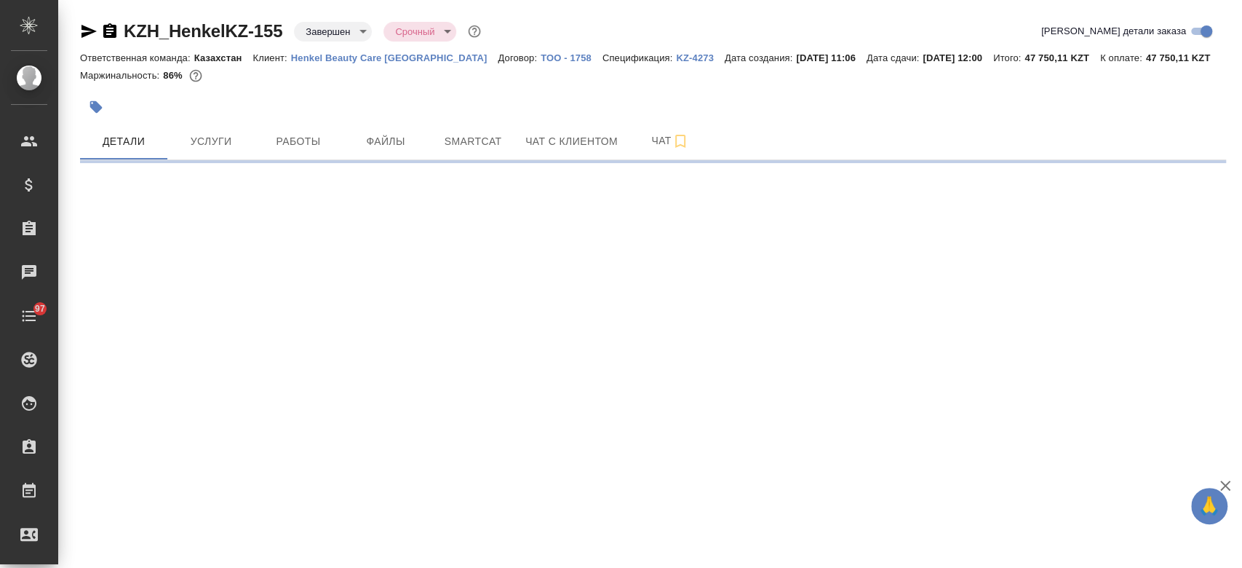
select select "RU"
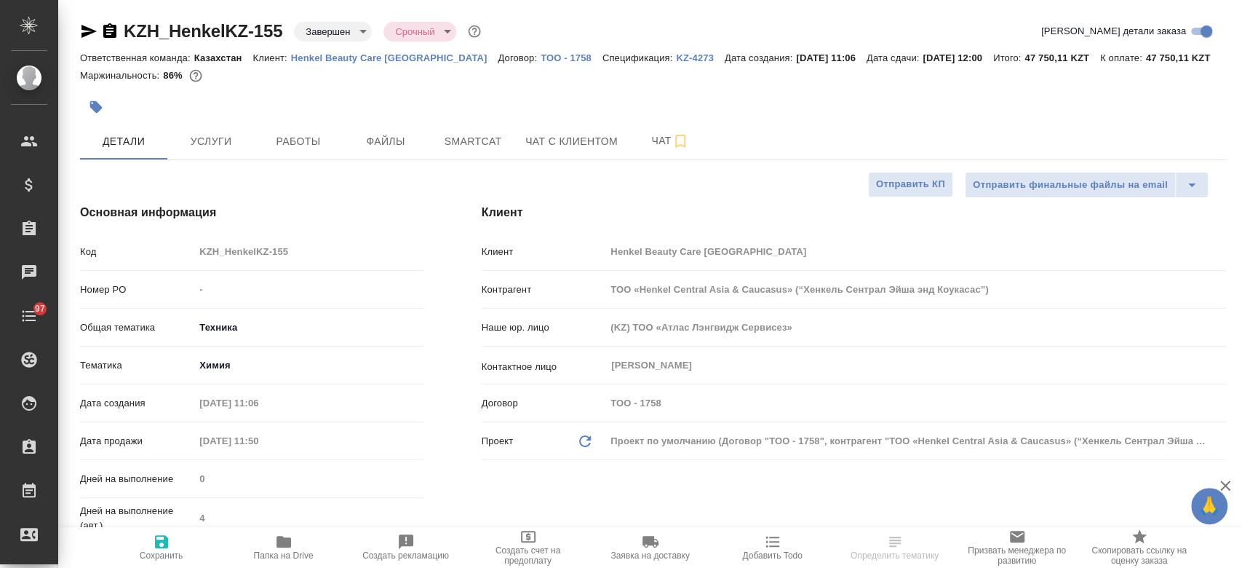
type textarea "x"
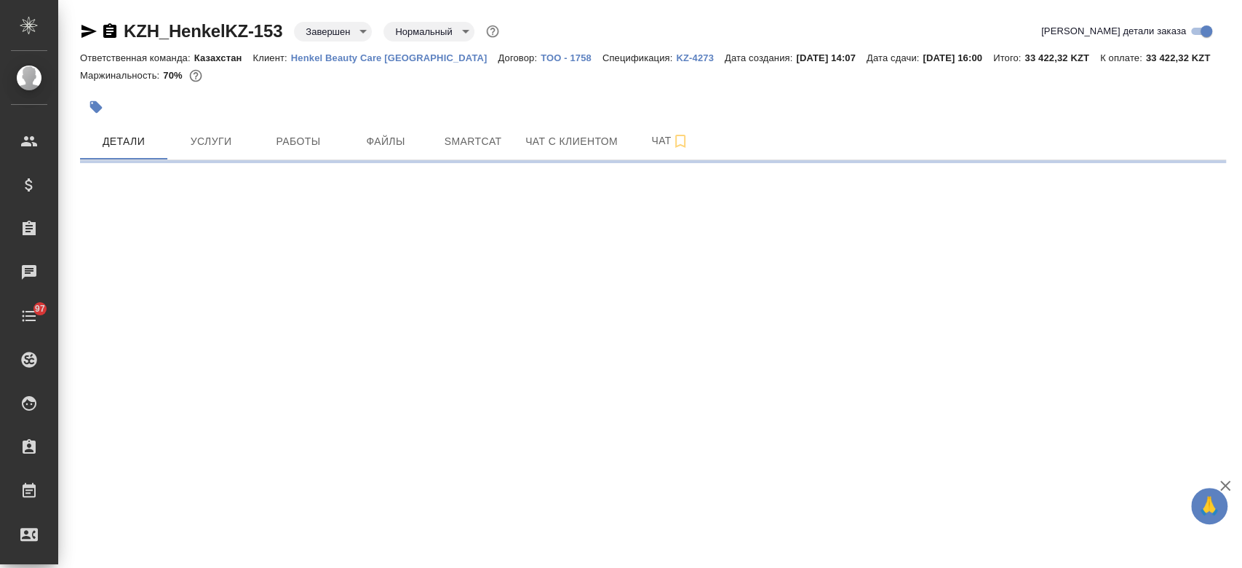
select select "RU"
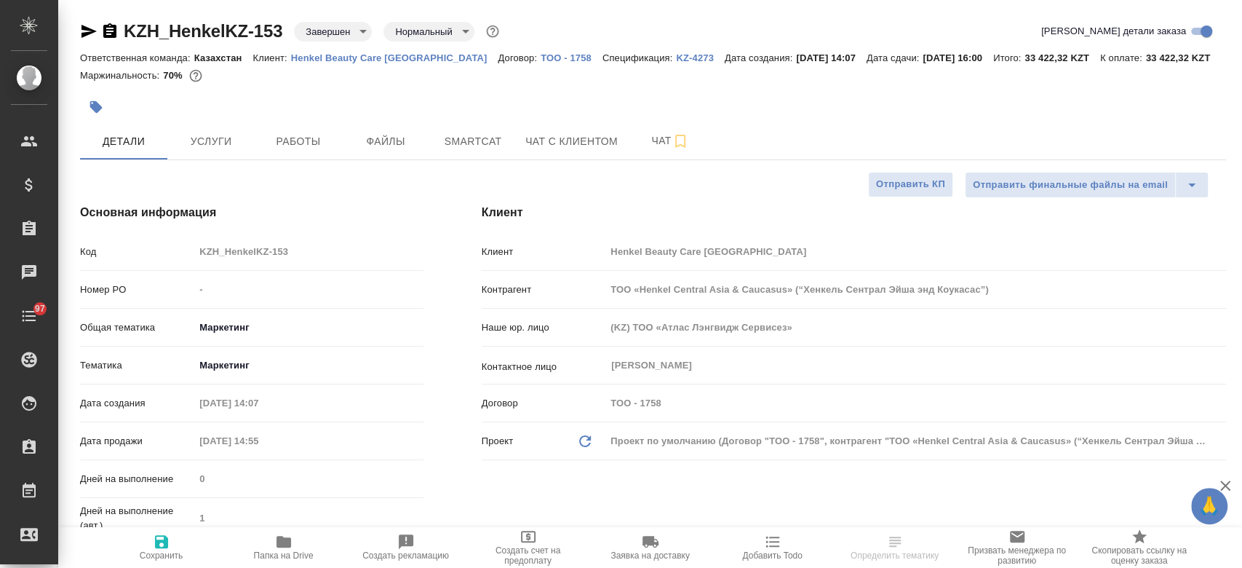
type textarea "x"
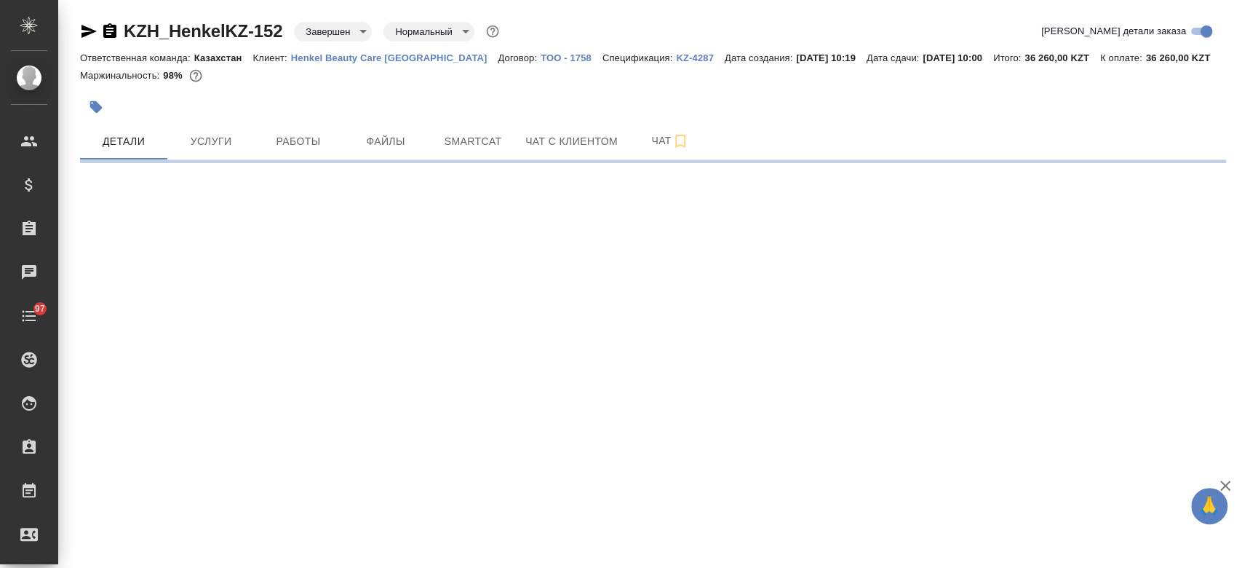
select select "RU"
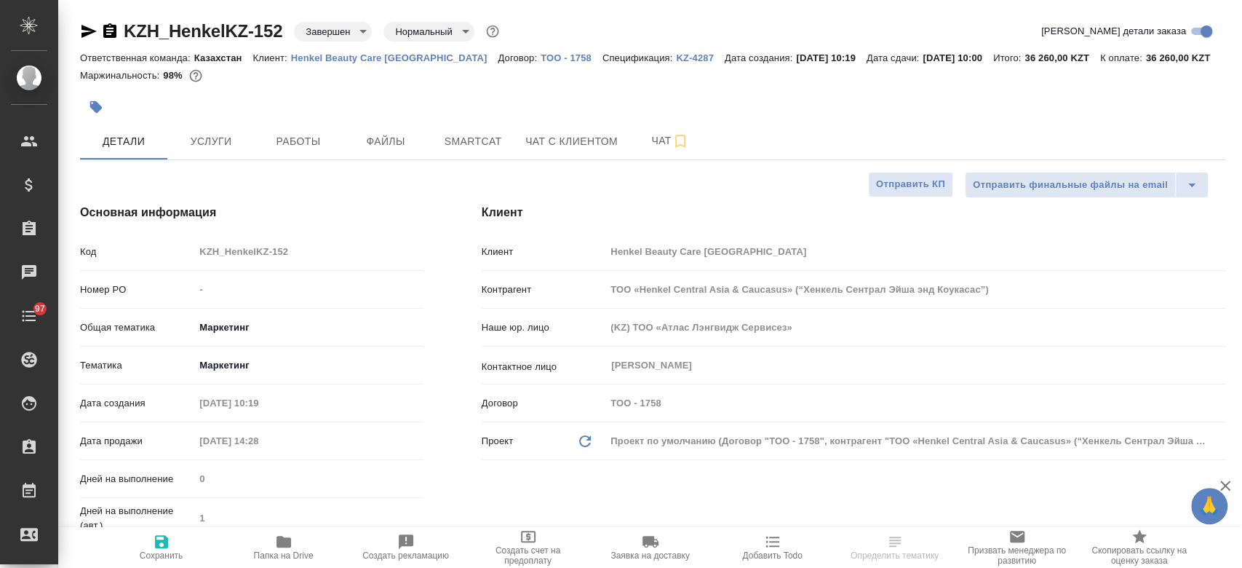
type textarea "x"
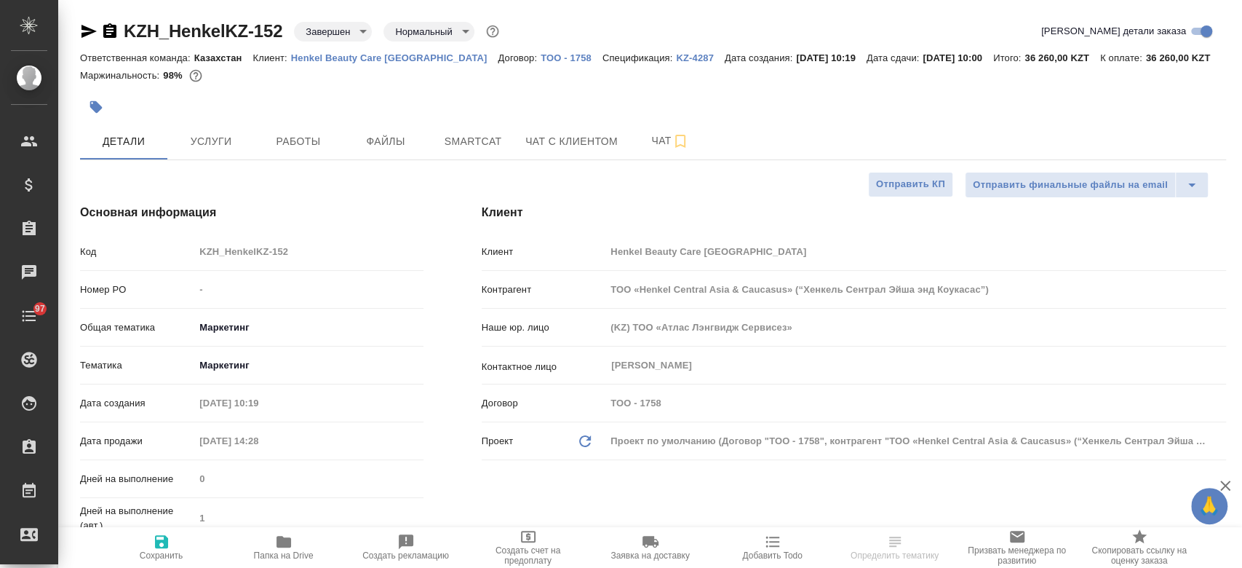
type textarea "x"
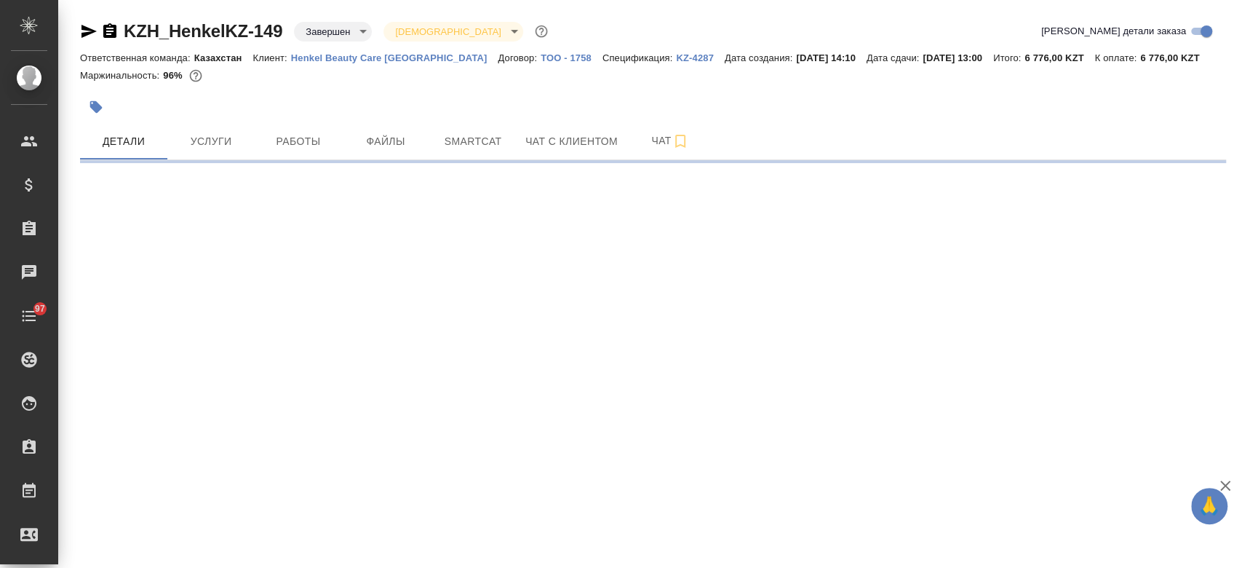
select select "RU"
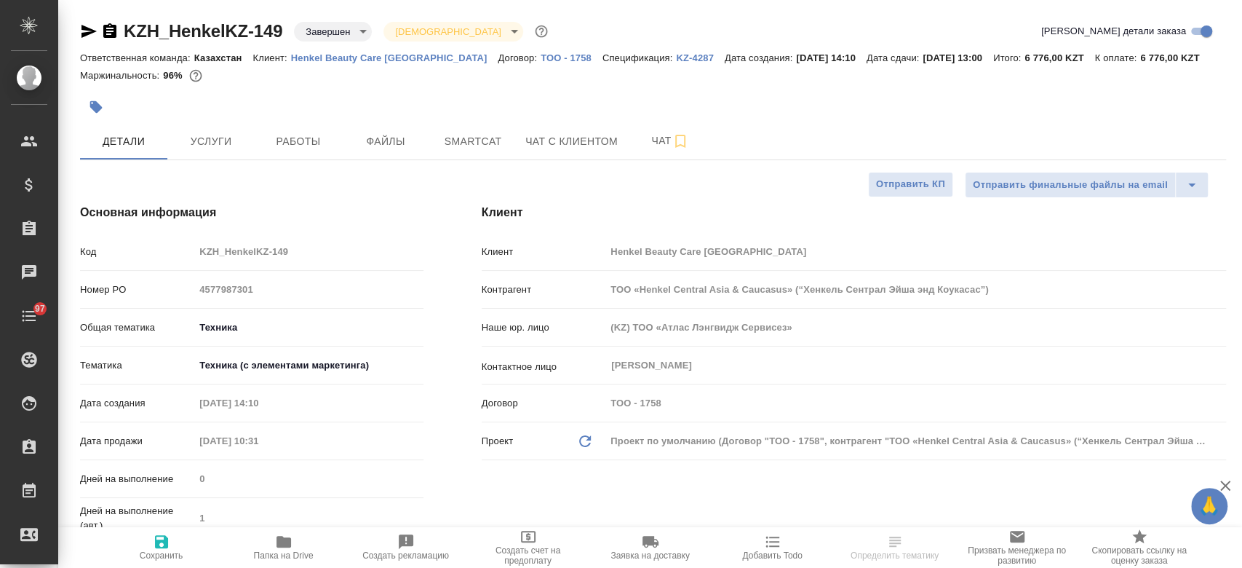
type textarea "x"
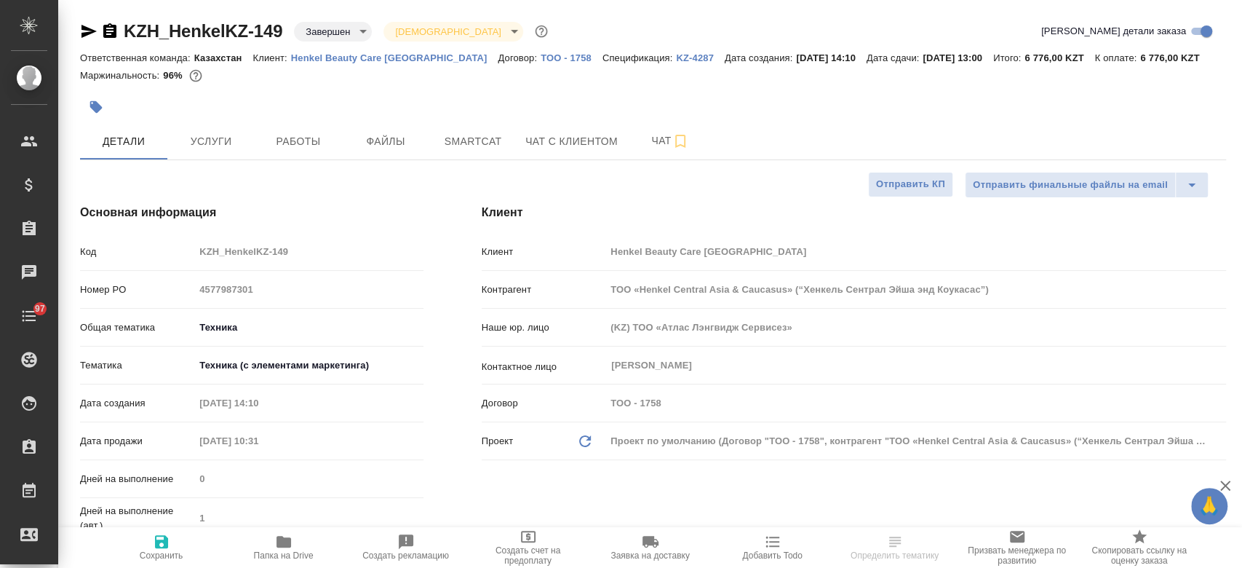
type textarea "x"
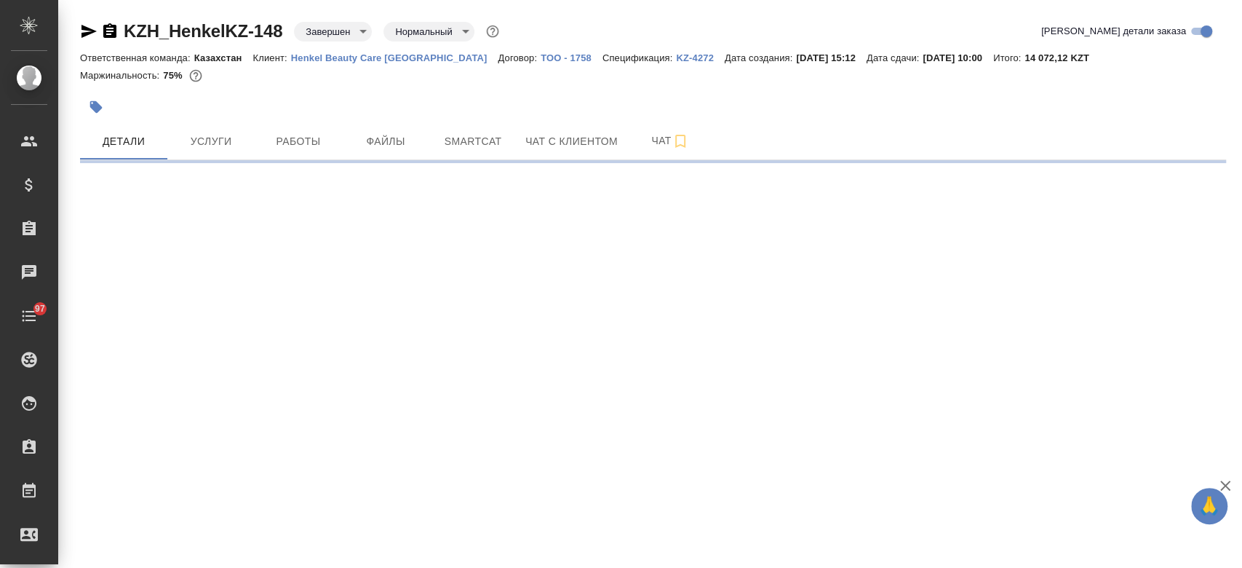
select select "RU"
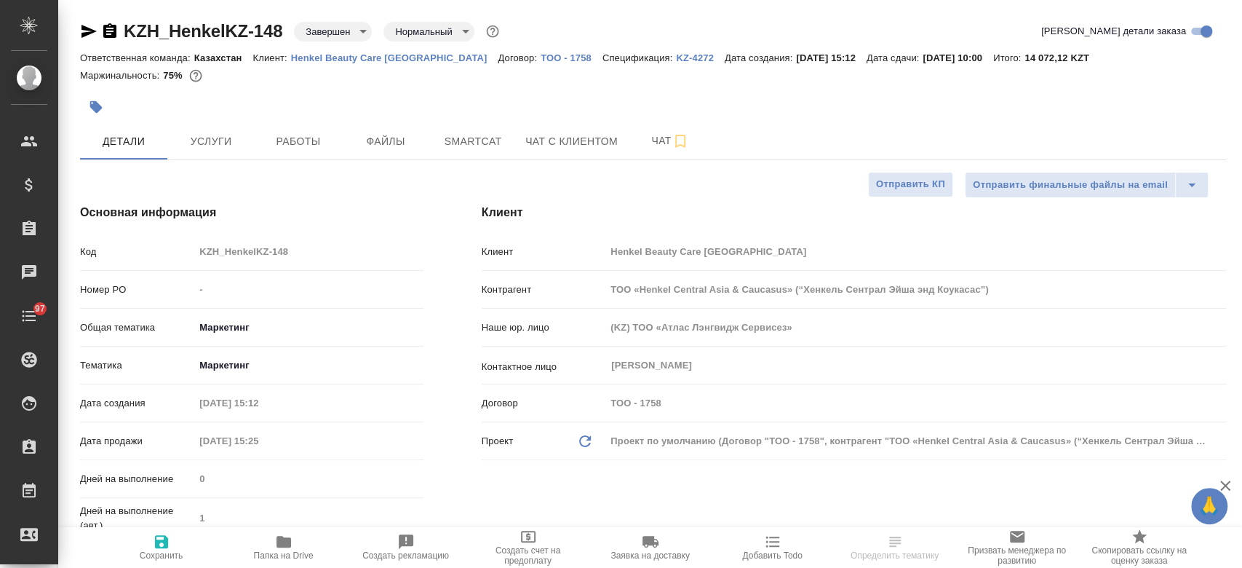
type textarea "x"
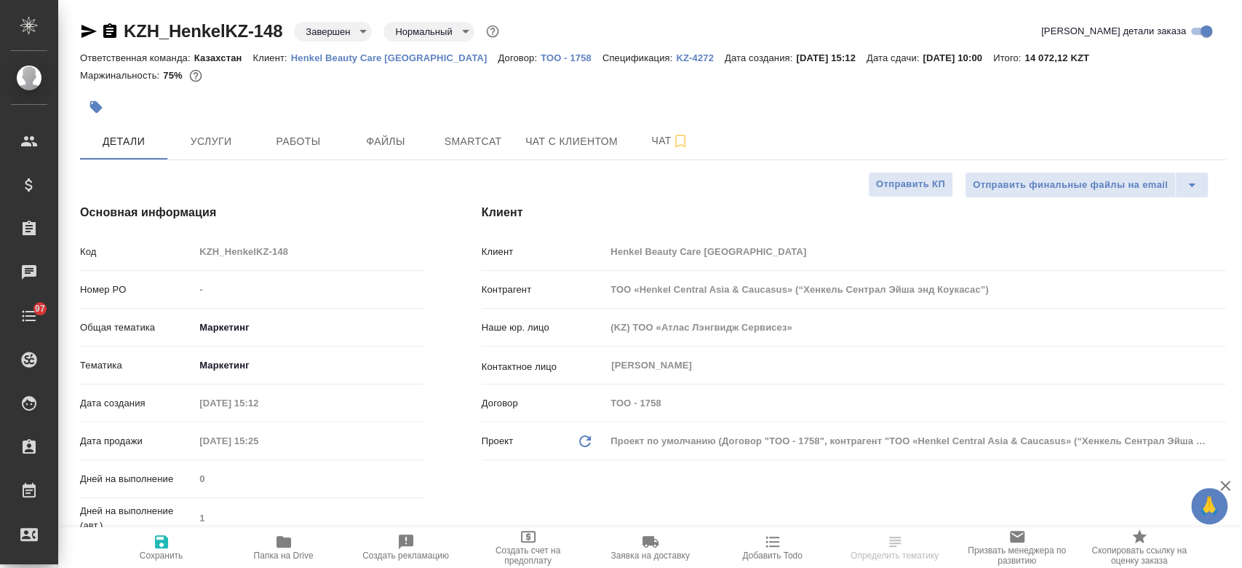
type textarea "x"
click at [327, 91] on div at bounding box center [462, 107] width 764 height 32
click at [676, 53] on p "KZ-4272" at bounding box center [700, 57] width 49 height 11
select select "RU"
type textarea "x"
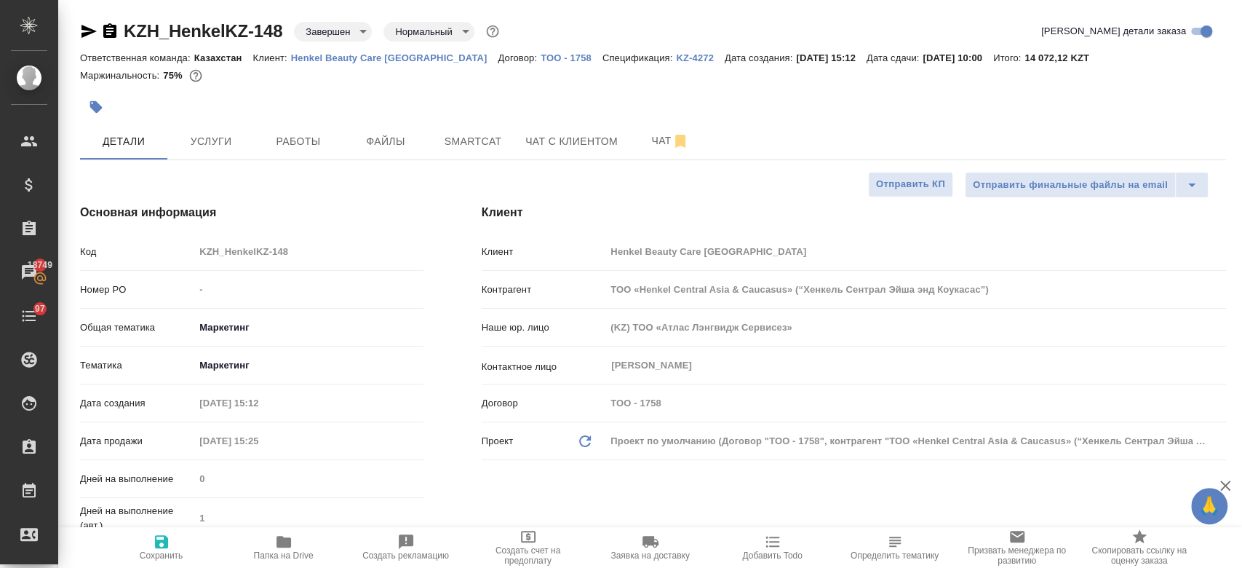
type textarea "x"
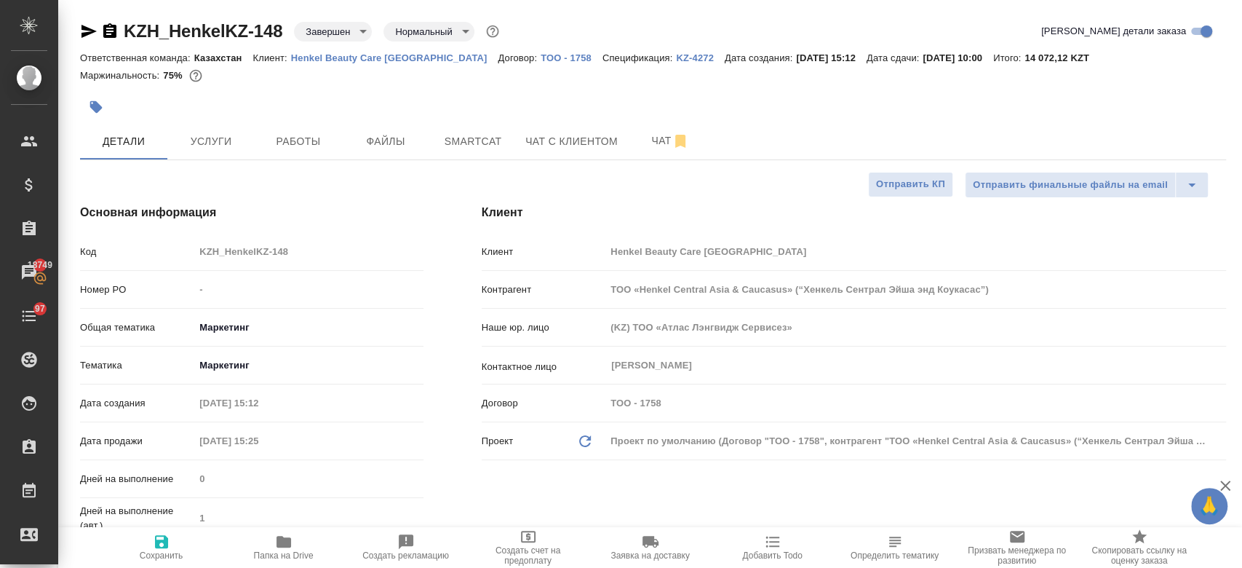
type textarea "x"
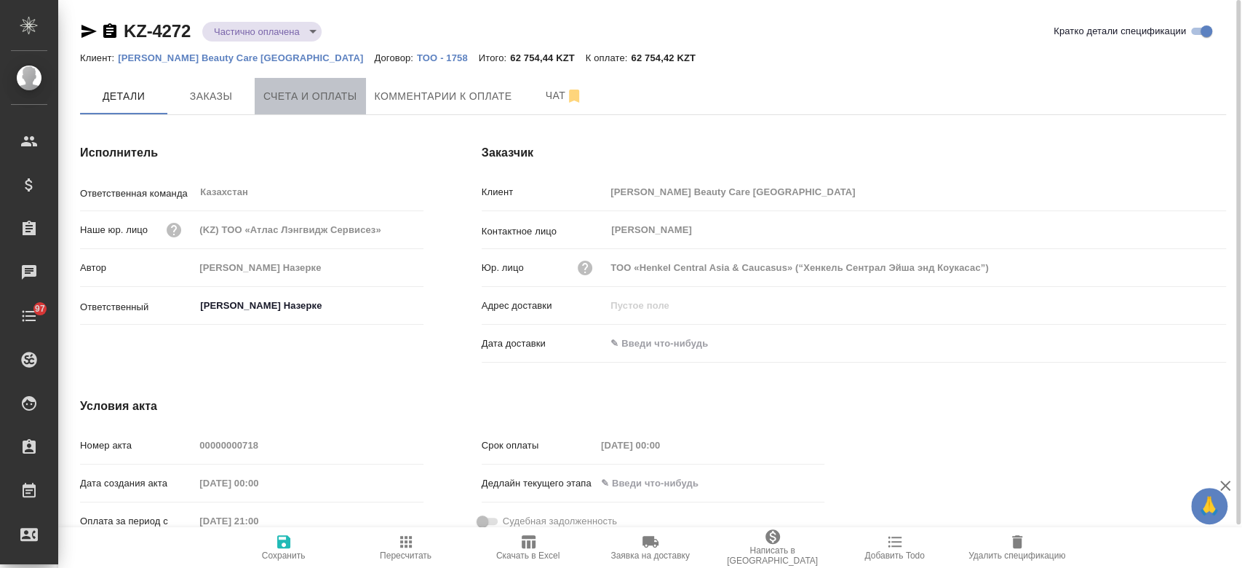
click at [328, 99] on span "Счета и оплаты" at bounding box center [310, 96] width 94 height 18
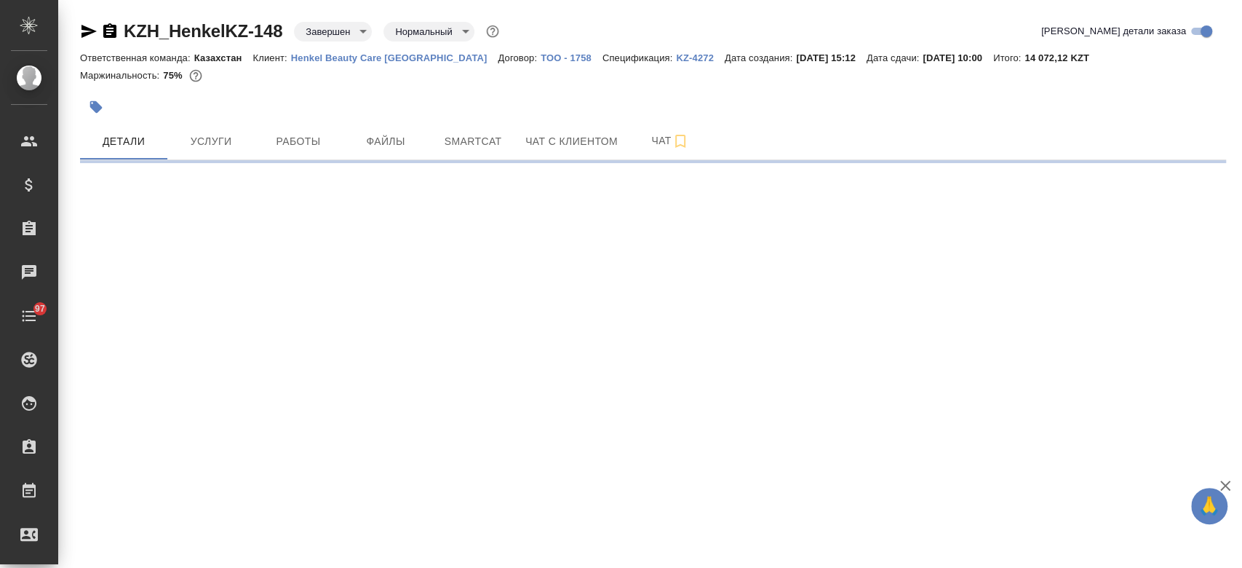
select select "RU"
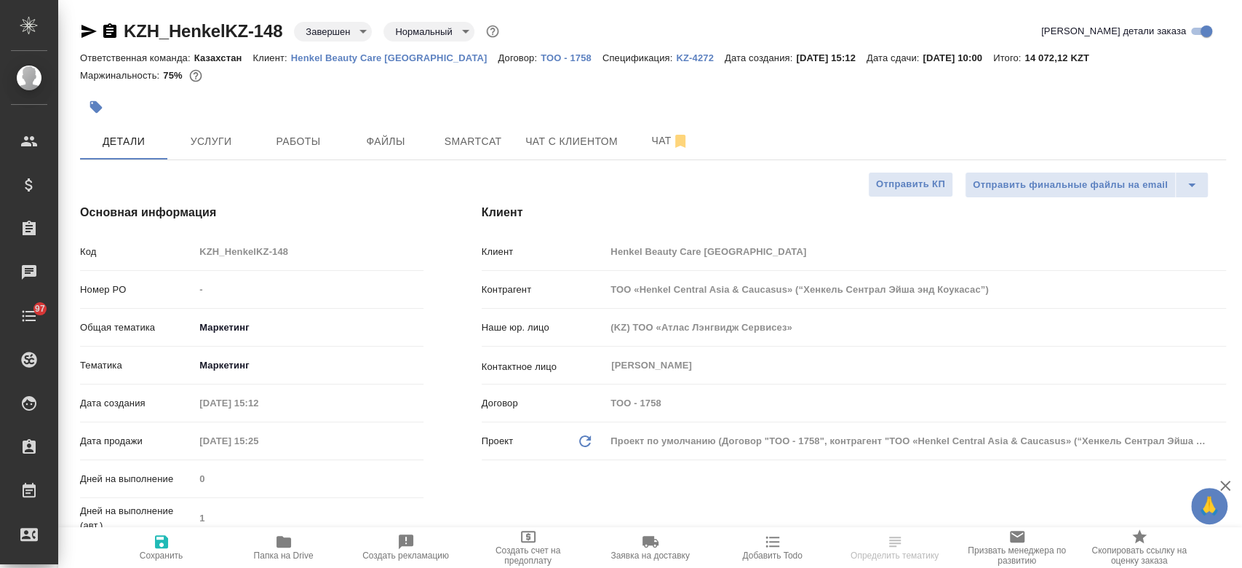
type textarea "x"
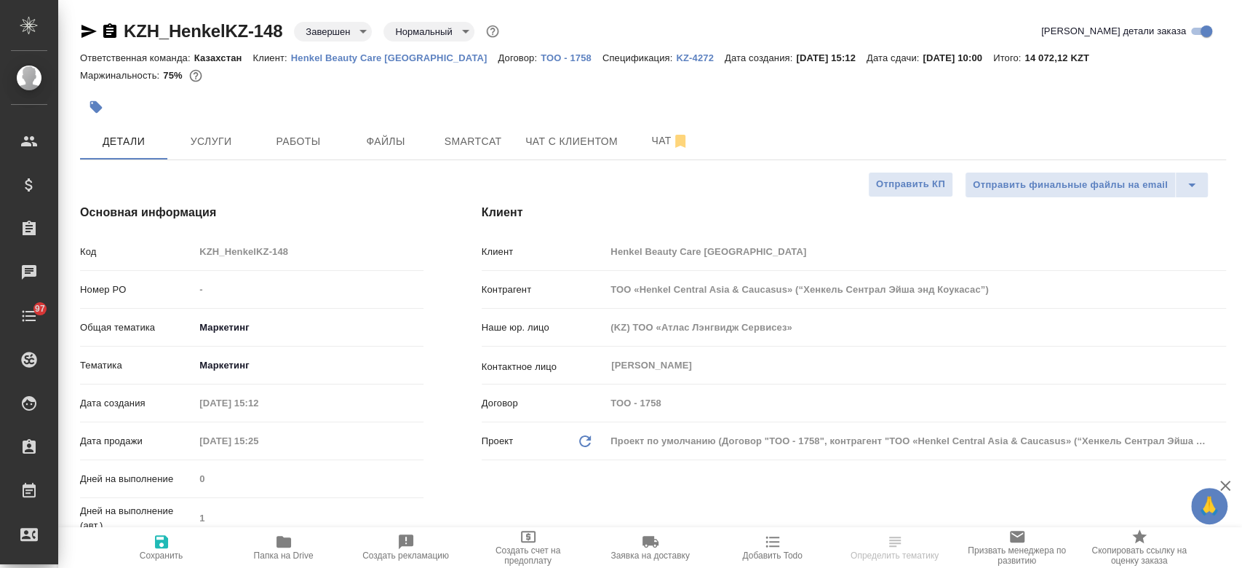
type textarea "x"
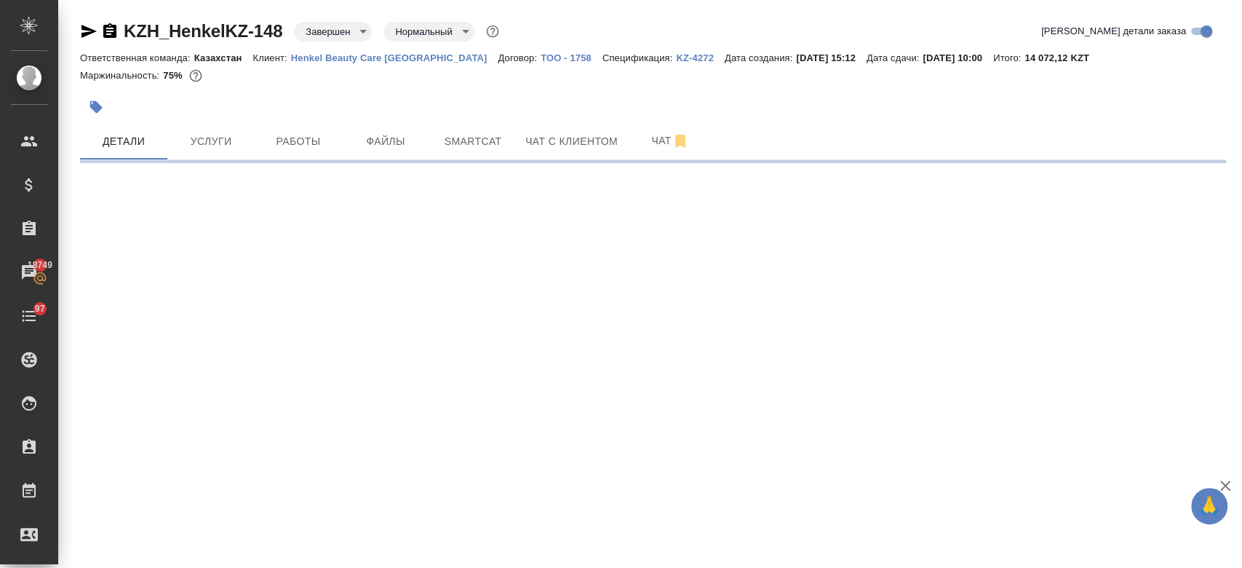
select select "RU"
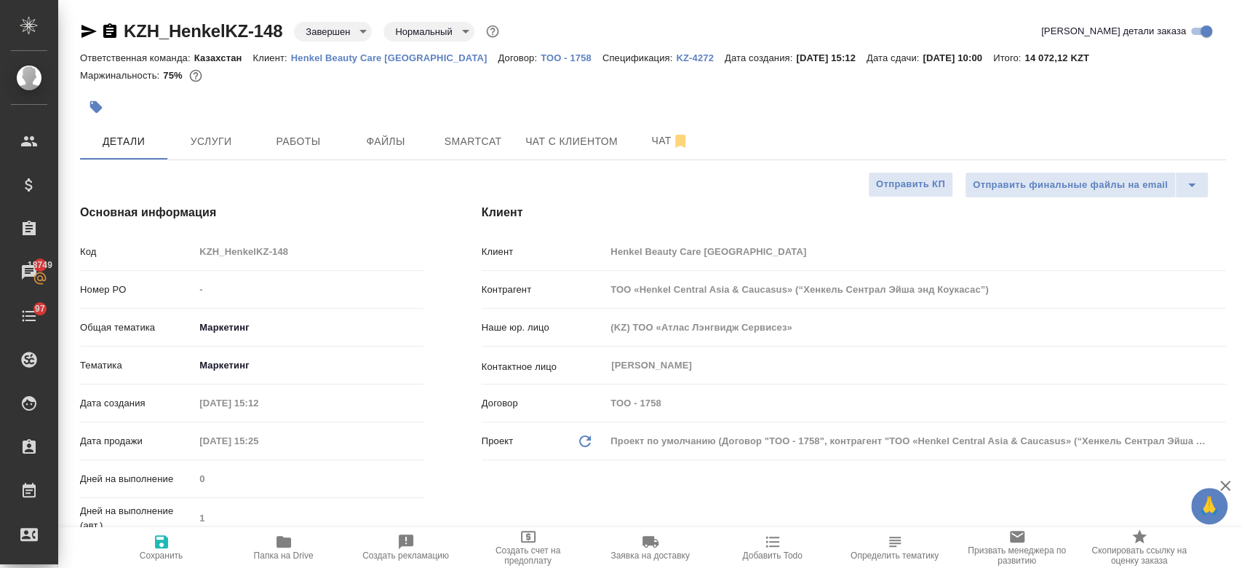
type textarea "x"
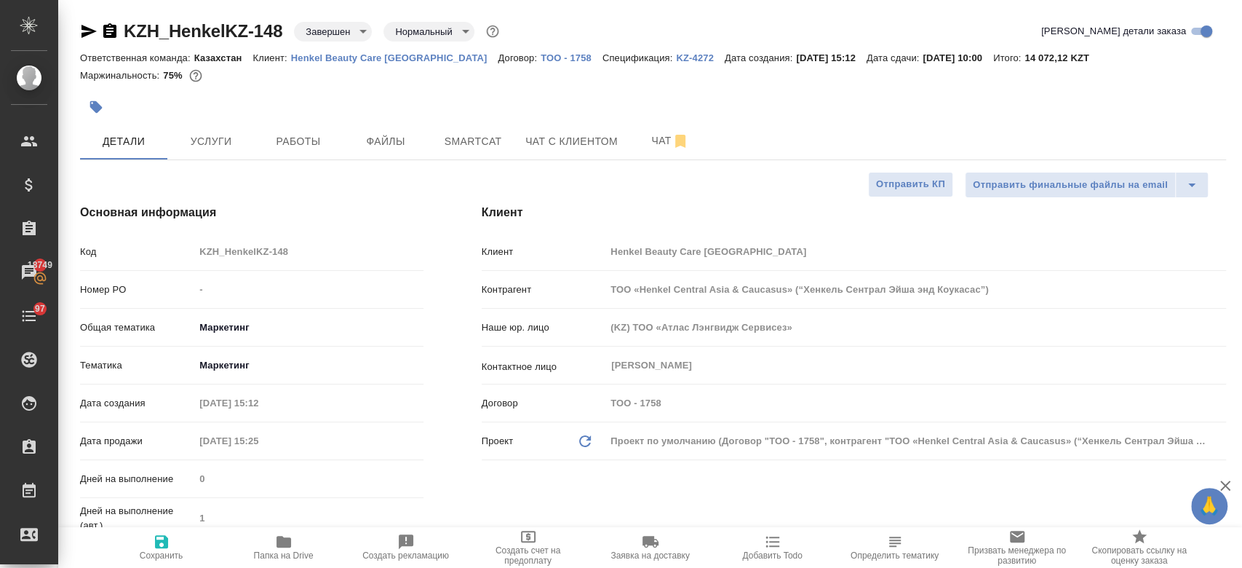
type textarea "x"
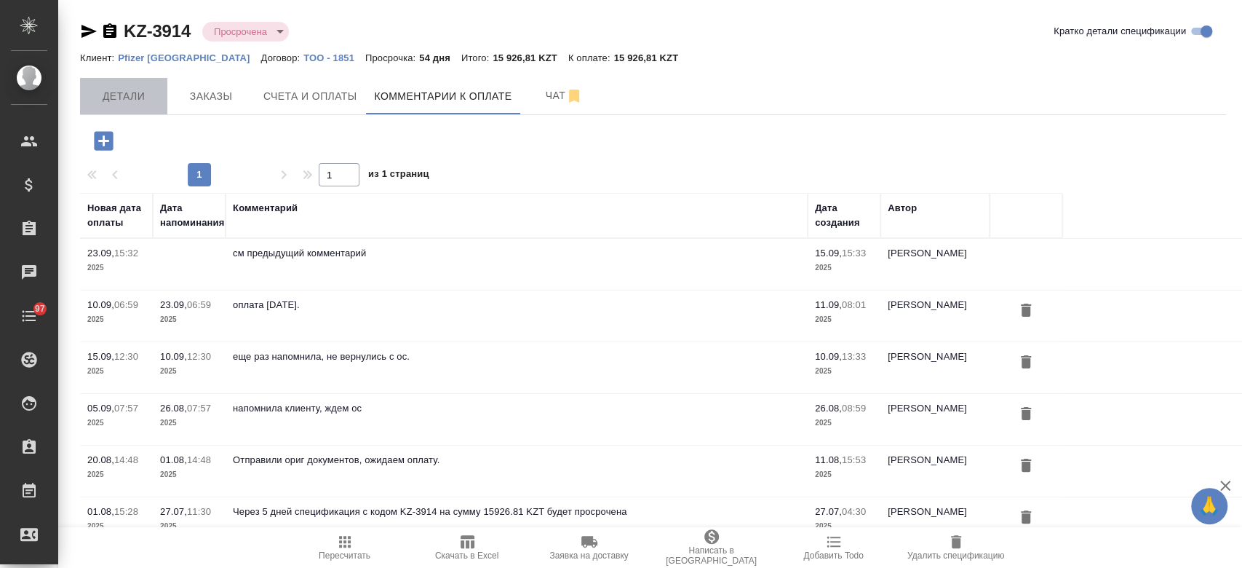
click at [147, 92] on span "Детали" at bounding box center [124, 96] width 70 height 18
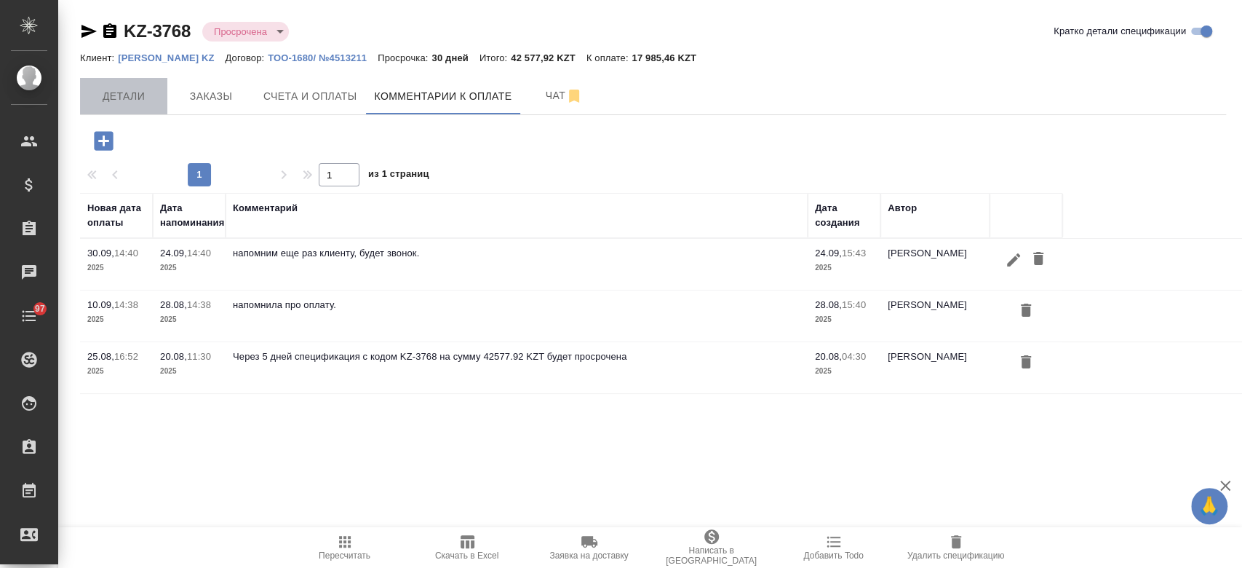
click at [132, 109] on button "Детали" at bounding box center [123, 96] width 87 height 36
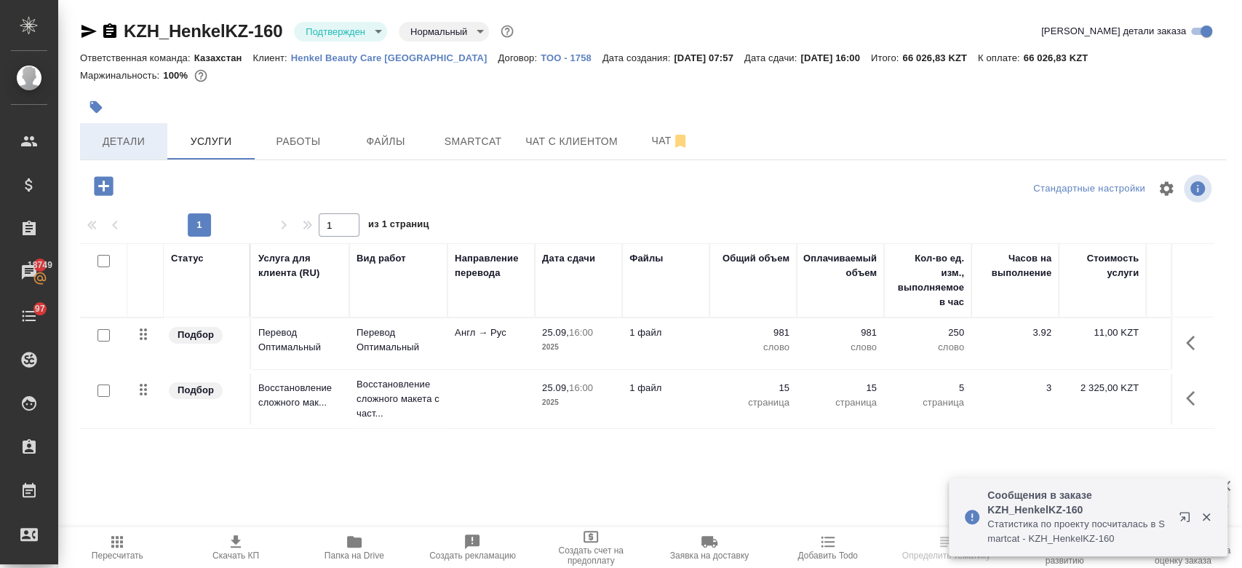
click at [119, 139] on span "Детали" at bounding box center [124, 141] width 70 height 18
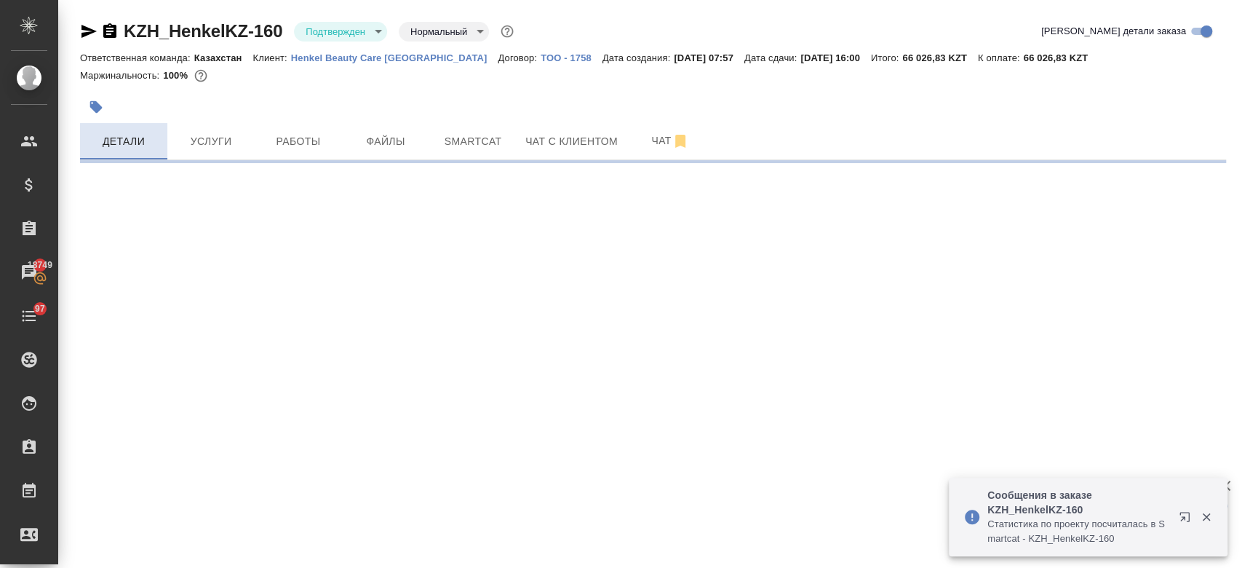
select select "RU"
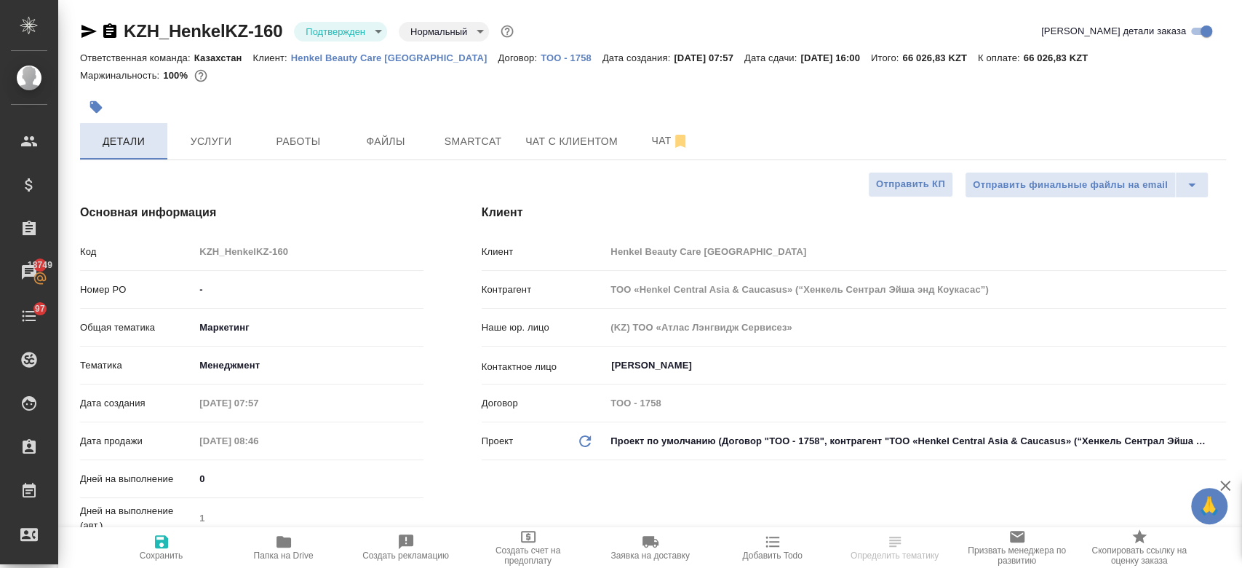
type textarea "x"
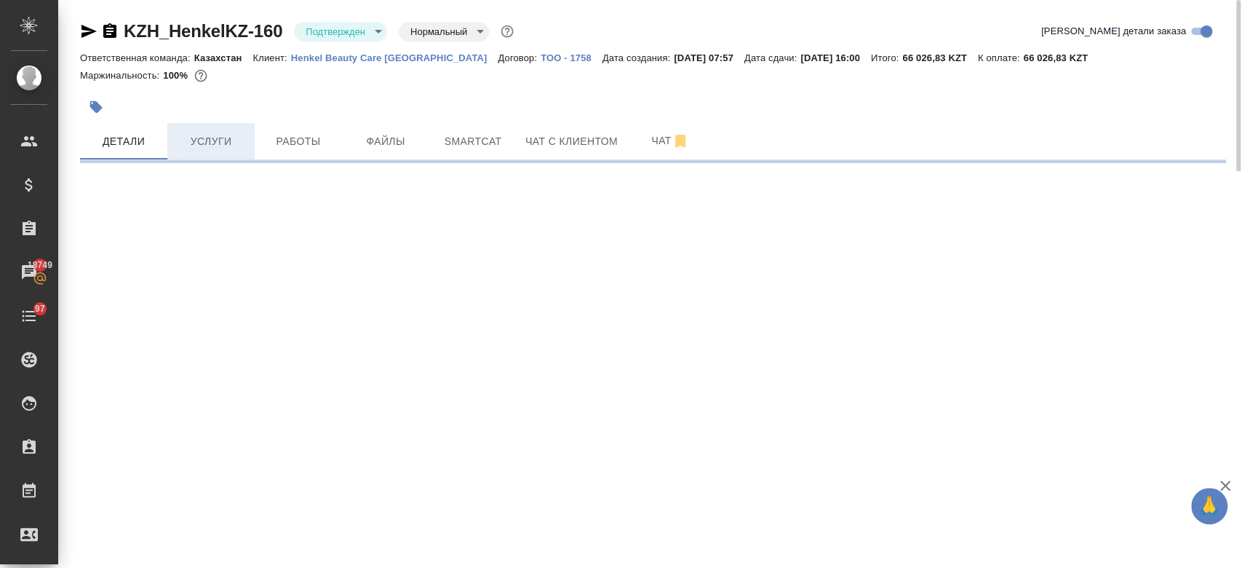
select select "RU"
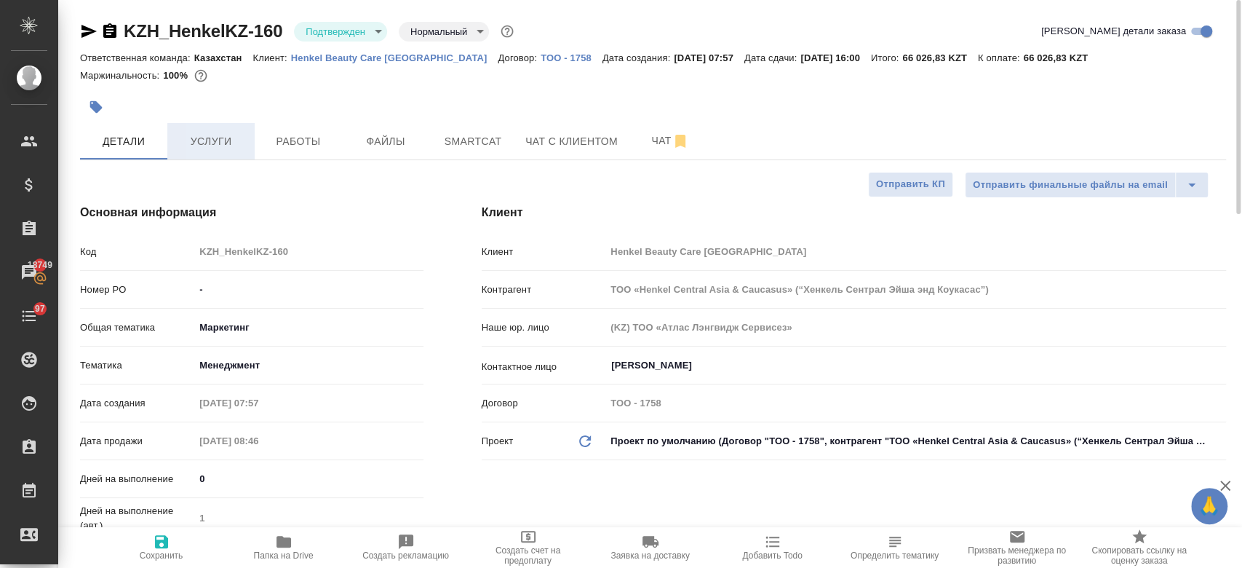
type textarea "x"
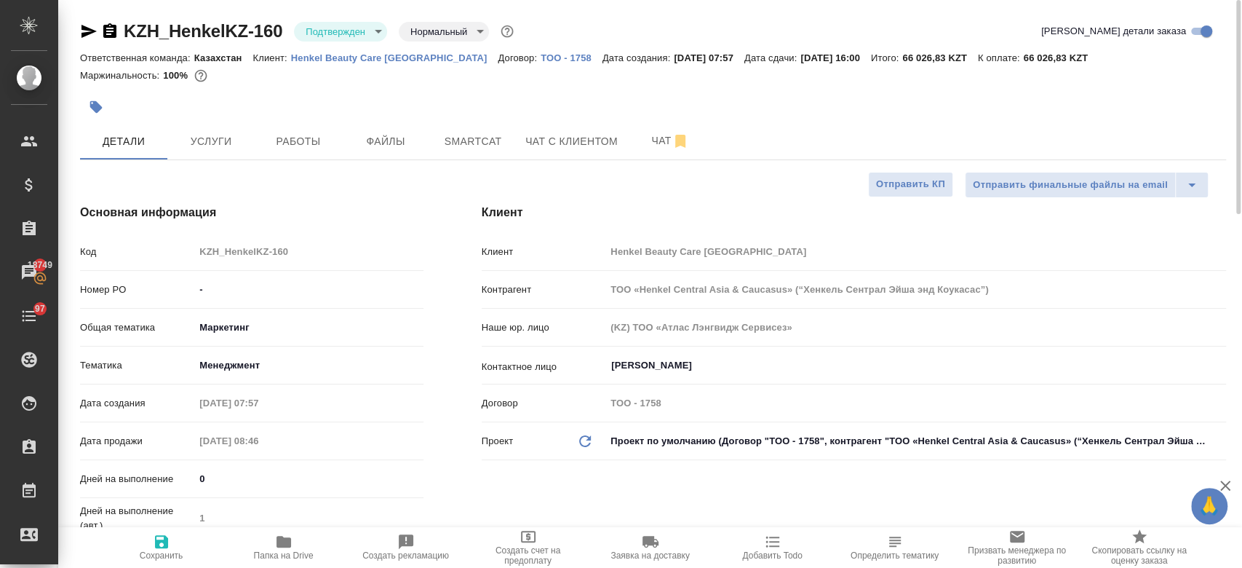
type textarea "x"
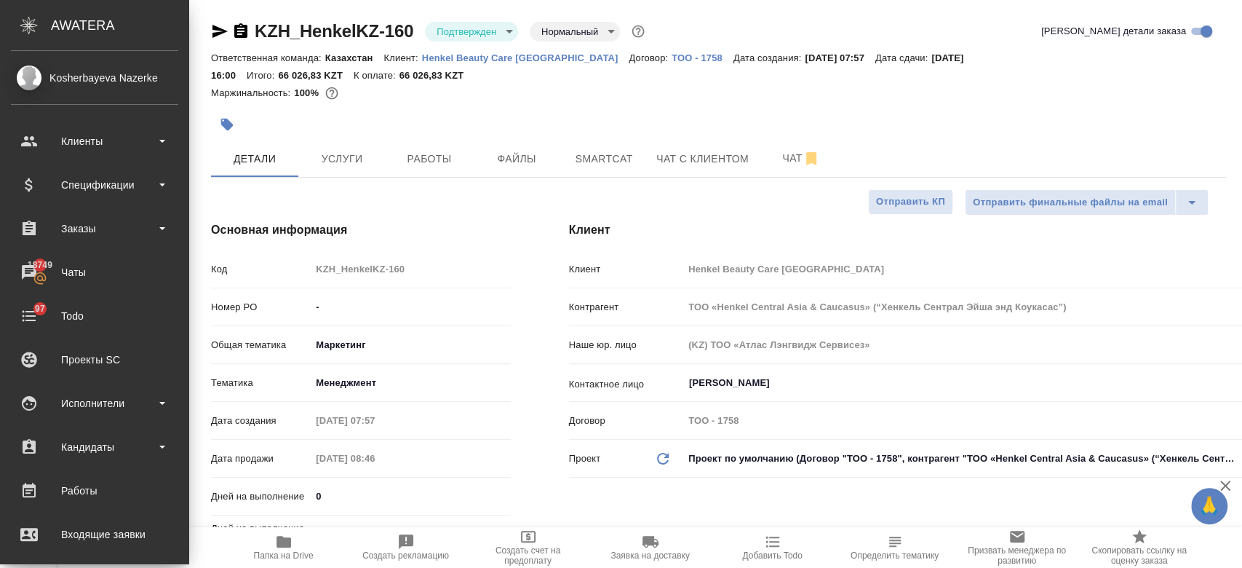
type textarea "x"
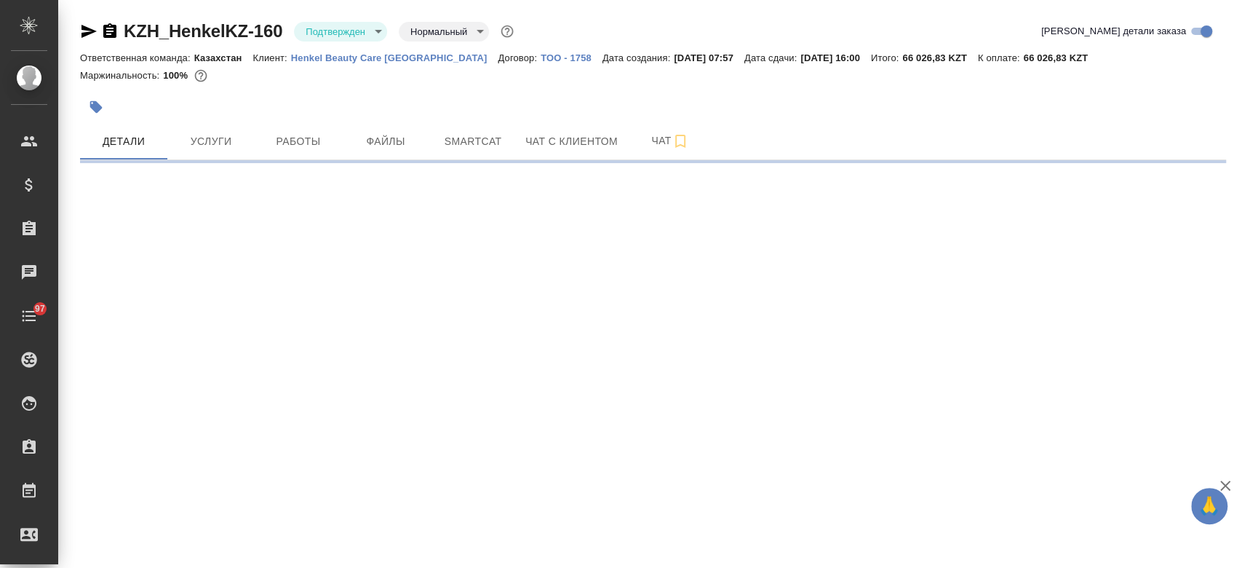
select select "RU"
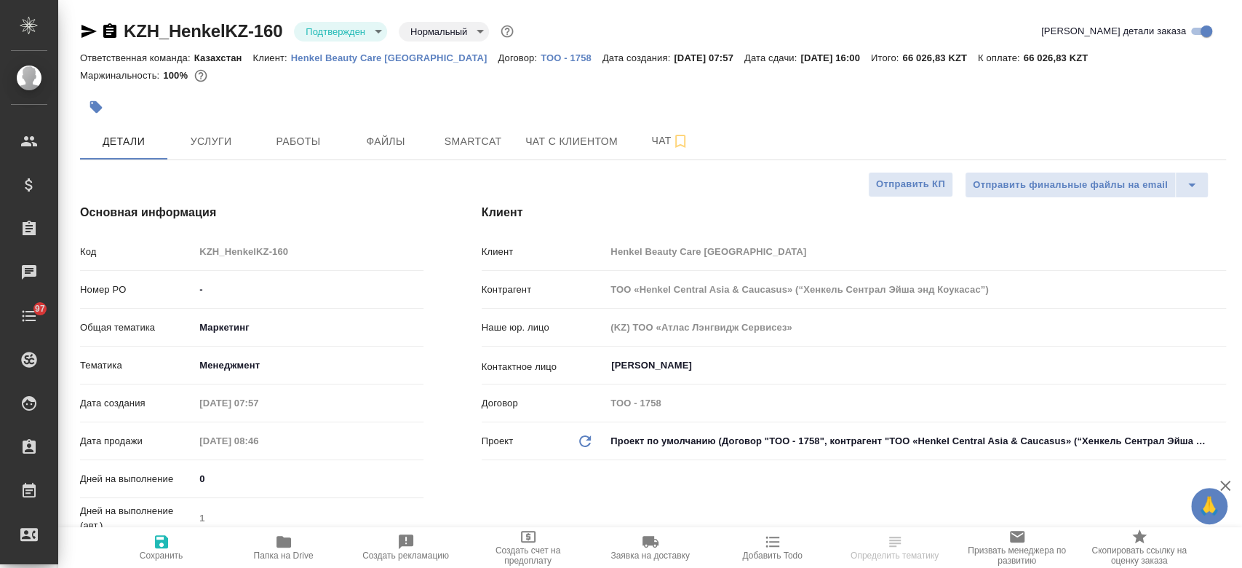
type textarea "x"
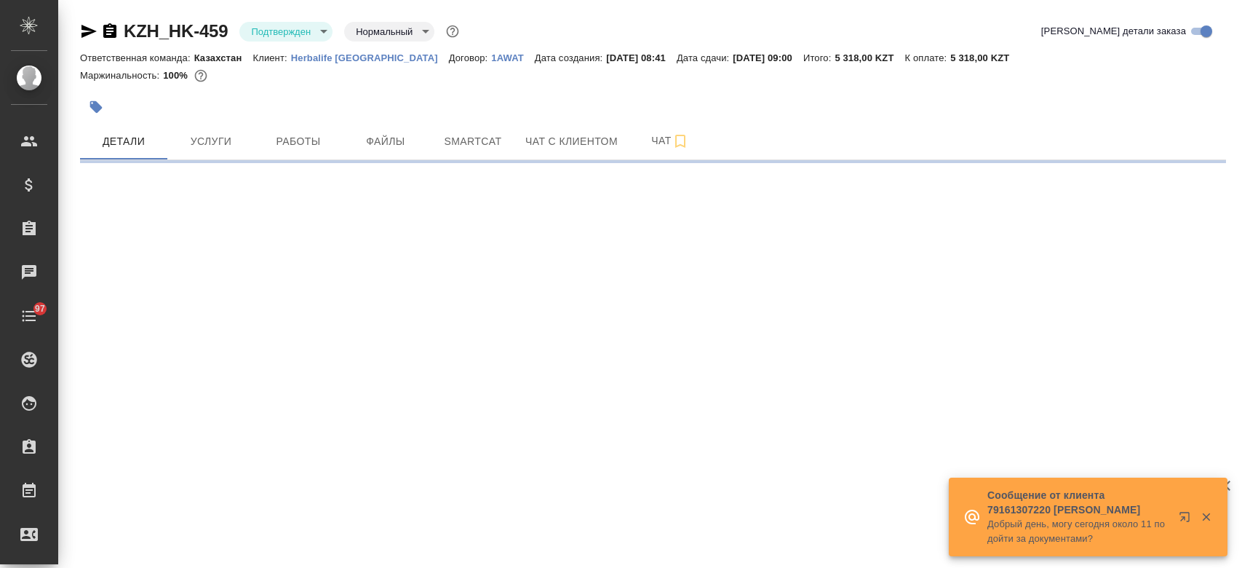
select select "RU"
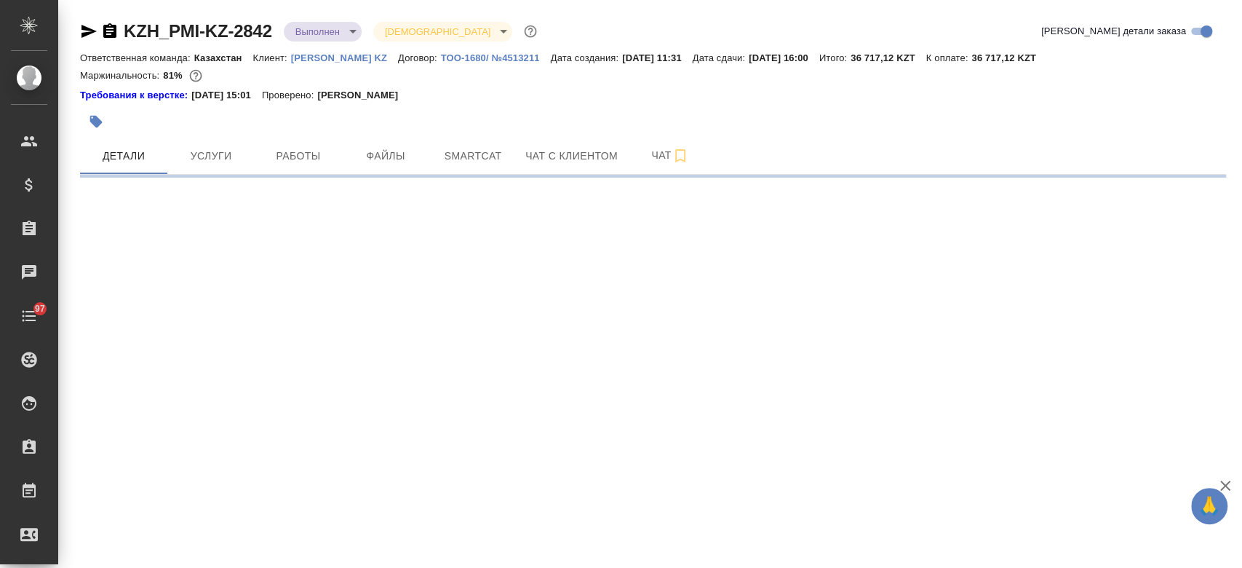
select select "RU"
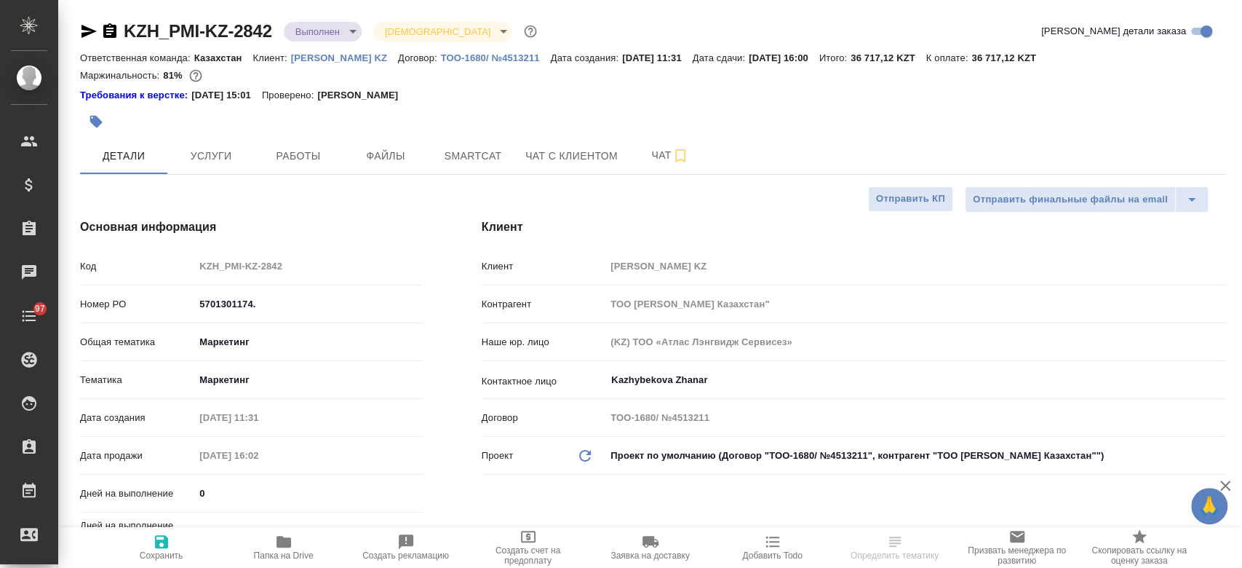
type textarea "x"
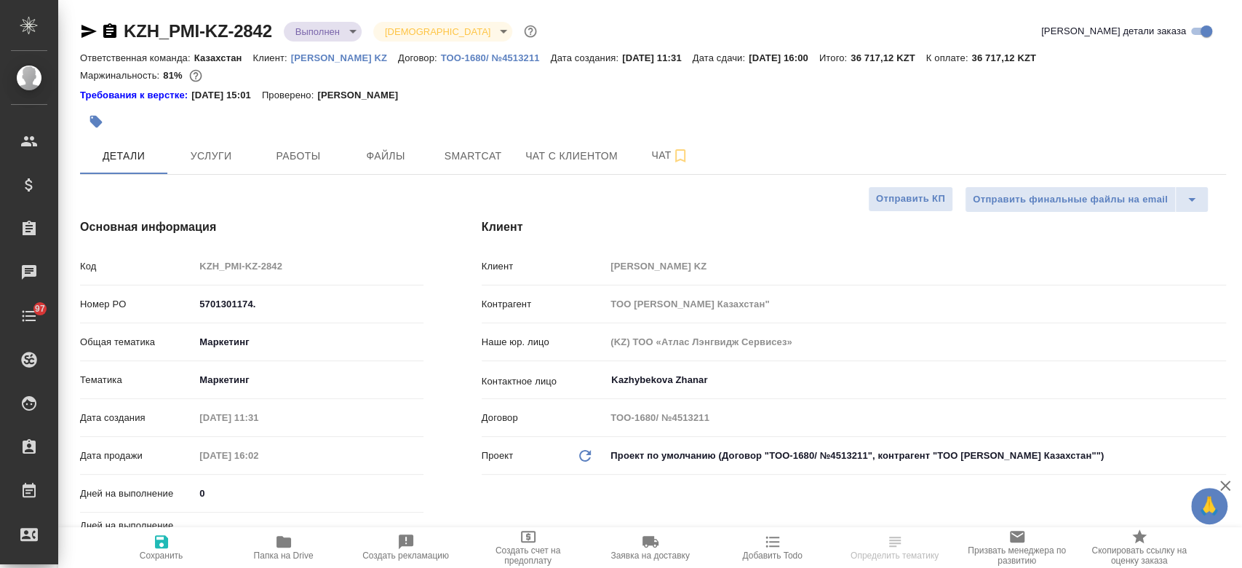
type textarea "x"
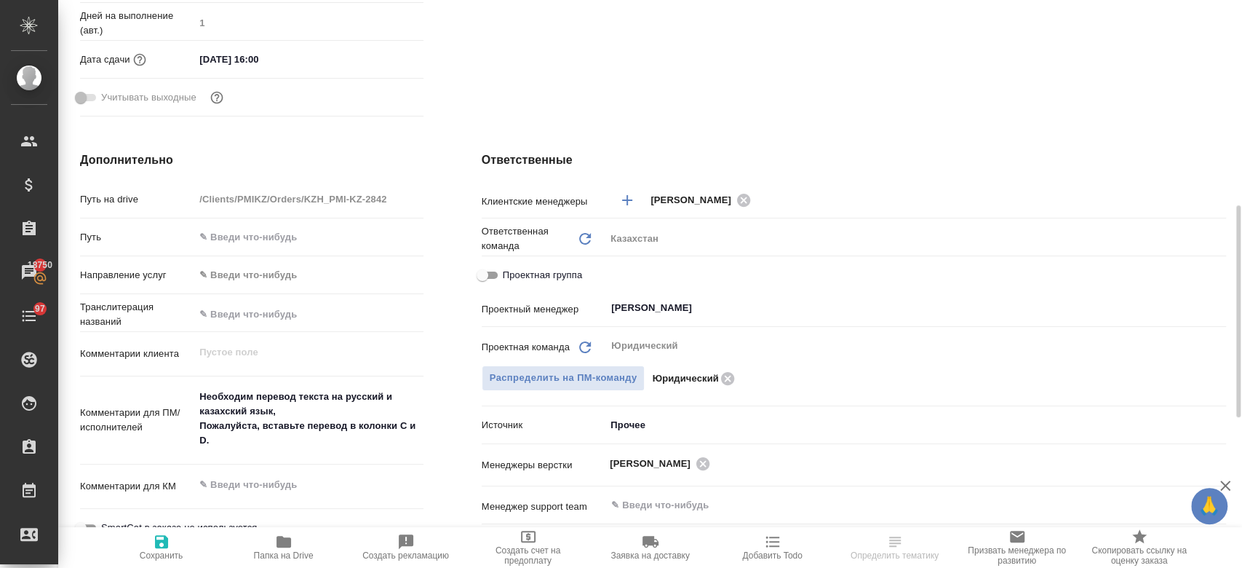
scroll to position [549, 0]
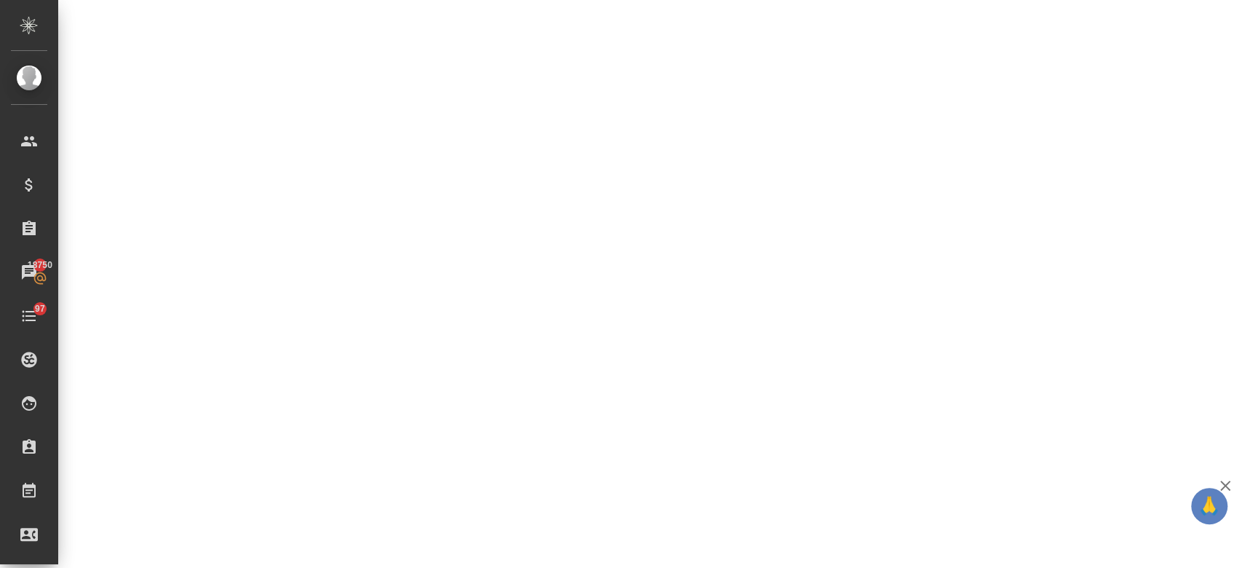
select select "RU"
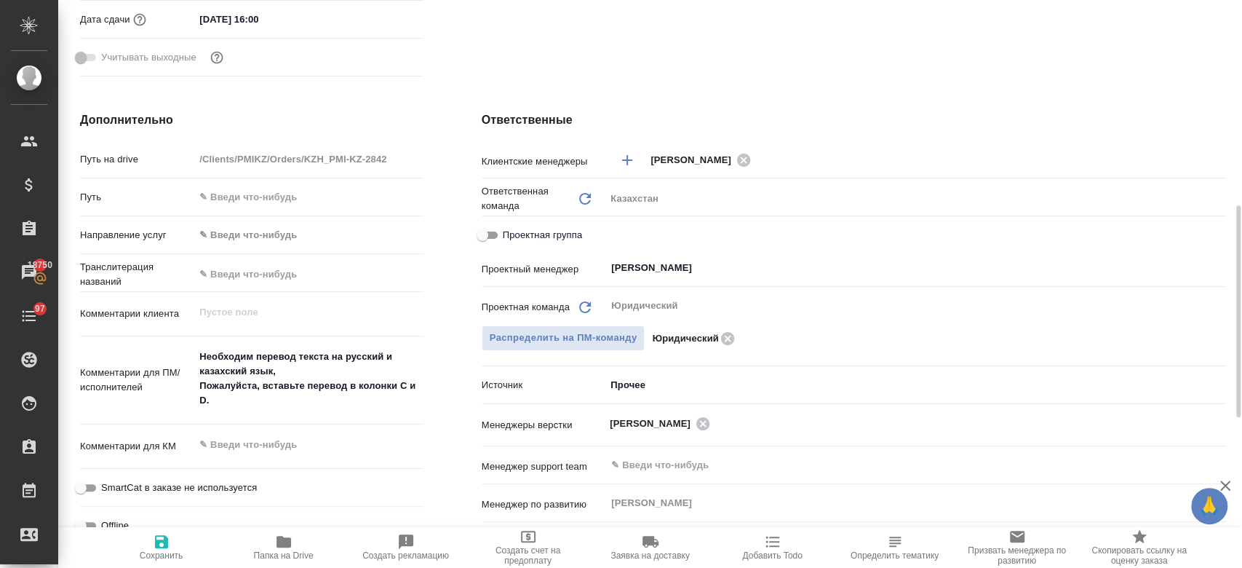
type textarea "x"
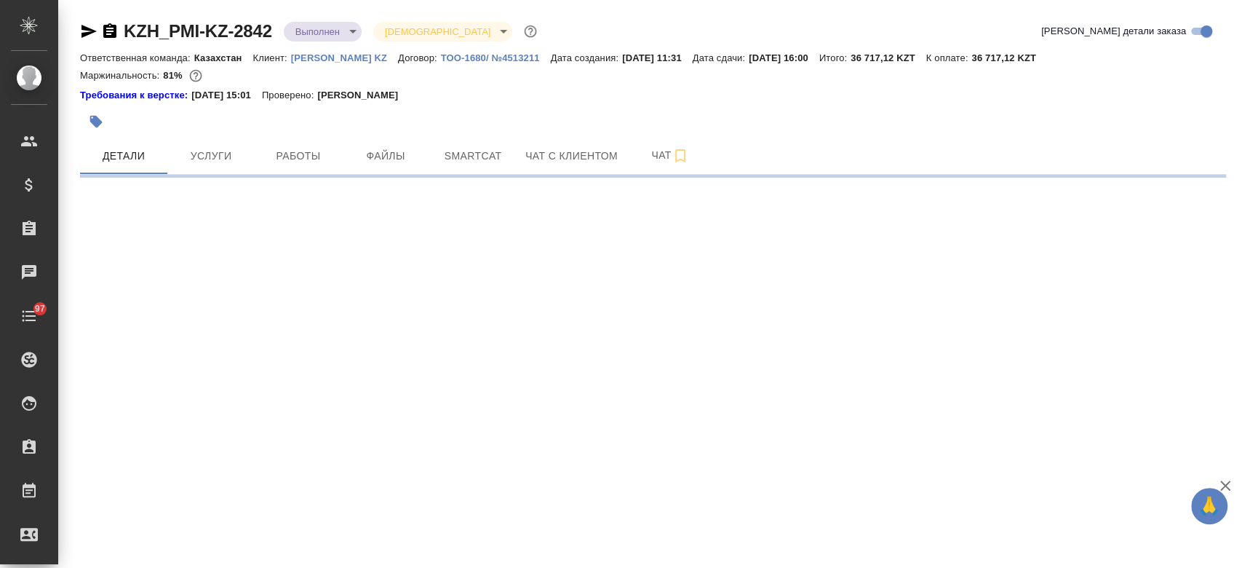
select select "RU"
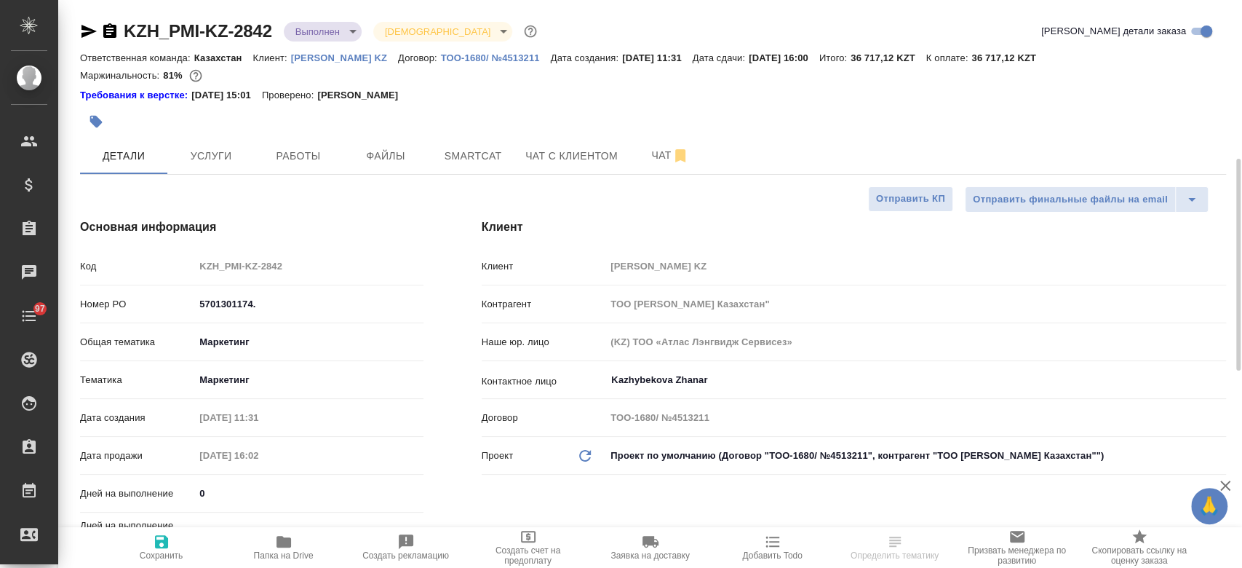
type textarea "x"
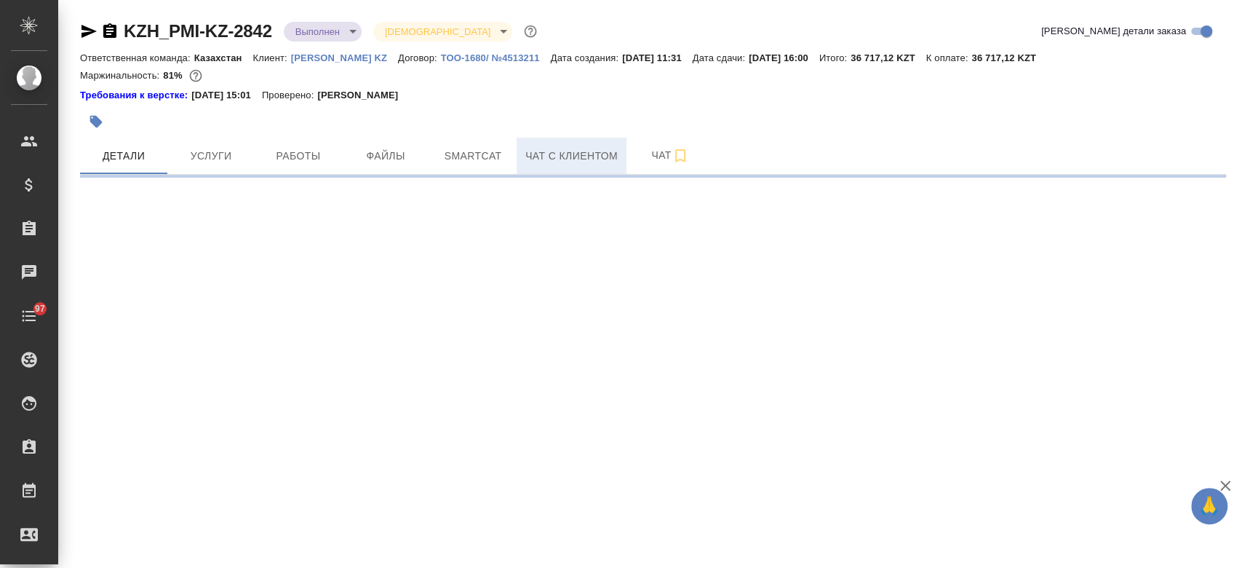
select select "RU"
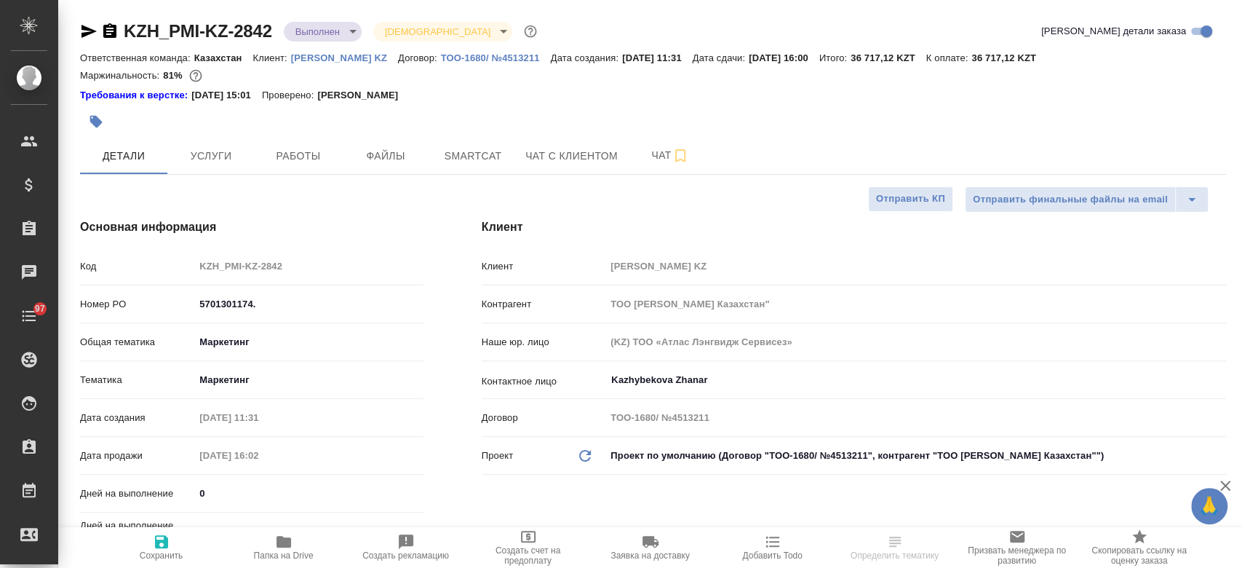
type textarea "x"
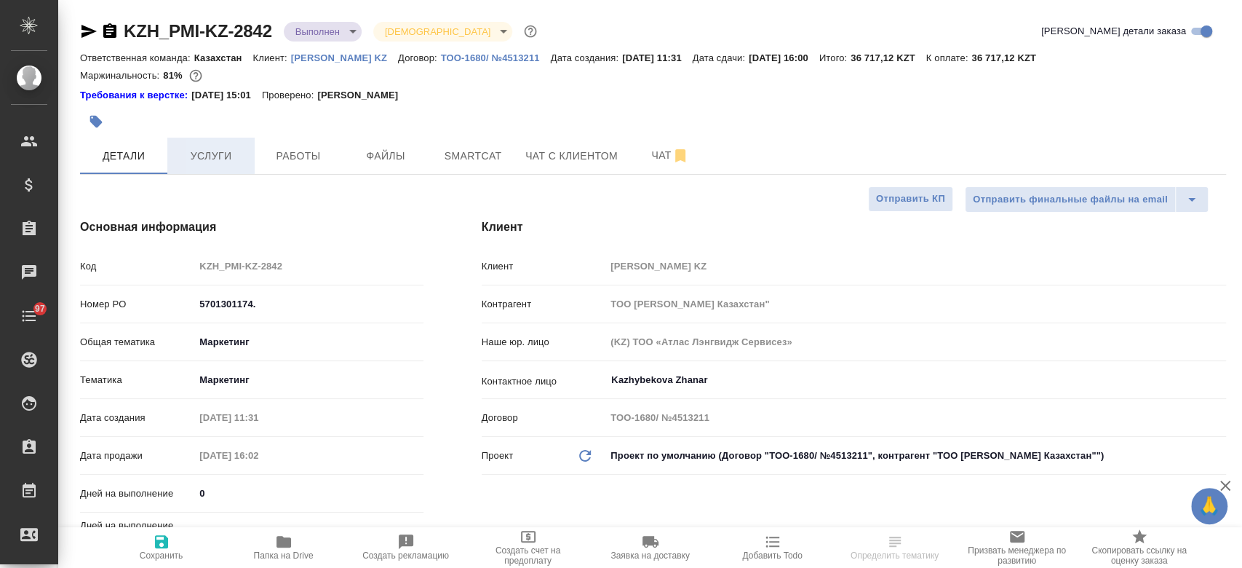
type textarea "x"
click at [223, 162] on span "Услуги" at bounding box center [211, 156] width 70 height 18
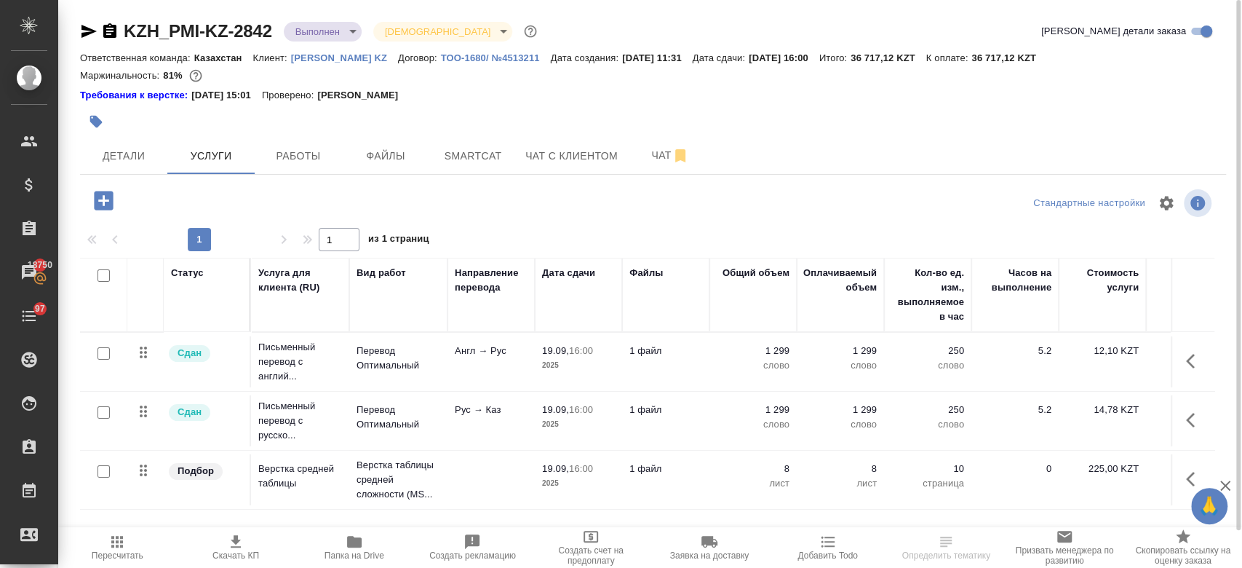
click at [491, 108] on div at bounding box center [462, 122] width 764 height 32
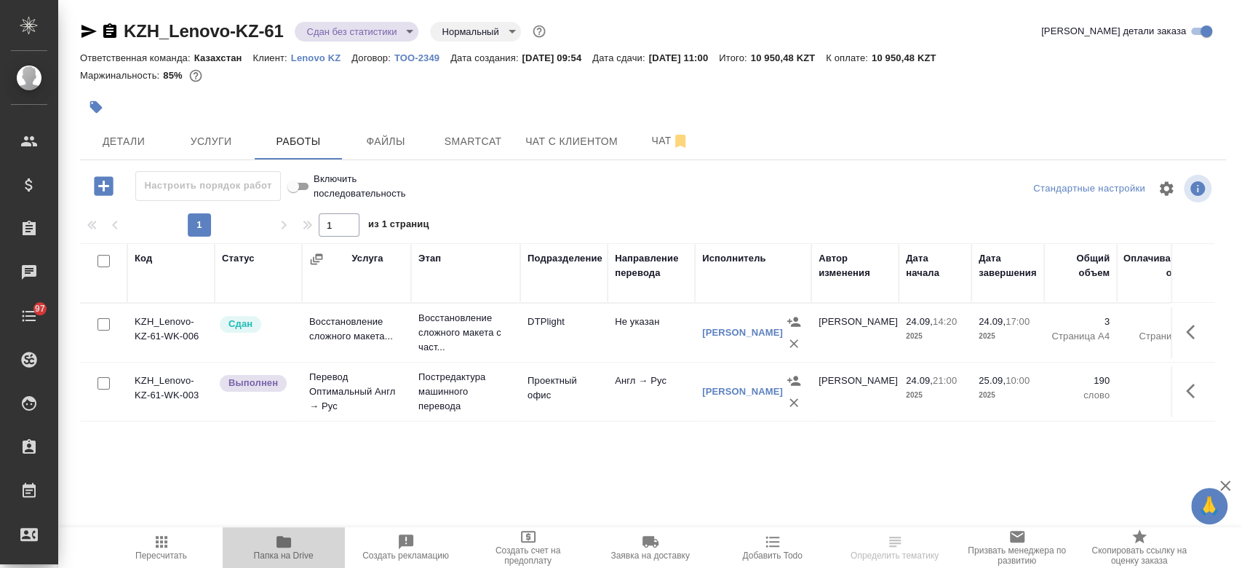
click at [285, 536] on icon "button" at bounding box center [283, 541] width 17 height 17
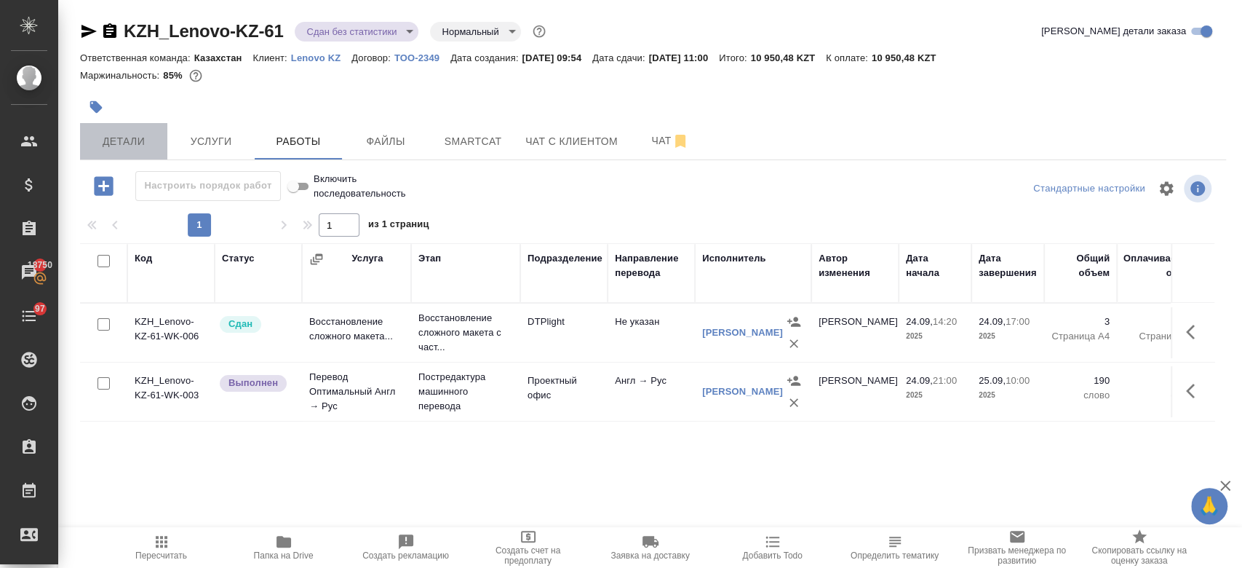
click at [116, 131] on button "Детали" at bounding box center [123, 141] width 87 height 36
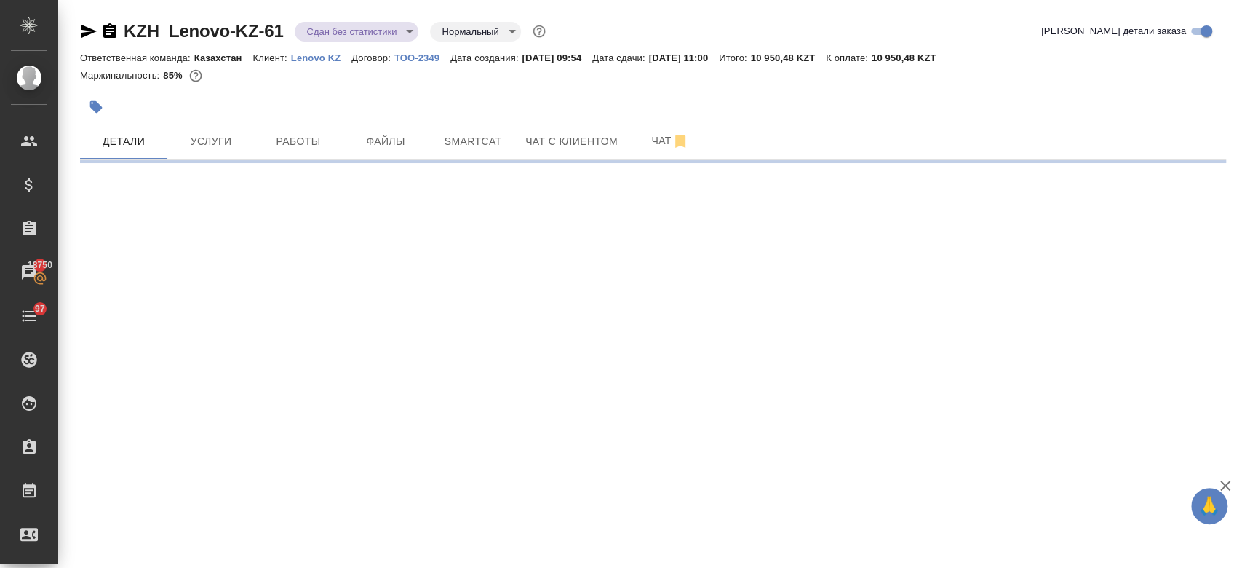
select select "RU"
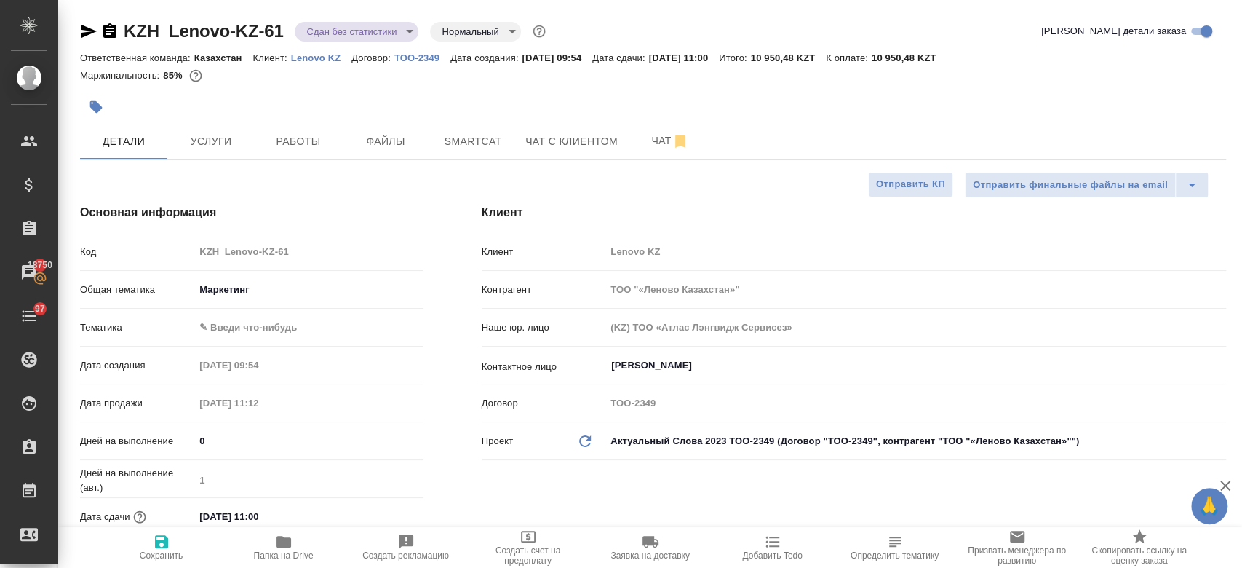
type textarea "x"
